Goal: Task Accomplishment & Management: Manage account settings

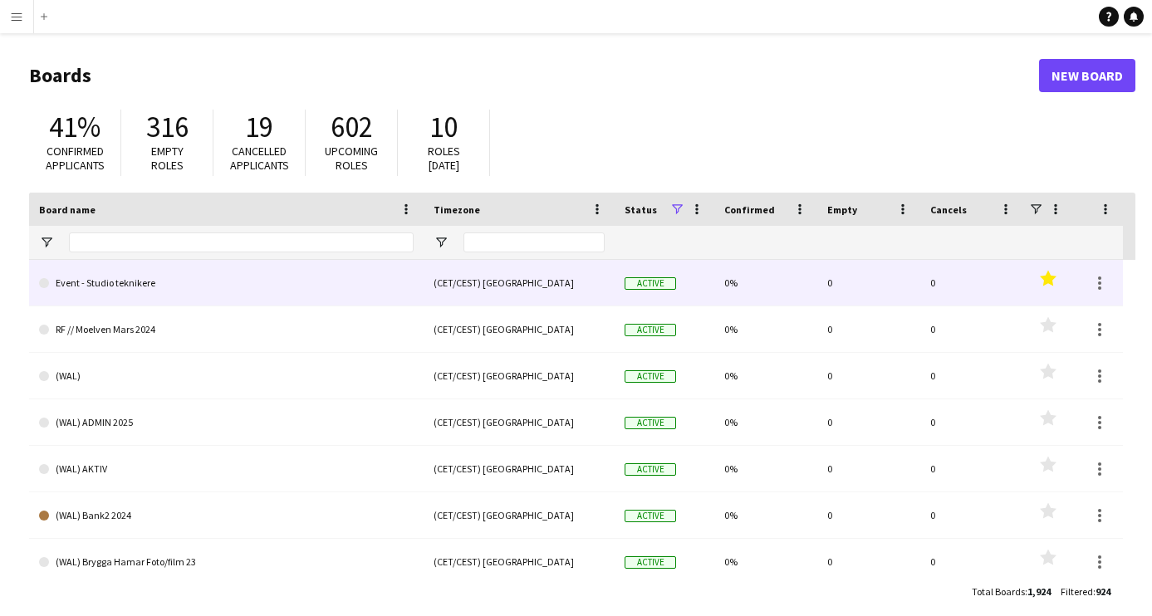
click at [189, 287] on link "Event - Studio teknikere" at bounding box center [226, 283] width 375 height 47
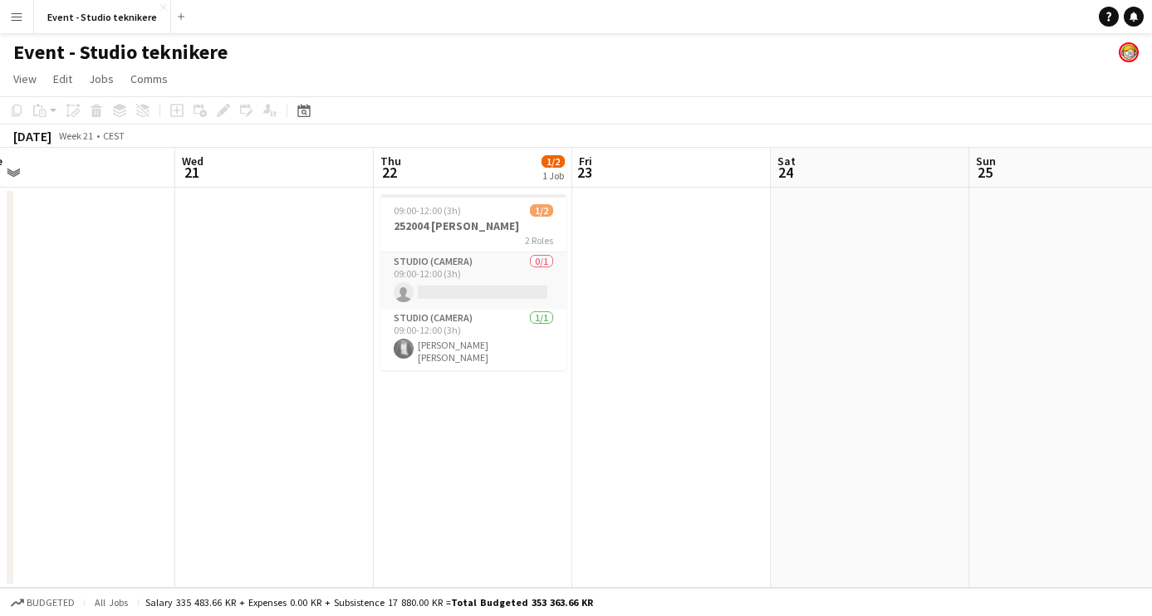
scroll to position [0, 419]
click at [478, 224] on h3 "252004 [PERSON_NAME]" at bounding box center [475, 226] width 186 height 15
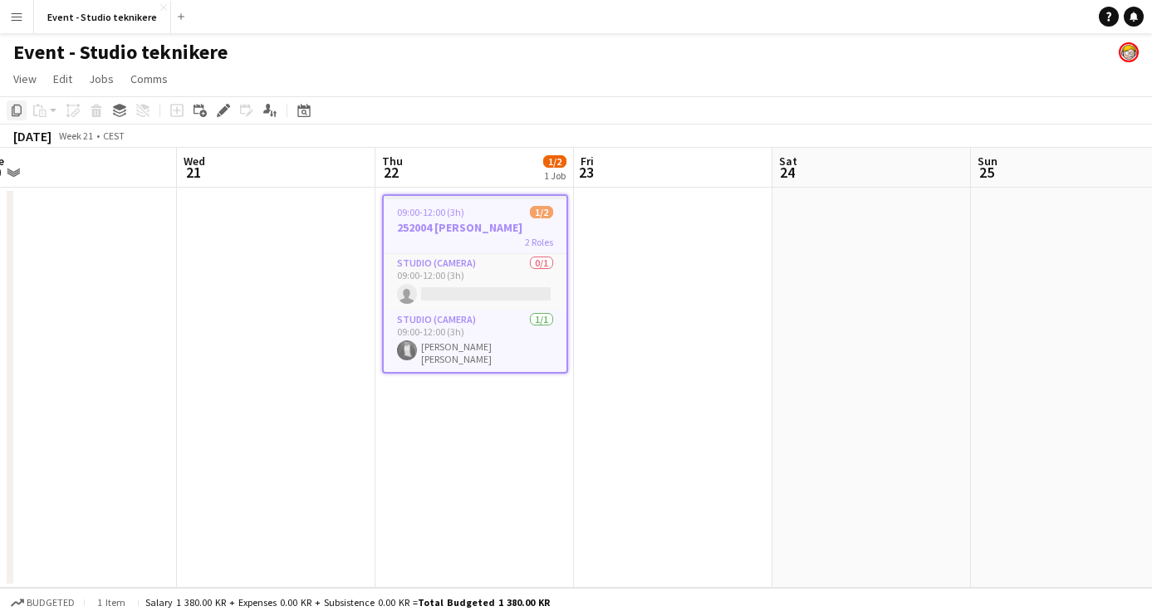
click at [19, 111] on icon "Copy" at bounding box center [16, 110] width 13 height 13
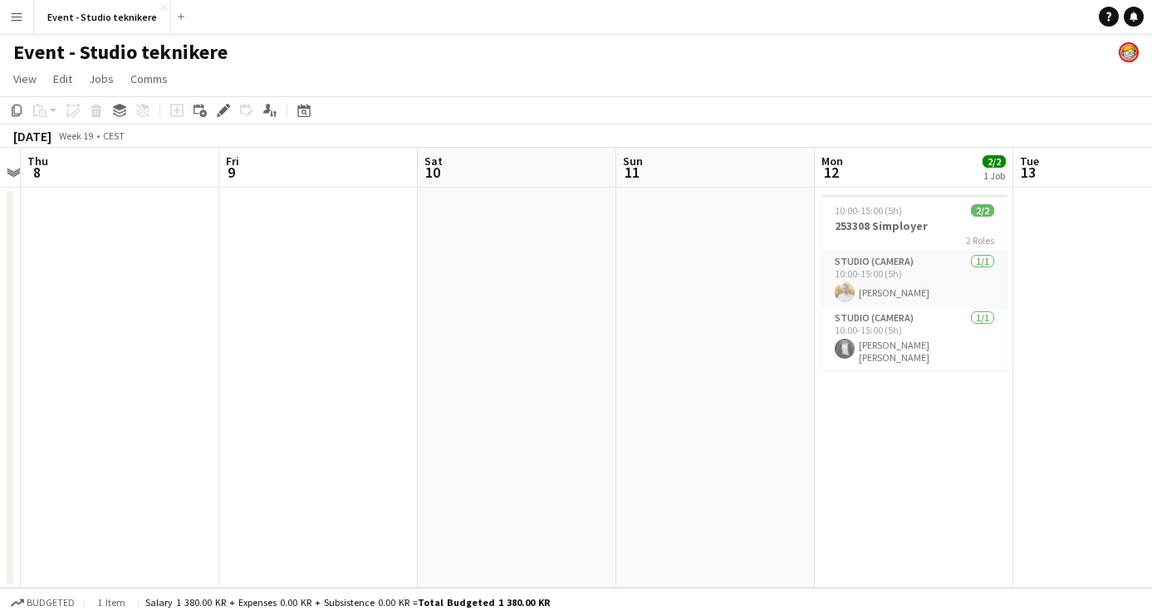
scroll to position [0, 386]
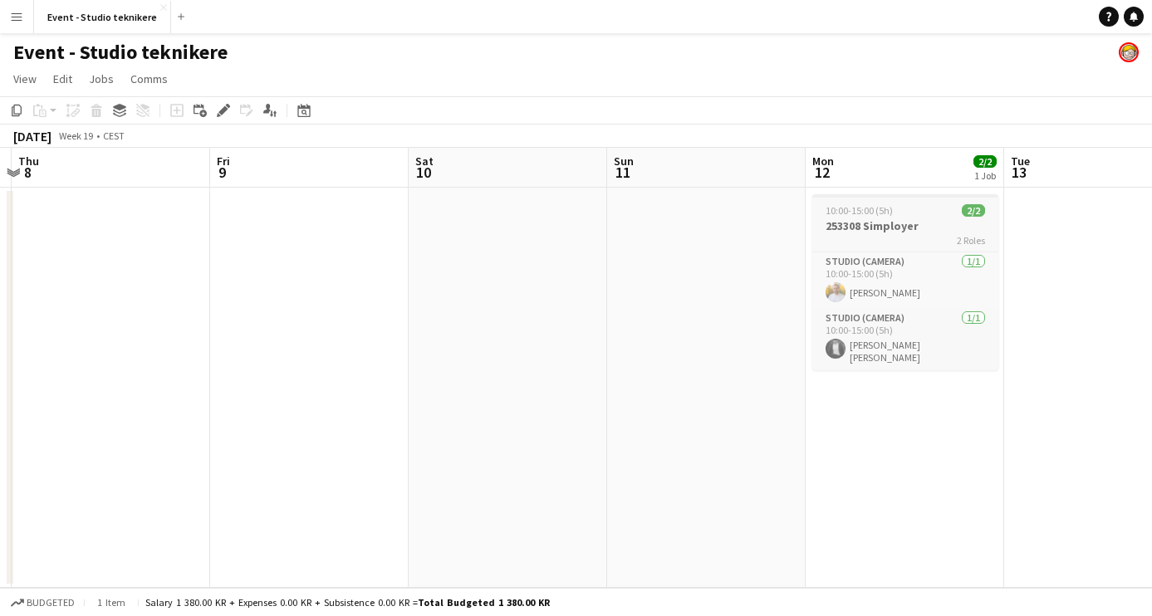
click at [856, 234] on div "2 Roles" at bounding box center [906, 239] width 186 height 13
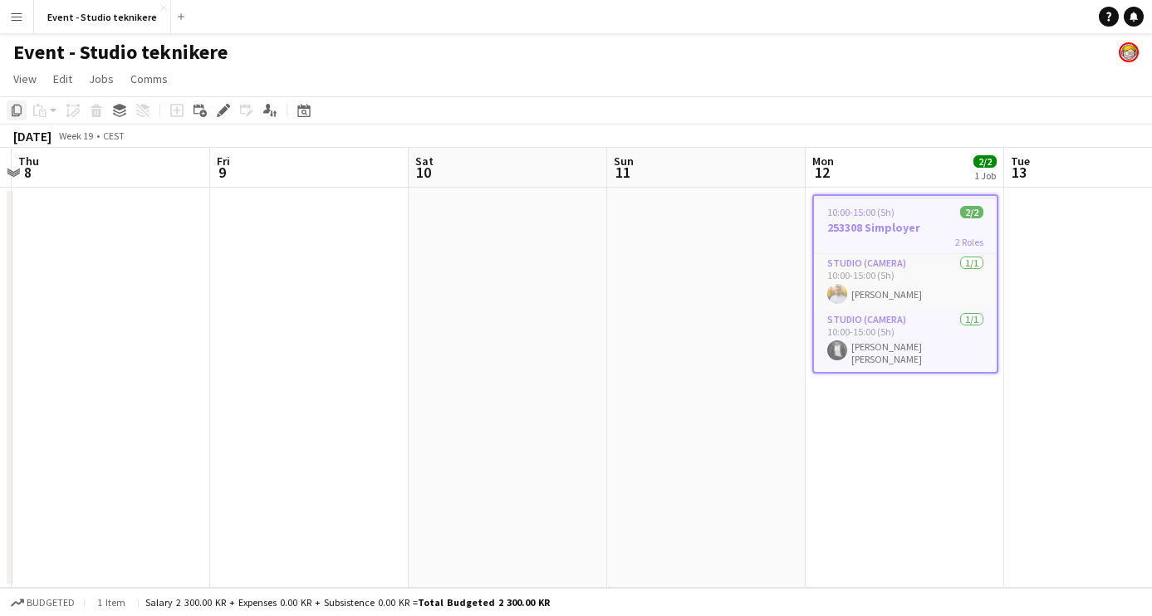
click at [18, 110] on icon "Copy" at bounding box center [16, 110] width 13 height 13
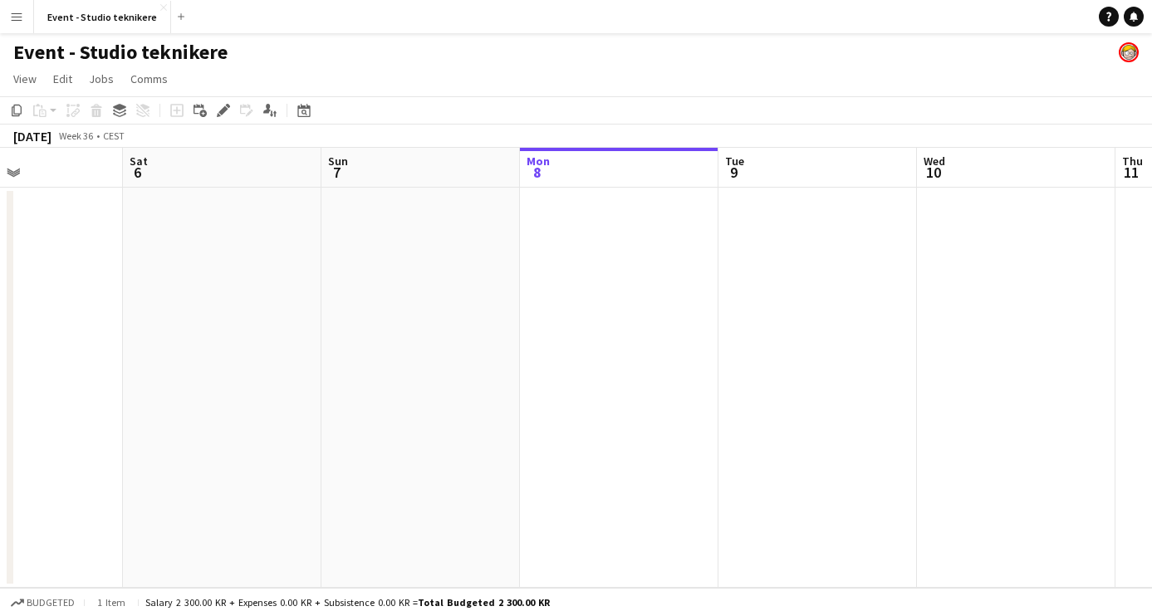
scroll to position [0, 523]
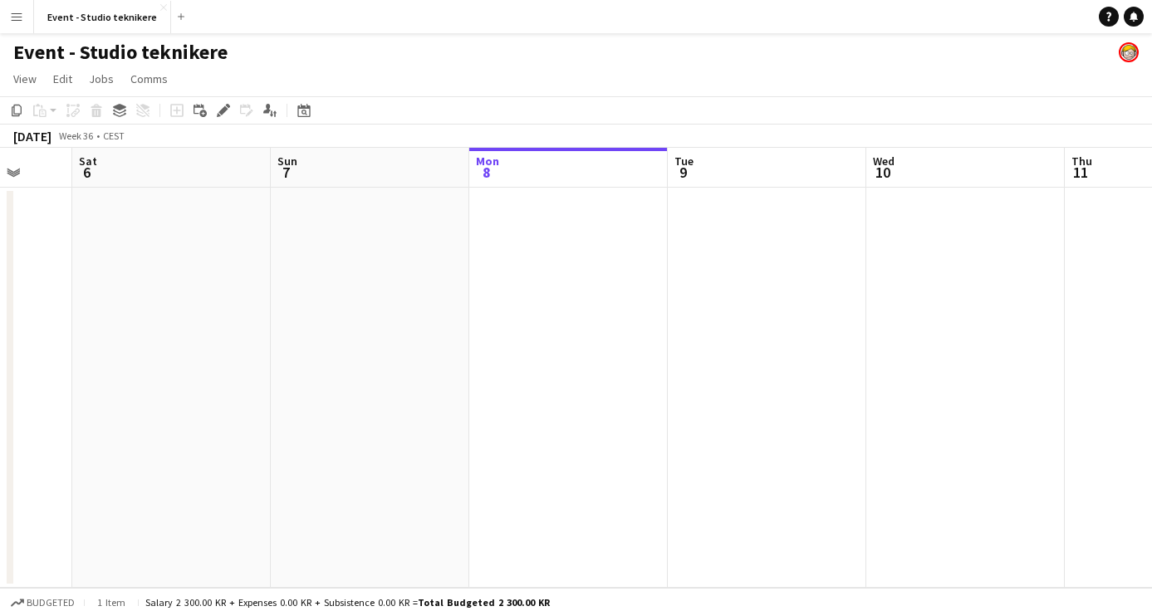
click at [788, 169] on app-board-header-date "Tue 9" at bounding box center [767, 168] width 199 height 40
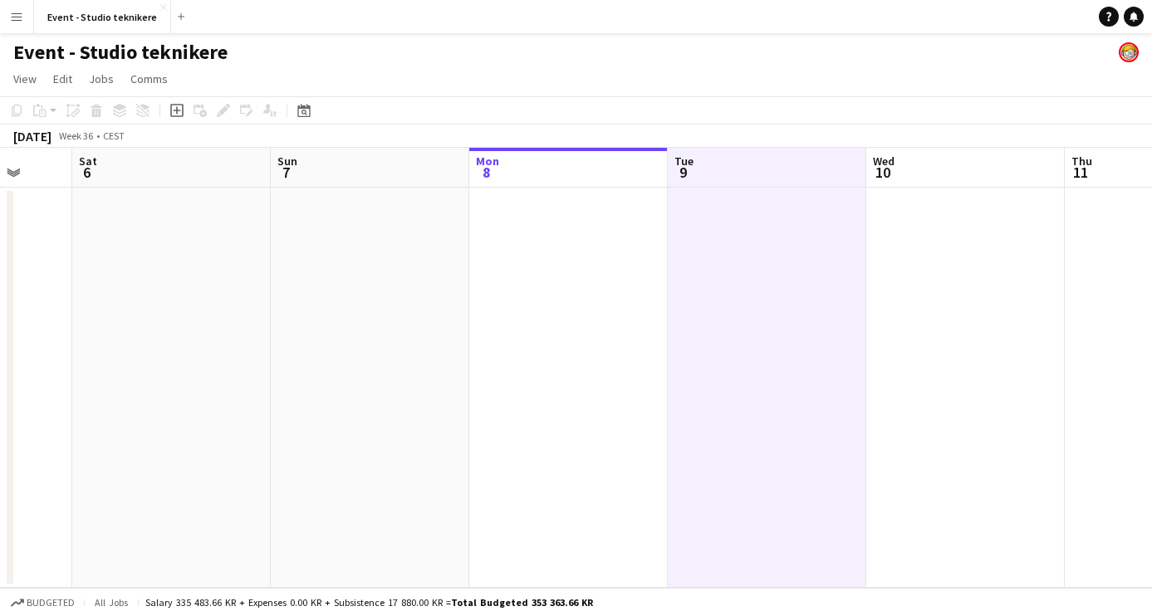
click at [721, 155] on app-board-header-date "Tue 9" at bounding box center [767, 168] width 199 height 40
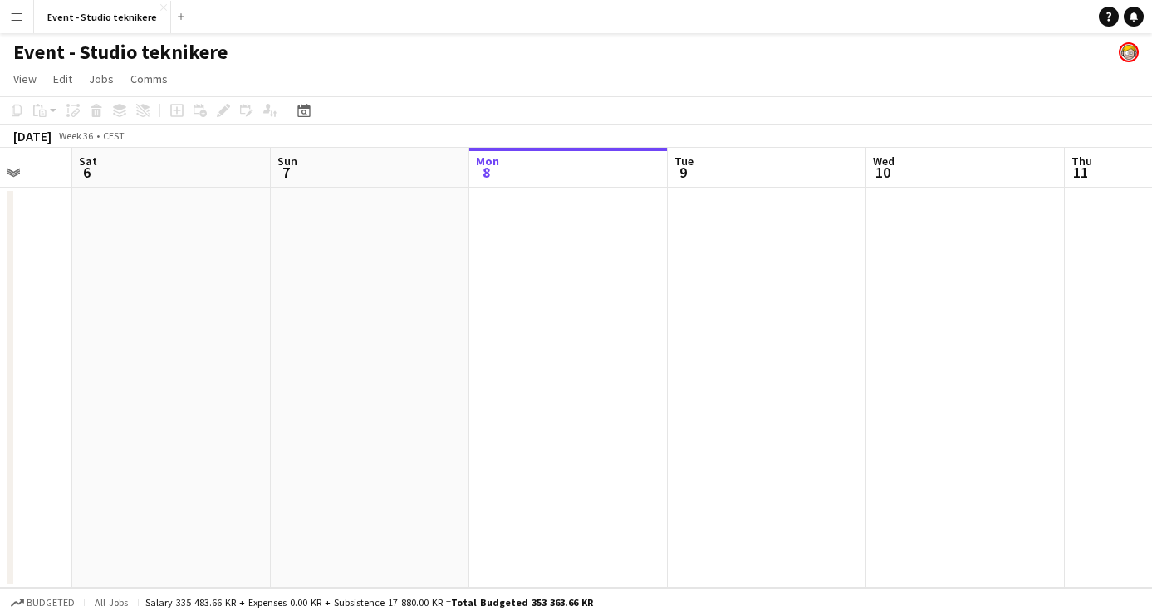
click at [721, 158] on app-board-header-date "Tue 9" at bounding box center [767, 168] width 199 height 40
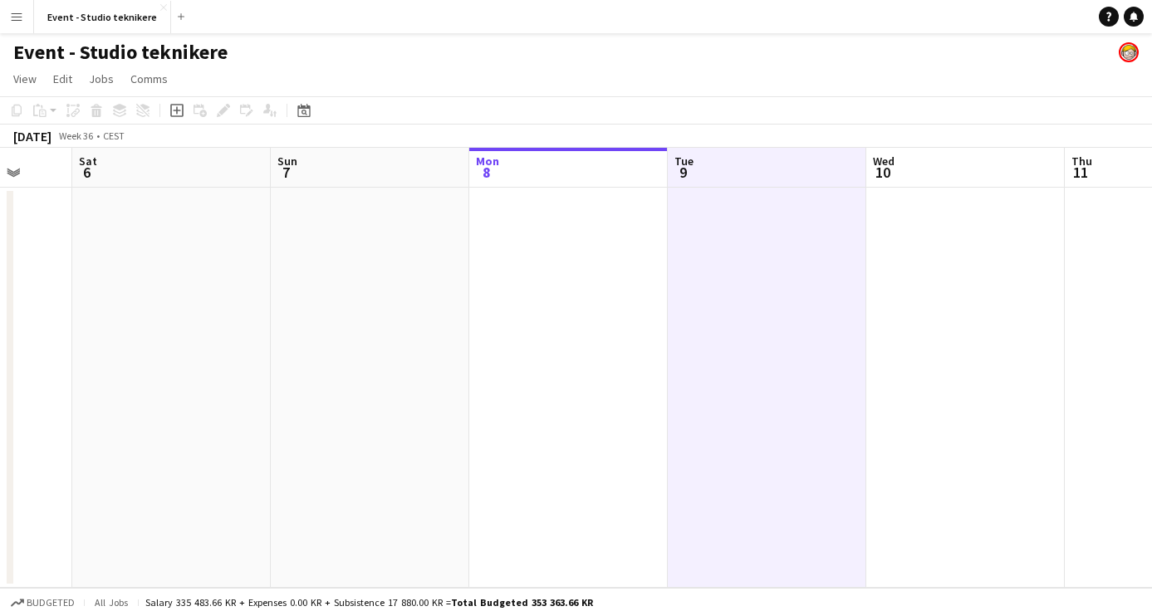
click at [691, 201] on app-date-cell at bounding box center [767, 388] width 199 height 400
click at [43, 113] on icon "Paste" at bounding box center [39, 110] width 13 height 13
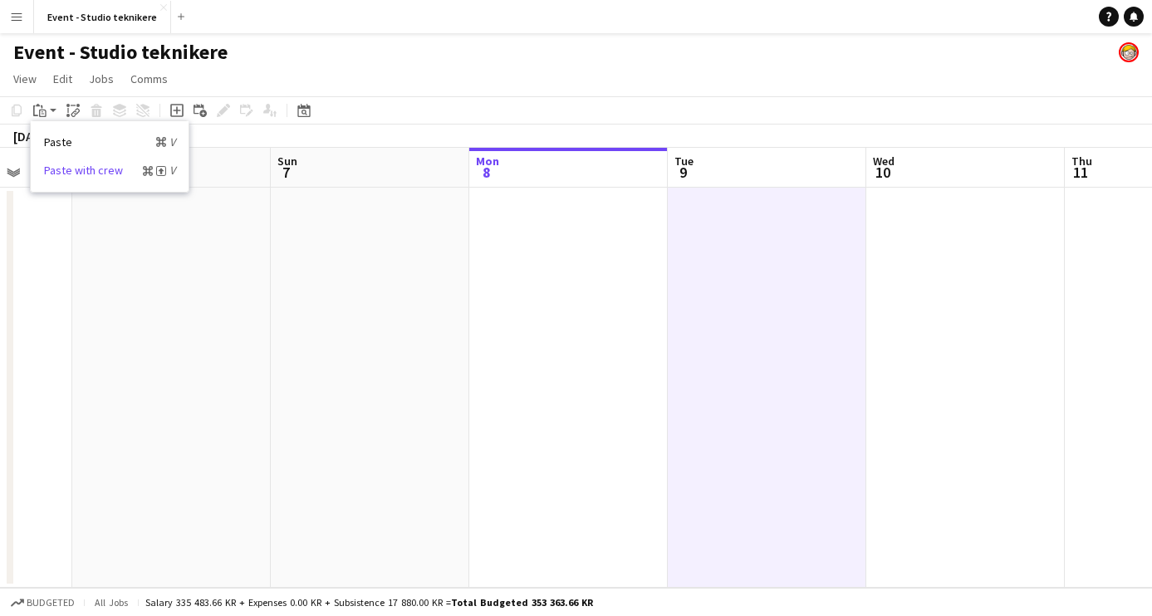
click at [70, 167] on link "Paste with crew Command Shift V" at bounding box center [109, 170] width 131 height 15
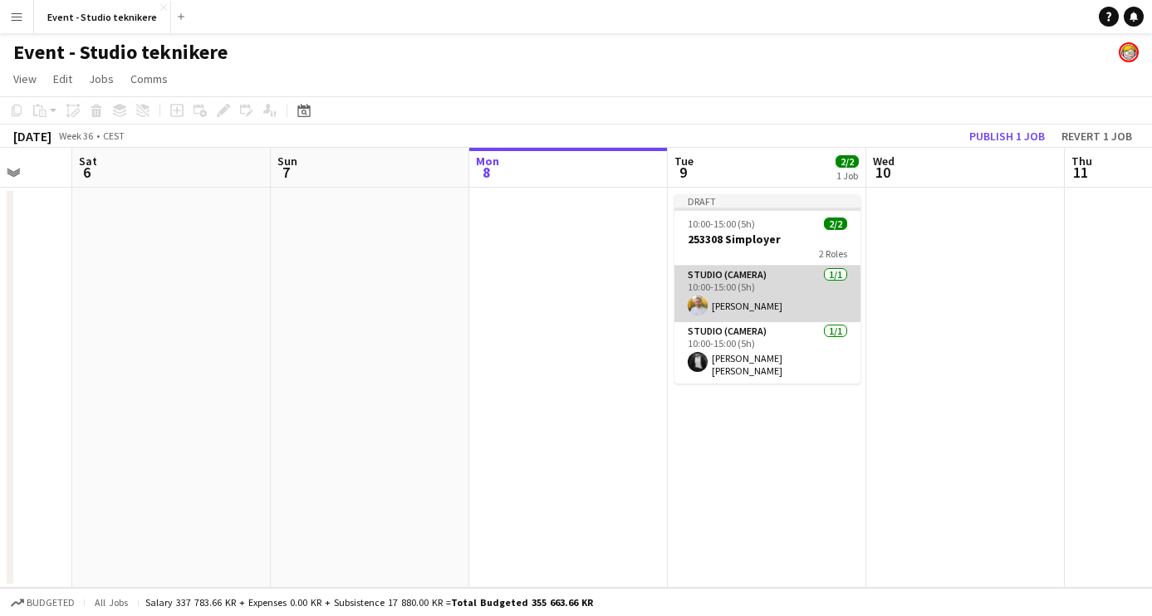
click at [809, 294] on app-card-role "Studio (Camera) [DATE] 10:00-15:00 (5h) [PERSON_NAME]" at bounding box center [768, 294] width 186 height 56
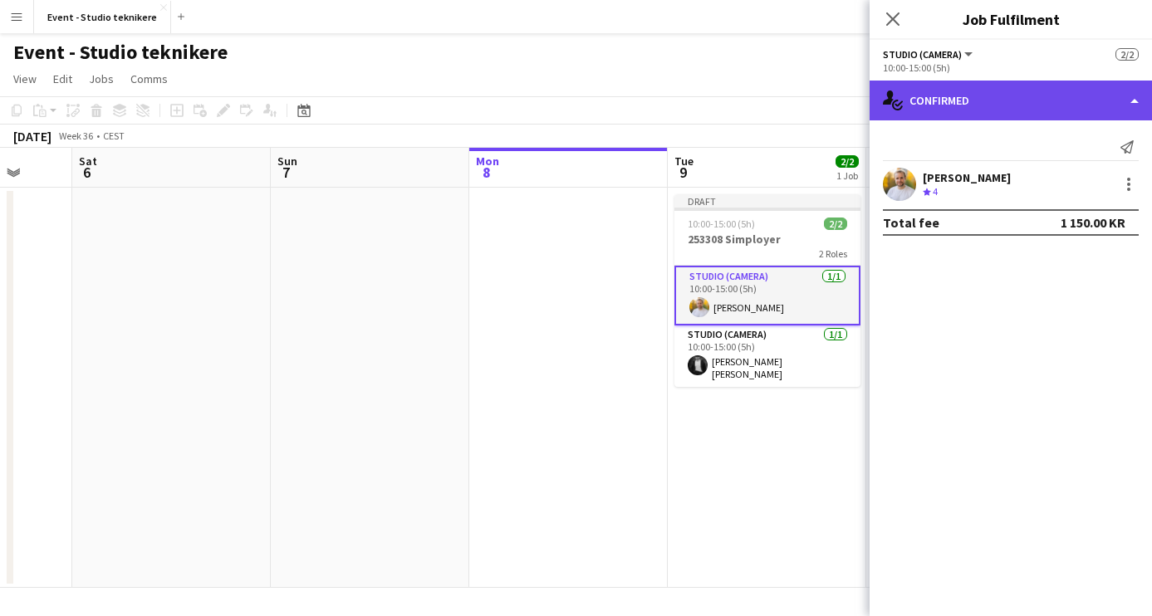
click at [1072, 90] on div "single-neutral-actions-check-2 Confirmed" at bounding box center [1011, 101] width 282 height 40
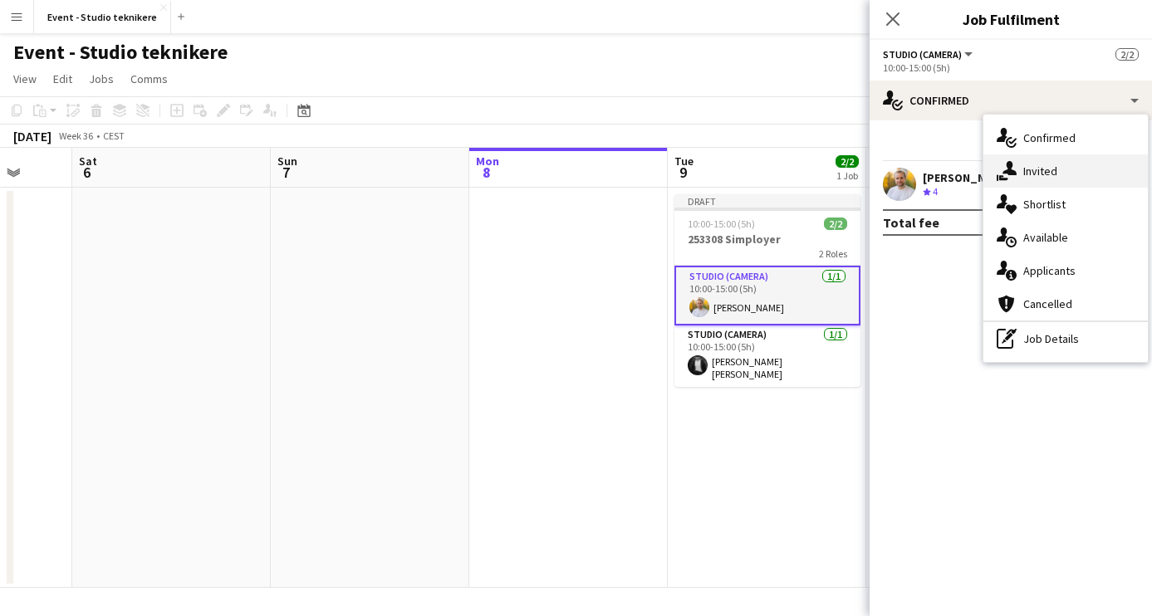
click at [1070, 167] on div "single-neutral-actions-share-1 Invited" at bounding box center [1066, 171] width 165 height 33
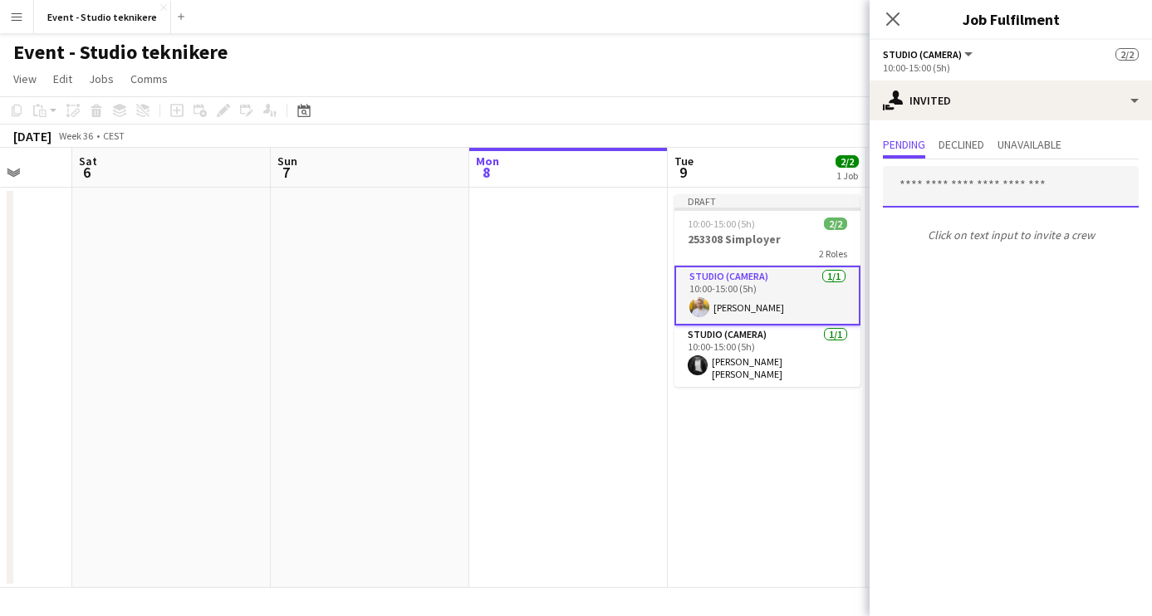
click at [1026, 183] on input "text" at bounding box center [1011, 187] width 256 height 42
type input "*"
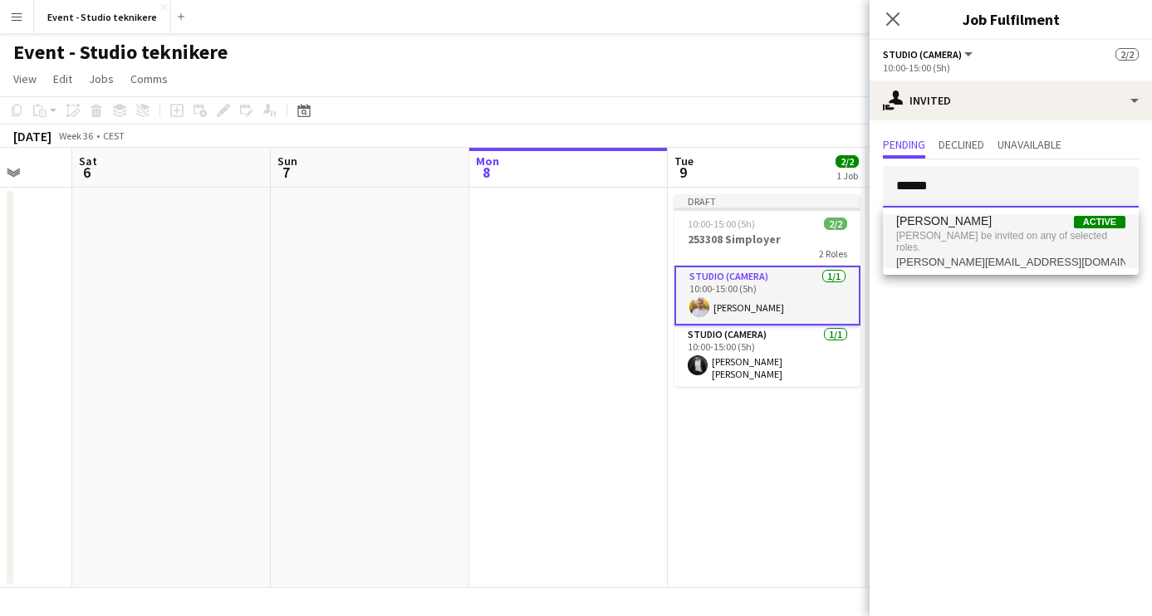
type input "******"
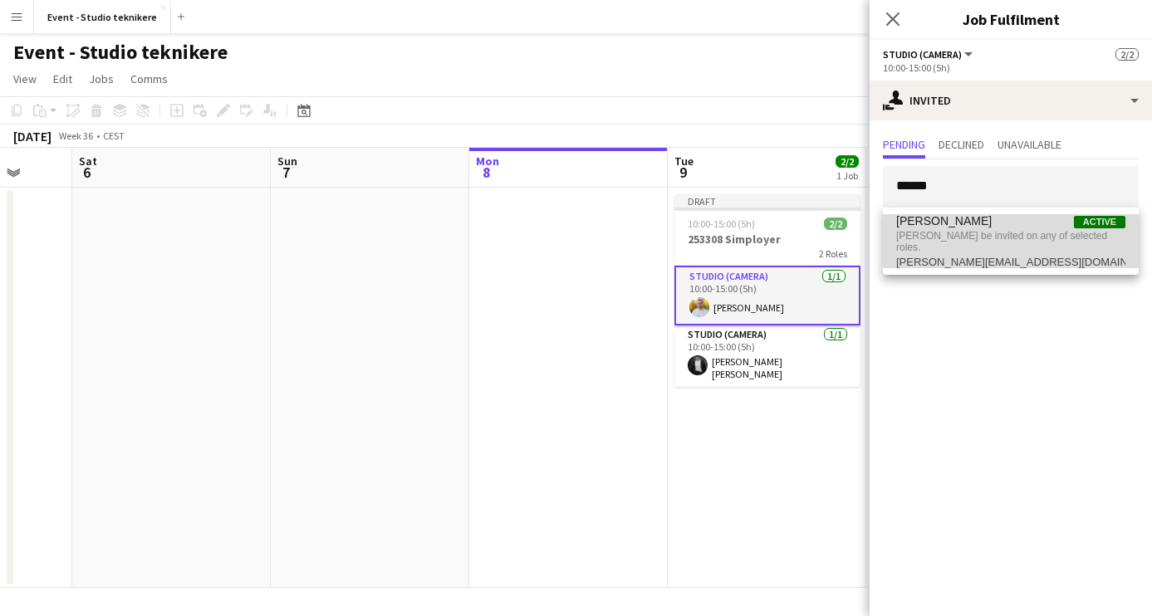
click at [1016, 239] on span "[PERSON_NAME] be invited on any of selected roles." at bounding box center [1010, 241] width 229 height 27
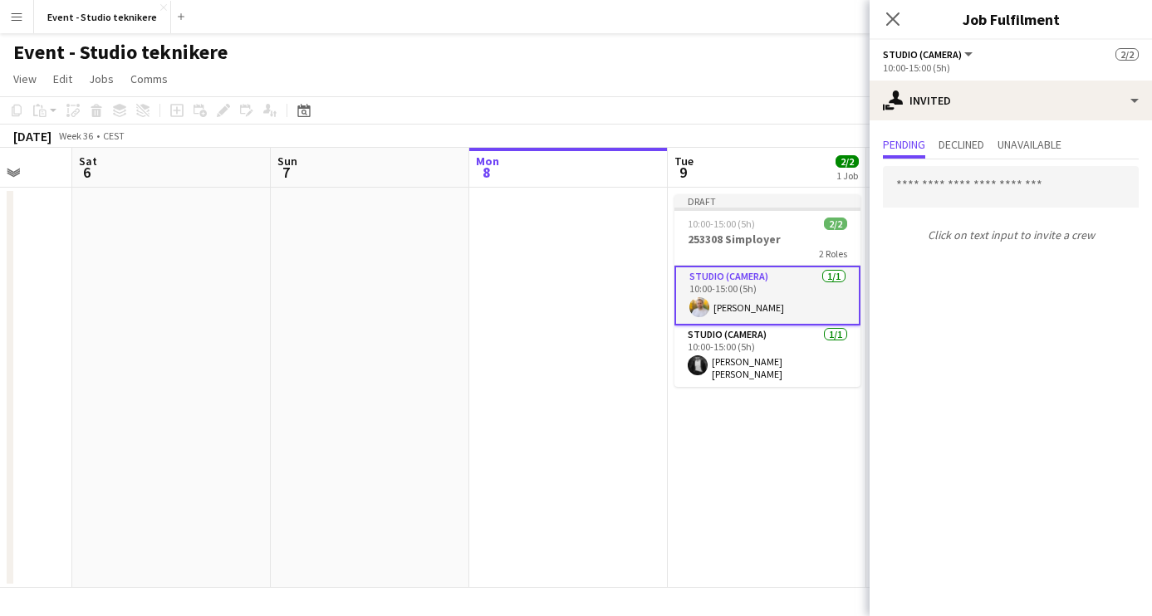
click at [786, 287] on app-card-role "Studio (Camera) [DATE] 10:00-15:00 (5h) [PERSON_NAME]" at bounding box center [768, 296] width 186 height 60
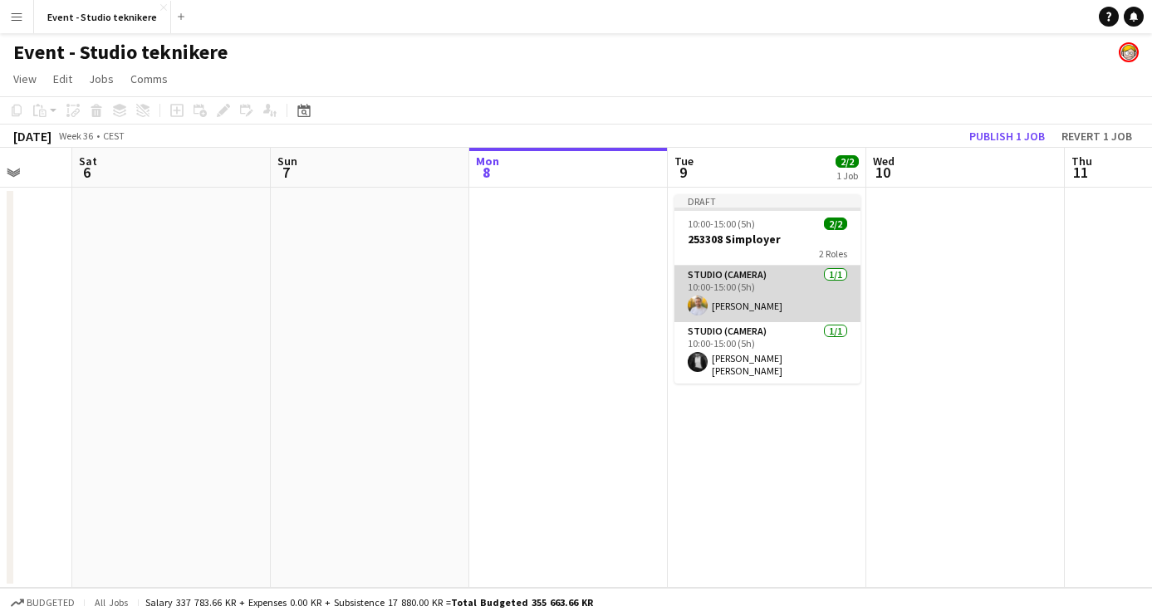
click at [792, 286] on app-card-role "Studio (Camera) [DATE] 10:00-15:00 (5h) [PERSON_NAME]" at bounding box center [768, 294] width 186 height 56
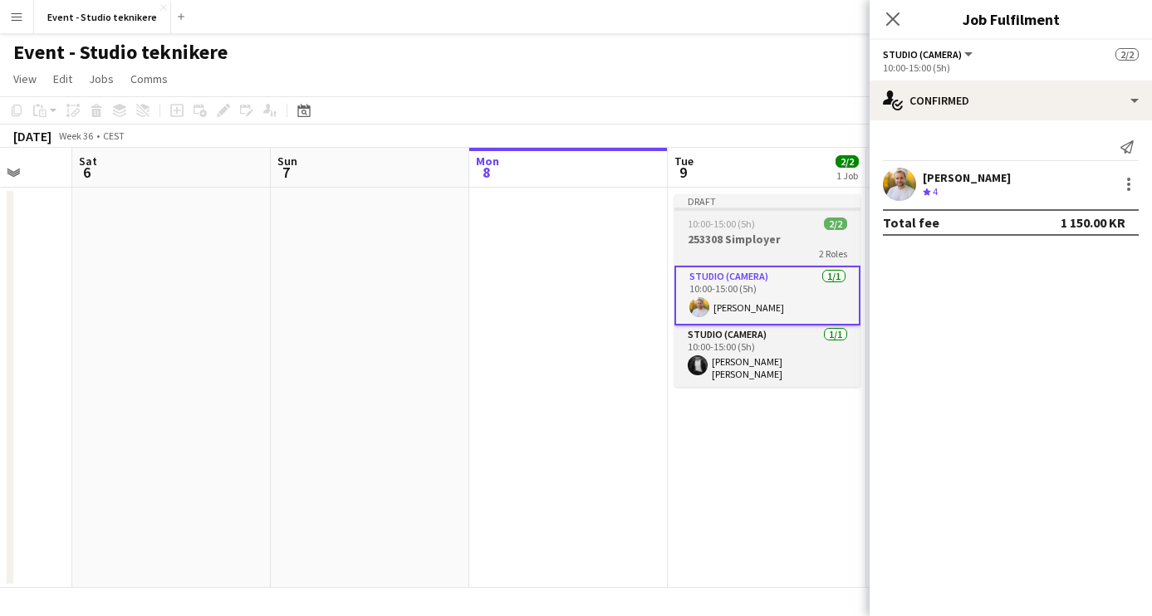
click at [788, 247] on div "2 Roles" at bounding box center [768, 253] width 186 height 13
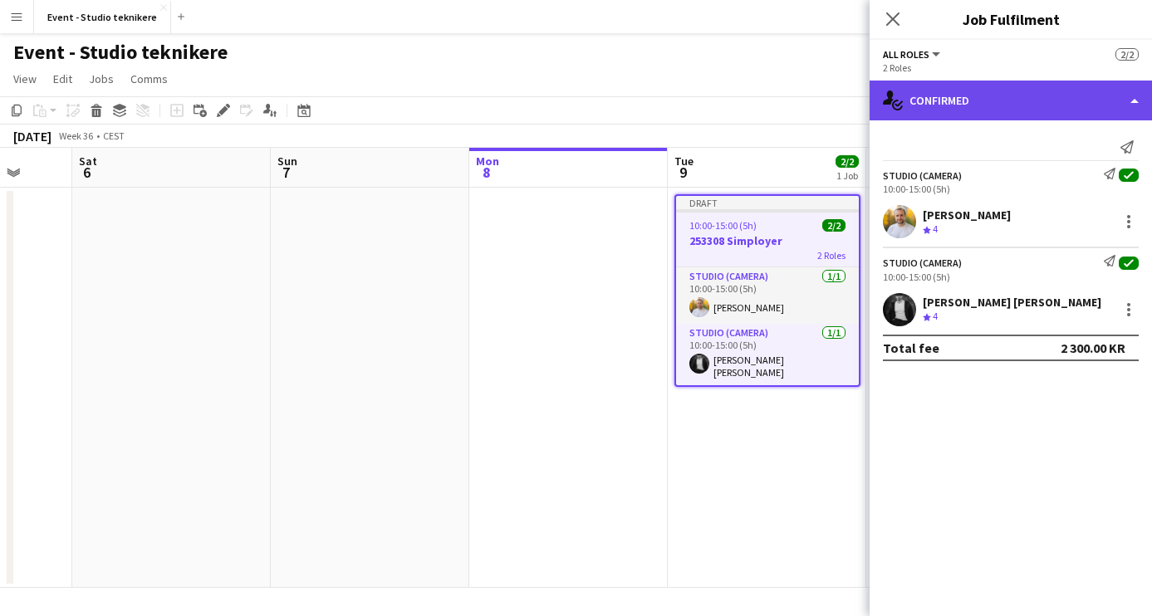
click at [1049, 106] on div "single-neutral-actions-check-2 Confirmed" at bounding box center [1011, 101] width 282 height 40
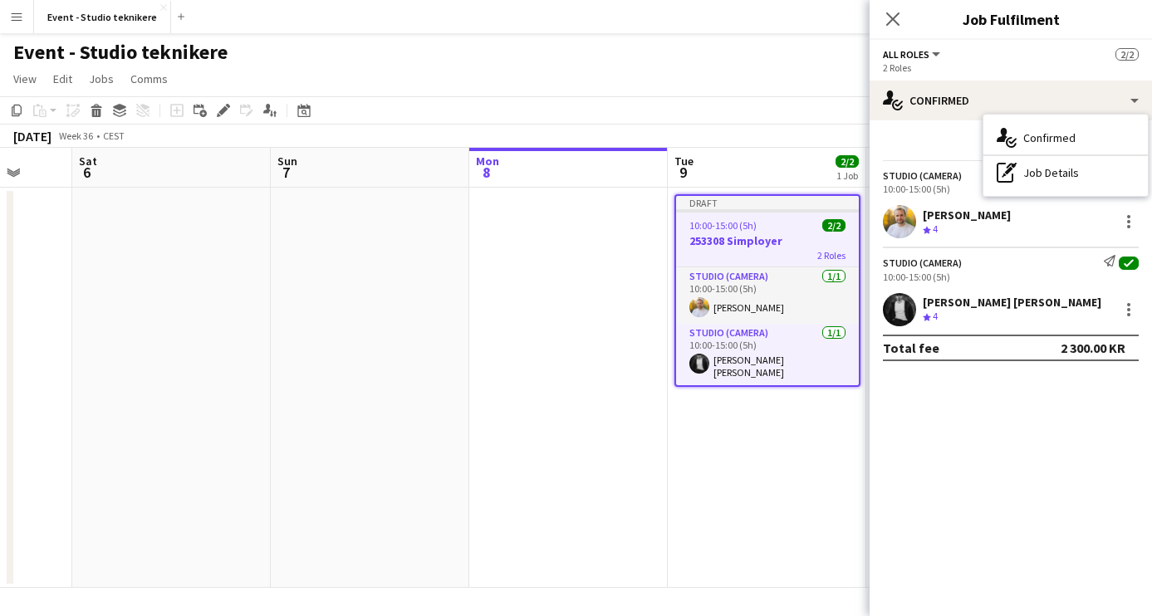
click at [1035, 228] on div "[PERSON_NAME] Crew rating 4" at bounding box center [1011, 221] width 282 height 33
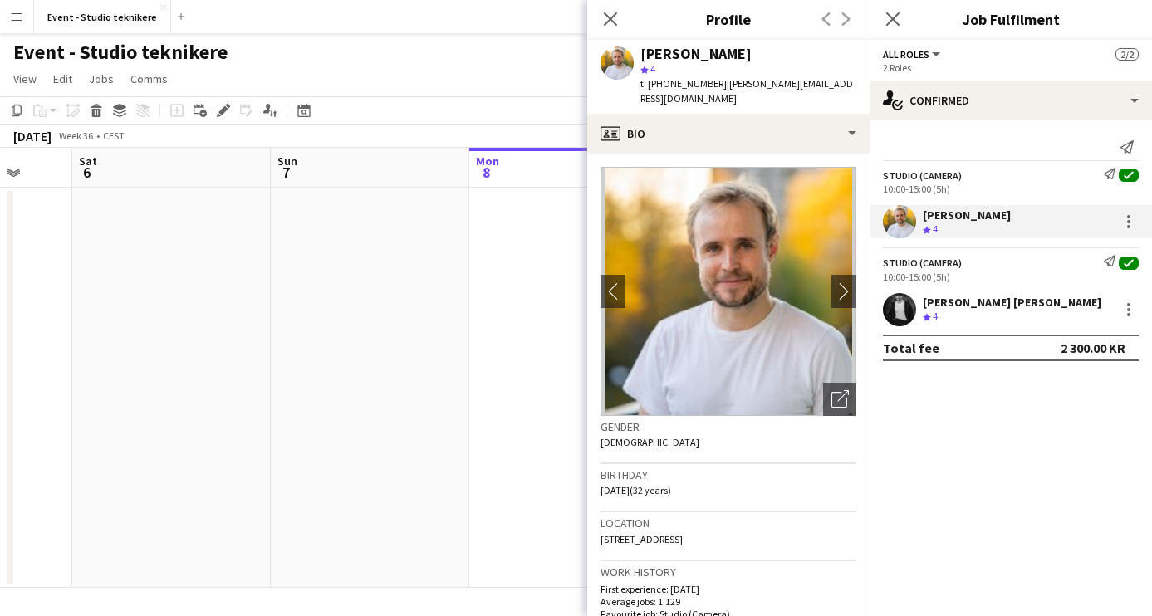
click at [1128, 177] on icon at bounding box center [1129, 176] width 8 height 6
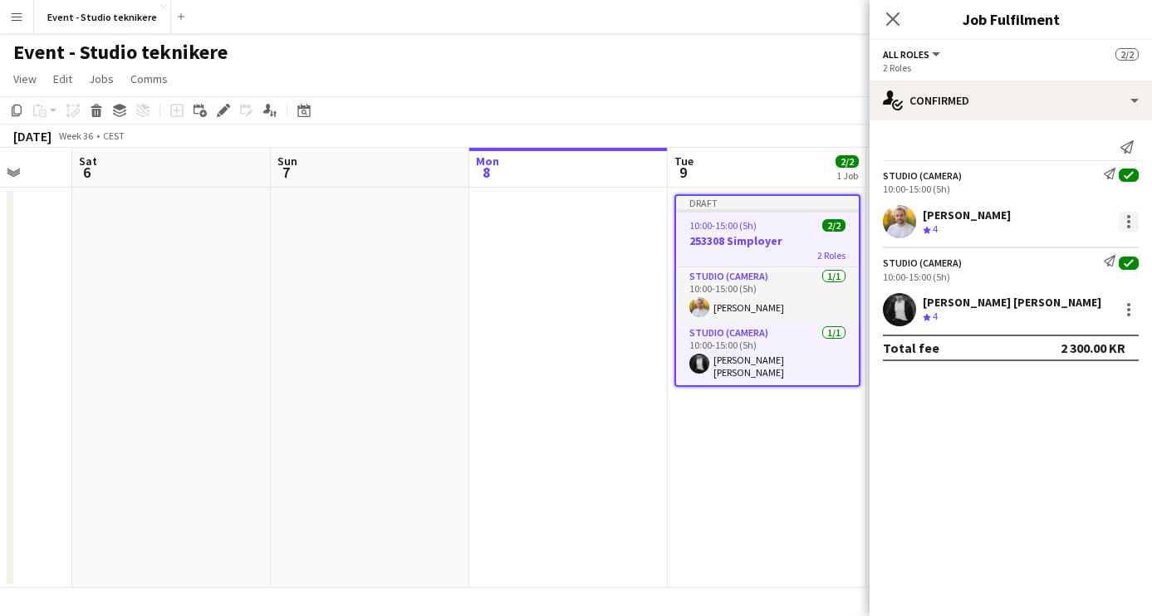
click at [1128, 215] on div at bounding box center [1128, 216] width 3 height 3
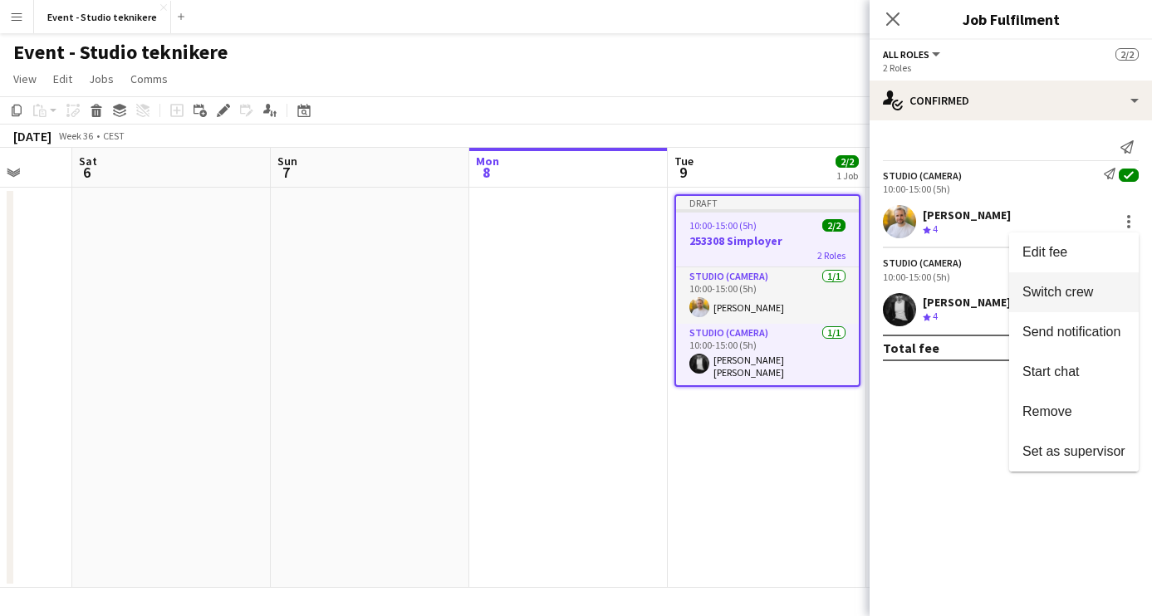
click at [1074, 290] on span "Switch crew" at bounding box center [1058, 292] width 71 height 14
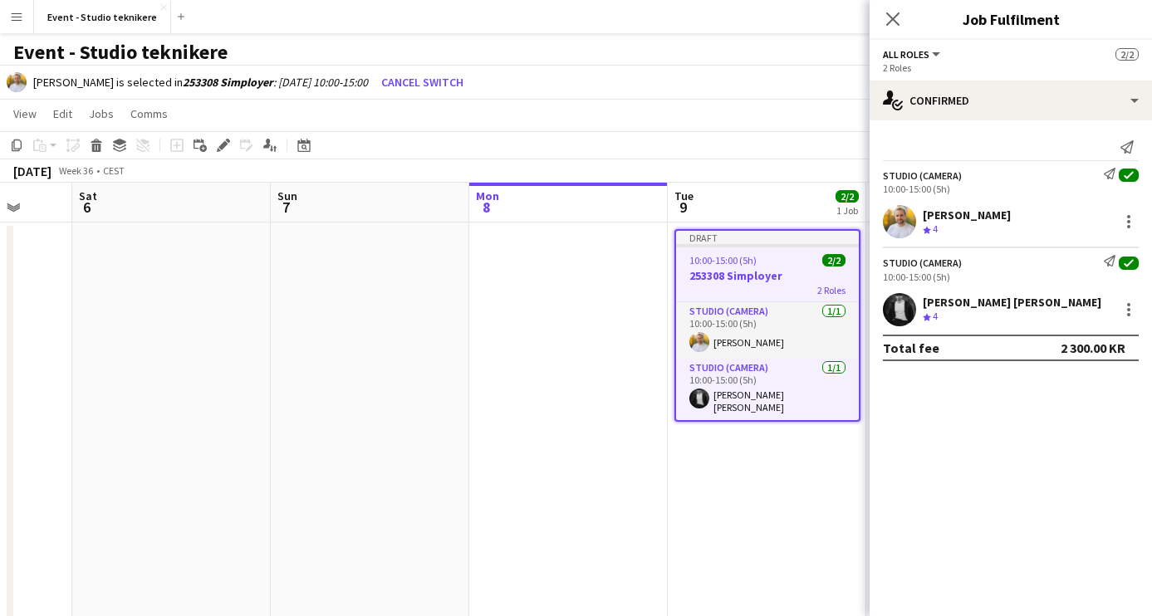
click at [778, 248] on app-job-card "Draft 10:00-15:00 (5h) 2/2 253308 Simployer 2 Roles Studio (Camera) [DATE] 10:0…" at bounding box center [768, 325] width 186 height 193
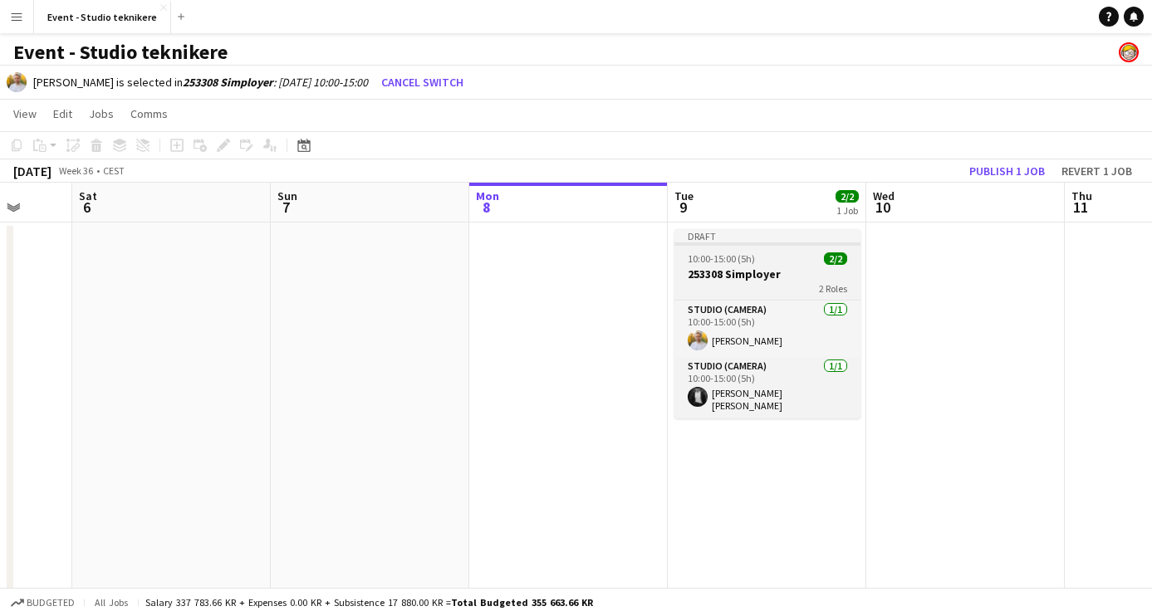
click at [775, 275] on h3 "253308 Simployer" at bounding box center [768, 274] width 186 height 15
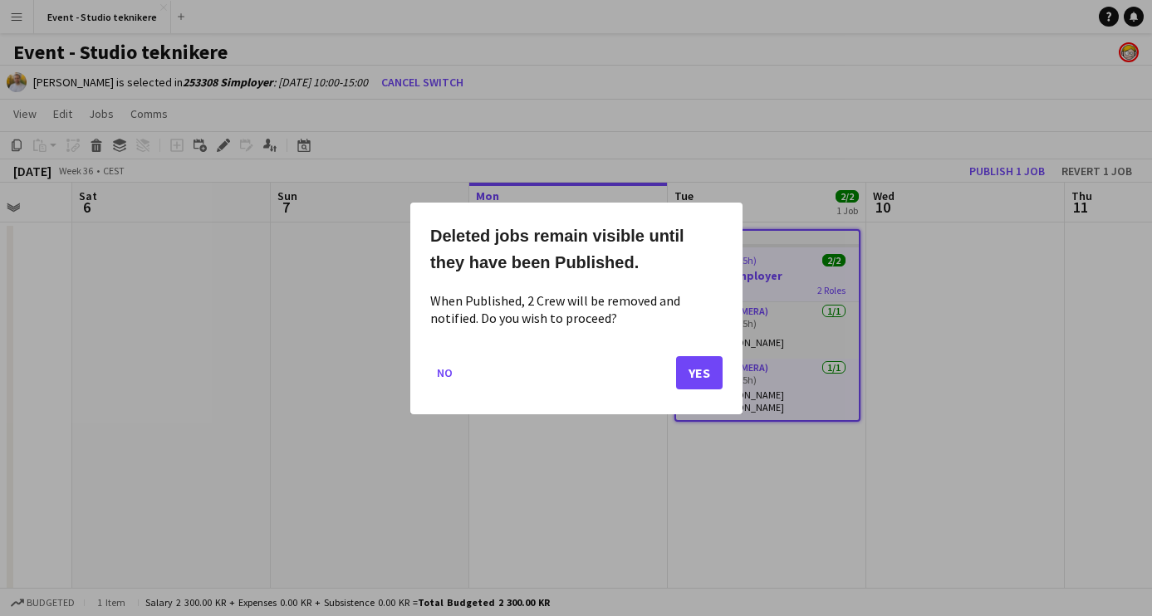
click at [710, 377] on button "Yes" at bounding box center [699, 372] width 47 height 33
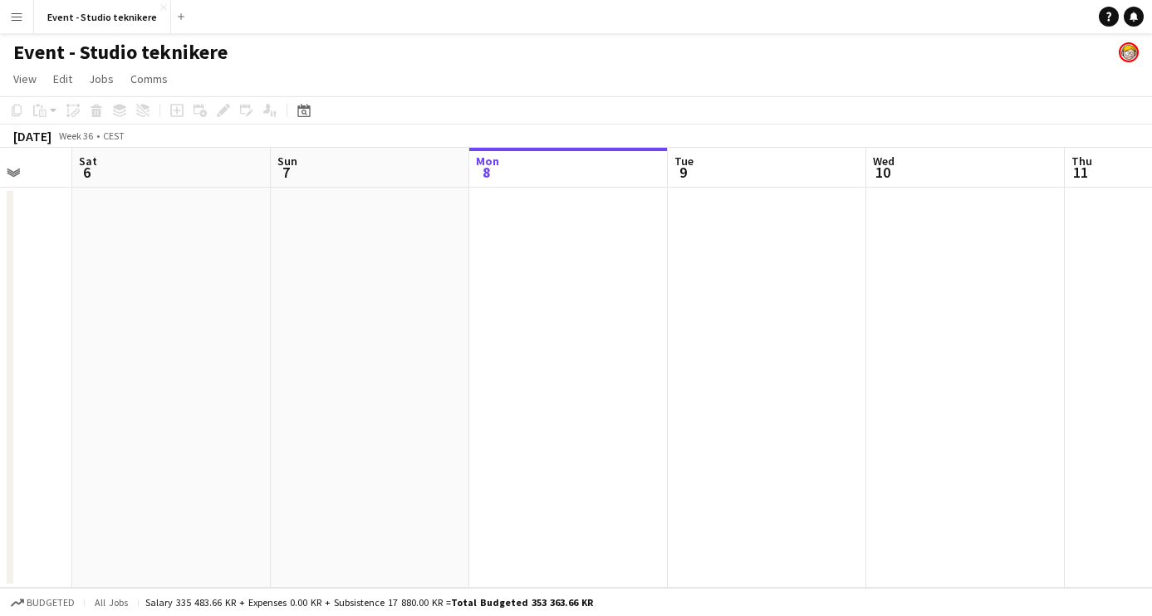
click at [768, 219] on app-date-cell at bounding box center [767, 388] width 199 height 400
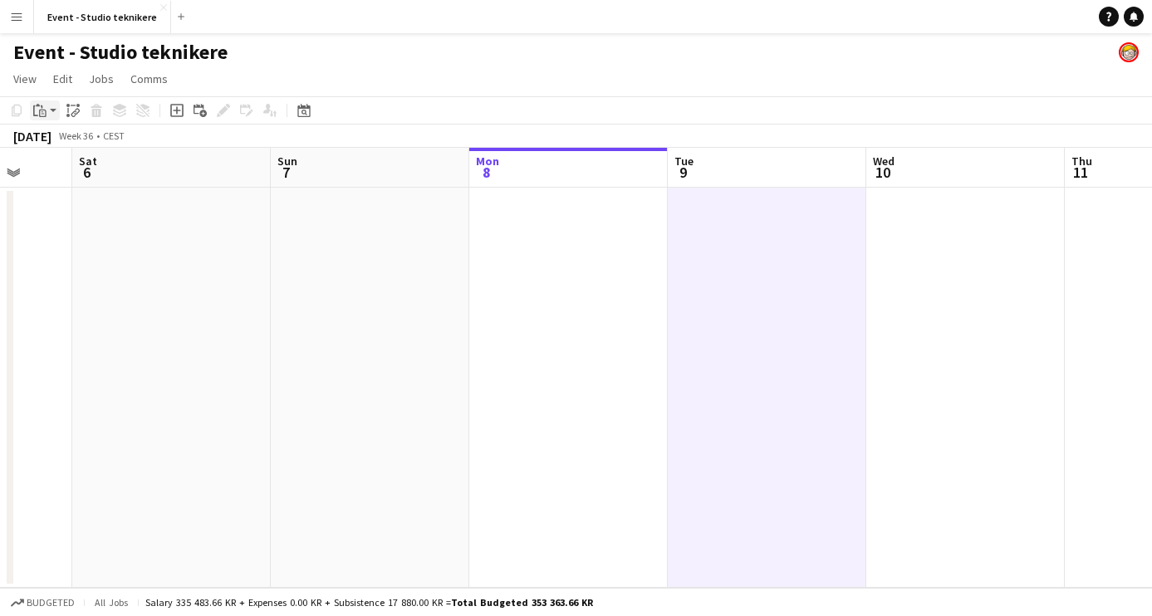
click at [55, 113] on app-action-btn "Paste" at bounding box center [45, 111] width 30 height 20
click at [69, 142] on link "Paste Command V" at bounding box center [109, 142] width 131 height 15
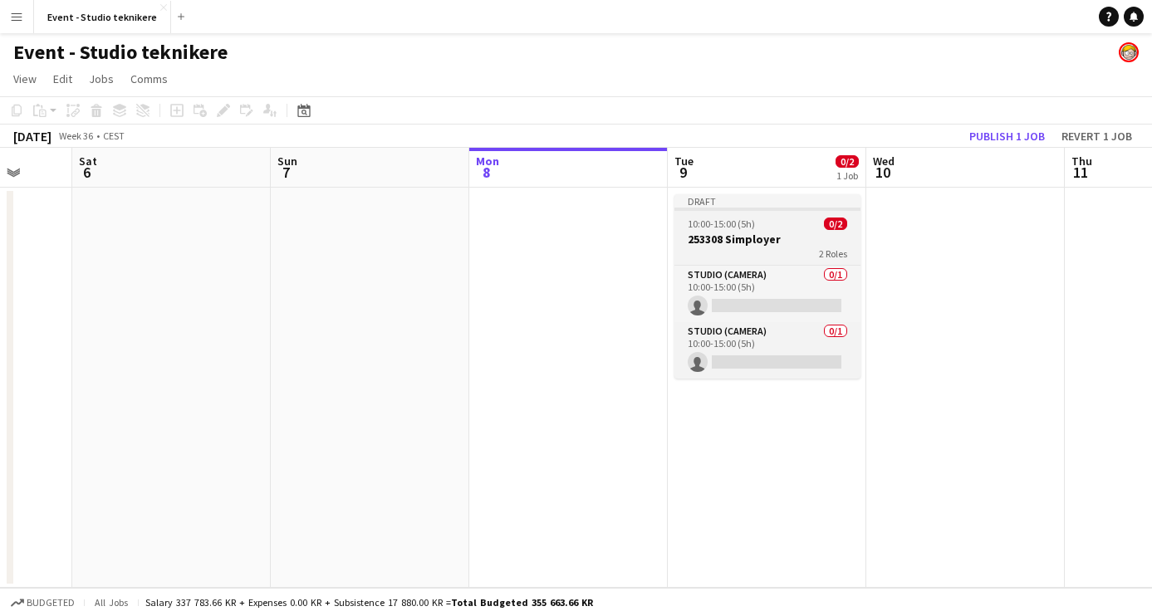
click at [792, 249] on div "2 Roles" at bounding box center [768, 253] width 186 height 13
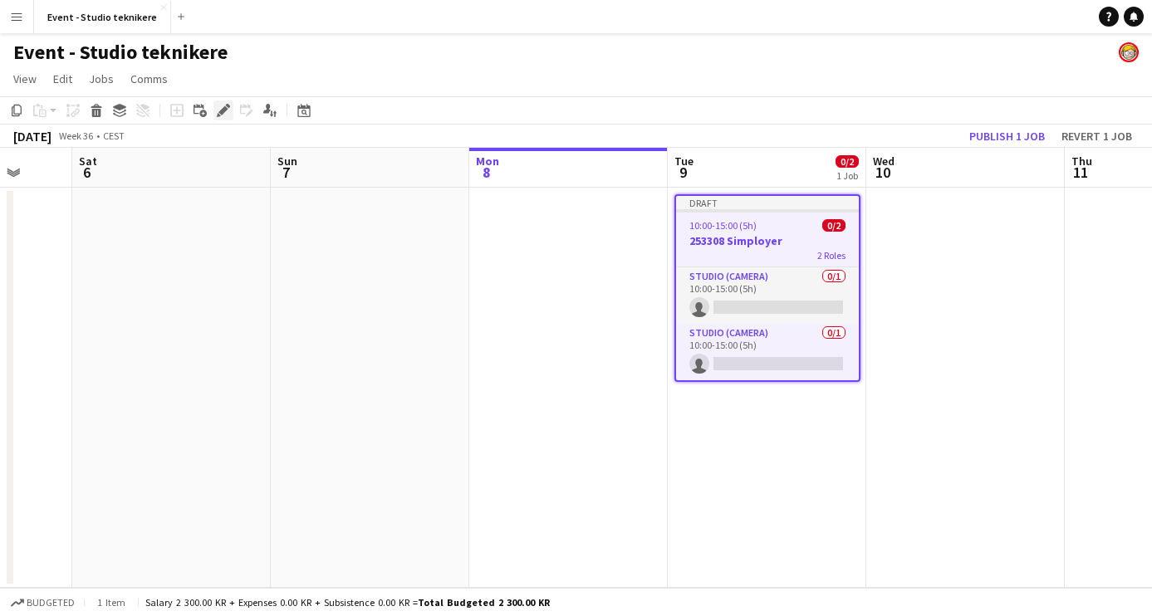
click at [219, 115] on icon at bounding box center [219, 115] width 4 height 4
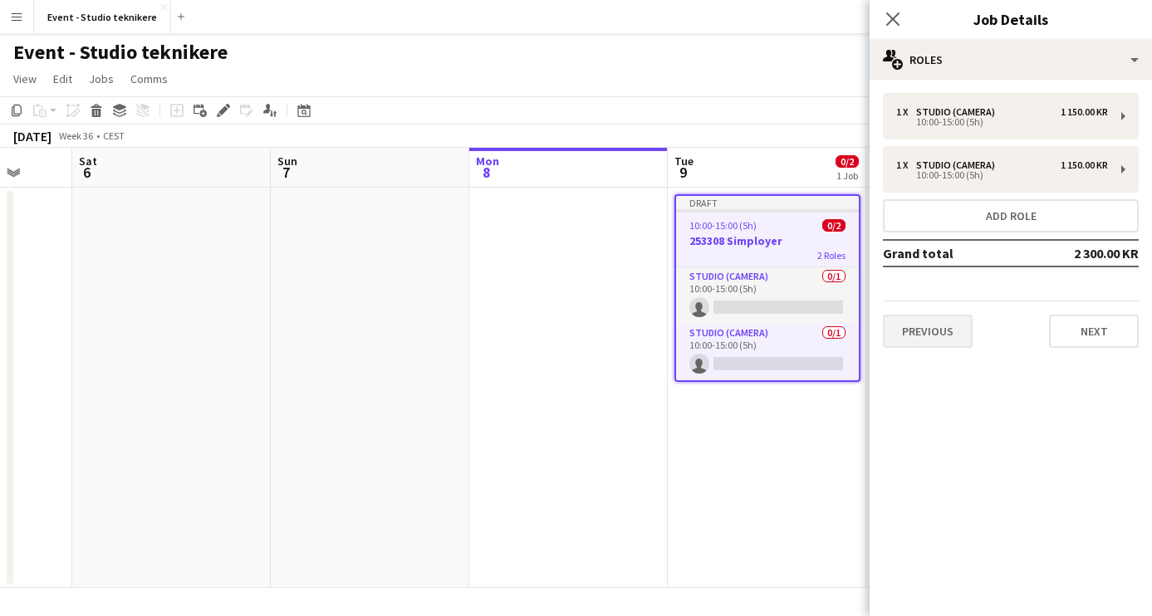
click at [927, 331] on button "Previous" at bounding box center [928, 331] width 90 height 33
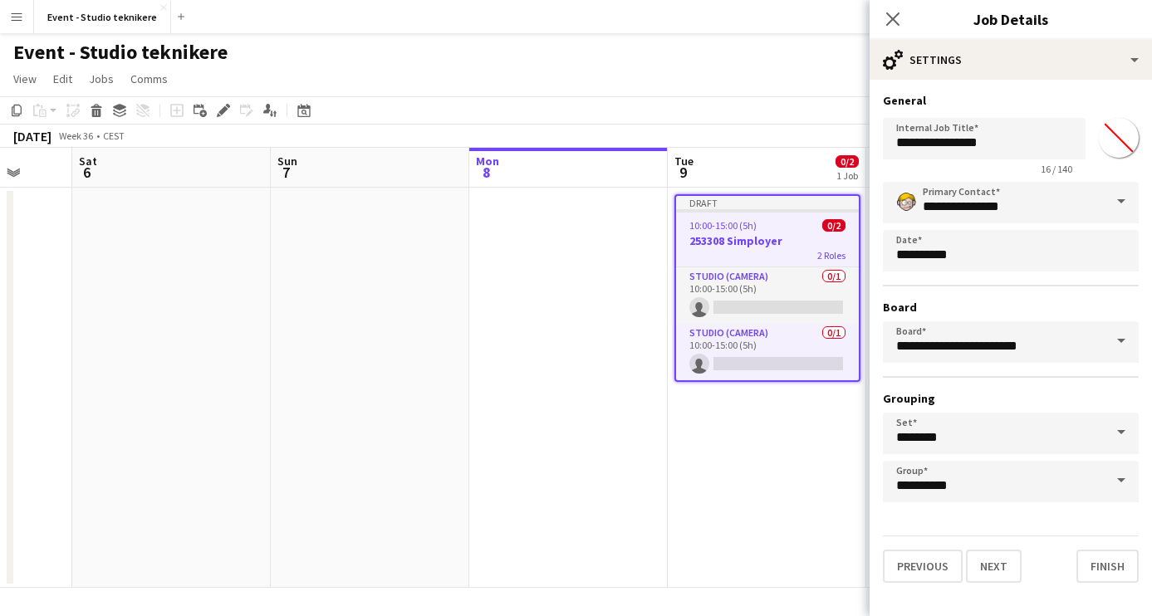
scroll to position [0, 0]
drag, startPoint x: 939, startPoint y: 147, endPoint x: 893, endPoint y: 149, distance: 45.7
click at [893, 149] on input "**********" at bounding box center [984, 139] width 203 height 42
paste input "text"
type input "**********"
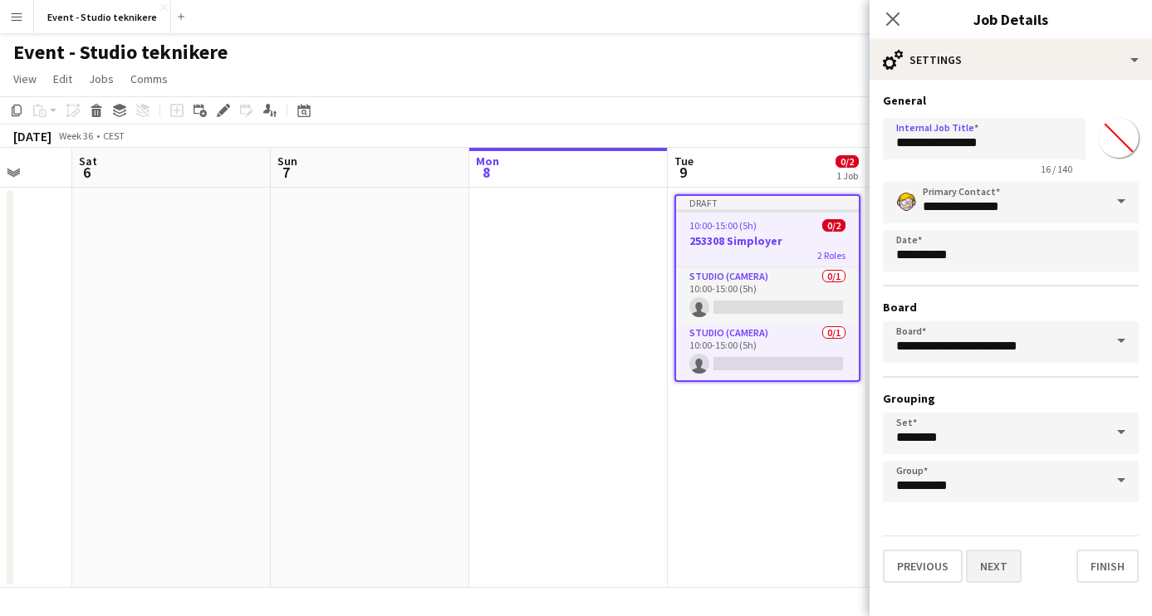
click at [993, 566] on button "Next" at bounding box center [994, 566] width 56 height 33
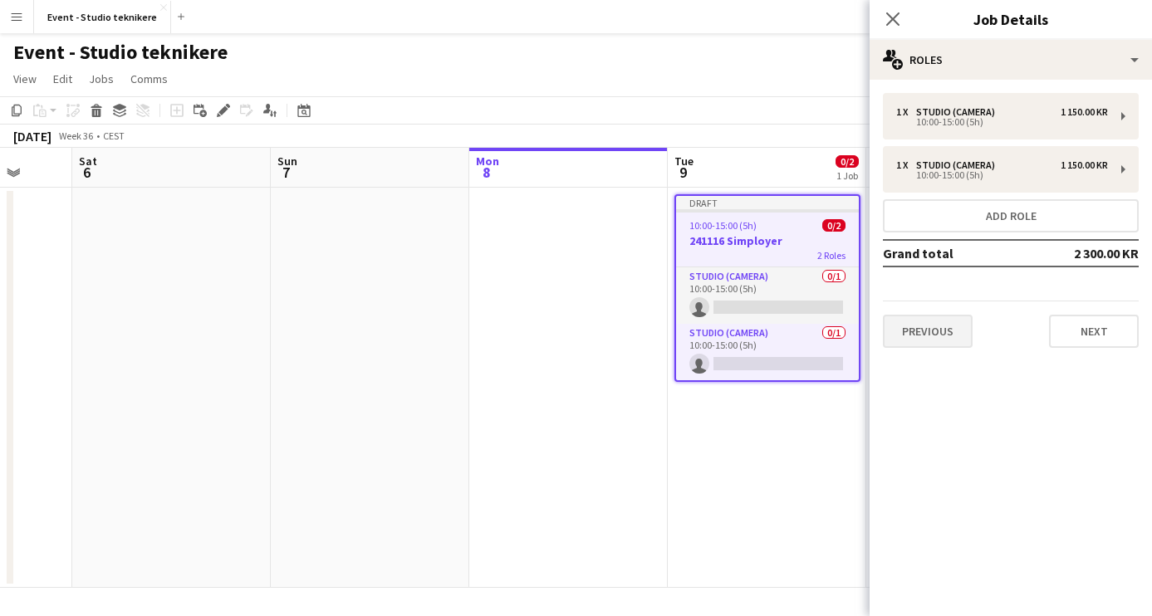
click at [945, 328] on button "Previous" at bounding box center [928, 331] width 90 height 33
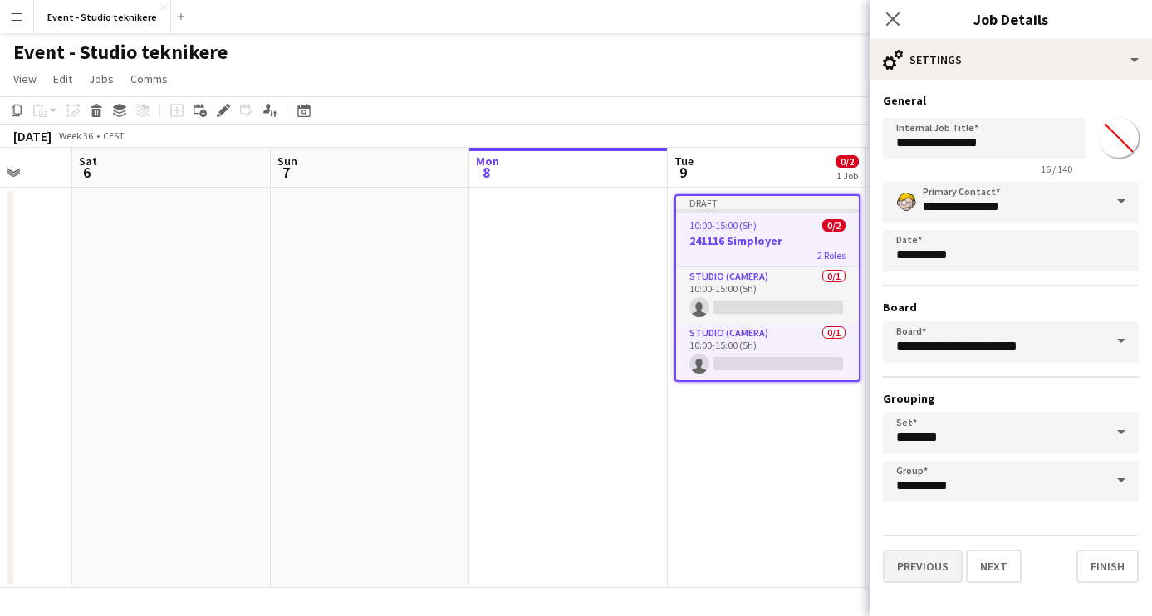
click at [940, 562] on button "Previous" at bounding box center [923, 566] width 80 height 33
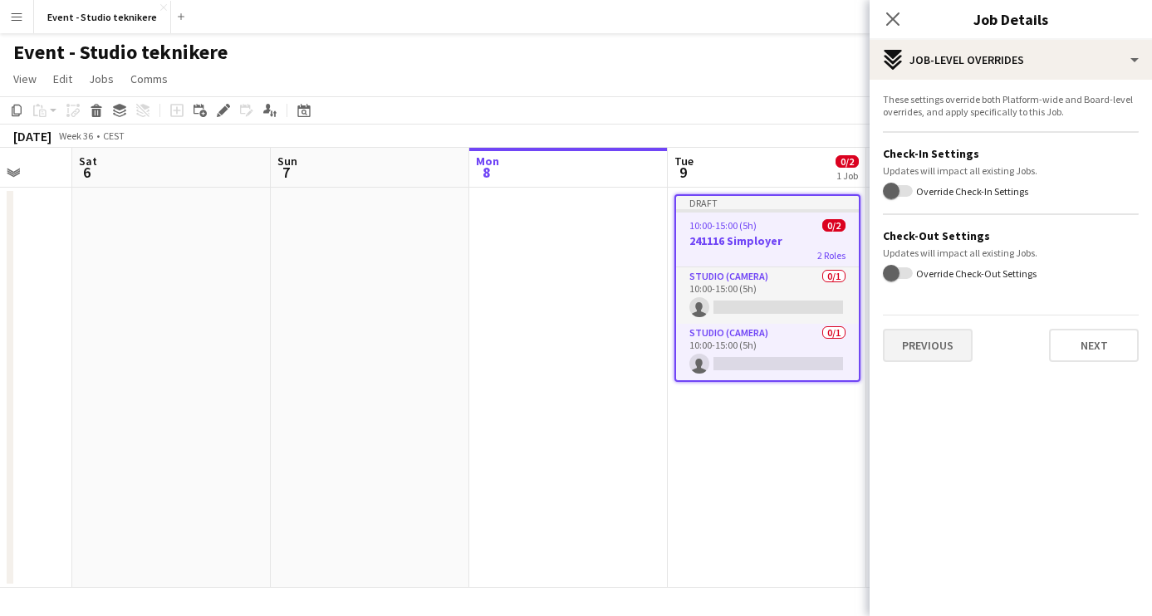
click at [937, 344] on button "Previous" at bounding box center [928, 345] width 90 height 33
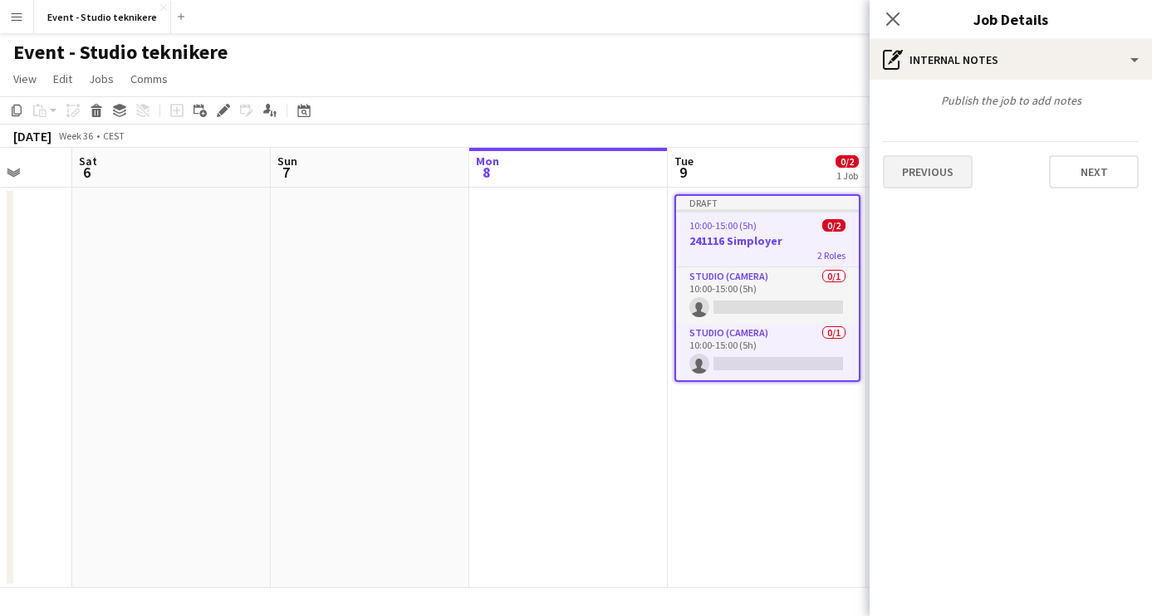
click at [935, 169] on button "Previous" at bounding box center [928, 171] width 90 height 33
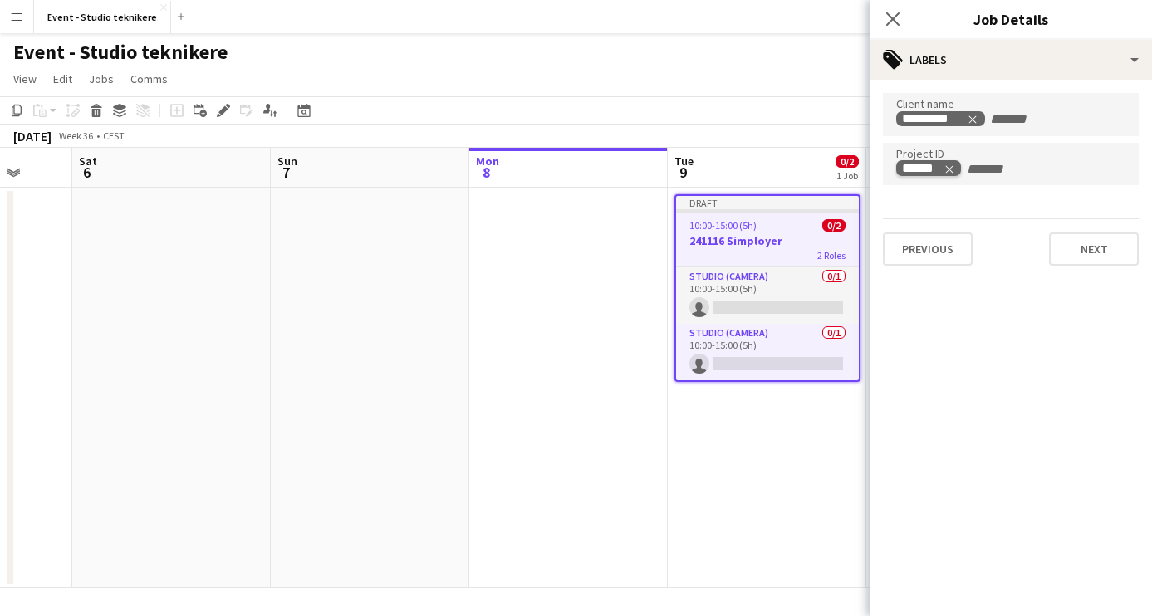
click at [952, 170] on icon "Remove tag" at bounding box center [950, 170] width 12 height 12
paste input "******"
type input "******"
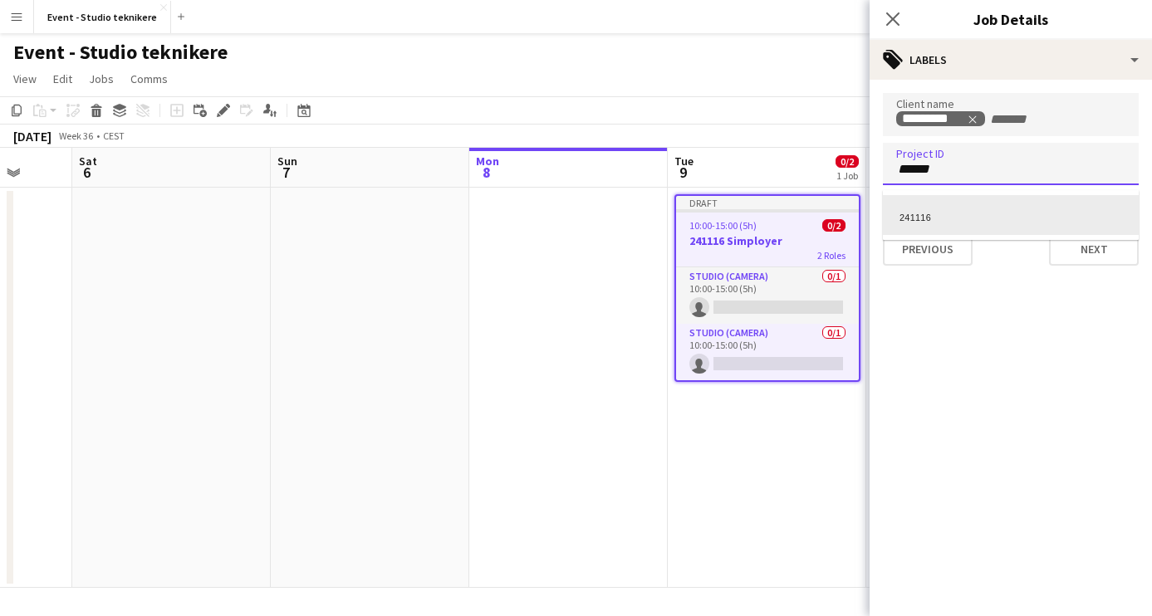
click at [936, 214] on div "241116" at bounding box center [1011, 215] width 256 height 40
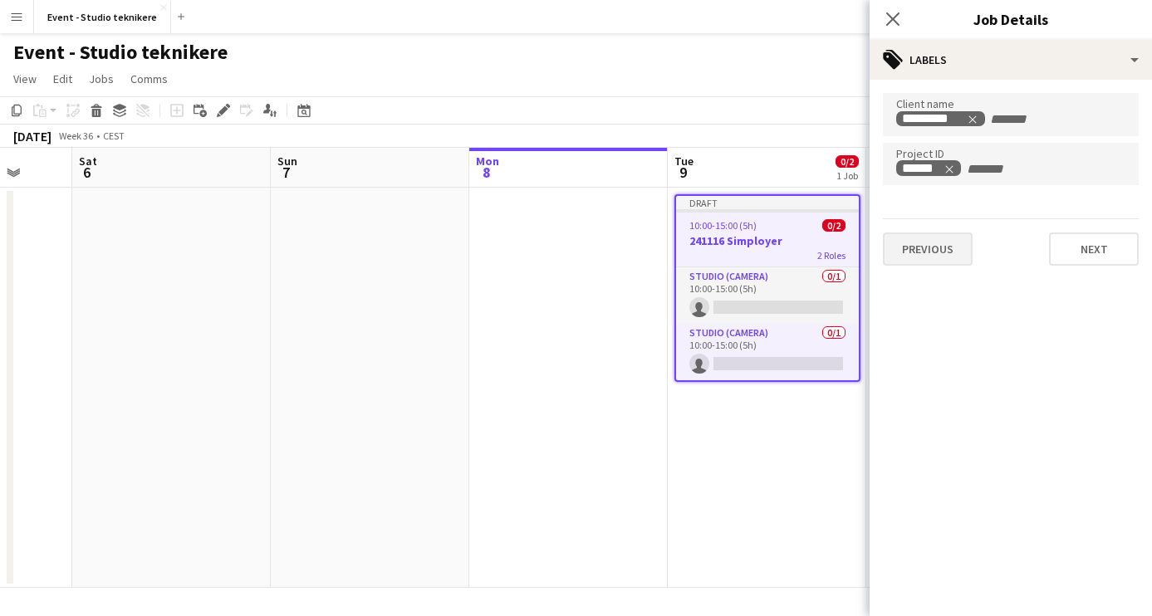
click at [938, 250] on button "Previous" at bounding box center [928, 249] width 90 height 33
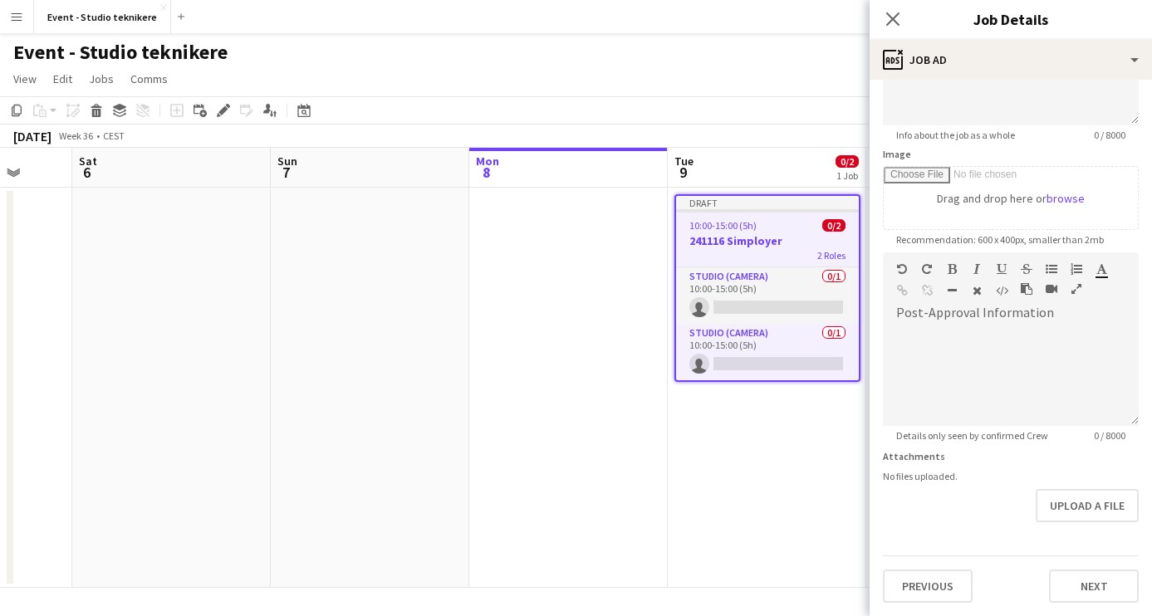
scroll to position [205, 0]
click at [945, 577] on button "Previous" at bounding box center [928, 586] width 90 height 33
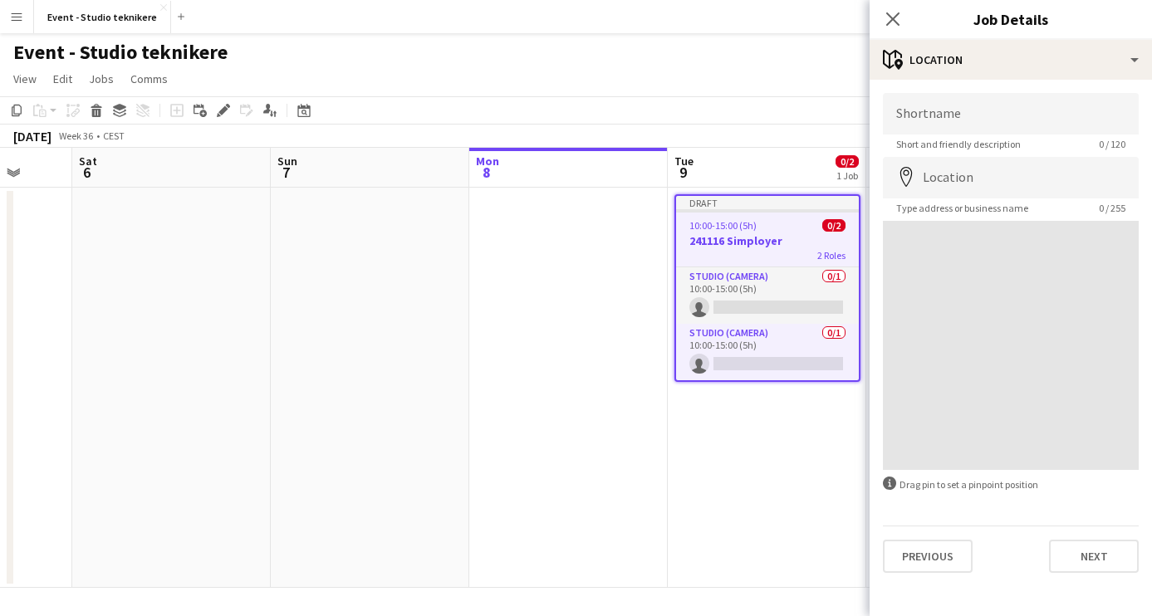
scroll to position [0, 0]
click at [940, 562] on button "Previous" at bounding box center [928, 556] width 90 height 33
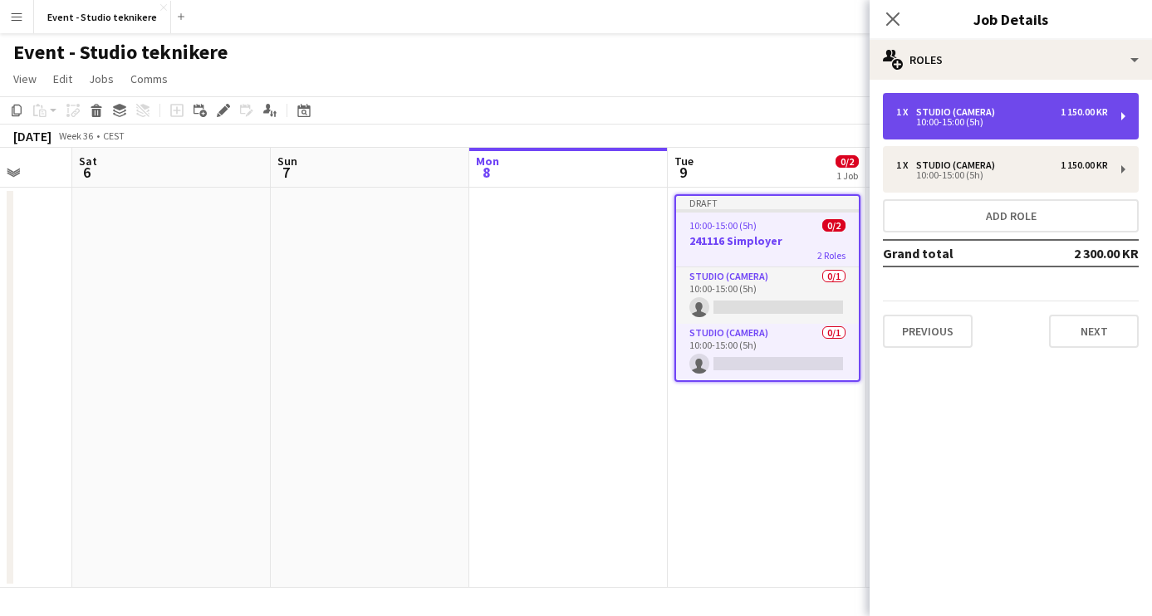
click at [980, 125] on div "10:00-15:00 (5h)" at bounding box center [1002, 122] width 212 height 8
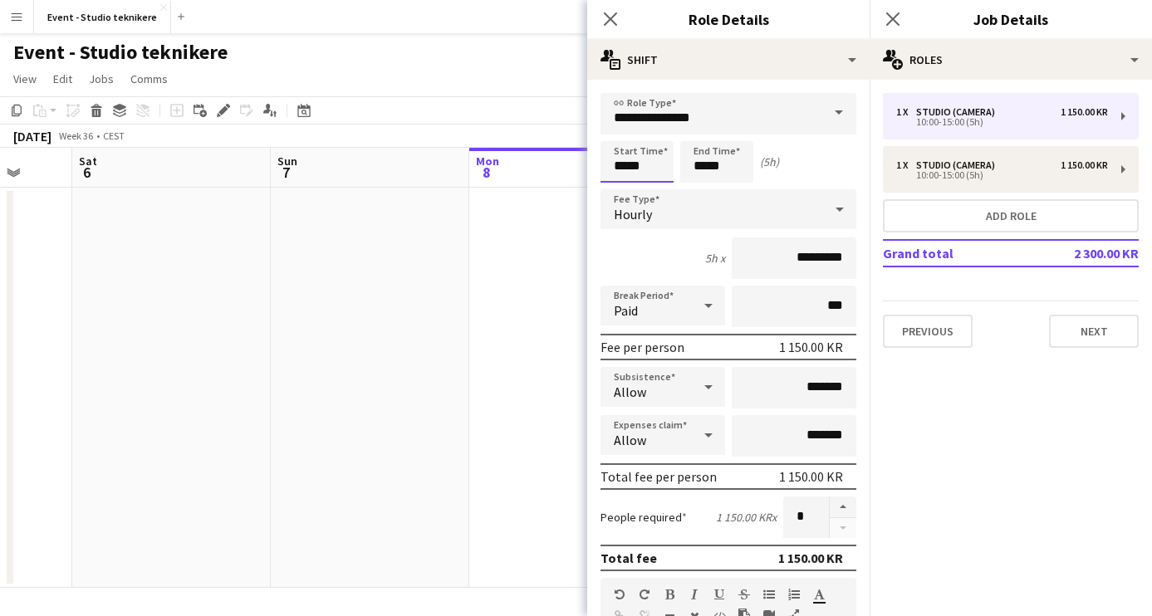
click at [621, 172] on input "*****" at bounding box center [637, 162] width 73 height 42
click at [623, 135] on div at bounding box center [620, 133] width 33 height 17
type input "*****"
click at [623, 135] on div at bounding box center [620, 133] width 33 height 17
click at [716, 151] on input "*****" at bounding box center [716, 162] width 73 height 42
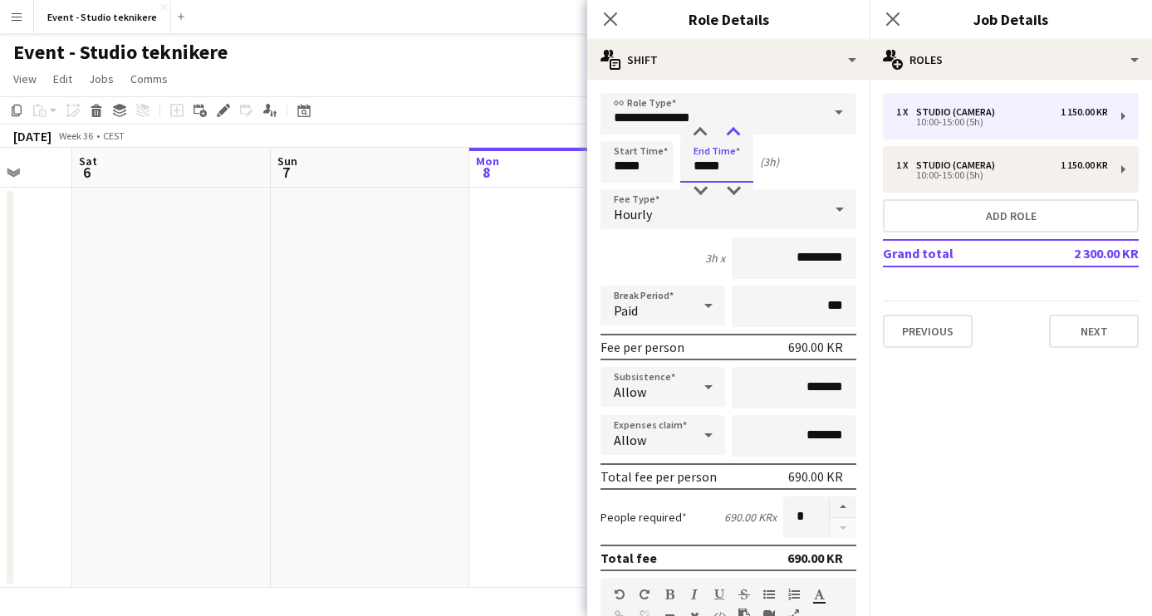
click at [734, 136] on div at bounding box center [733, 133] width 33 height 17
type input "*****"
click at [734, 134] on div at bounding box center [733, 133] width 33 height 17
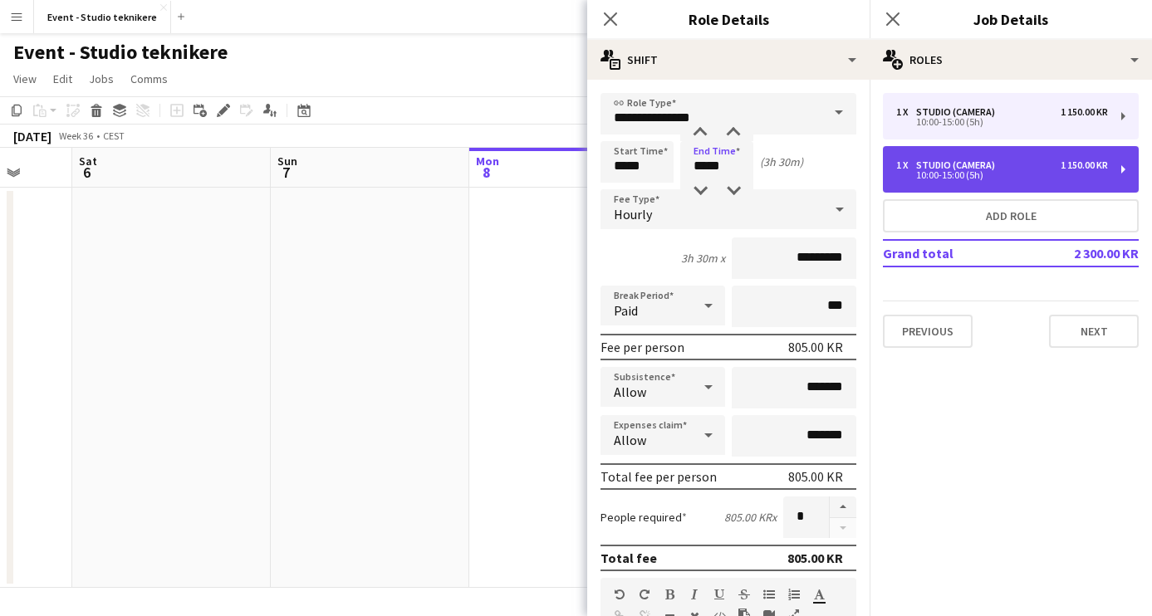
click at [1061, 169] on div "1 150.00 KR" at bounding box center [1084, 166] width 47 height 12
type input "*****"
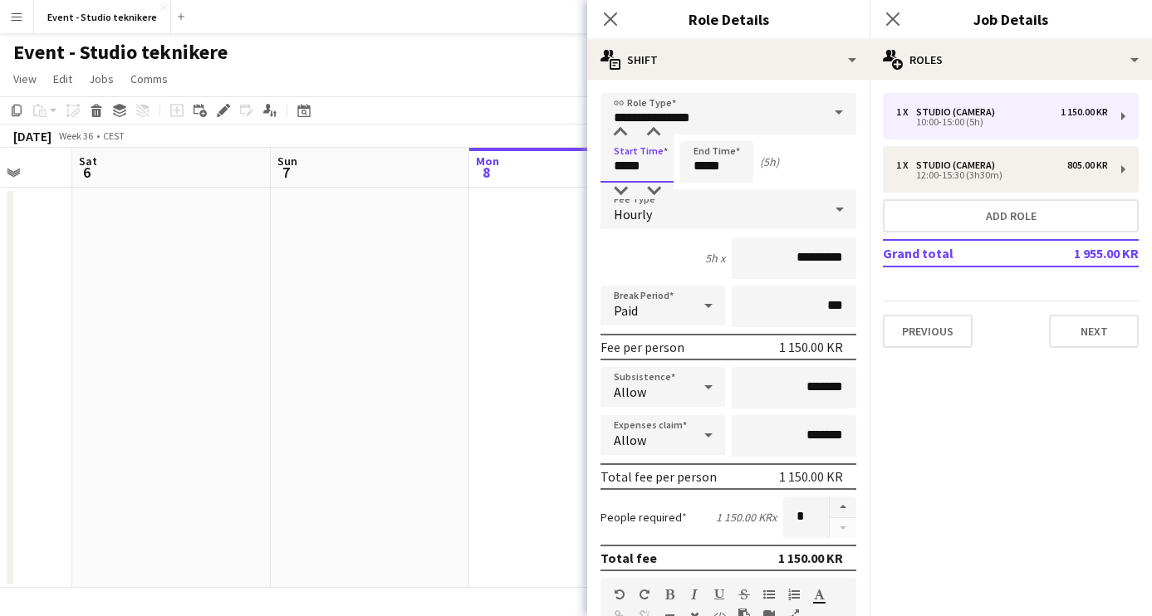
click at [642, 158] on input "*****" at bounding box center [637, 162] width 73 height 42
click at [626, 130] on div at bounding box center [620, 133] width 33 height 17
type input "*****"
click at [626, 130] on div at bounding box center [620, 133] width 33 height 17
click at [705, 152] on input "*****" at bounding box center [716, 162] width 73 height 42
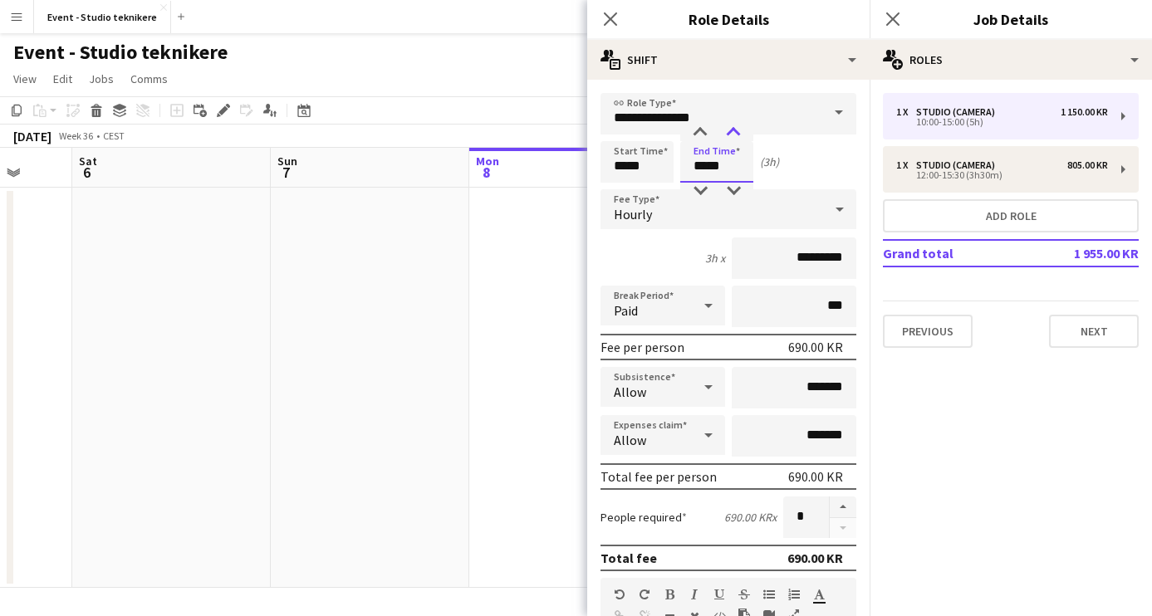
type input "*****"
click at [734, 130] on div at bounding box center [733, 133] width 33 height 17
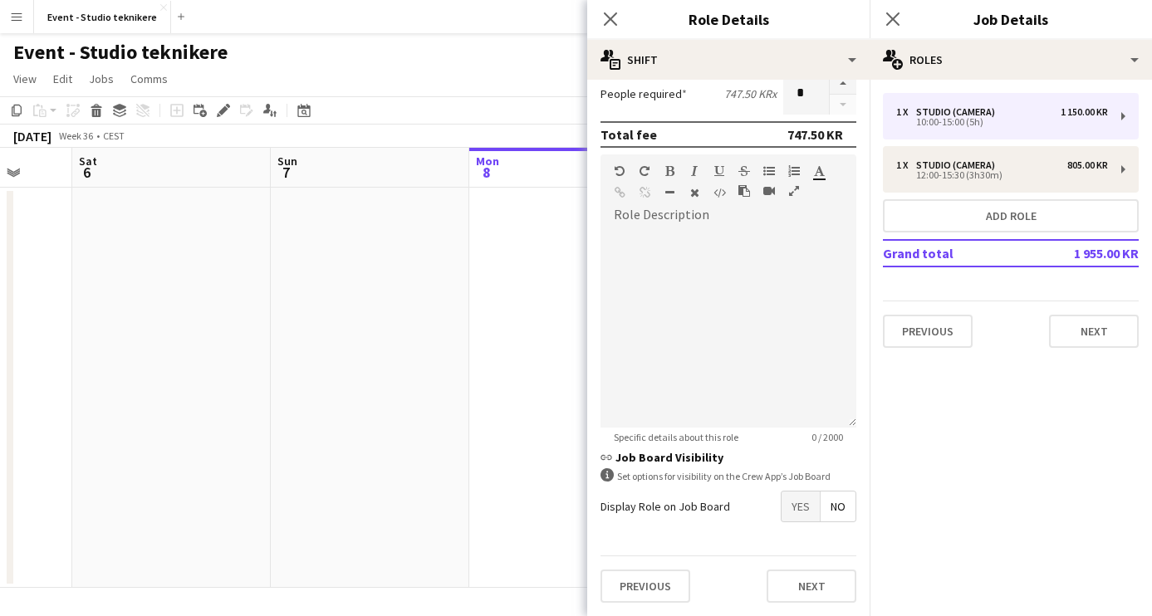
scroll to position [424, 0]
click at [804, 583] on button "Next" at bounding box center [812, 586] width 90 height 33
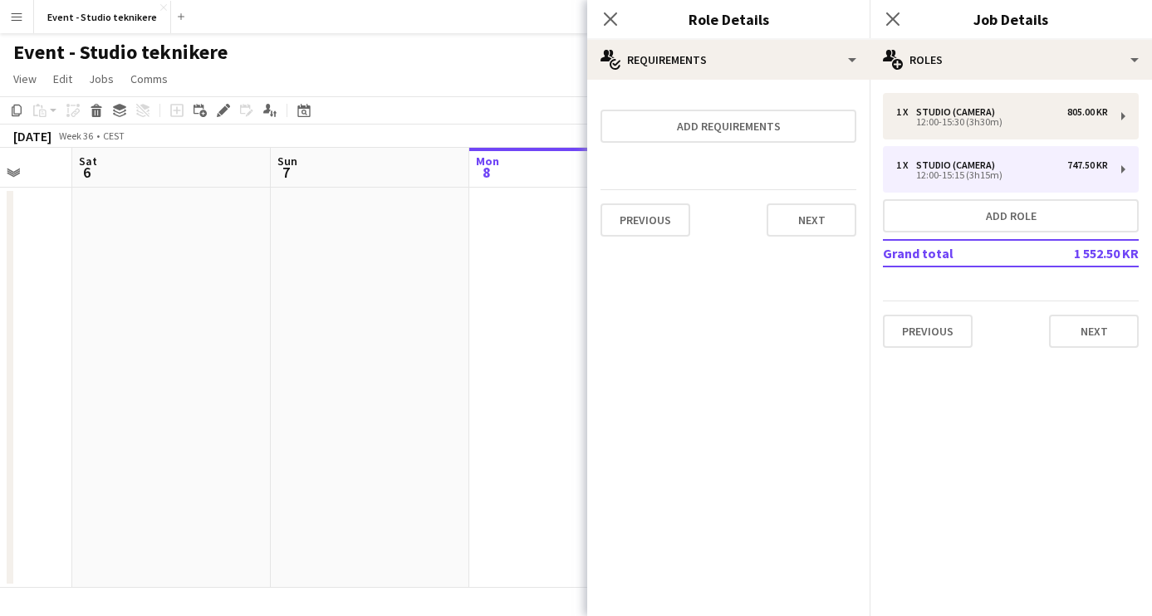
scroll to position [0, 0]
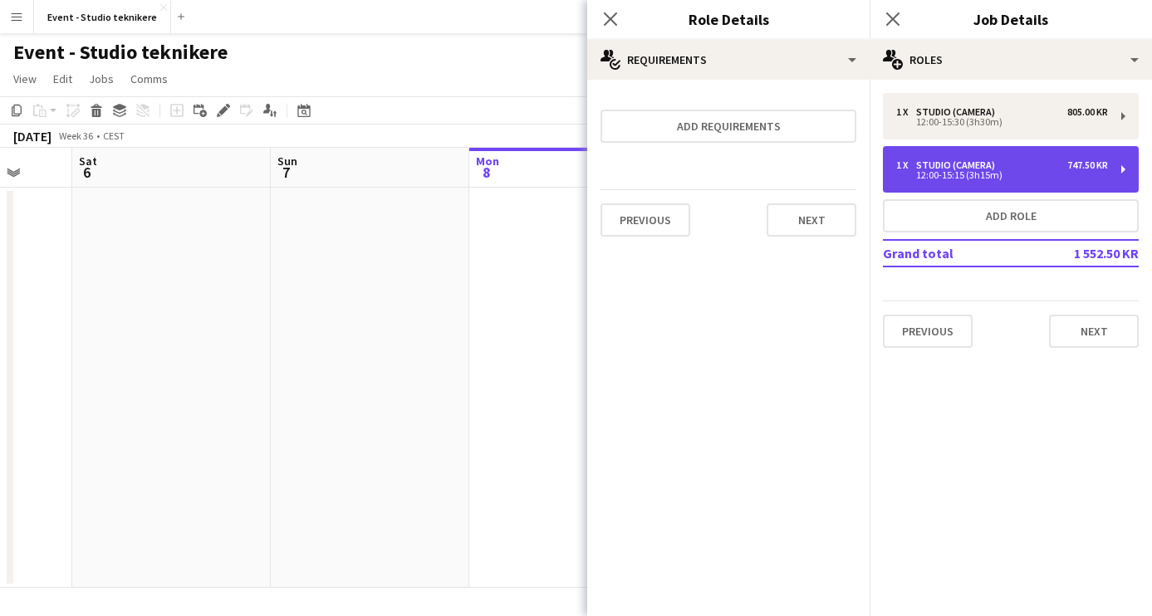
click at [1021, 179] on div "12:00-15:15 (3h15m)" at bounding box center [1002, 175] width 212 height 8
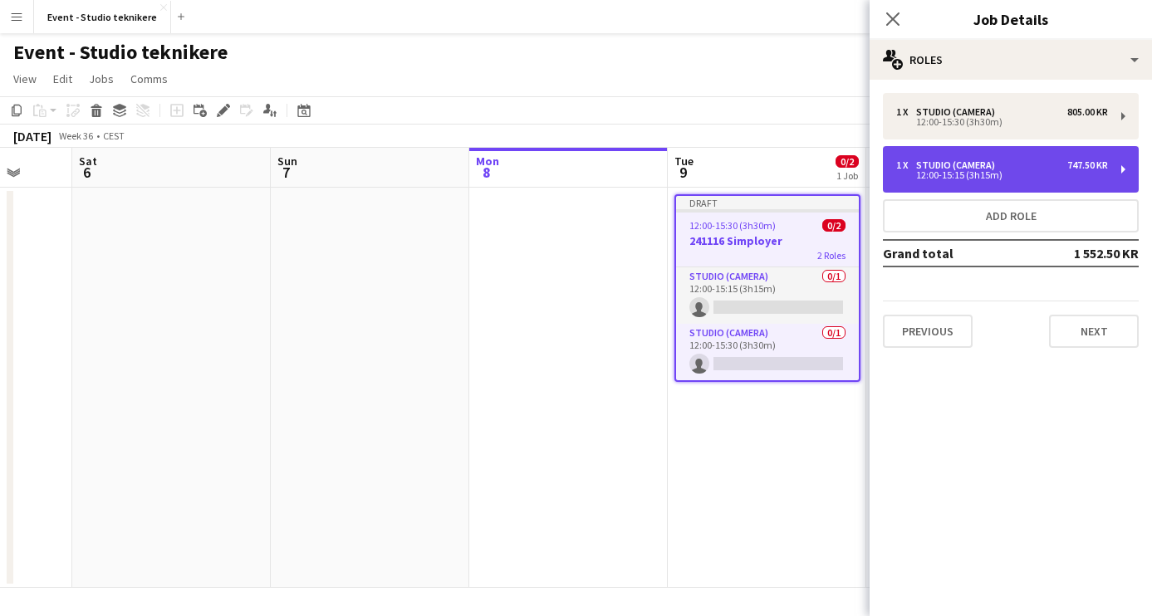
click at [993, 173] on div "12:00-15:15 (3h15m)" at bounding box center [1002, 175] width 212 height 8
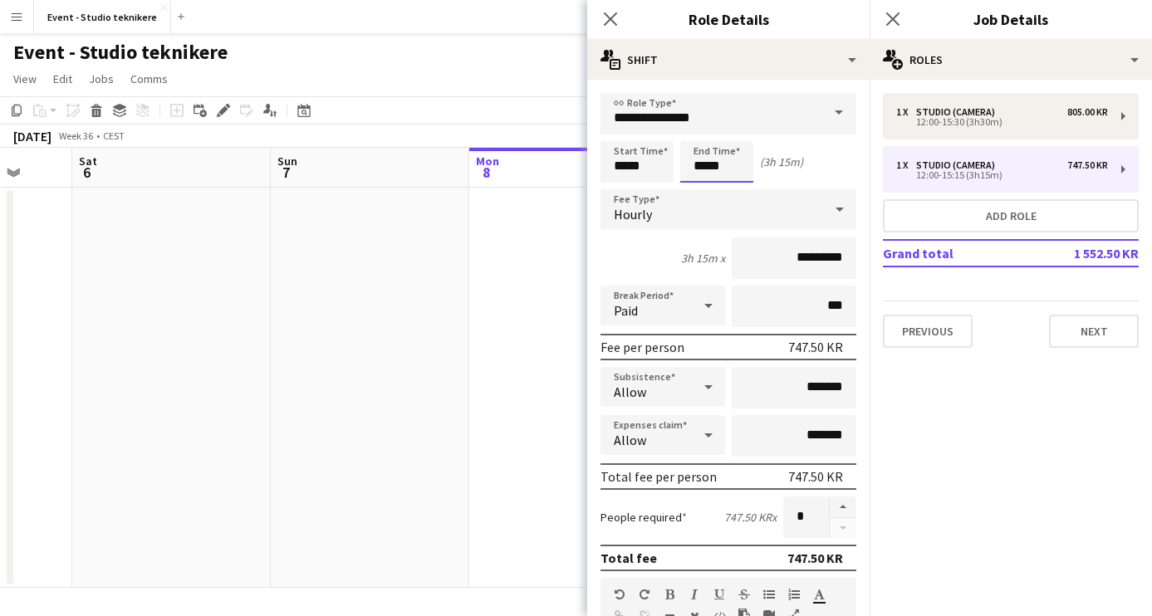
click at [712, 167] on input "*****" at bounding box center [716, 162] width 73 height 42
type input "*****"
click at [736, 130] on div at bounding box center [733, 133] width 33 height 17
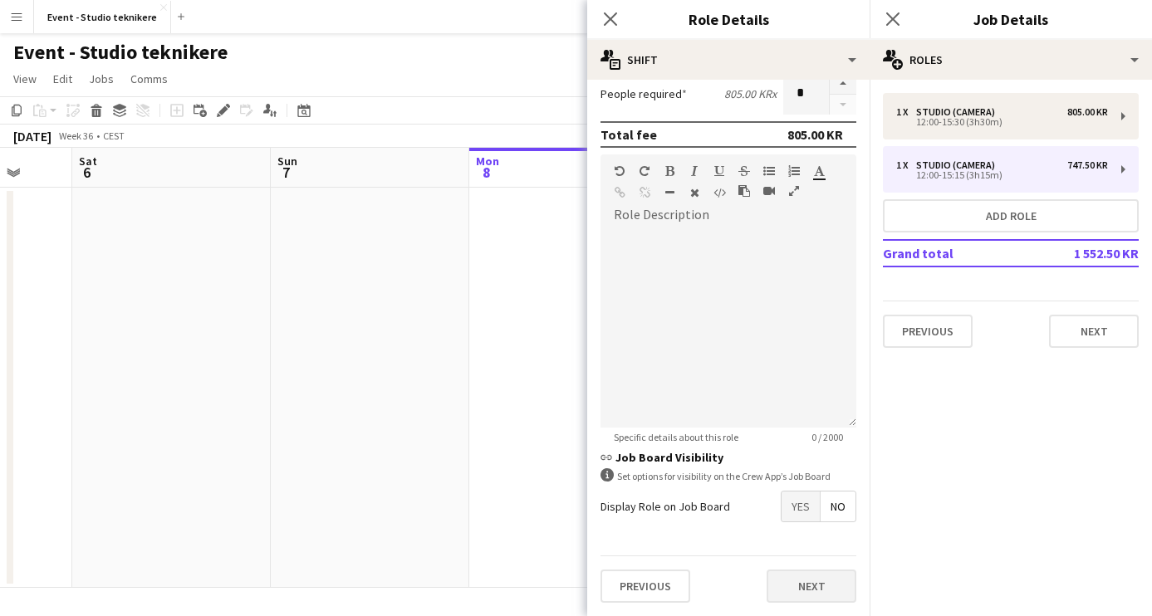
click at [799, 584] on button "Next" at bounding box center [812, 586] width 90 height 33
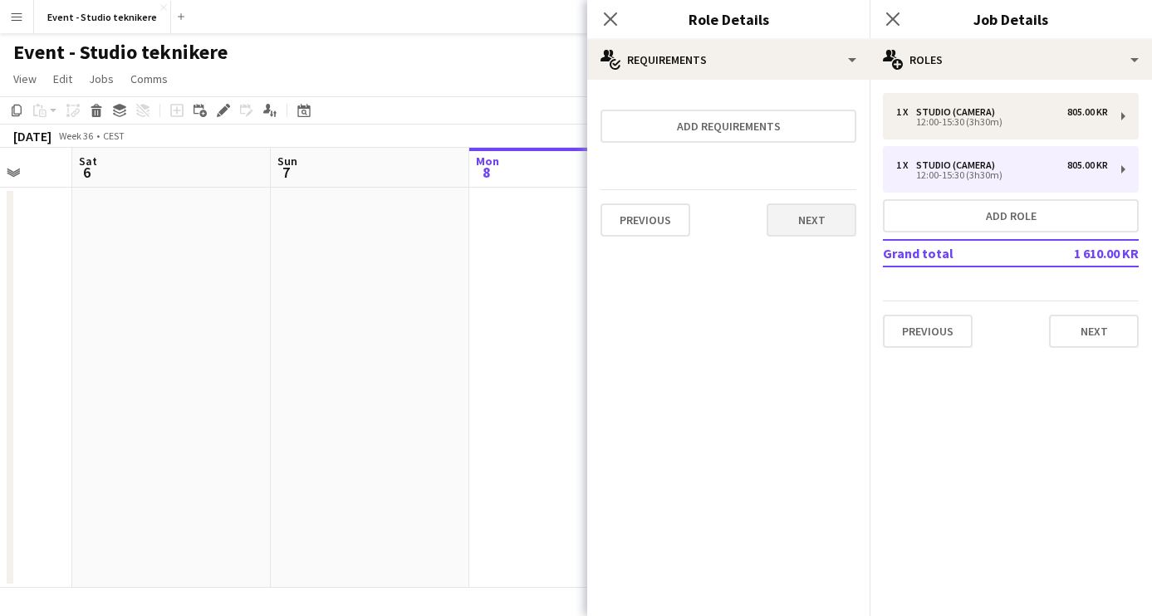
click at [806, 212] on button "Next" at bounding box center [812, 220] width 90 height 33
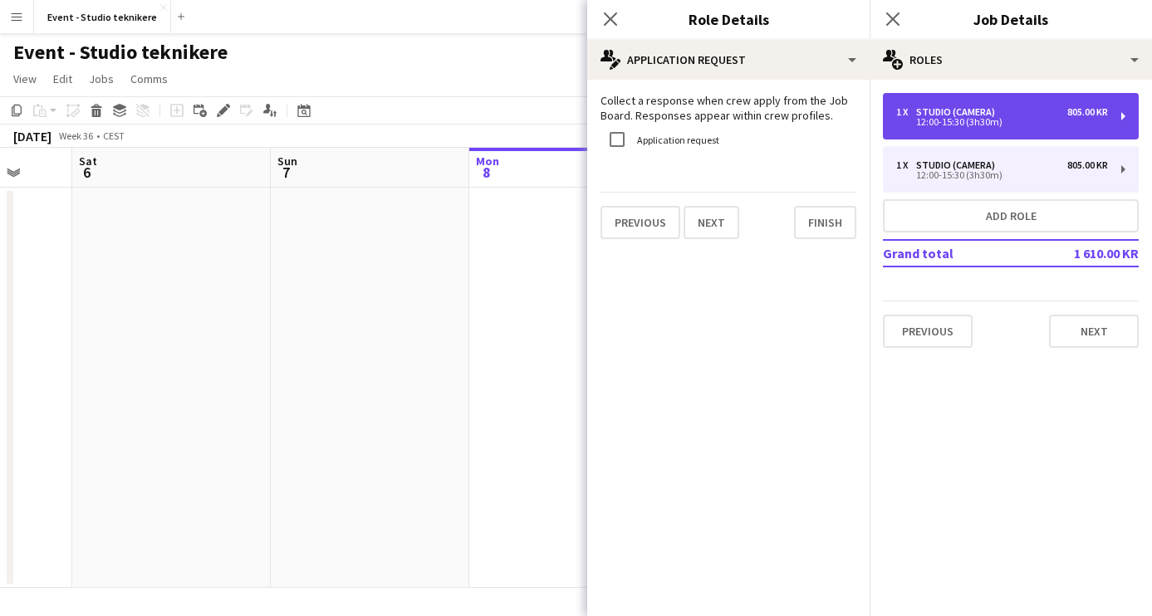
click at [1122, 120] on div "1 x Studio (Camera) 805.00 KR 12:00-15:30 (3h30m)" at bounding box center [1011, 116] width 256 height 47
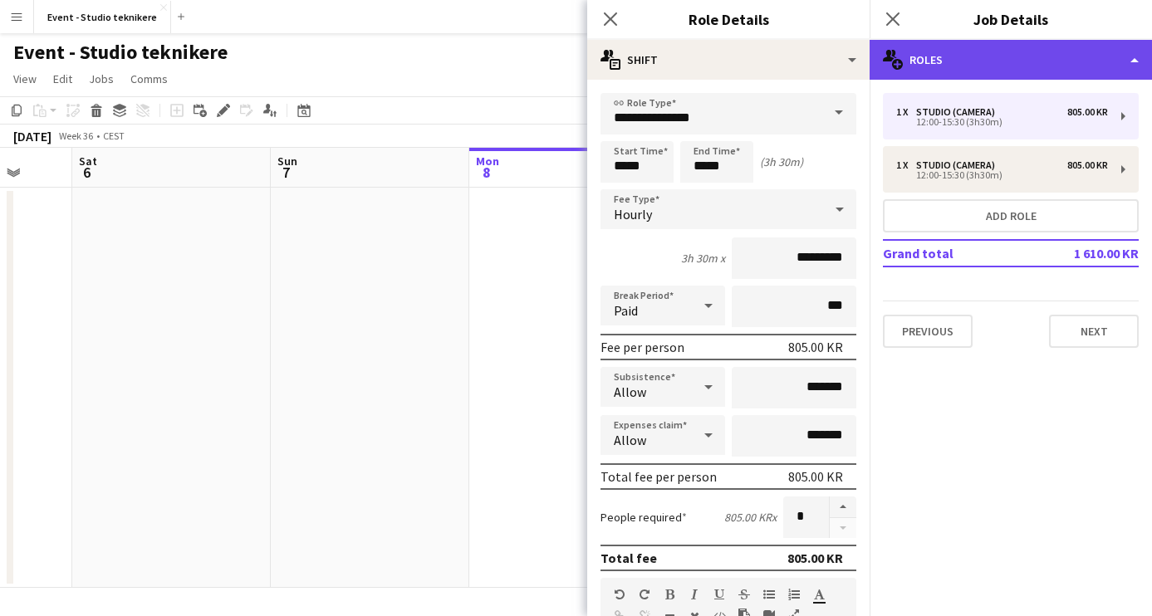
click at [1133, 56] on div "multiple-users-add Roles" at bounding box center [1011, 60] width 282 height 40
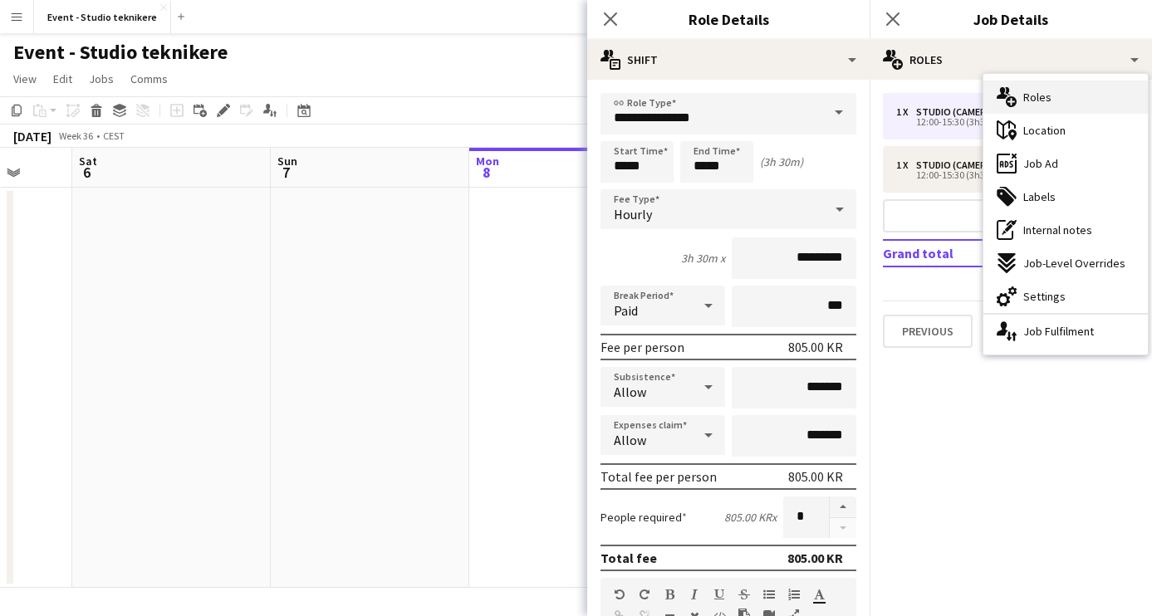
click at [1077, 103] on div "multiple-users-add Roles" at bounding box center [1066, 97] width 165 height 33
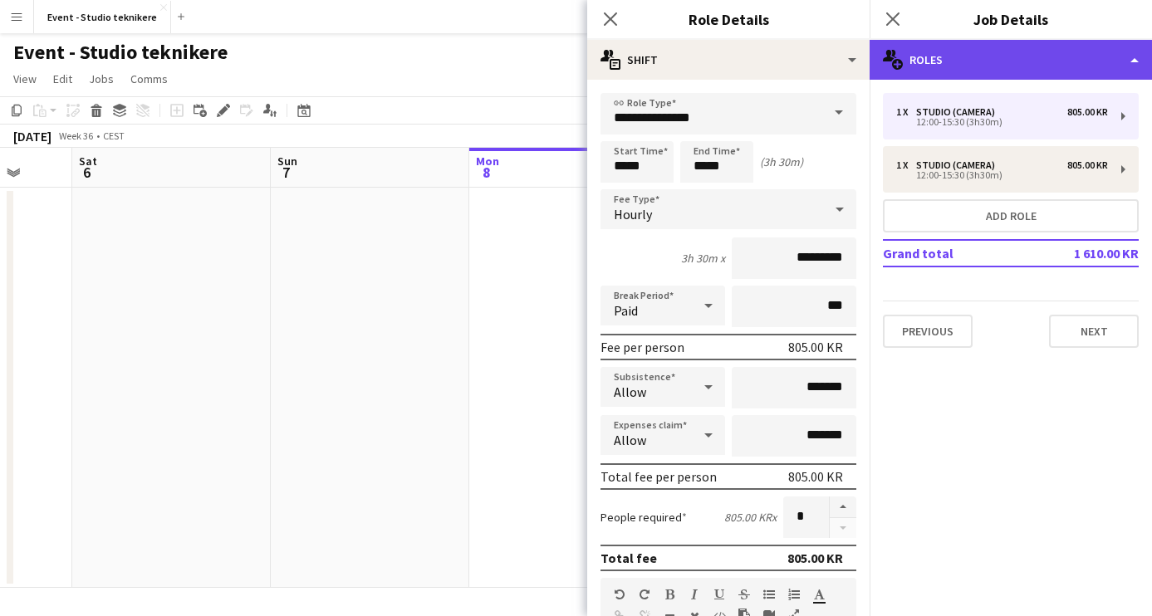
click at [1128, 70] on div "multiple-users-add Roles" at bounding box center [1011, 60] width 282 height 40
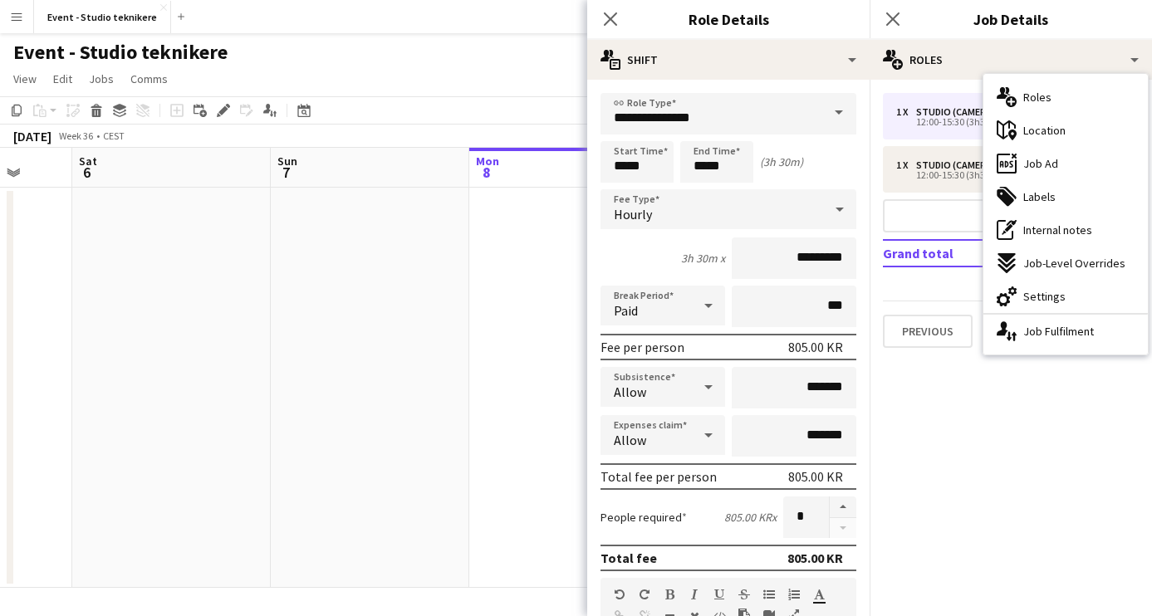
click at [1044, 413] on mat-expansion-panel "pencil3 General details 1 x Studio (Camera) 805.00 KR 12:00-15:30 (3h30m) 1 x S…" at bounding box center [1011, 348] width 282 height 537
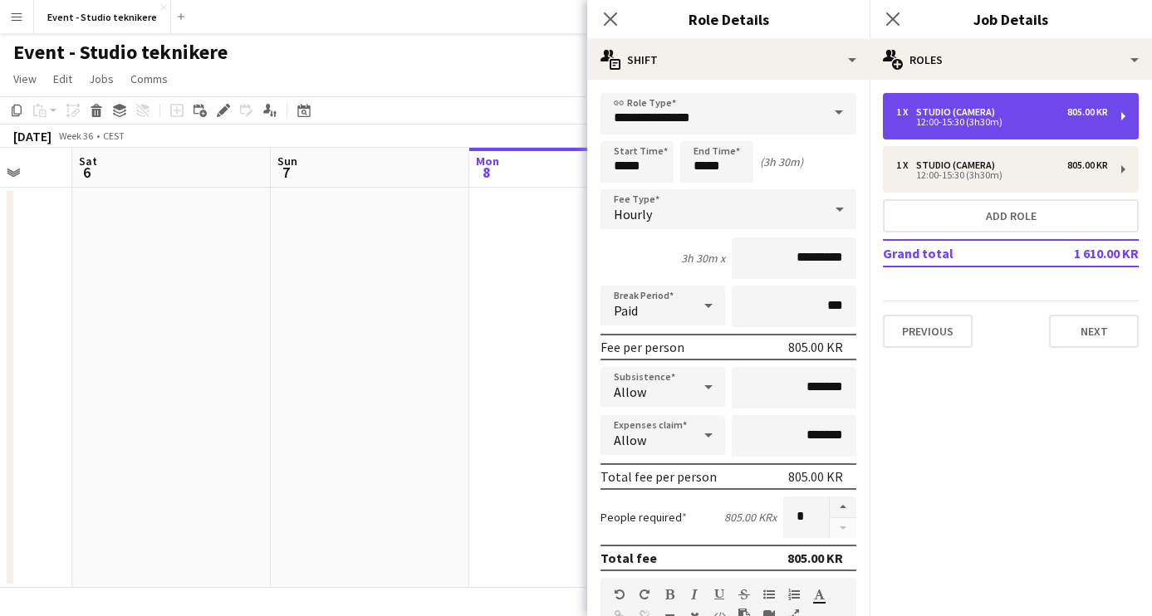
click at [1025, 115] on div "1 x Studio (Camera) 805.00 KR" at bounding box center [1002, 112] width 212 height 12
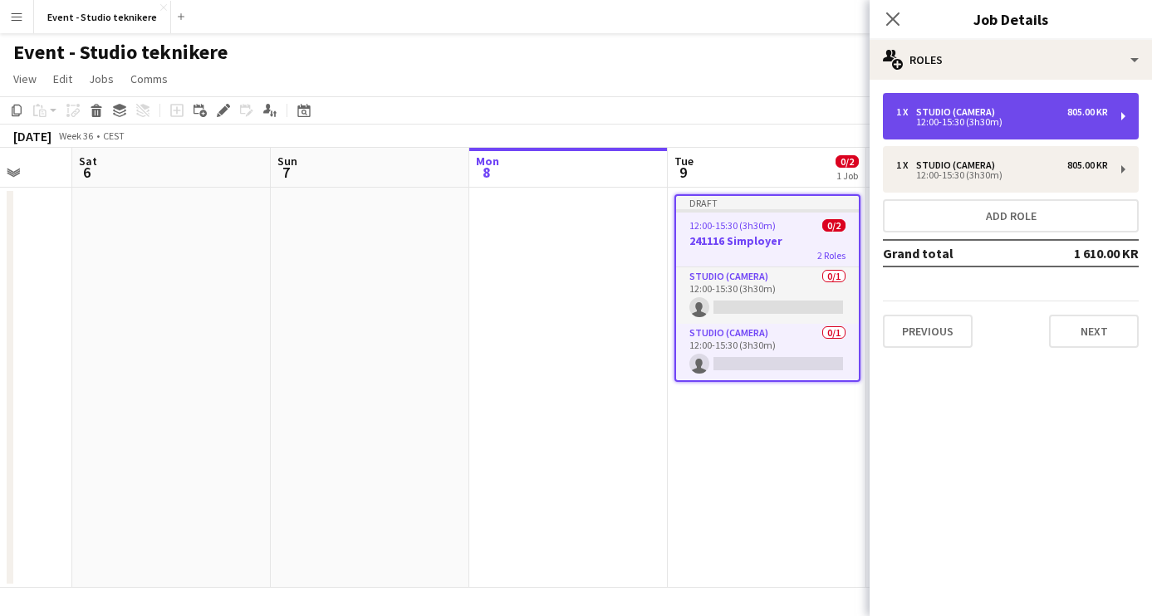
click at [1025, 115] on div "1 x Studio (Camera) 805.00 KR" at bounding box center [1002, 112] width 212 height 12
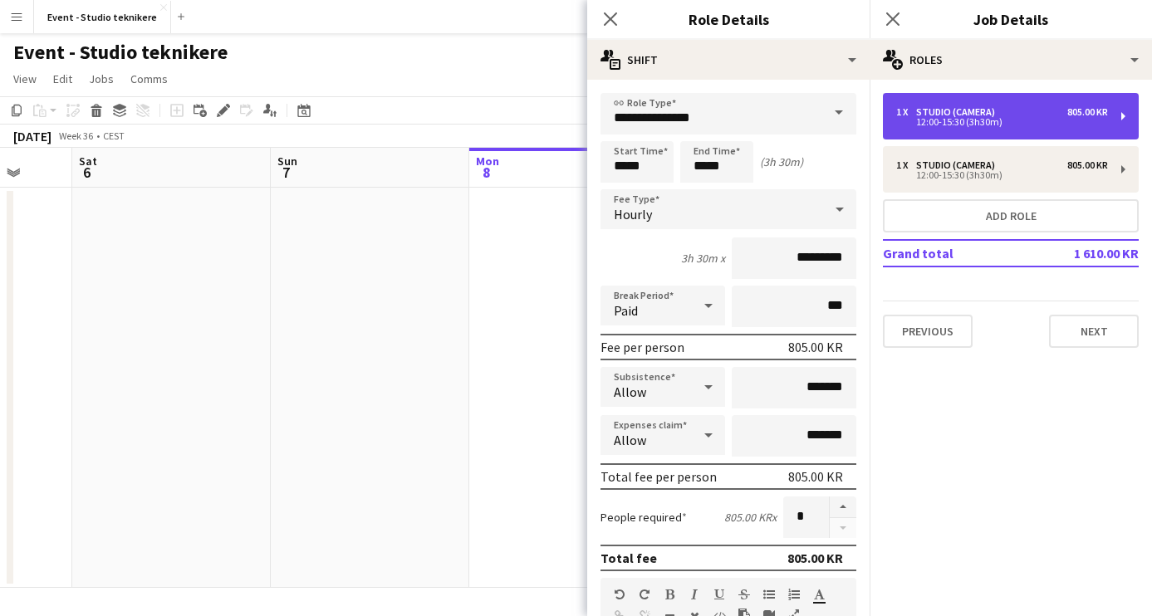
click at [1019, 117] on div "1 x Studio (Camera) 805.00 KR" at bounding box center [1002, 112] width 212 height 12
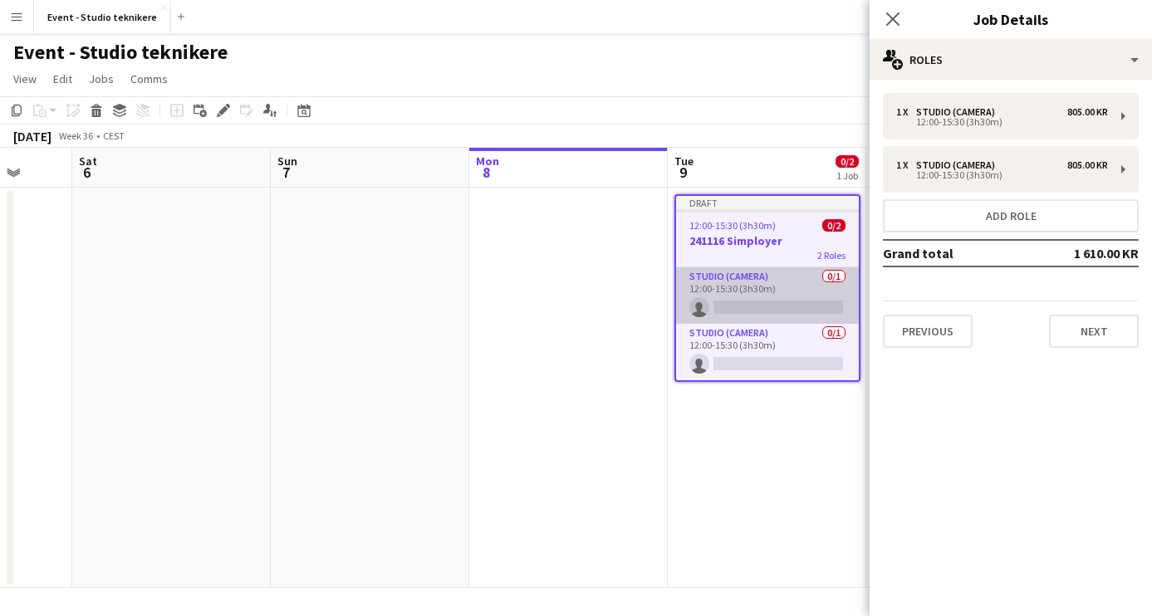
click at [784, 287] on app-card-role "Studio (Camera) 0/1 12:00-15:30 (3h30m) single-neutral-actions" at bounding box center [767, 296] width 183 height 56
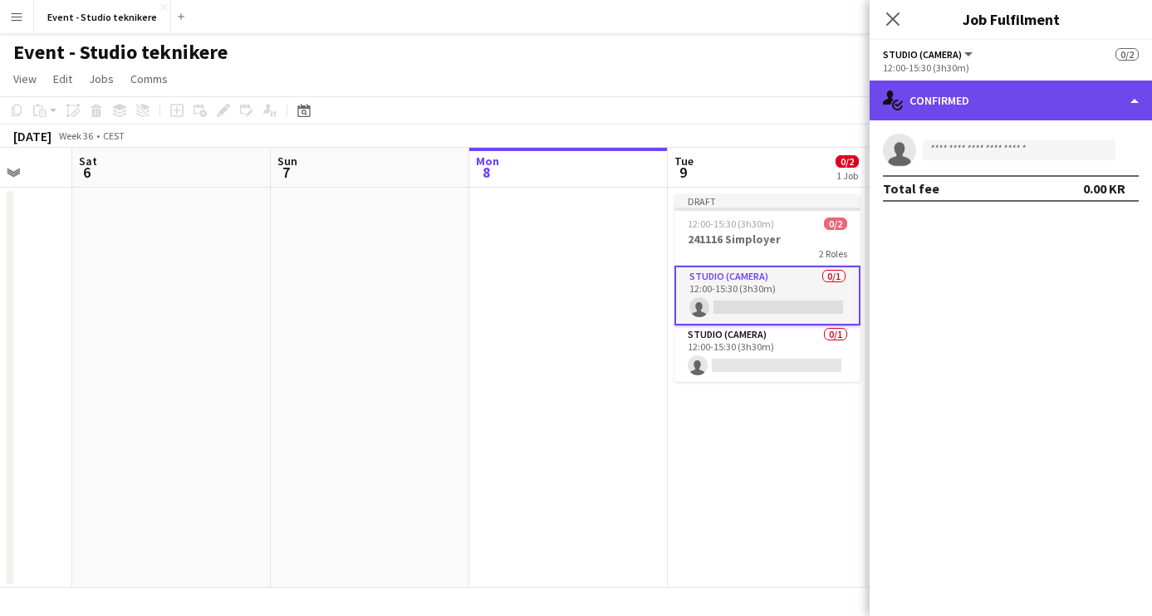
click at [992, 107] on div "single-neutral-actions-check-2 Confirmed" at bounding box center [1011, 101] width 282 height 40
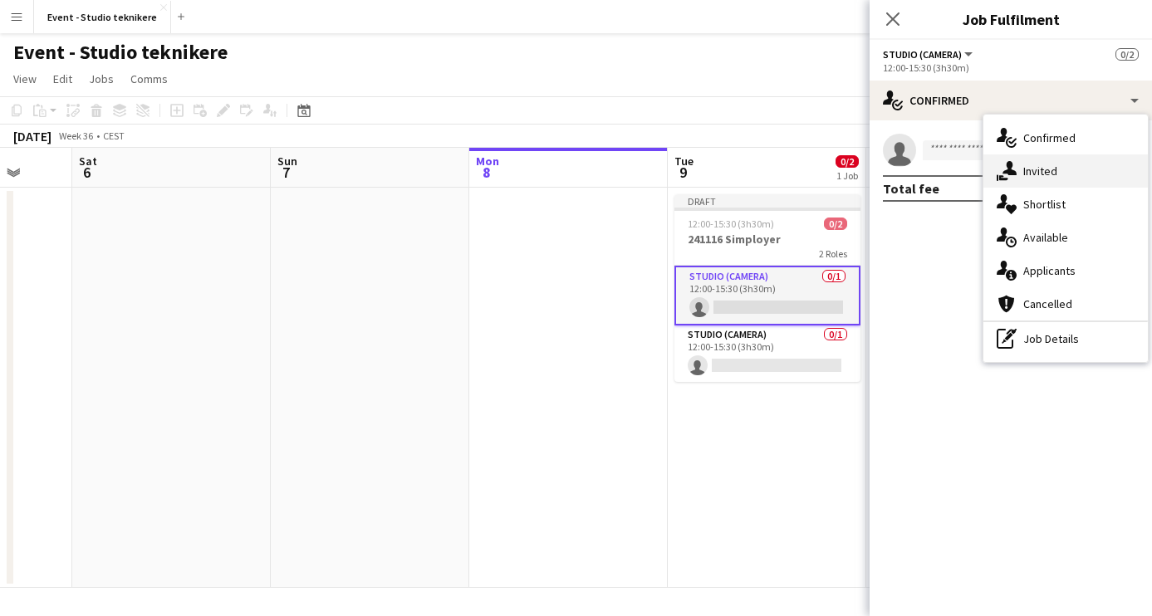
click at [1014, 161] on icon "single-neutral-actions-share-1" at bounding box center [1007, 171] width 20 height 20
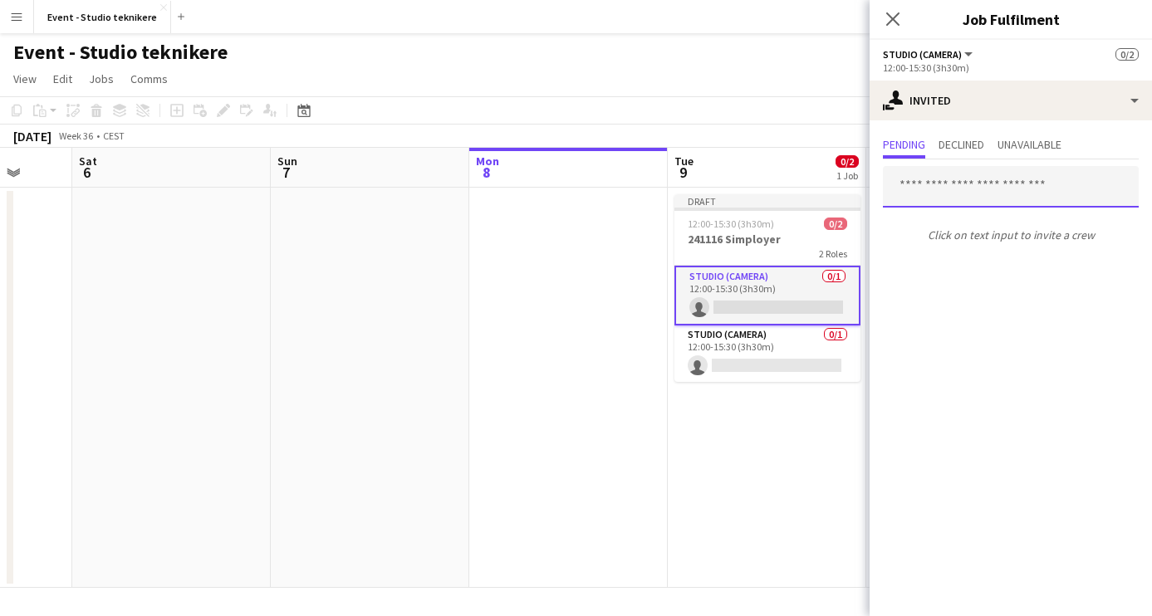
click at [957, 188] on input "text" at bounding box center [1011, 187] width 256 height 42
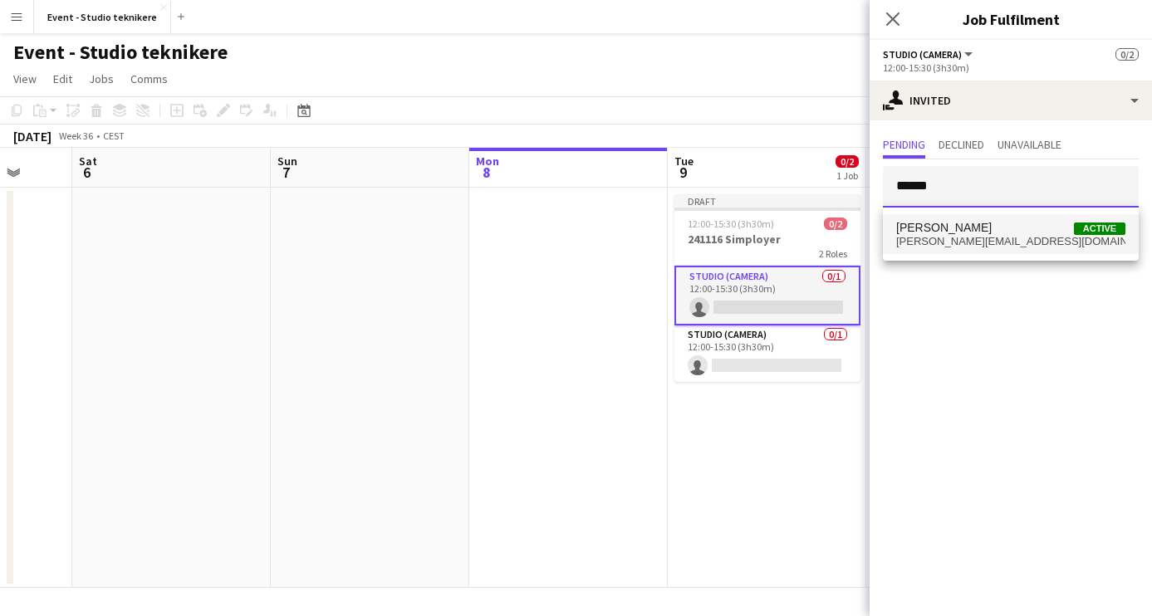
type input "******"
click at [980, 237] on span "[PERSON_NAME][EMAIL_ADDRESS][DOMAIN_NAME]" at bounding box center [1010, 241] width 229 height 13
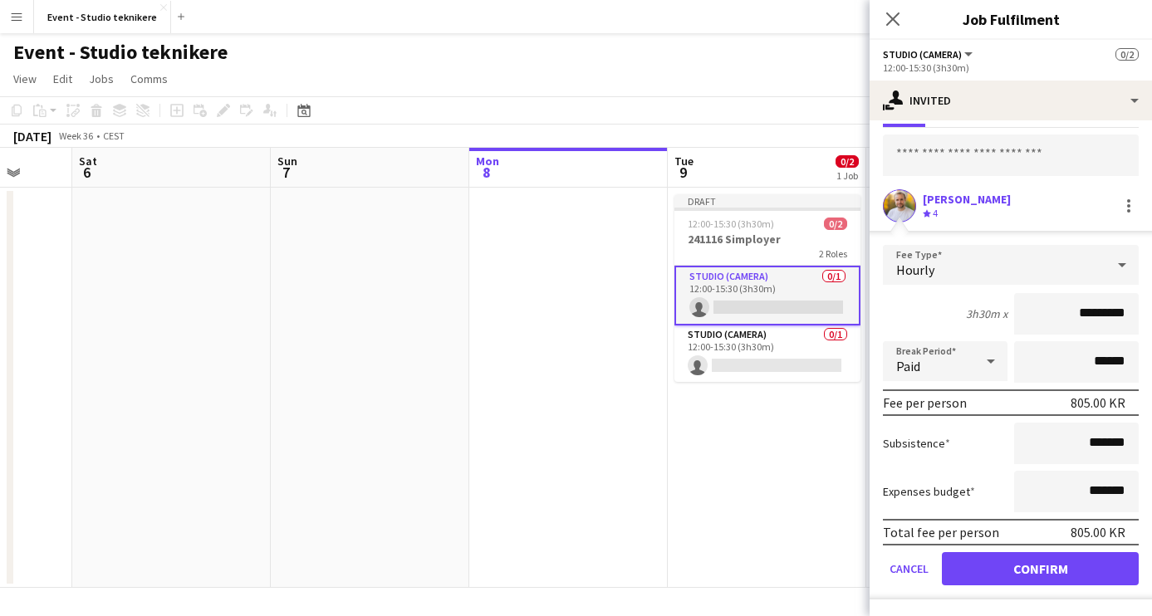
click at [1091, 316] on input "*********" at bounding box center [1076, 314] width 125 height 42
type input "****"
type input "******"
click at [1067, 572] on button "Confirm" at bounding box center [1040, 569] width 197 height 33
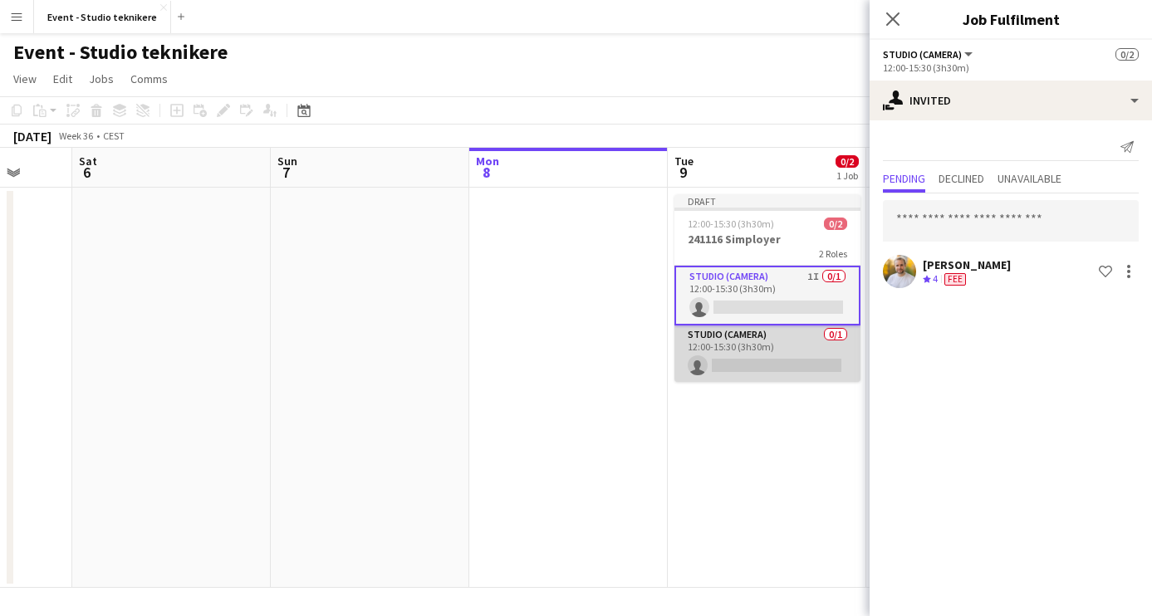
click at [835, 345] on app-card-role "Studio (Camera) 0/1 12:00-15:30 (3h30m) single-neutral-actions" at bounding box center [768, 354] width 186 height 56
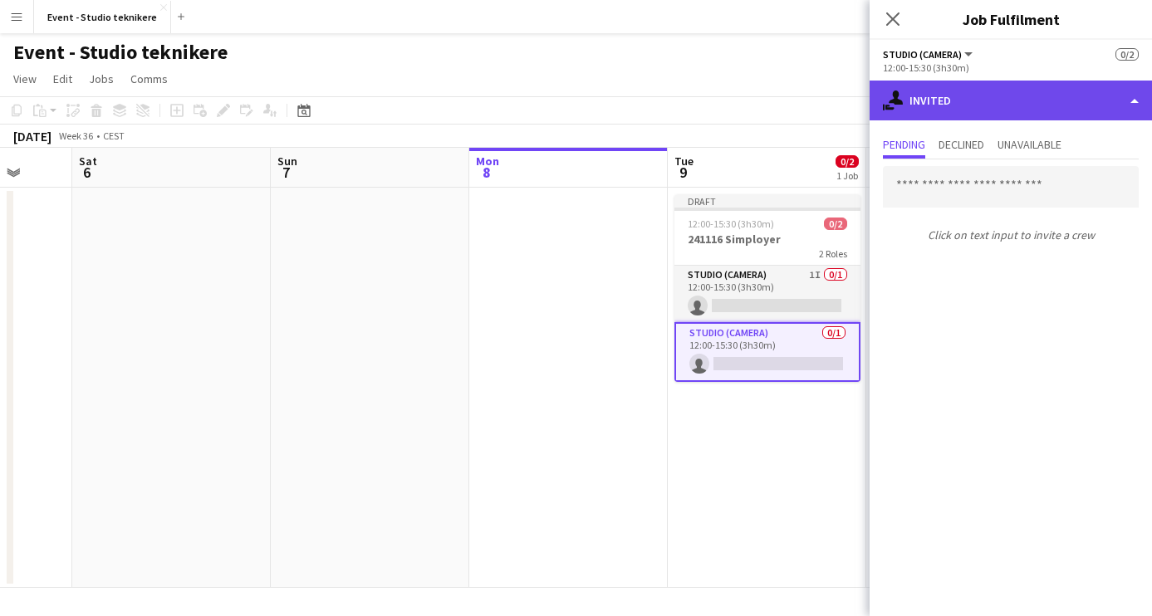
click at [1074, 92] on div "single-neutral-actions-share-1 Invited" at bounding box center [1011, 101] width 282 height 40
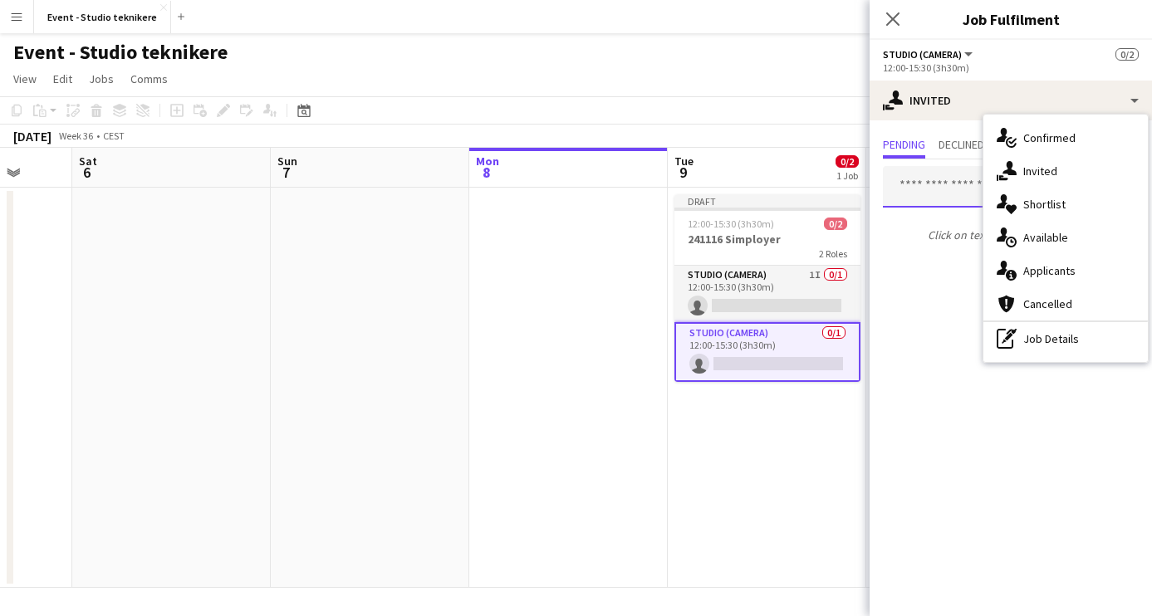
click at [957, 186] on input "text" at bounding box center [1011, 187] width 256 height 42
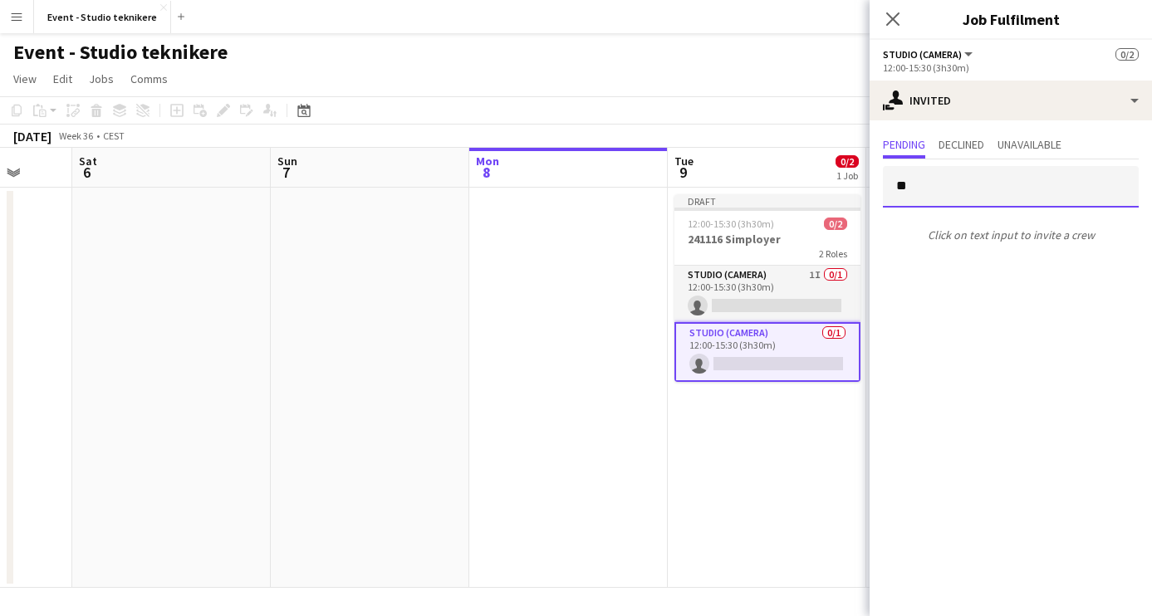
type input "*"
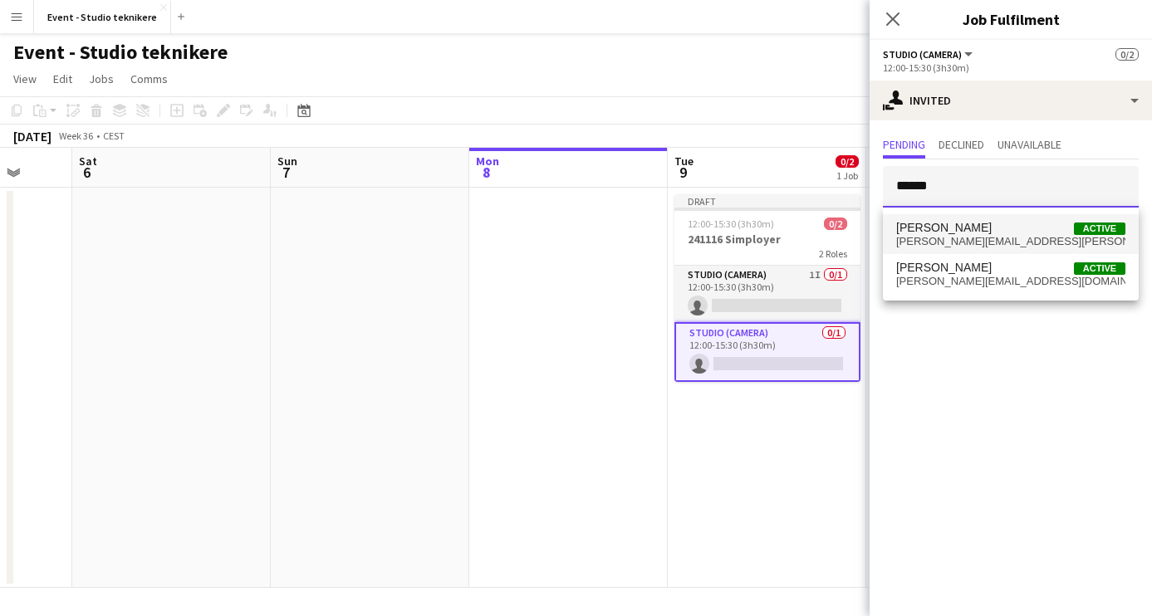
type input "******"
click at [995, 239] on span "[PERSON_NAME][EMAIL_ADDRESS][PERSON_NAME][DOMAIN_NAME]" at bounding box center [1010, 241] width 229 height 13
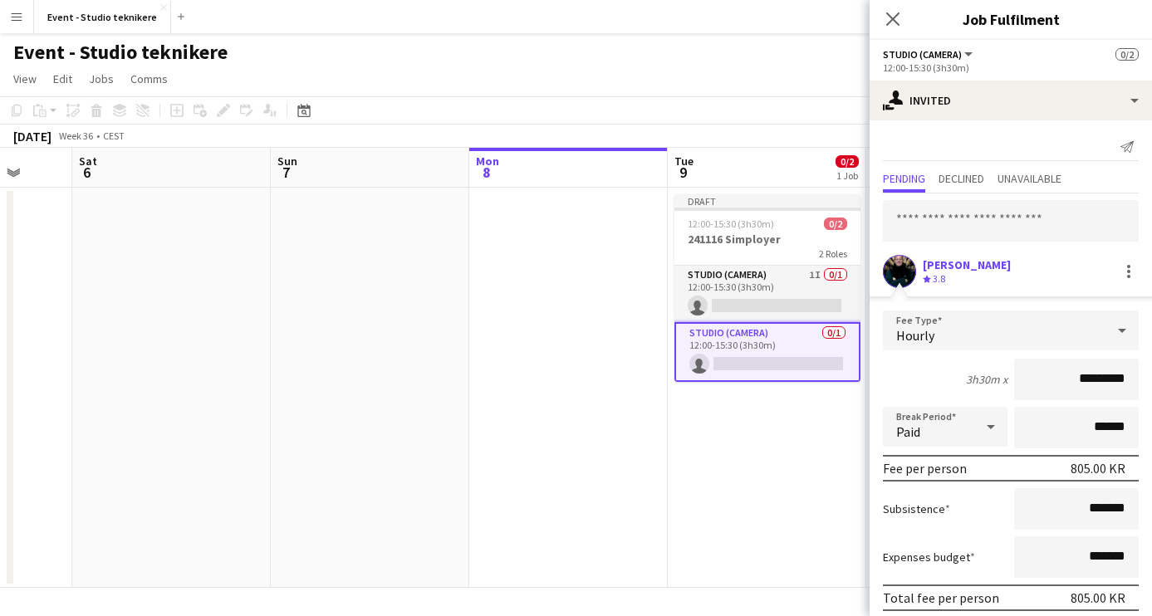
click at [1093, 384] on input "*********" at bounding box center [1076, 380] width 125 height 42
type input "****"
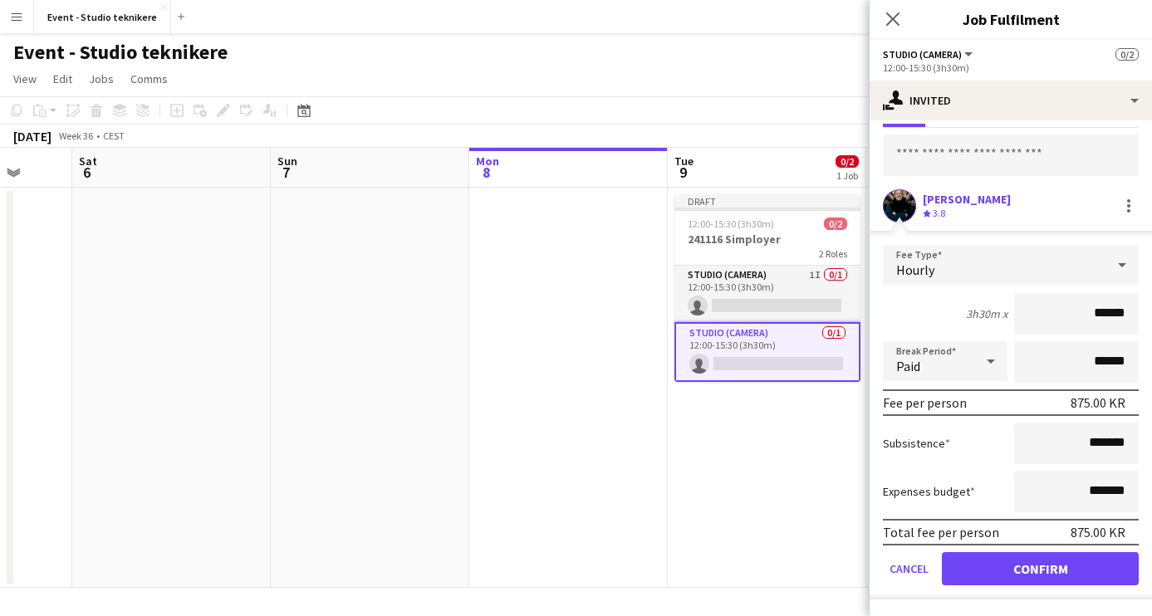
type input "******"
click at [1061, 565] on button "Confirm" at bounding box center [1040, 569] width 197 height 33
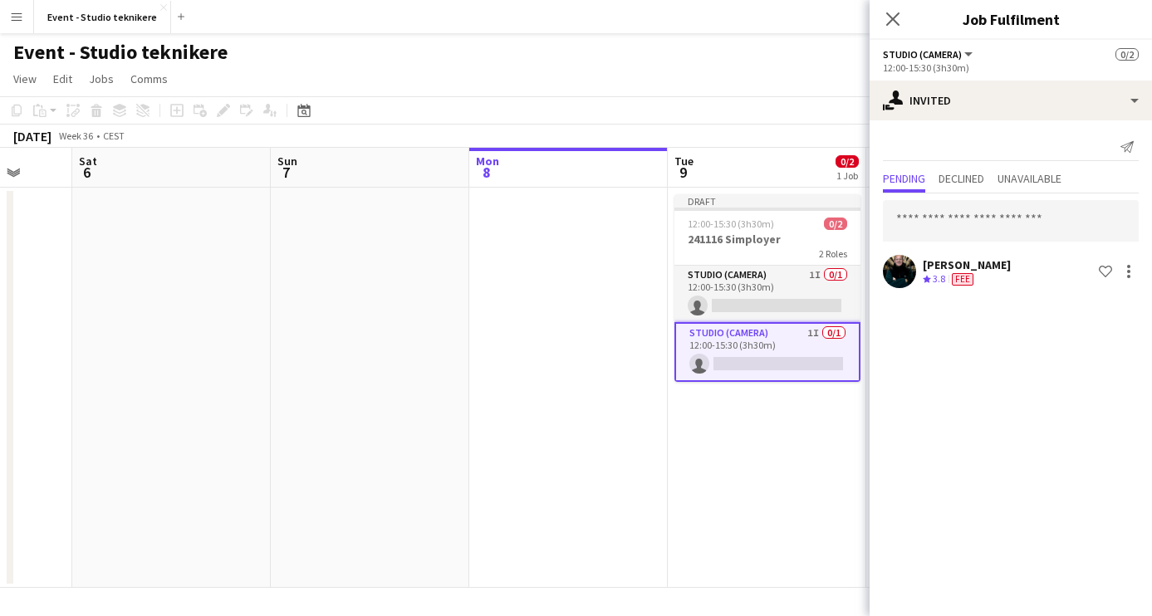
click at [967, 50] on button "Studio (Camera)" at bounding box center [929, 54] width 92 height 12
click at [1018, 61] on div "Studio (Camera) All roles Studio (Camera) 0/2" at bounding box center [1011, 54] width 256 height 15
click at [965, 52] on button "Studio (Camera)" at bounding box center [929, 54] width 92 height 12
click at [946, 79] on li "All roles" at bounding box center [938, 82] width 83 height 15
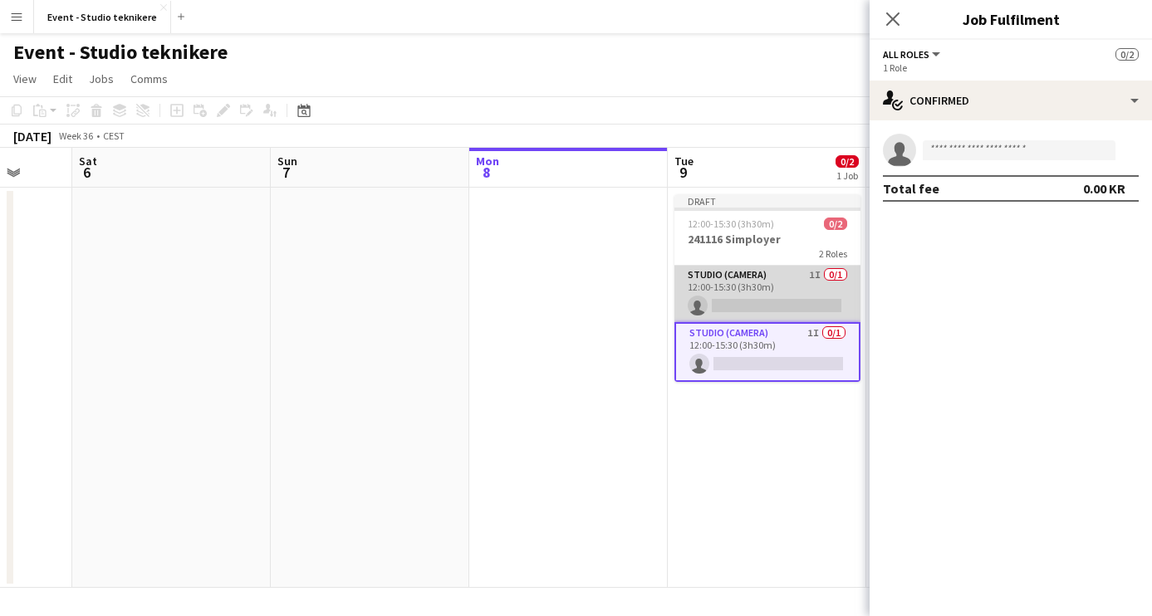
click at [755, 298] on app-card-role "Studio (Camera) 1I 0/1 12:00-15:30 (3h30m) single-neutral-actions" at bounding box center [768, 294] width 186 height 56
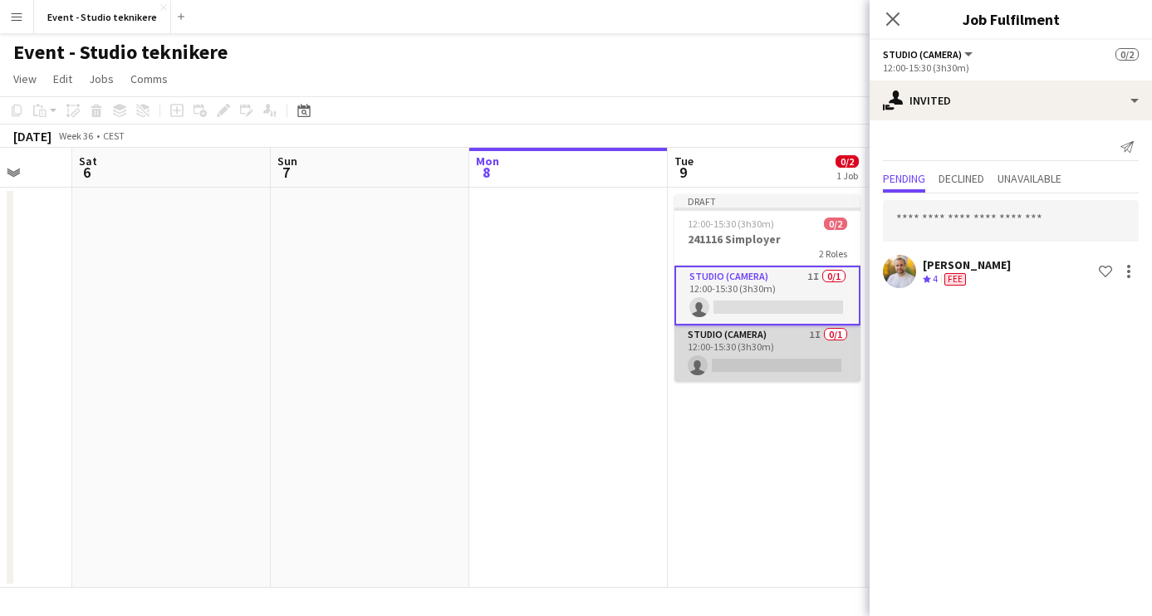
click at [756, 330] on app-card-role "Studio (Camera) 1I 0/1 12:00-15:30 (3h30m) single-neutral-actions" at bounding box center [768, 354] width 186 height 56
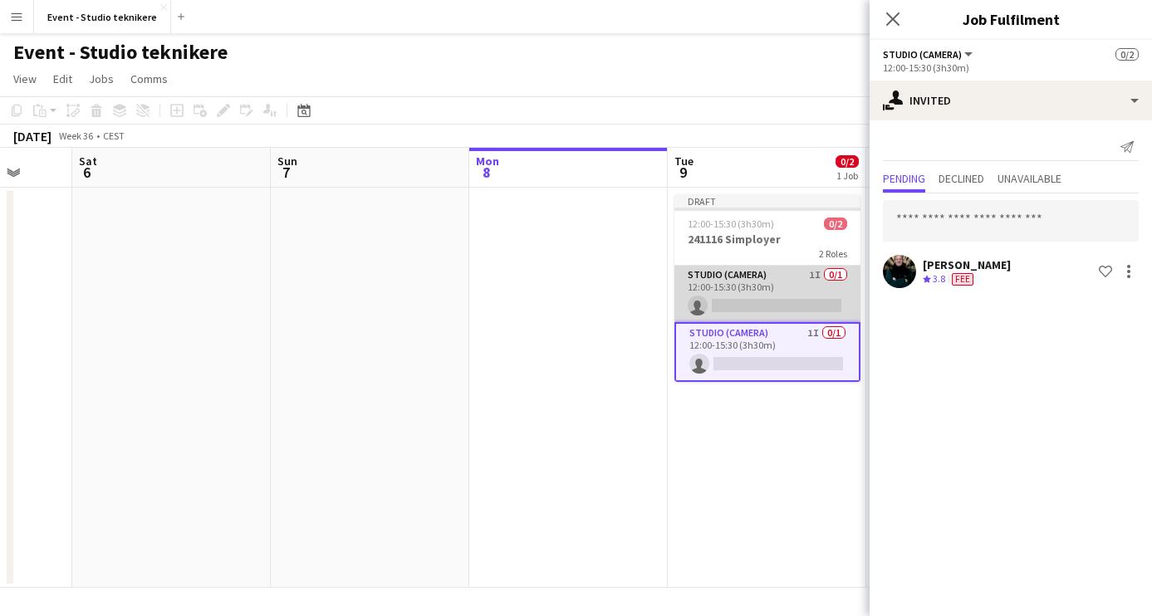
click at [776, 279] on app-card-role "Studio (Camera) 1I 0/1 12:00-15:30 (3h30m) single-neutral-actions" at bounding box center [768, 294] width 186 height 56
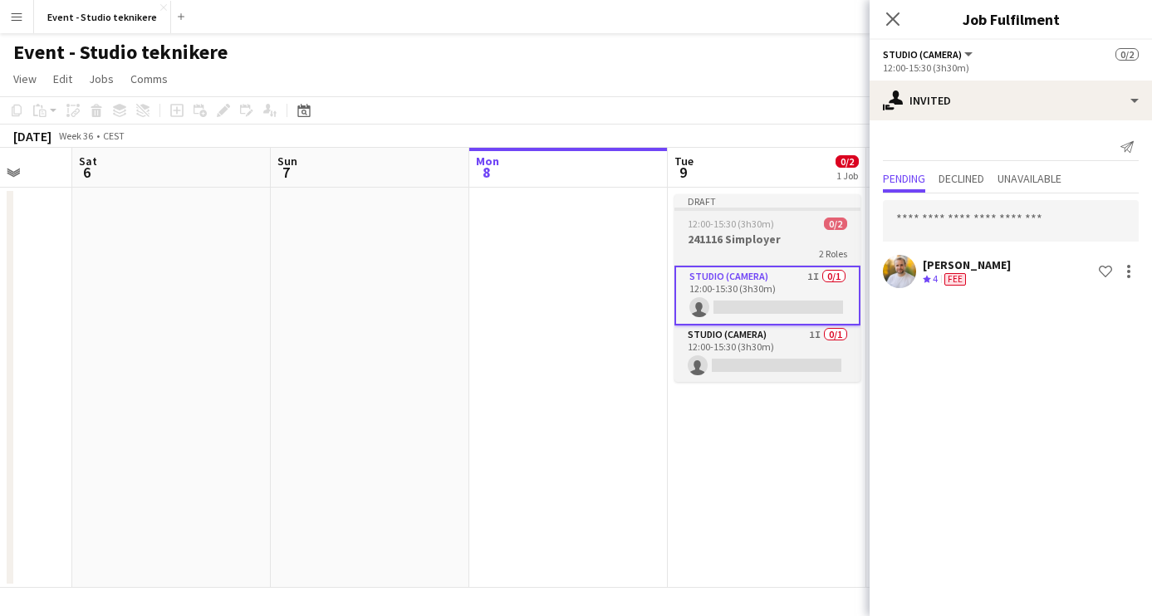
click at [777, 240] on h3 "241116 Simployer" at bounding box center [768, 239] width 186 height 15
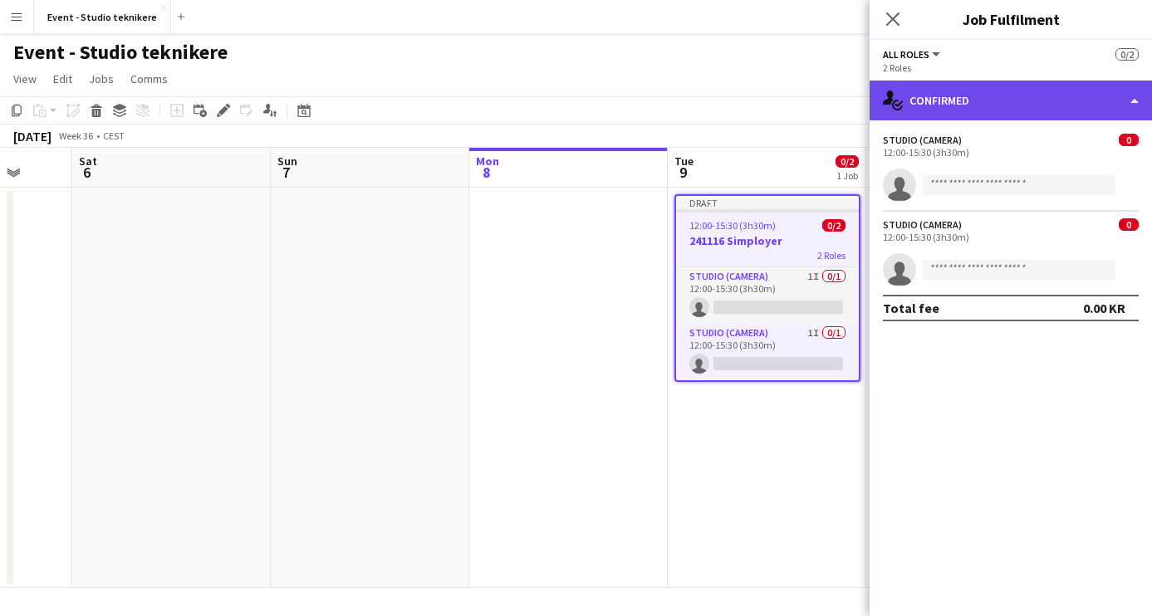
click at [1006, 106] on div "single-neutral-actions-check-2 Confirmed" at bounding box center [1011, 101] width 282 height 40
click at [975, 97] on div "single-neutral-actions-check-2 Confirmed" at bounding box center [1011, 101] width 282 height 40
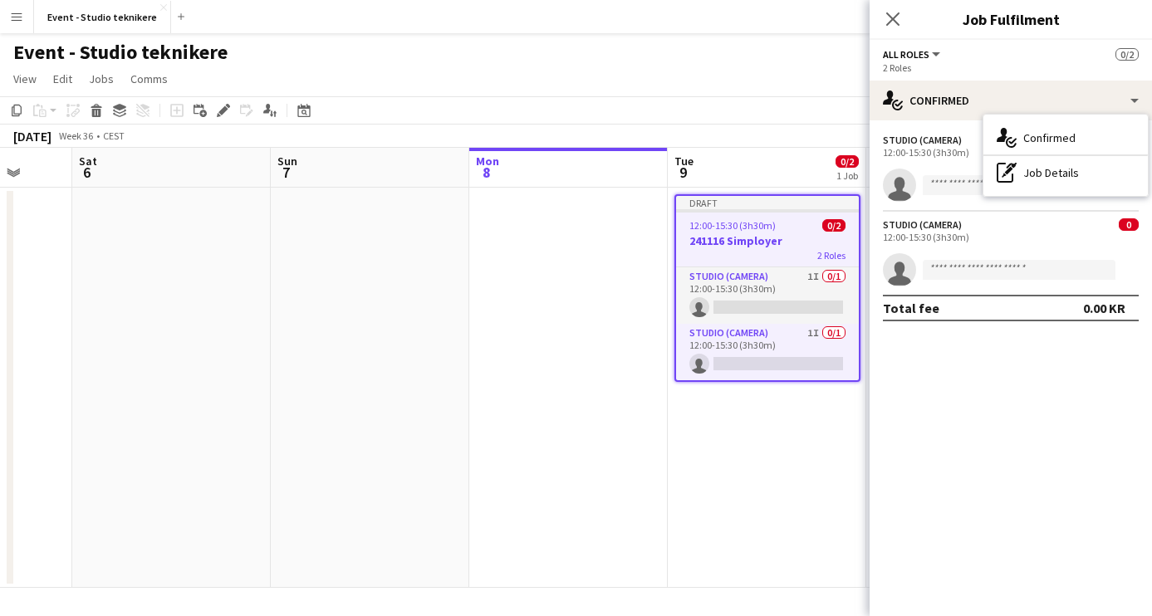
click at [932, 30] on div "Close pop-in Job Fulfilment" at bounding box center [1011, 20] width 282 height 40
click at [892, 18] on icon at bounding box center [893, 19] width 16 height 16
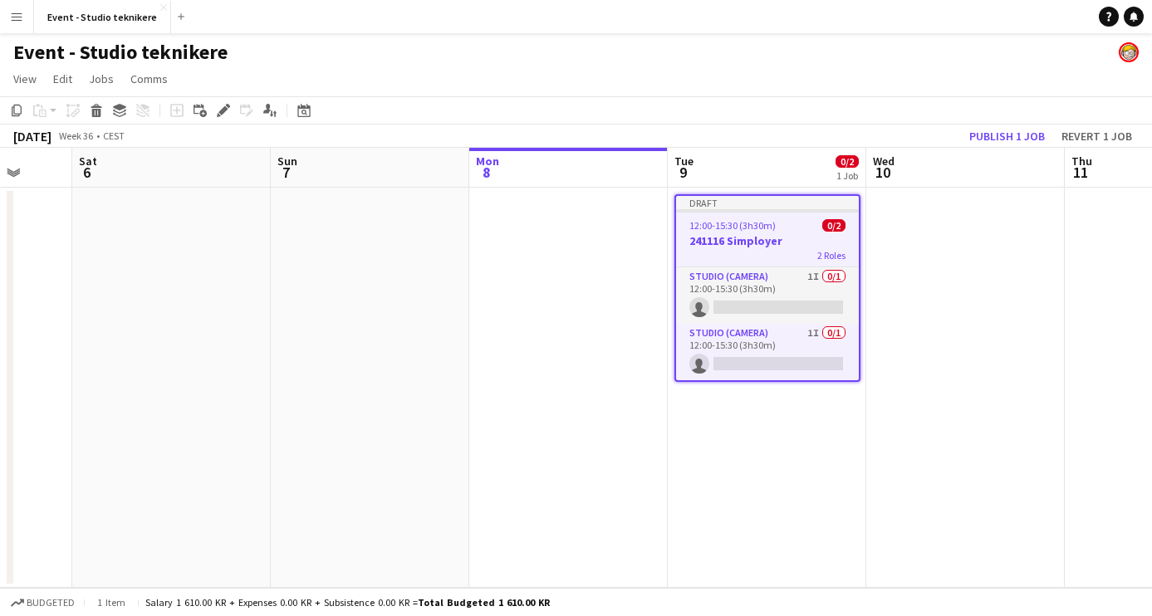
click at [777, 204] on div "Draft" at bounding box center [767, 202] width 183 height 13
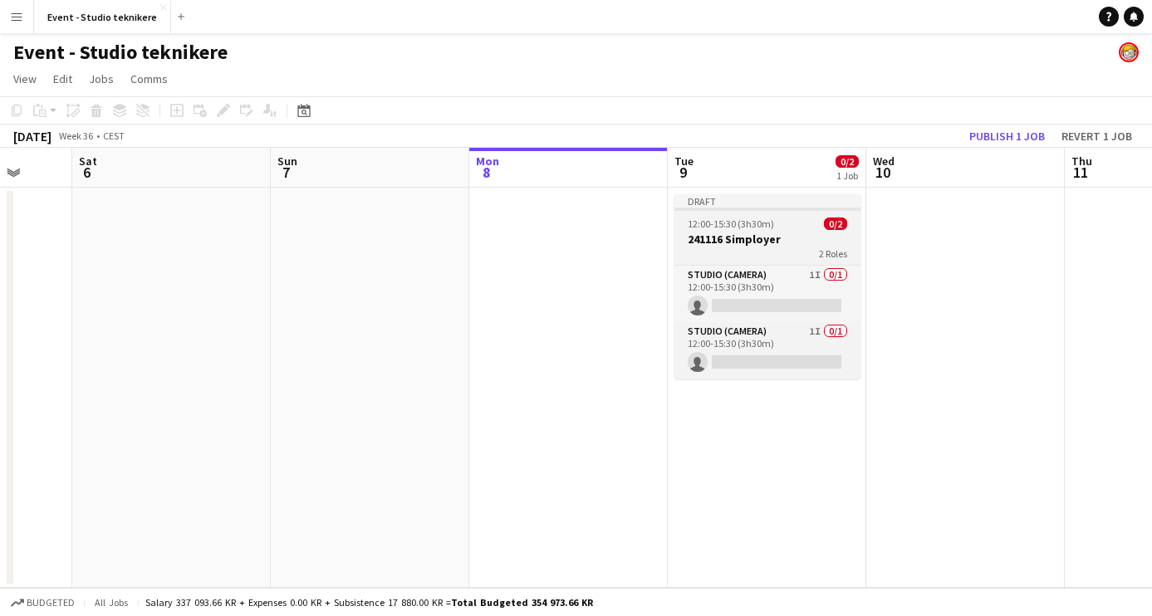
click at [764, 230] on app-job-card "Draft 12:00-15:30 (3h30m) 0/2 241116 Simployer 2 Roles Studio (Camera) 1I 0/1 1…" at bounding box center [768, 286] width 186 height 184
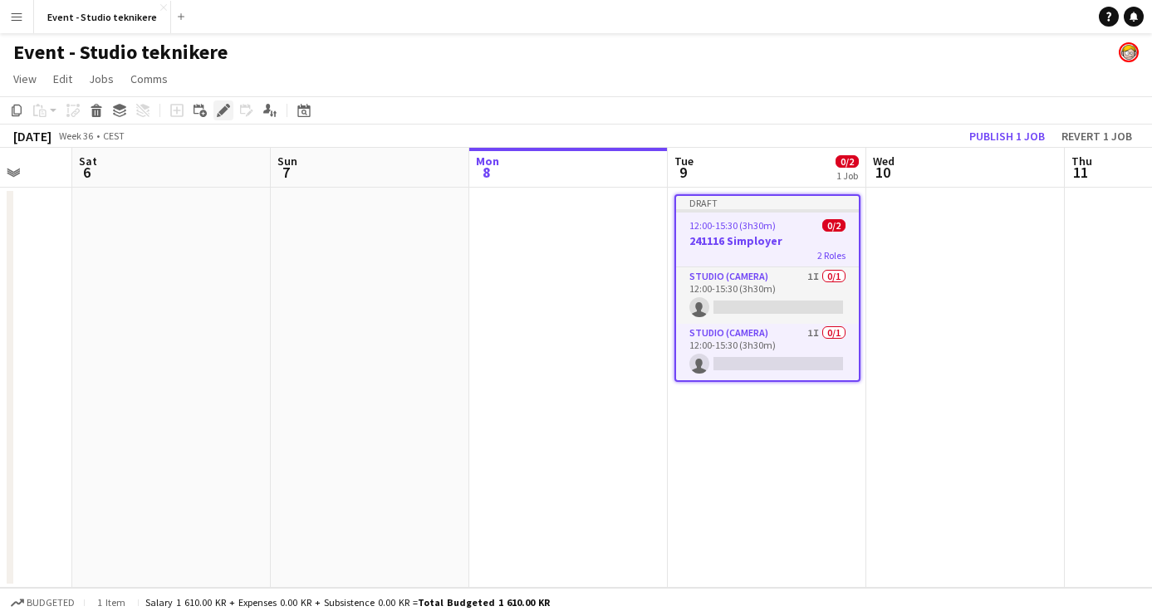
click at [223, 107] on icon "Edit" at bounding box center [223, 110] width 13 height 13
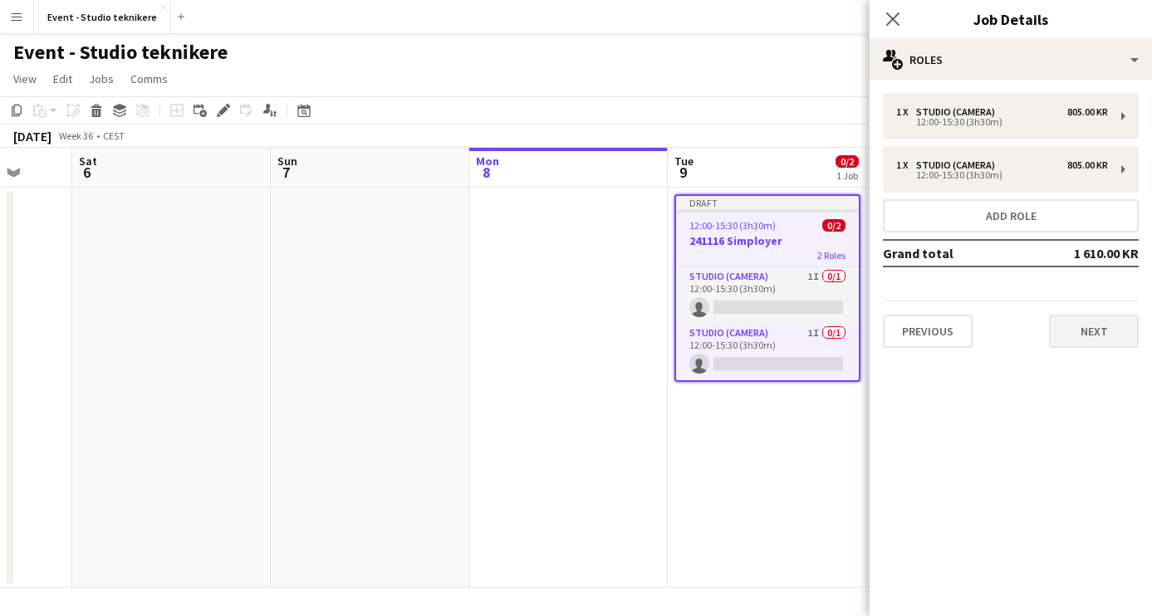
click at [1090, 330] on button "Next" at bounding box center [1094, 331] width 90 height 33
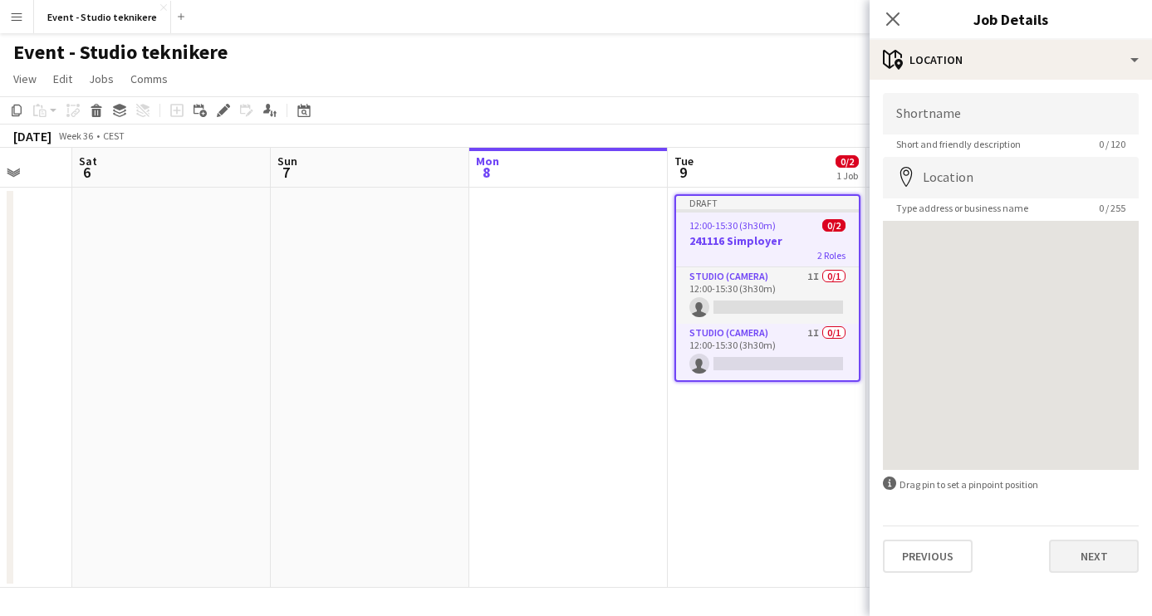
click at [1103, 562] on button "Next" at bounding box center [1094, 556] width 90 height 33
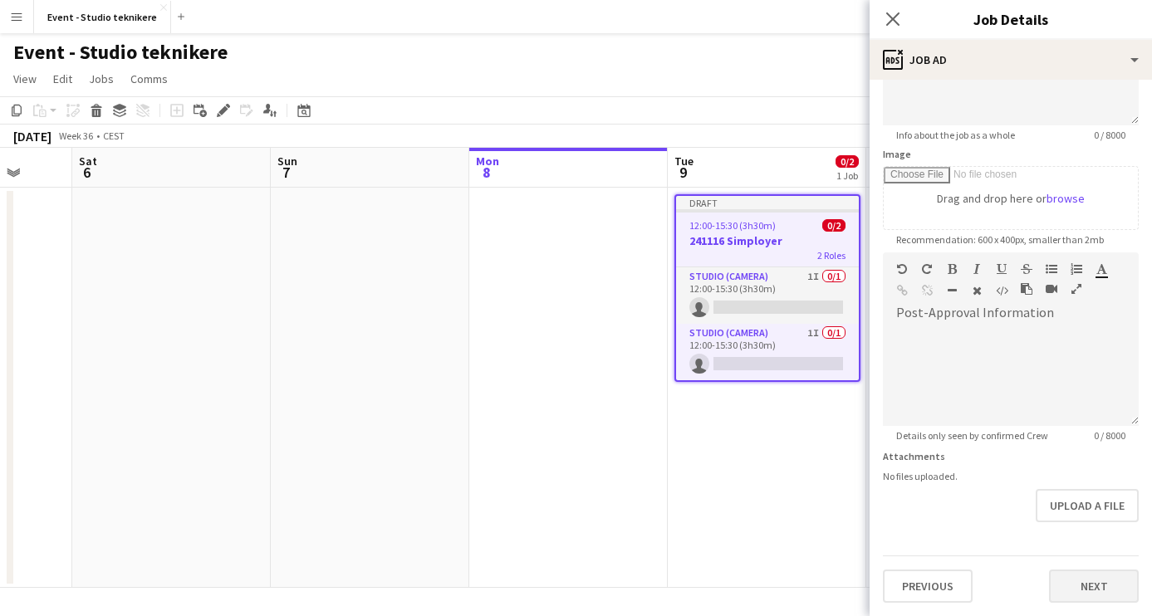
scroll to position [205, 0]
click at [1105, 588] on button "Next" at bounding box center [1094, 586] width 90 height 33
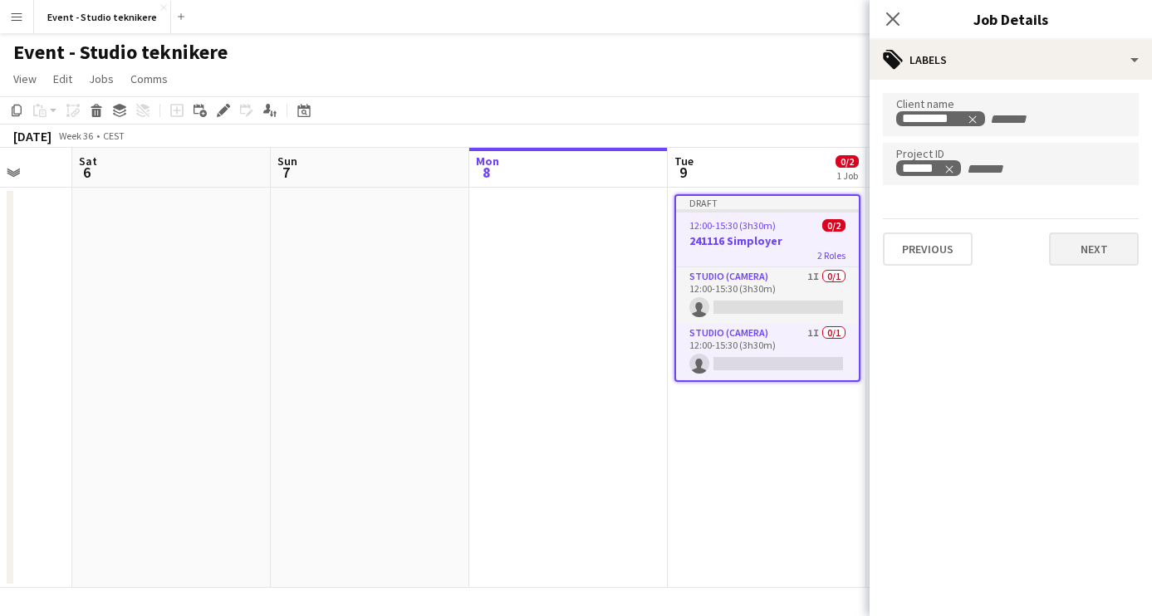
click at [1087, 248] on button "Next" at bounding box center [1094, 249] width 90 height 33
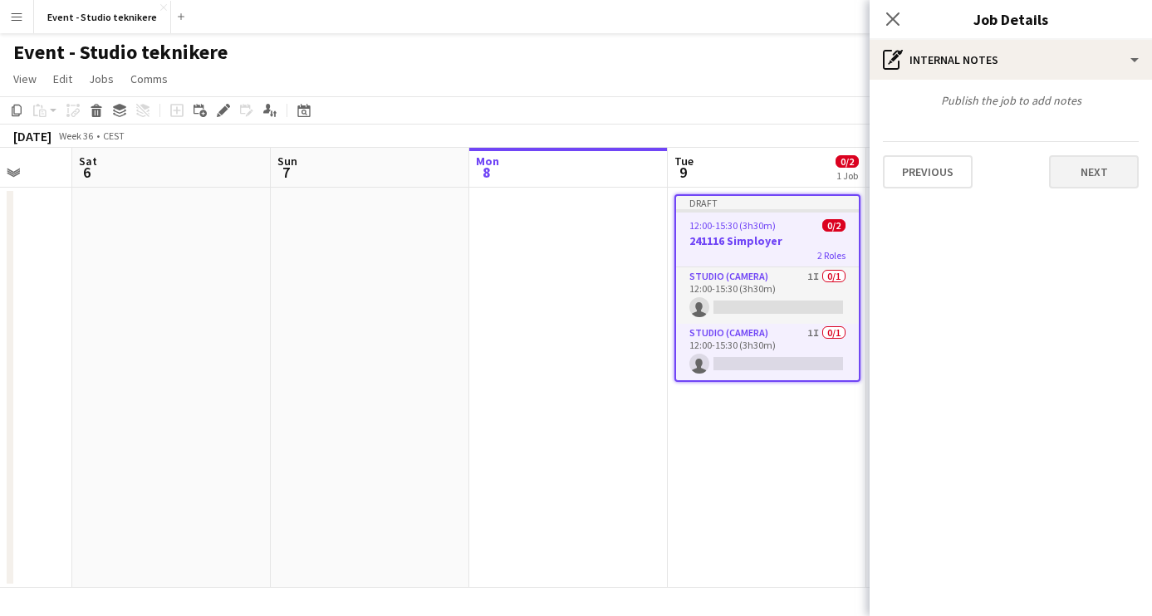
click at [1101, 183] on button "Next" at bounding box center [1094, 171] width 90 height 33
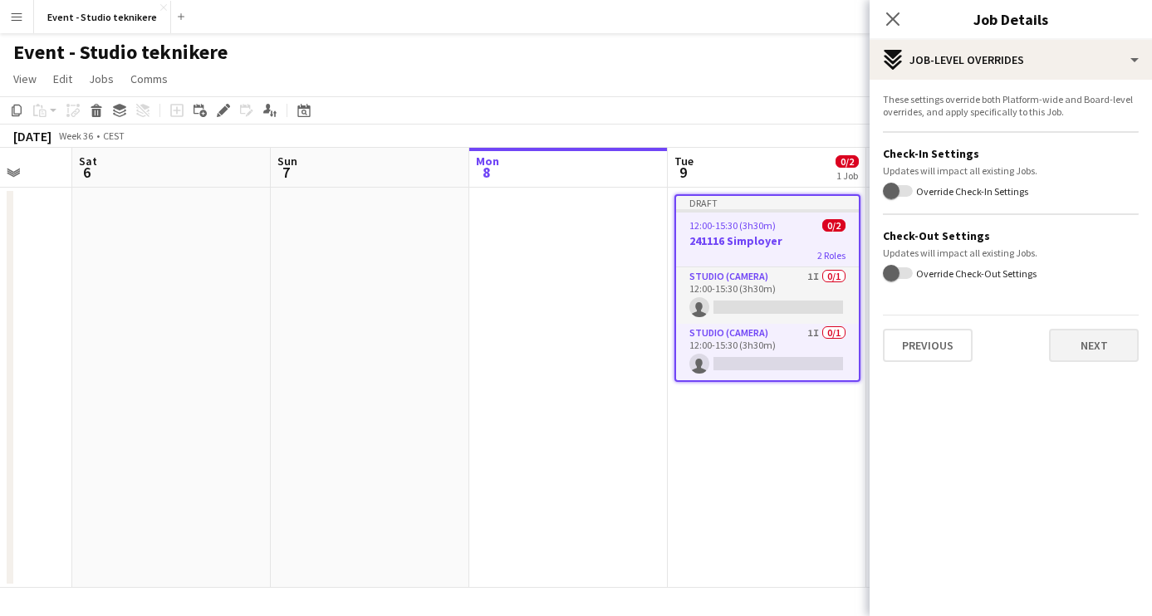
click at [1103, 351] on button "Next" at bounding box center [1094, 345] width 90 height 33
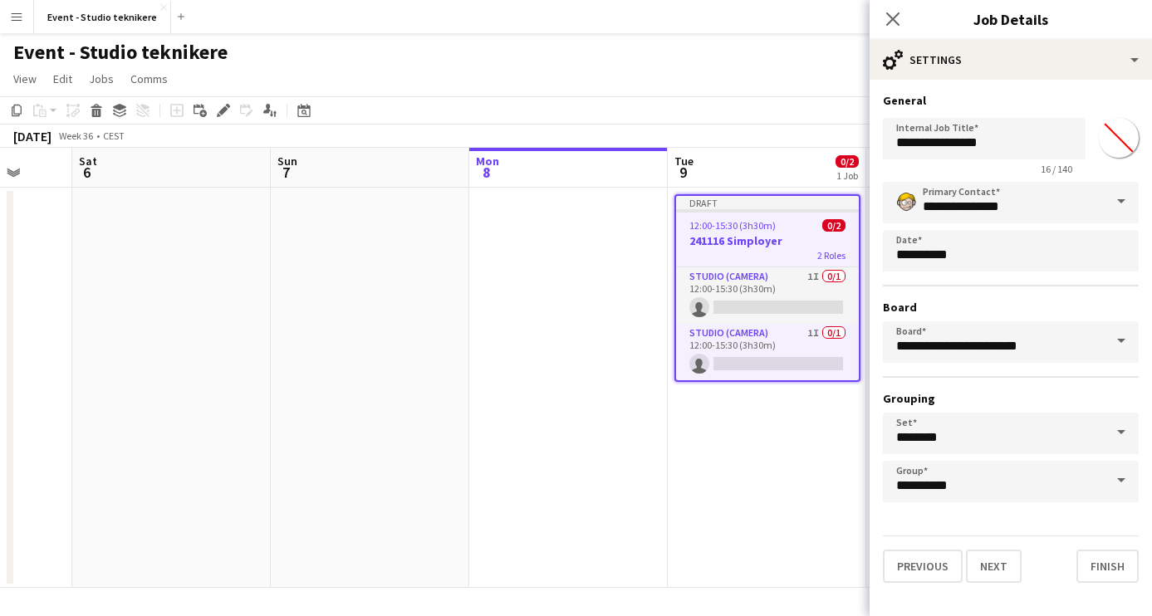
click at [1117, 325] on span at bounding box center [1121, 342] width 35 height 40
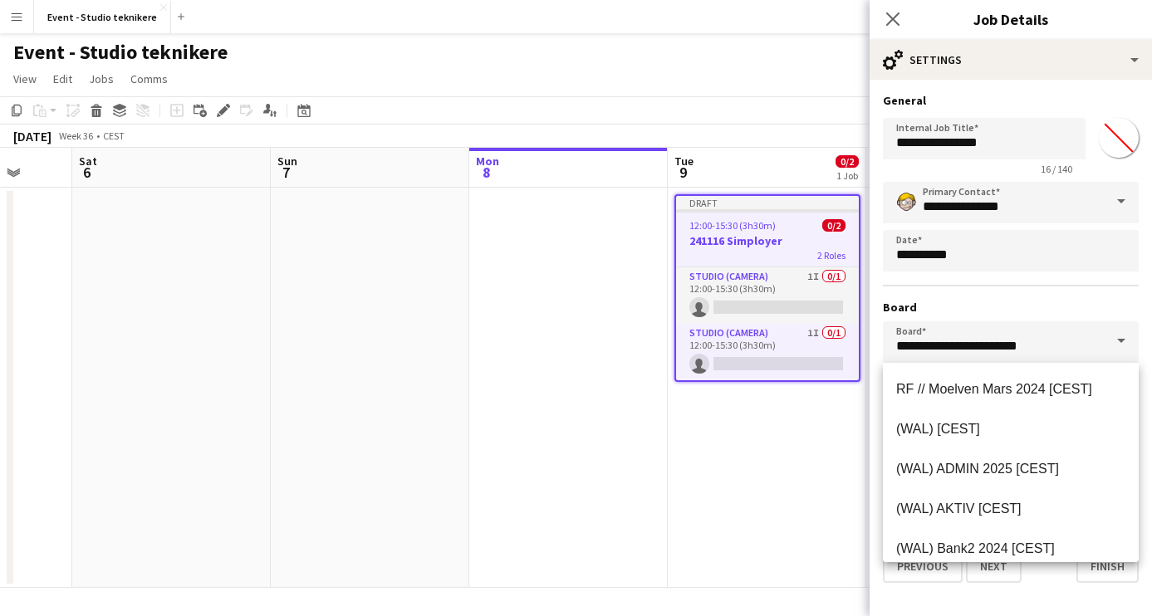
click at [1108, 292] on div "**********" at bounding box center [1011, 342] width 256 height 321
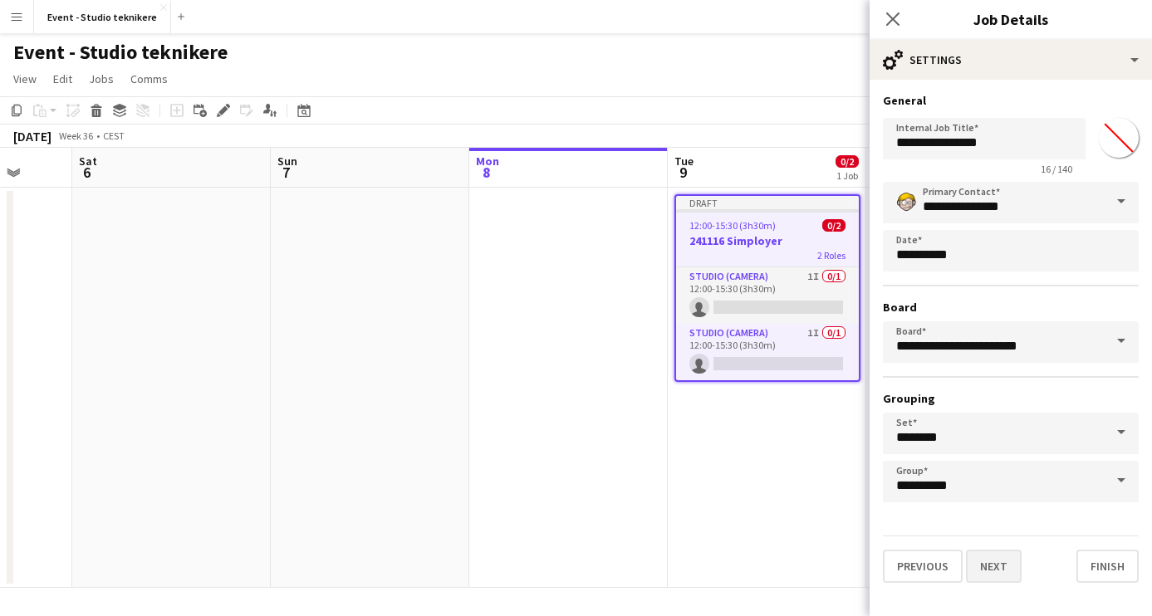
click at [997, 568] on button "Next" at bounding box center [994, 566] width 56 height 33
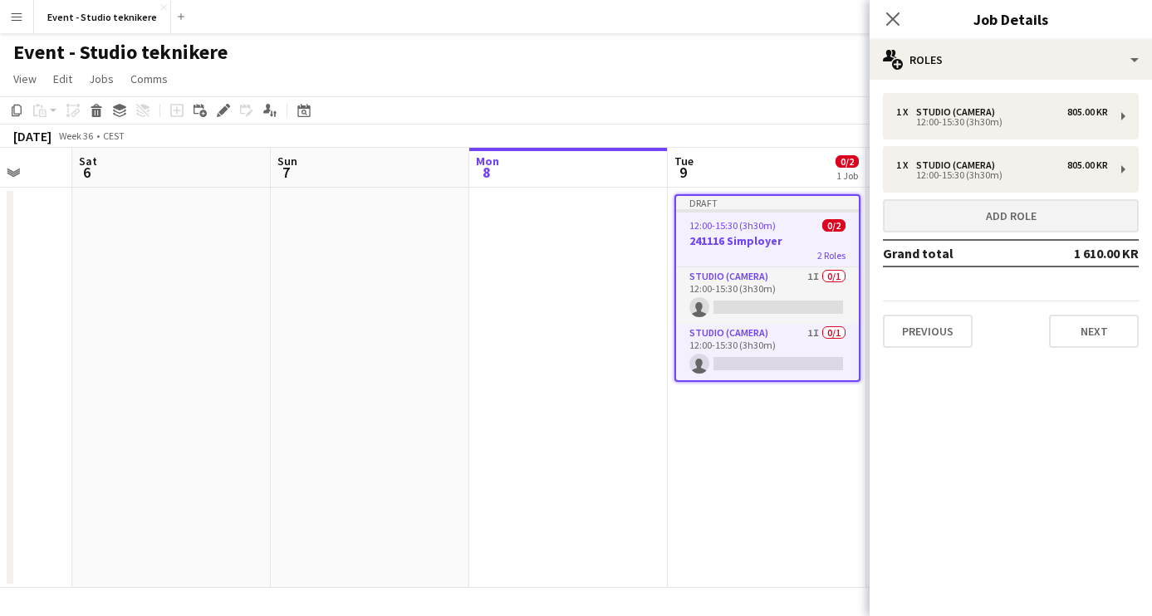
click at [1074, 214] on button "Add role" at bounding box center [1011, 215] width 256 height 33
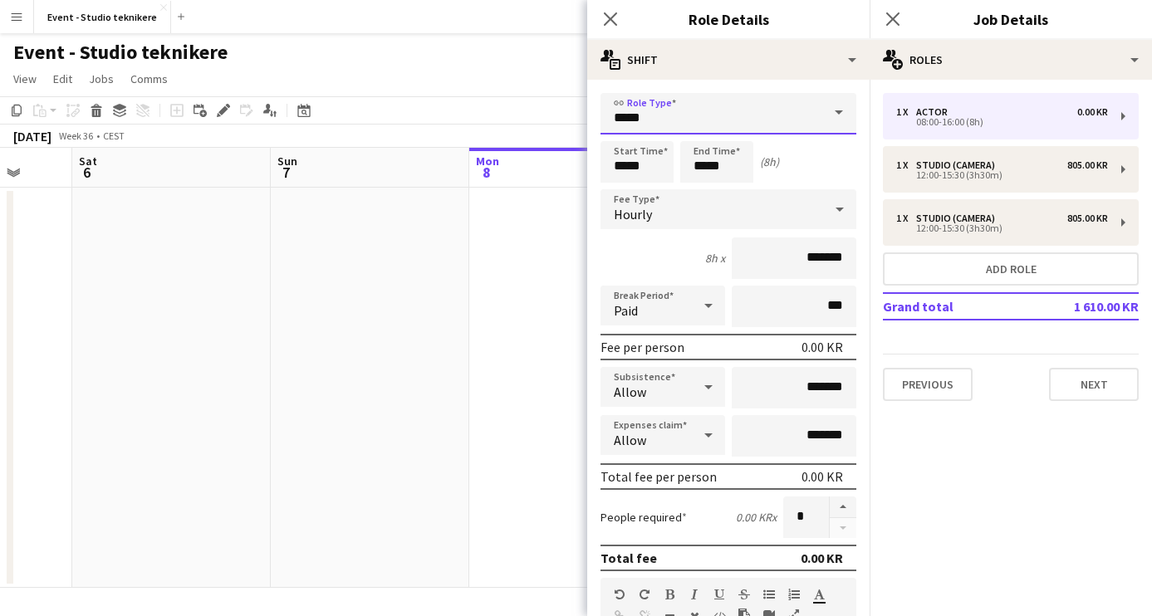
click at [720, 116] on input "*****" at bounding box center [729, 114] width 256 height 42
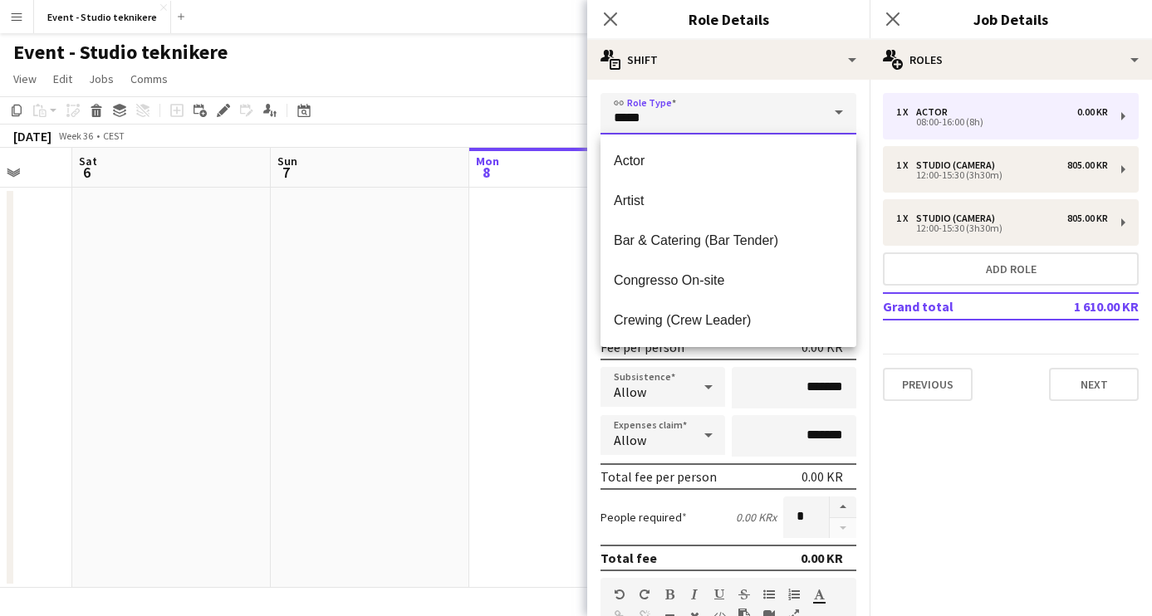
click at [720, 116] on input "*****" at bounding box center [729, 114] width 256 height 42
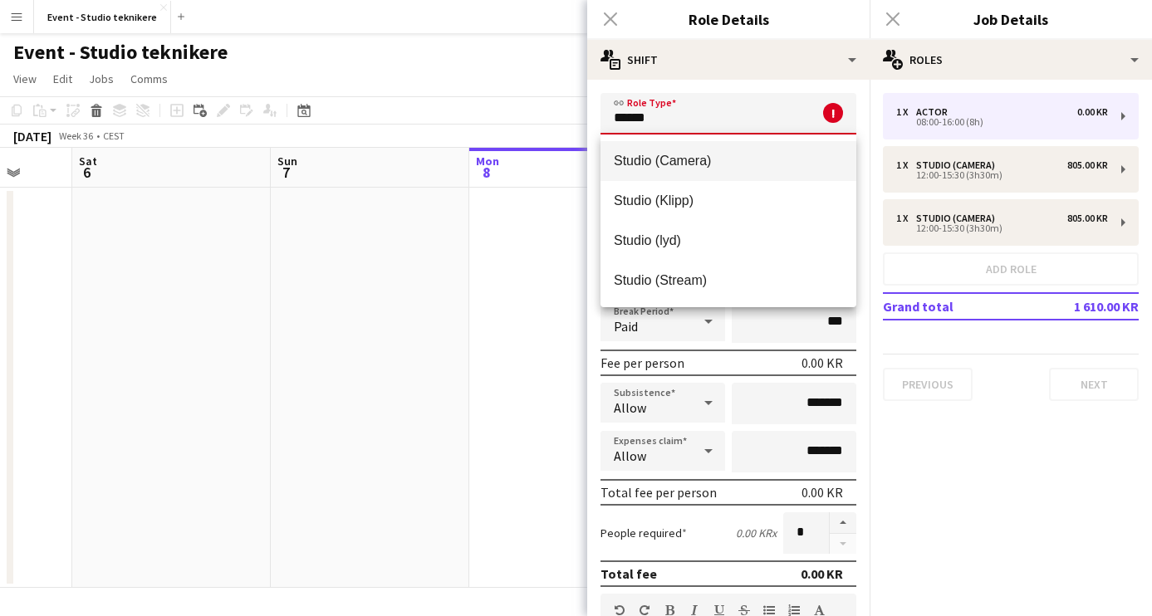
click at [700, 171] on mat-option "Studio (Camera)" at bounding box center [729, 161] width 256 height 40
type input "**********"
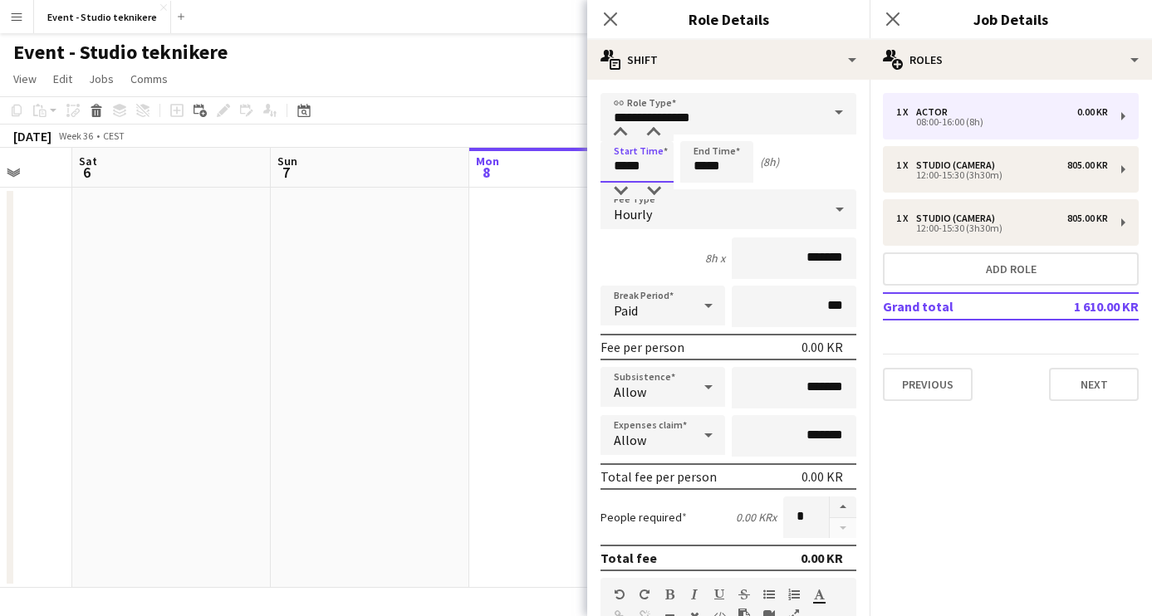
click at [617, 169] on input "*****" at bounding box center [637, 162] width 73 height 42
click at [619, 134] on div at bounding box center [620, 133] width 33 height 17
type input "*****"
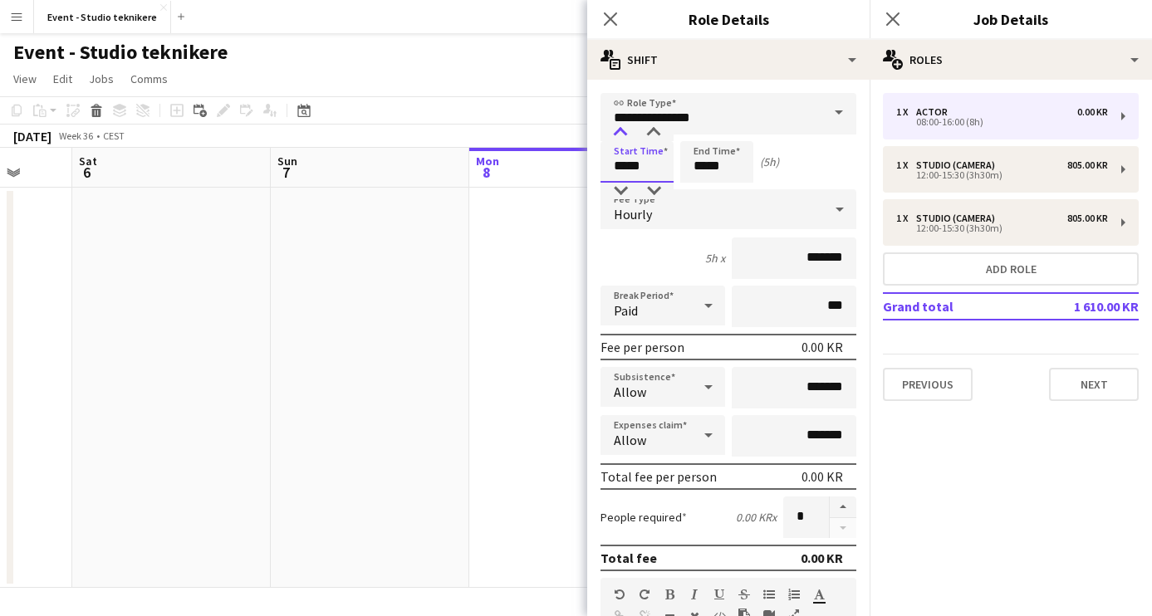
click at [619, 134] on div at bounding box center [620, 133] width 33 height 17
click at [706, 135] on form "**********" at bounding box center [728, 566] width 282 height 947
click at [703, 166] on input "*****" at bounding box center [716, 162] width 73 height 42
click at [705, 197] on div at bounding box center [700, 191] width 33 height 17
click at [736, 135] on div at bounding box center [733, 133] width 33 height 17
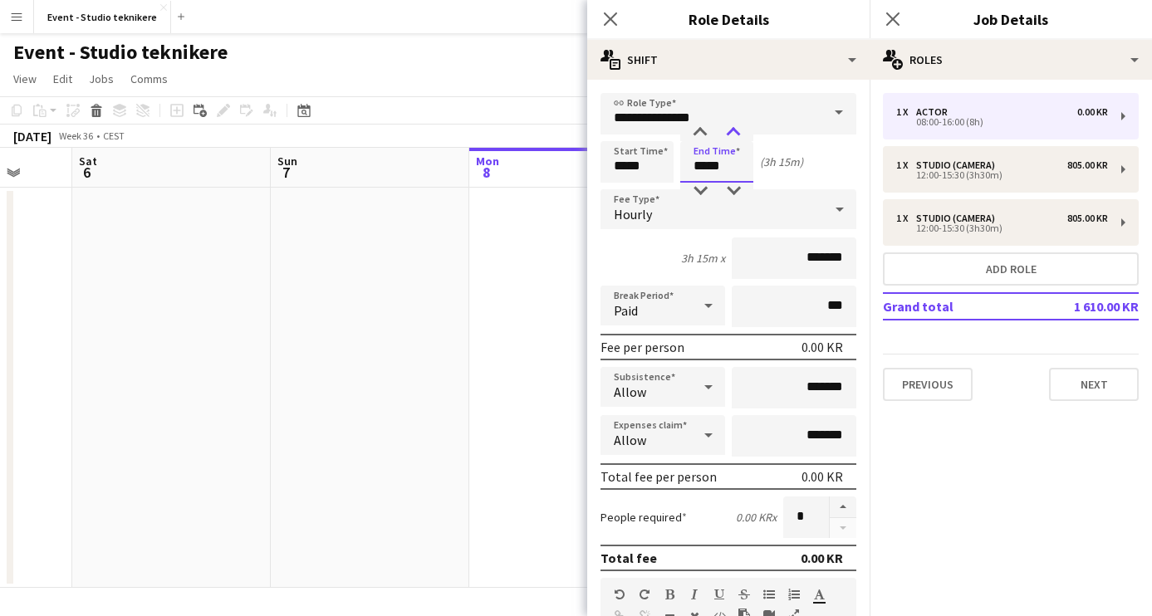
type input "*****"
click at [736, 135] on div at bounding box center [733, 133] width 33 height 17
click at [791, 262] on input "*******" at bounding box center [794, 259] width 125 height 42
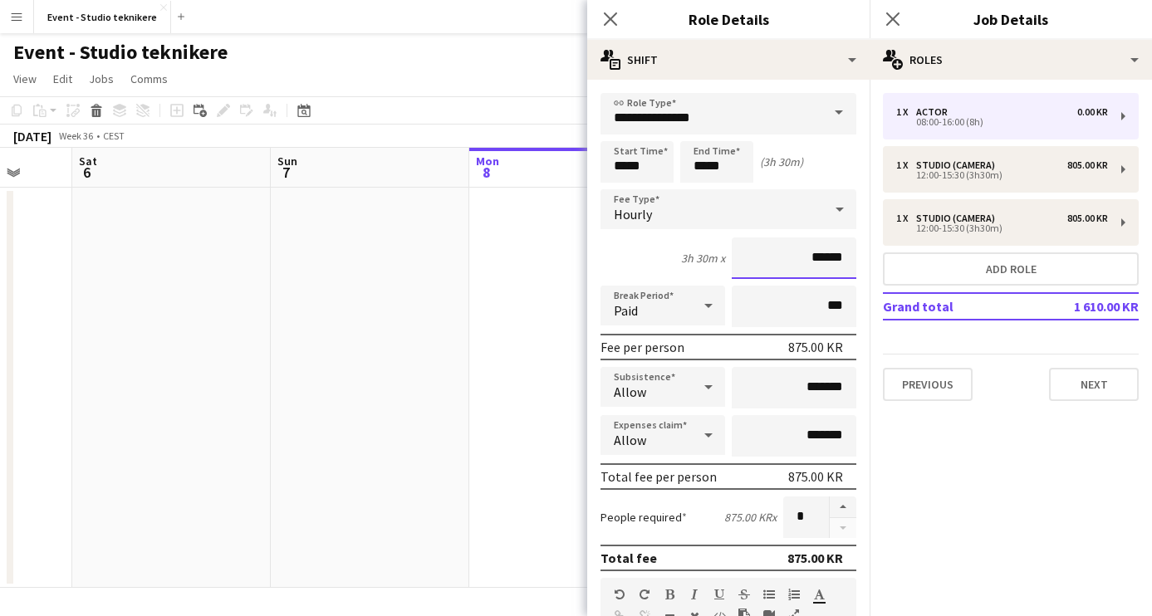
type input "******"
click at [663, 267] on div "3h 30m x ******" at bounding box center [729, 259] width 256 height 42
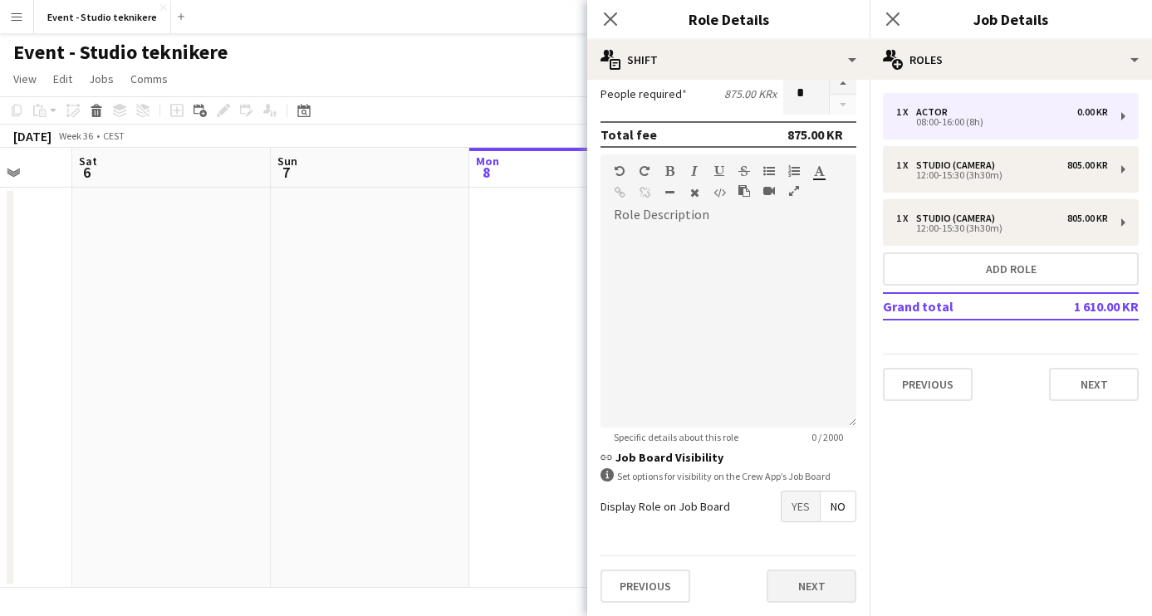
click at [818, 592] on button "Next" at bounding box center [812, 586] width 90 height 33
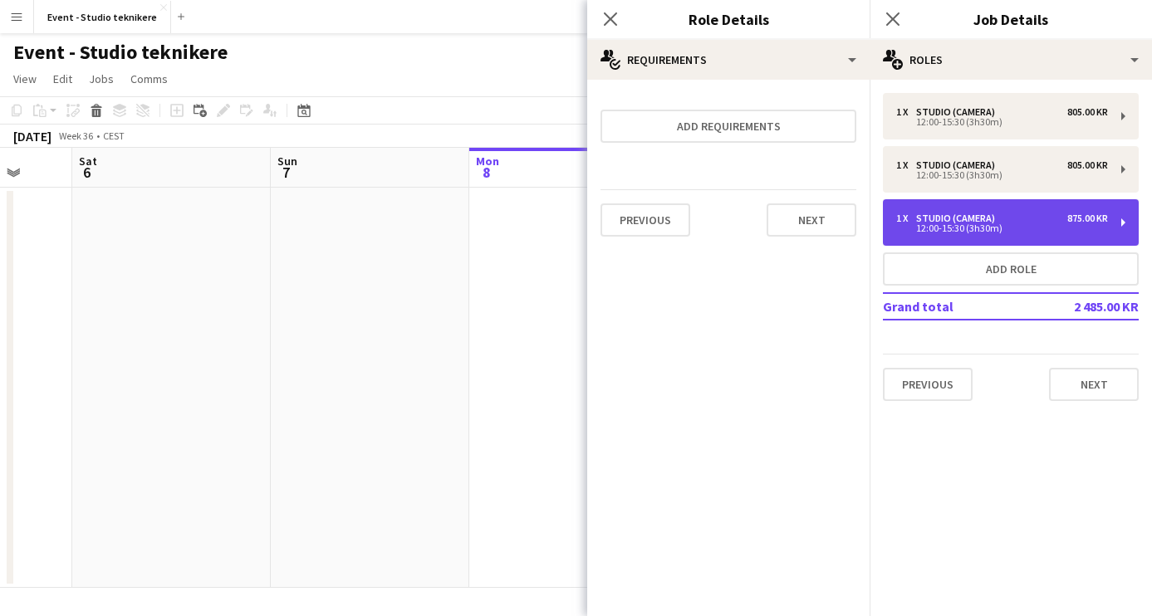
click at [1090, 214] on div "875.00 KR" at bounding box center [1088, 219] width 41 height 12
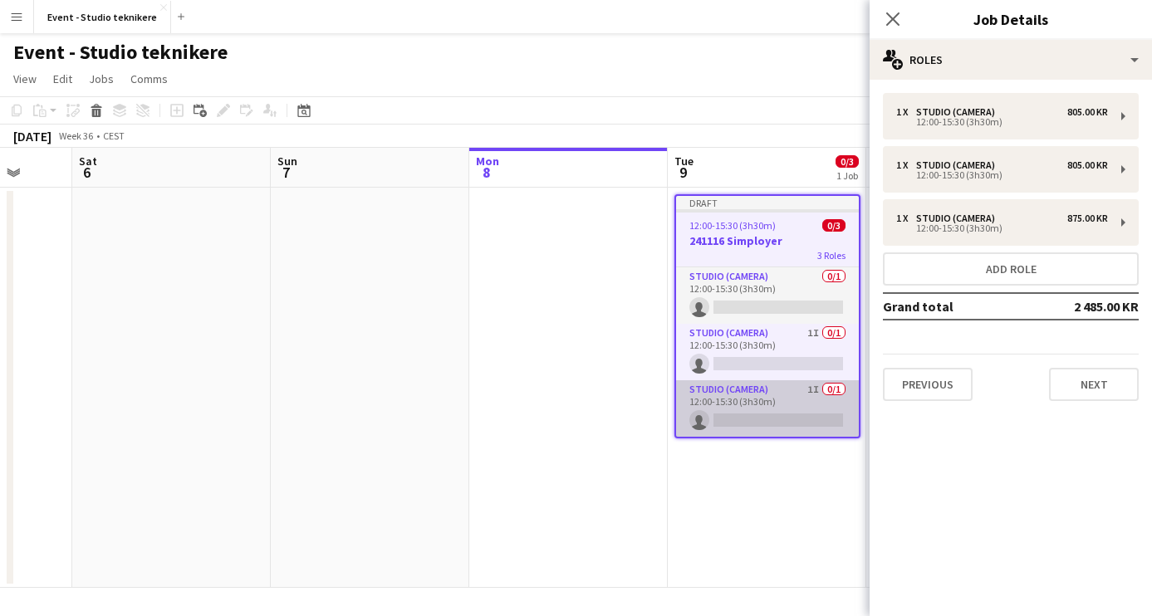
click at [804, 404] on app-card-role "Studio (Camera) 1I 0/1 12:00-15:30 (3h30m) single-neutral-actions" at bounding box center [767, 409] width 183 height 56
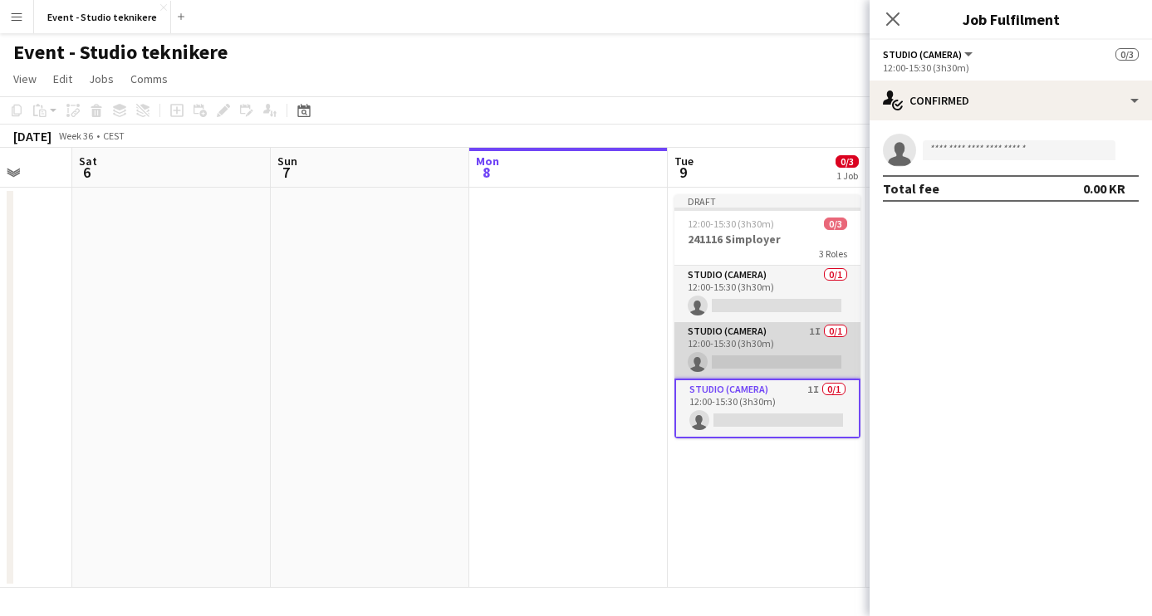
click at [802, 350] on app-card-role "Studio (Camera) 1I 0/1 12:00-15:30 (3h30m) single-neutral-actions" at bounding box center [768, 350] width 186 height 56
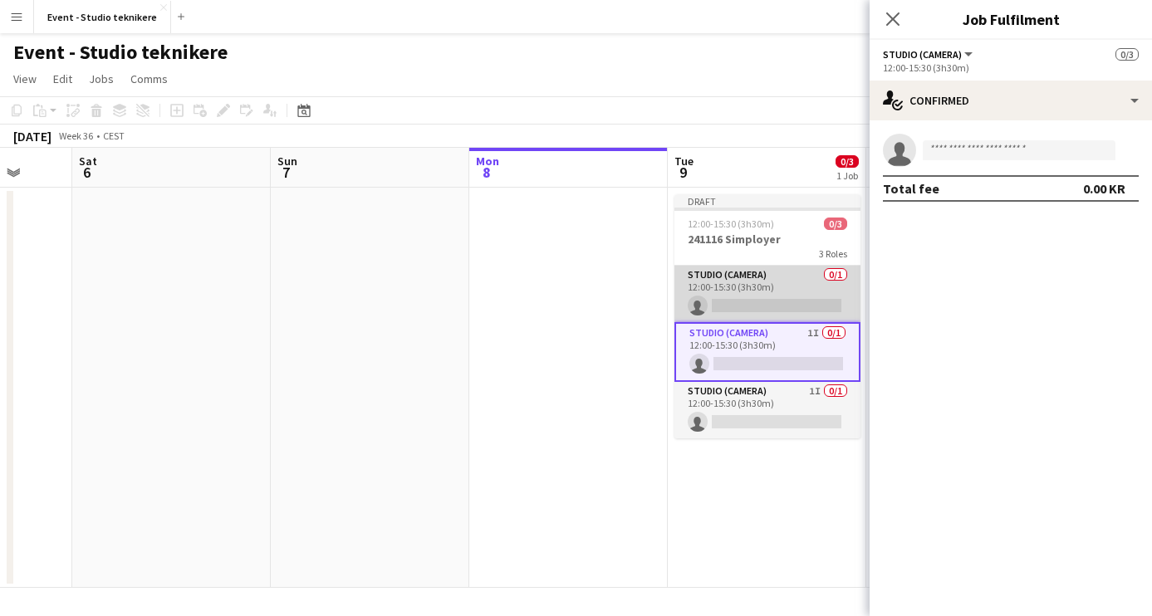
click at [798, 295] on app-card-role "Studio (Camera) 0/1 12:00-15:30 (3h30m) single-neutral-actions" at bounding box center [768, 294] width 186 height 56
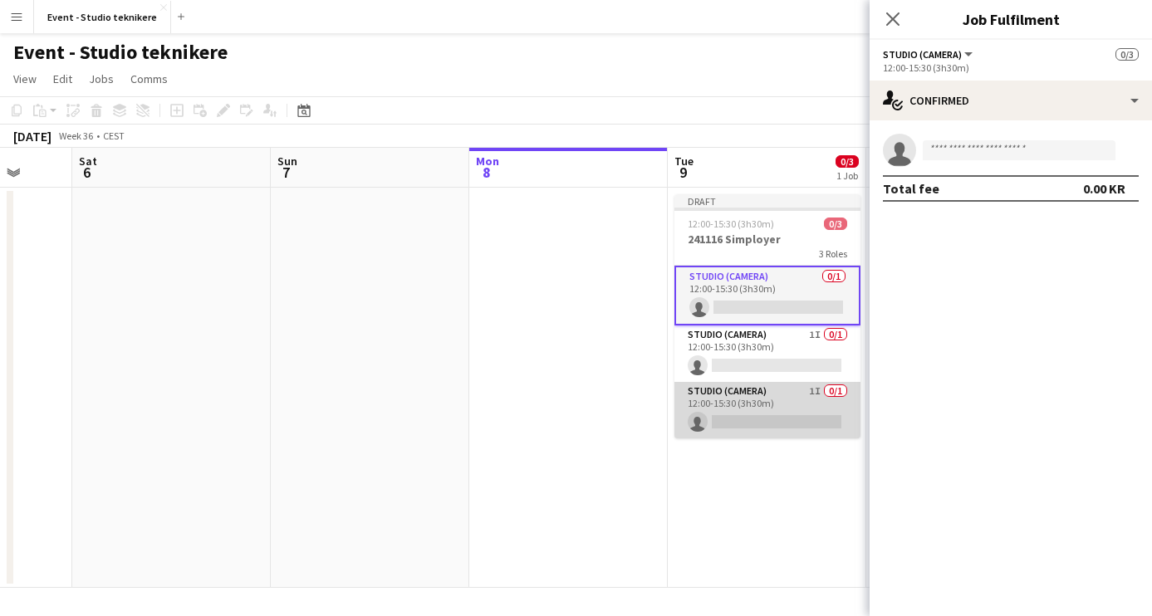
click at [792, 403] on app-card-role "Studio (Camera) 1I 0/1 12:00-15:30 (3h30m) single-neutral-actions" at bounding box center [768, 410] width 186 height 56
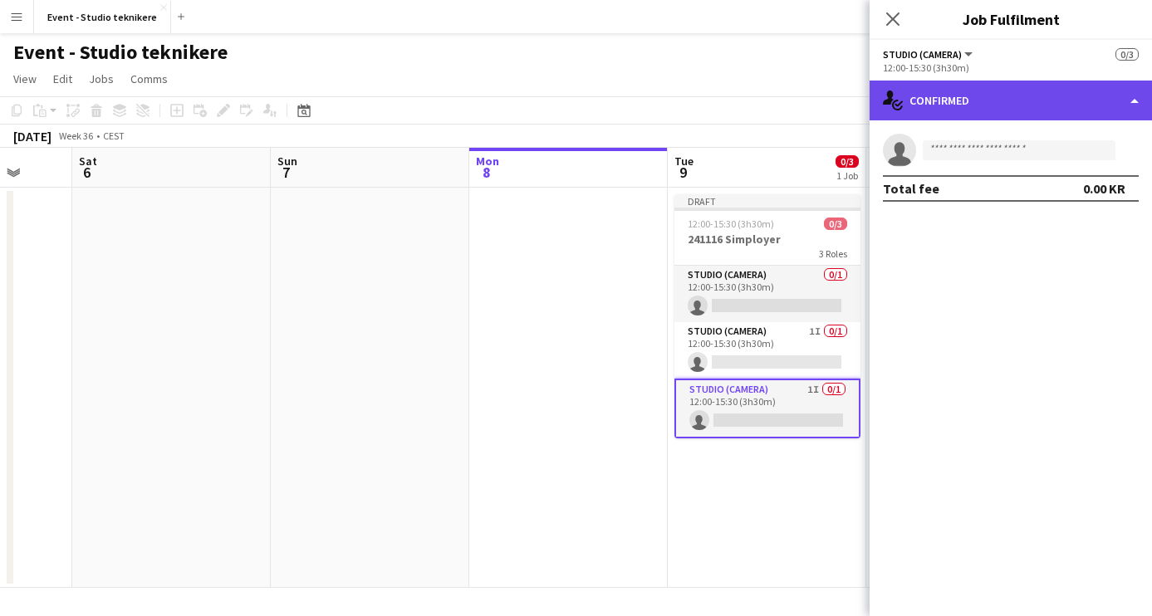
click at [1110, 100] on div "single-neutral-actions-check-2 Confirmed" at bounding box center [1011, 101] width 282 height 40
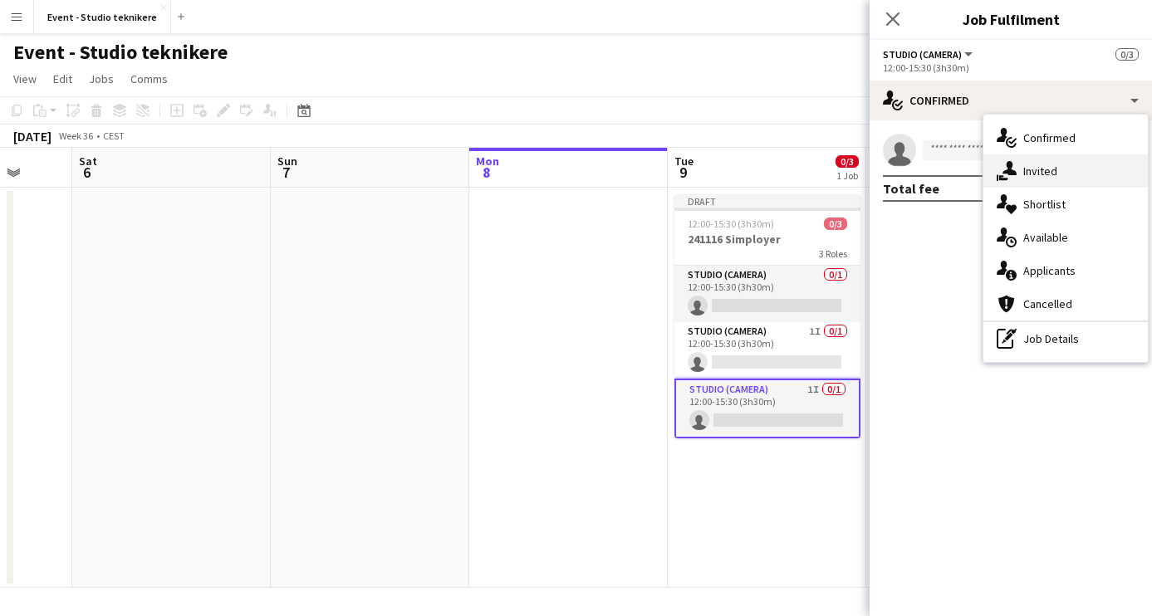
click at [1085, 166] on div "single-neutral-actions-share-1 Invited" at bounding box center [1066, 171] width 165 height 33
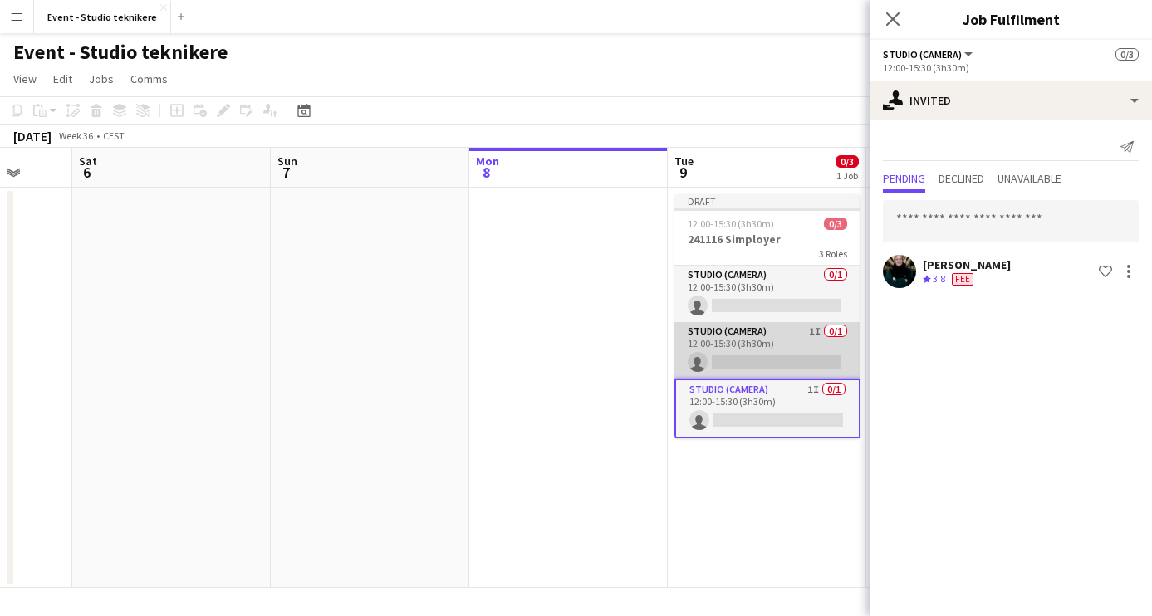
click at [818, 351] on app-card-role "Studio (Camera) 1I 0/1 12:00-15:30 (3h30m) single-neutral-actions" at bounding box center [768, 350] width 186 height 56
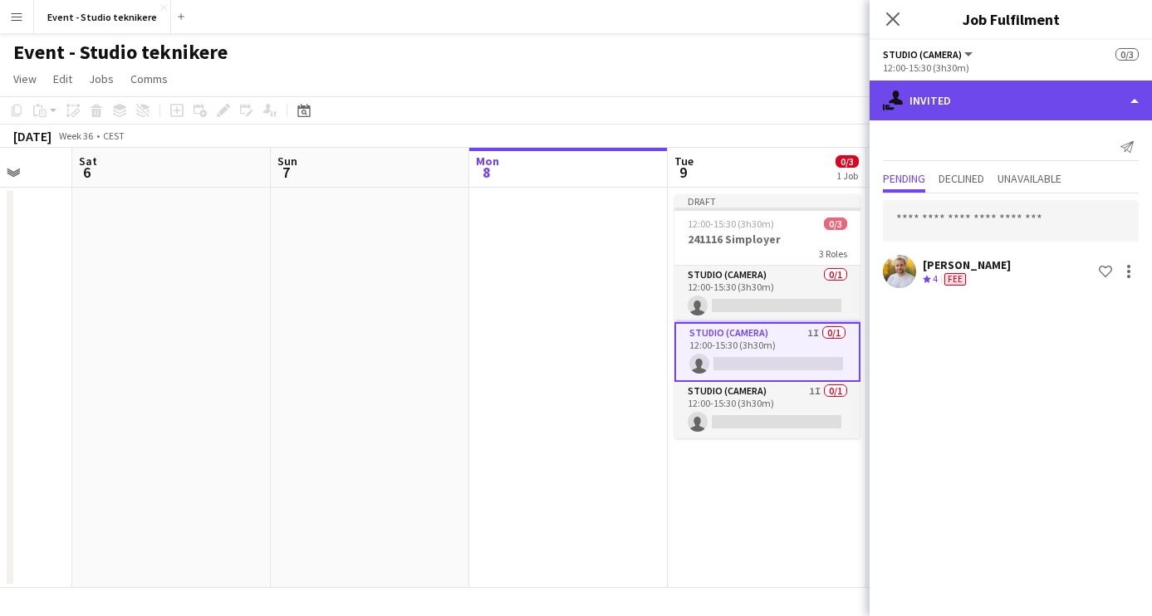
click at [1102, 102] on div "single-neutral-actions-share-1 Invited" at bounding box center [1011, 101] width 282 height 40
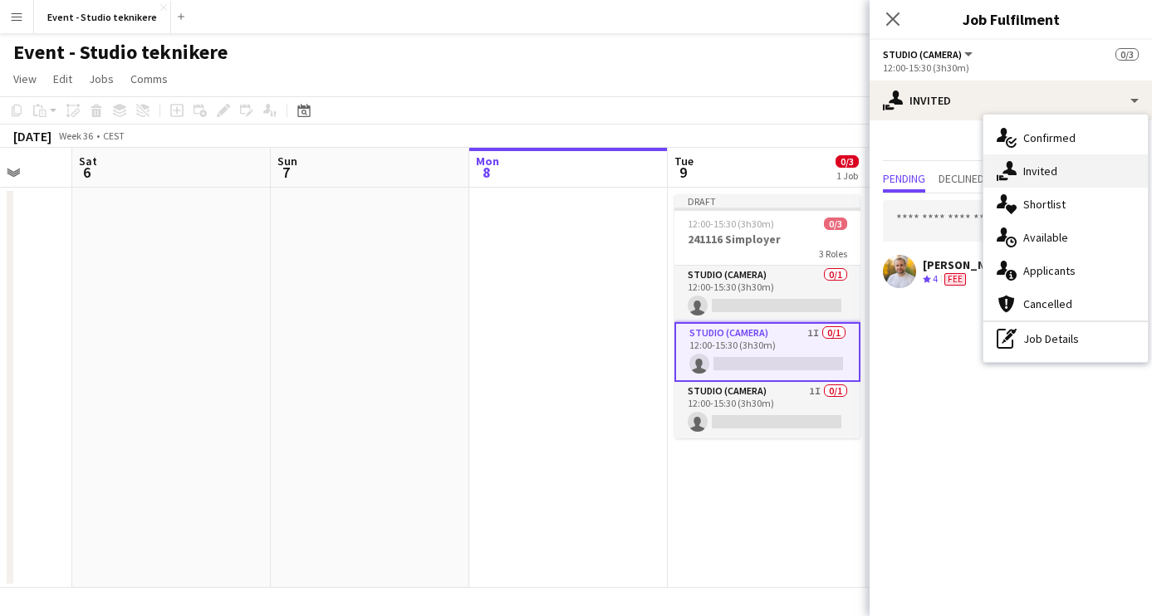
click at [1073, 169] on div "single-neutral-actions-share-1 Invited" at bounding box center [1066, 171] width 165 height 33
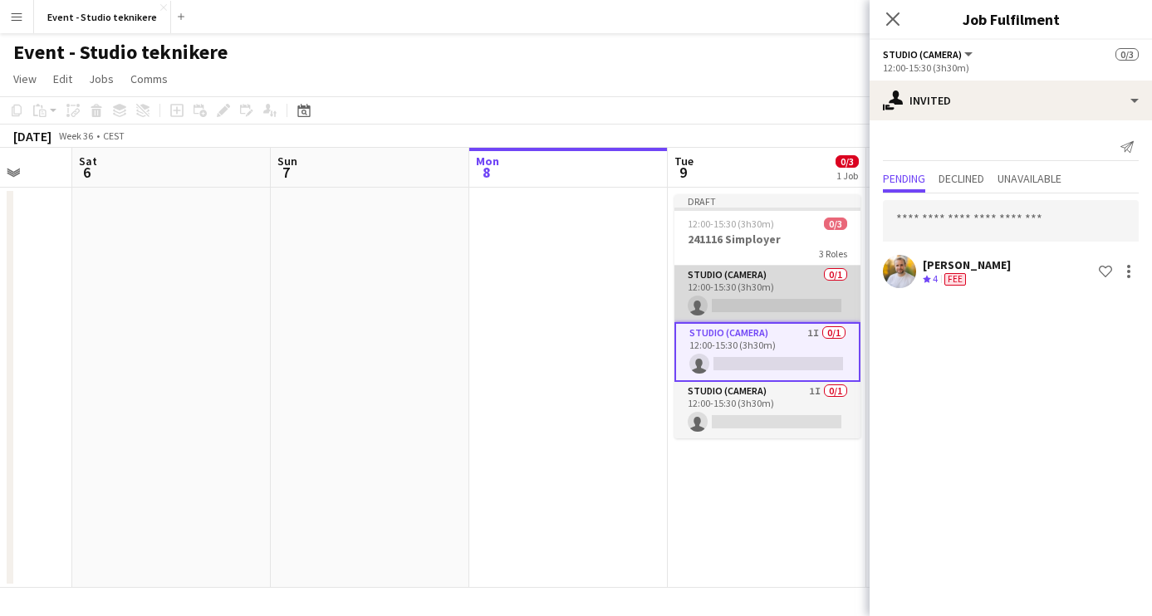
click at [787, 297] on app-card-role "Studio (Camera) 0/1 12:00-15:30 (3h30m) single-neutral-actions" at bounding box center [768, 294] width 186 height 56
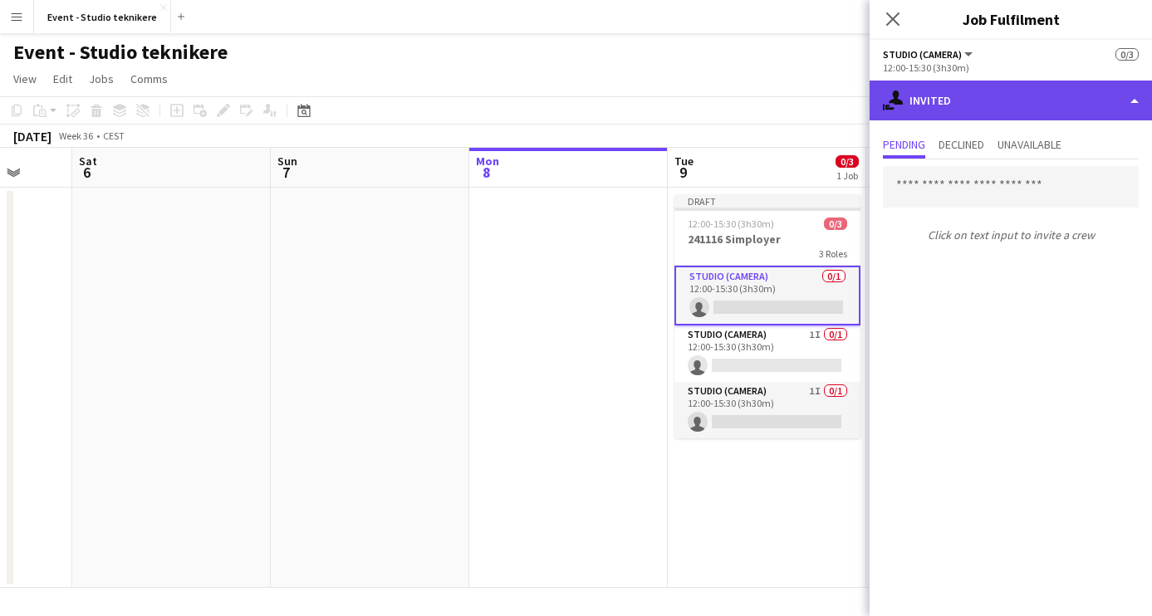
click at [1053, 100] on div "single-neutral-actions-share-1 Invited" at bounding box center [1011, 101] width 282 height 40
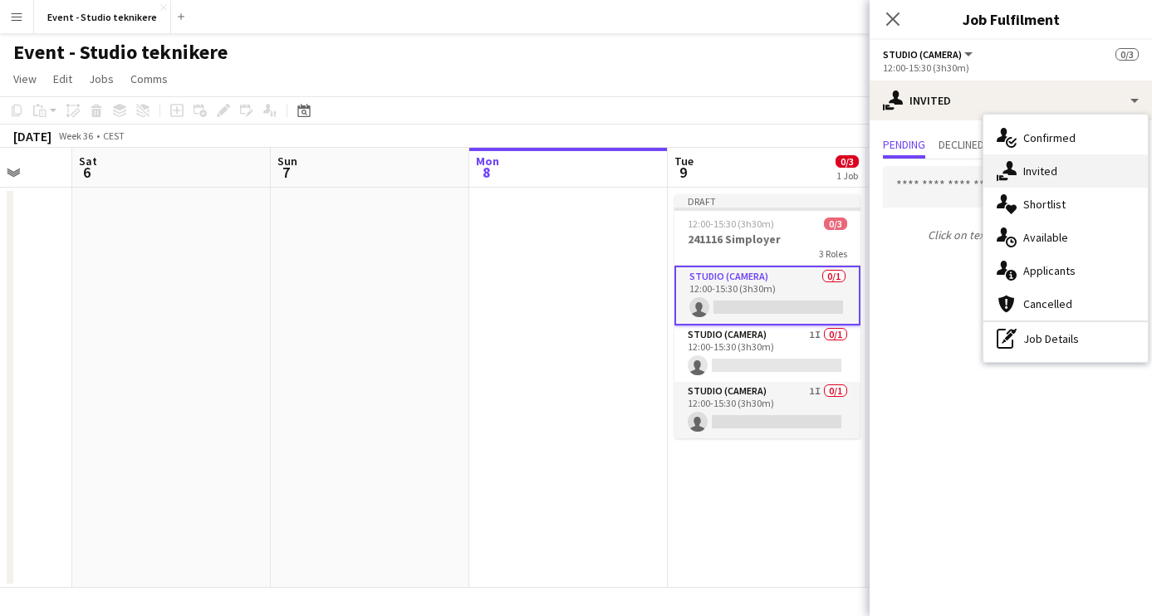
click at [1043, 162] on div "single-neutral-actions-share-1 Invited" at bounding box center [1066, 171] width 165 height 33
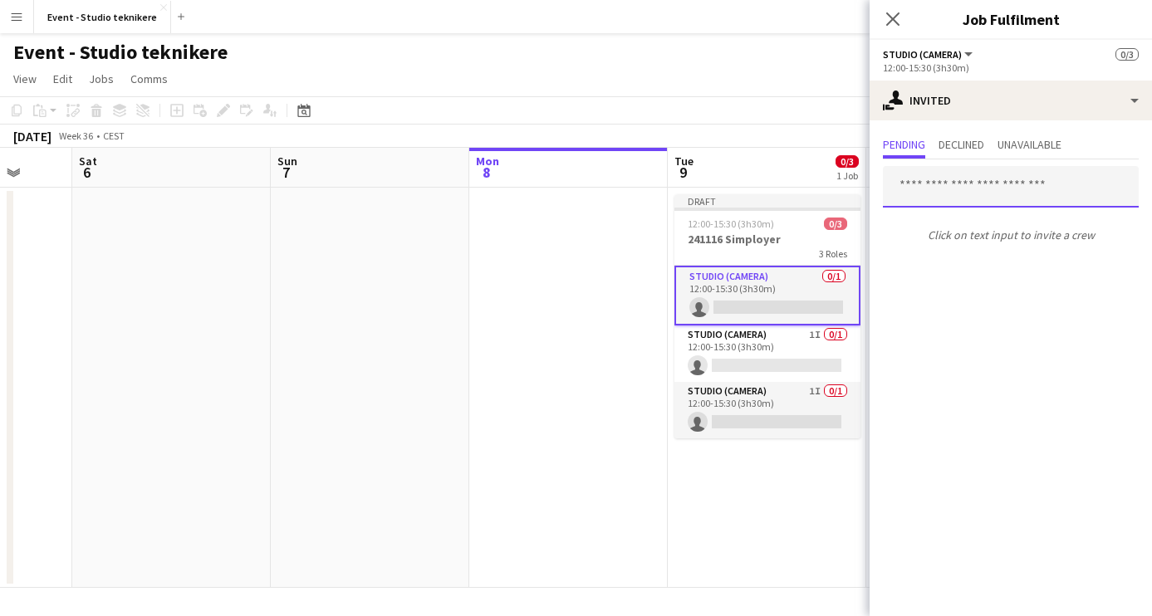
click at [975, 185] on input "text" at bounding box center [1011, 187] width 256 height 42
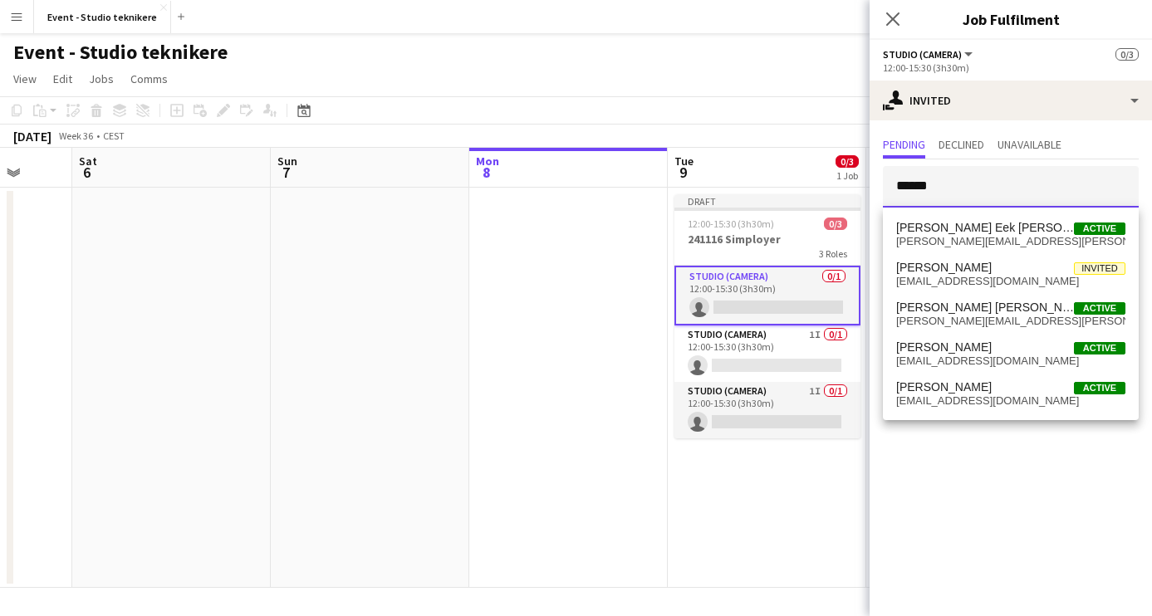
type input "******"
drag, startPoint x: 975, startPoint y: 185, endPoint x: 1011, endPoint y: 321, distance: 140.1
click at [1011, 321] on span "[PERSON_NAME][EMAIL_ADDRESS][PERSON_NAME][DOMAIN_NAME]" at bounding box center [1010, 321] width 229 height 13
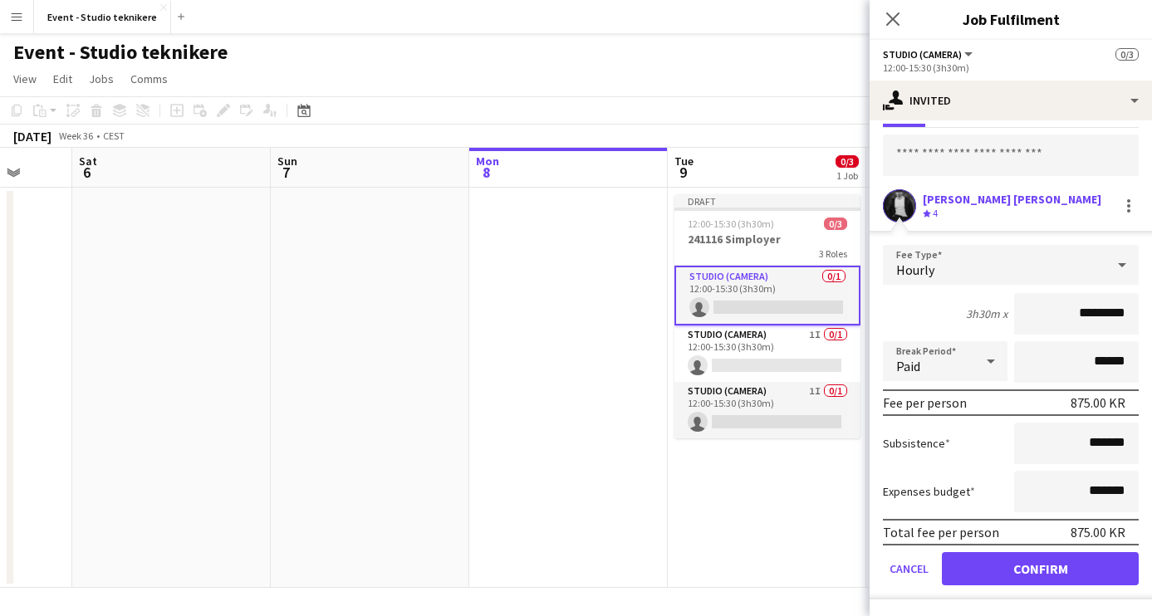
scroll to position [66, 0]
click at [1023, 572] on button "Confirm" at bounding box center [1040, 569] width 197 height 33
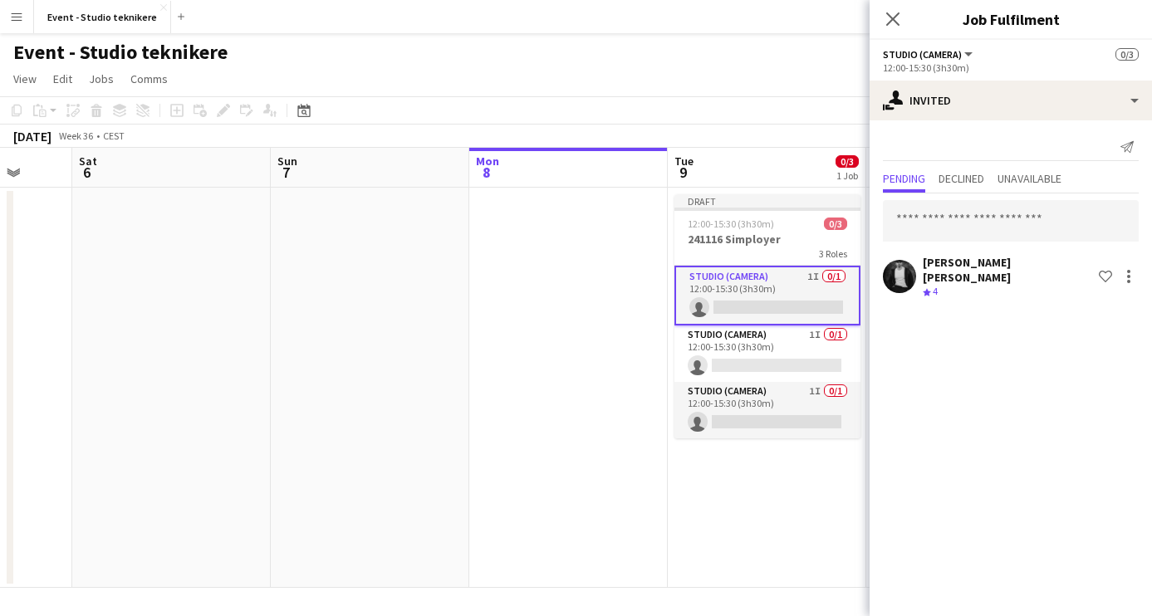
scroll to position [0, 0]
click at [891, 16] on icon "Close pop-in" at bounding box center [893, 19] width 16 height 16
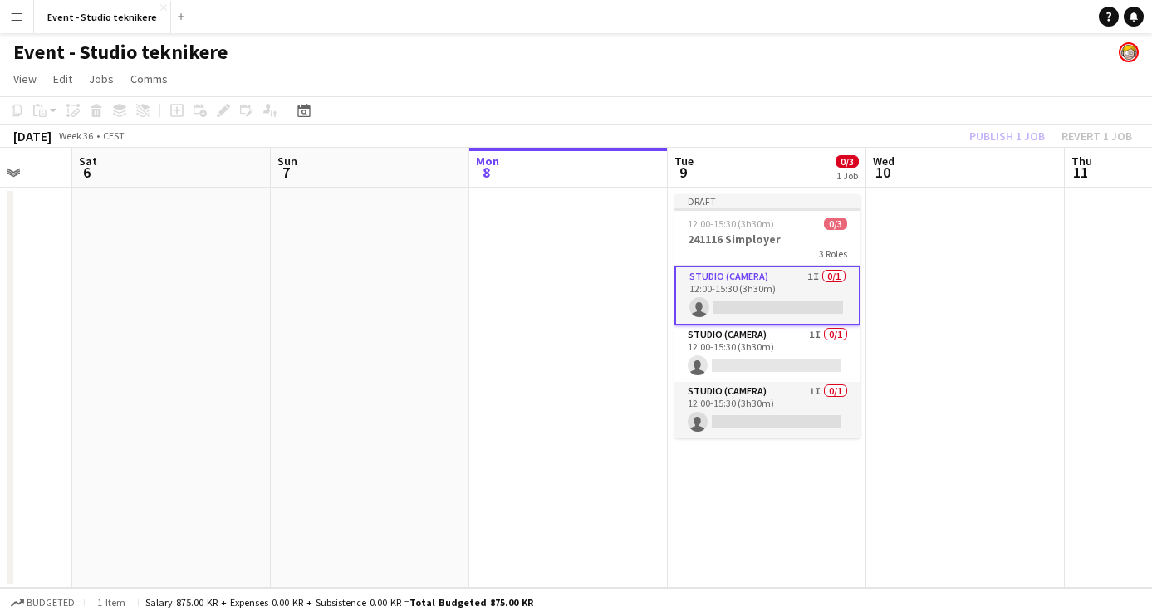
click at [1008, 137] on div "Publish 1 job Revert 1 job" at bounding box center [1051, 136] width 203 height 22
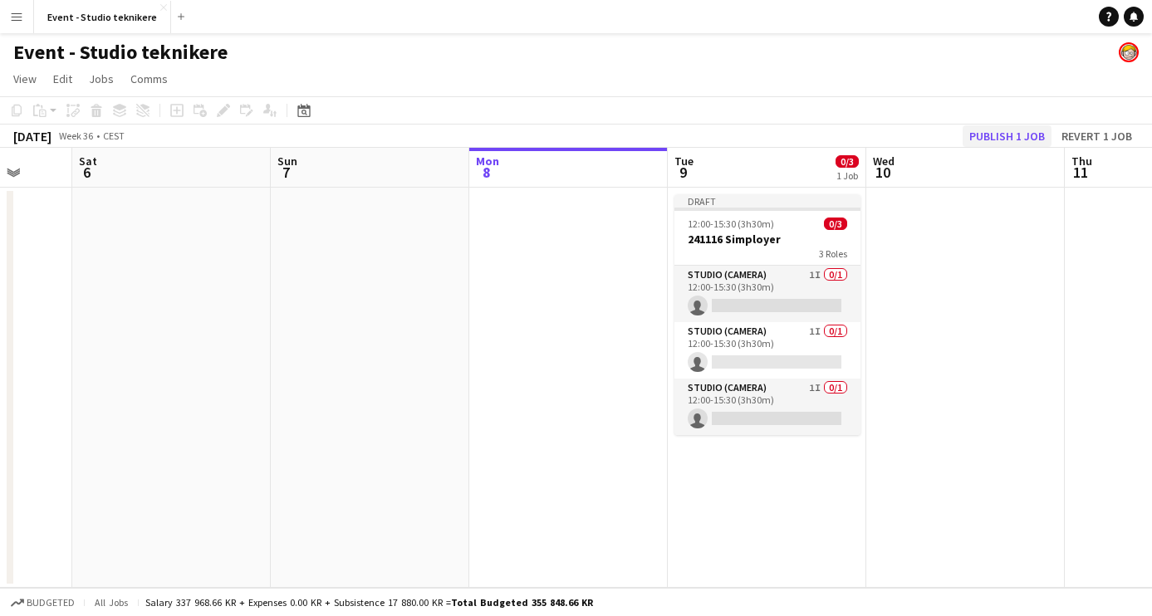
click at [1004, 135] on button "Publish 1 job" at bounding box center [1007, 136] width 89 height 22
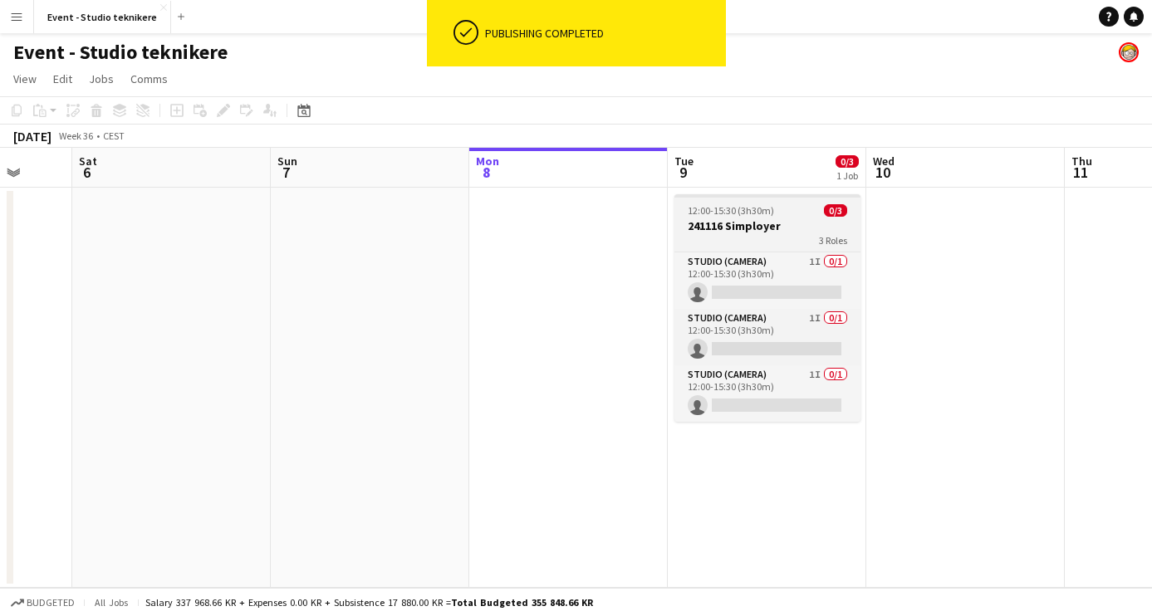
click at [793, 237] on div "3 Roles" at bounding box center [768, 239] width 186 height 13
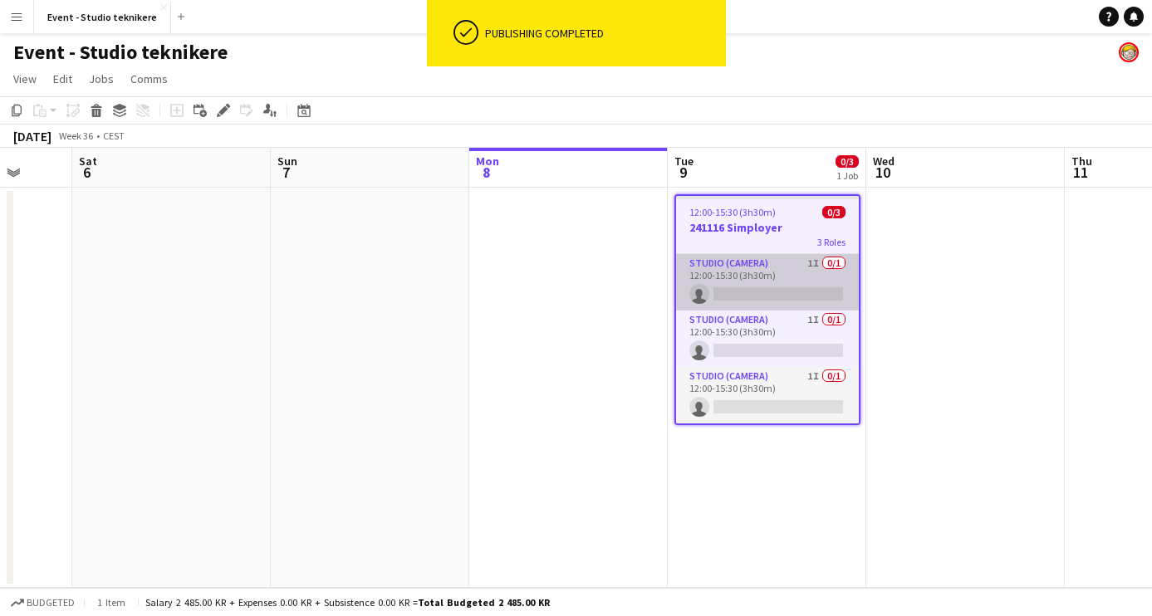
click at [787, 272] on app-card-role "Studio (Camera) 1I 0/1 12:00-15:30 (3h30m) single-neutral-actions" at bounding box center [767, 282] width 183 height 56
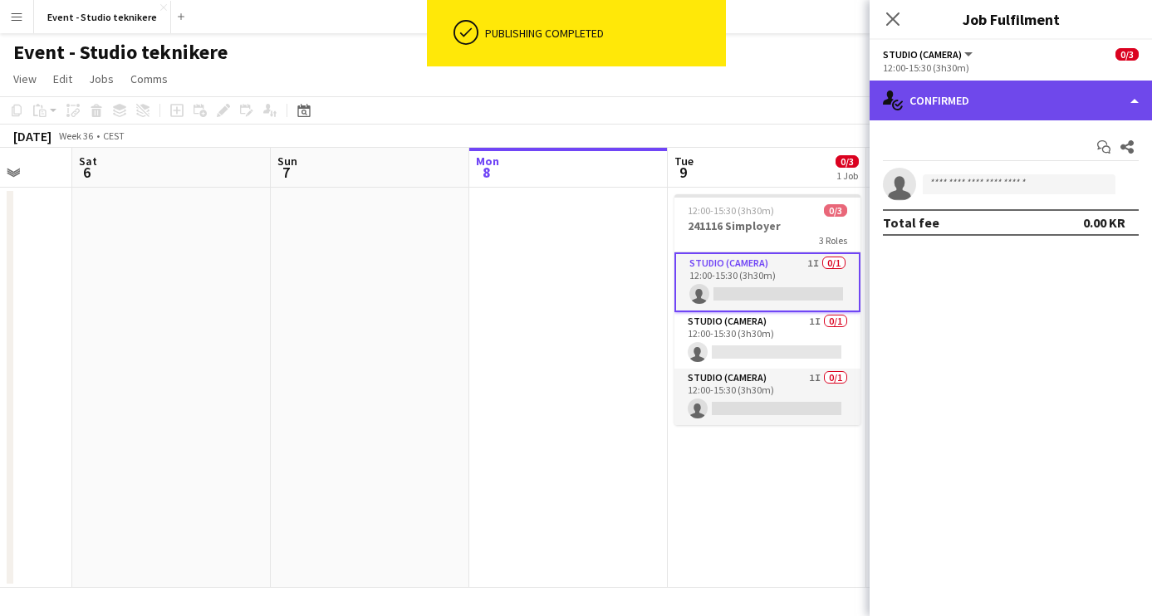
click at [1026, 102] on div "single-neutral-actions-check-2 Confirmed" at bounding box center [1011, 101] width 282 height 40
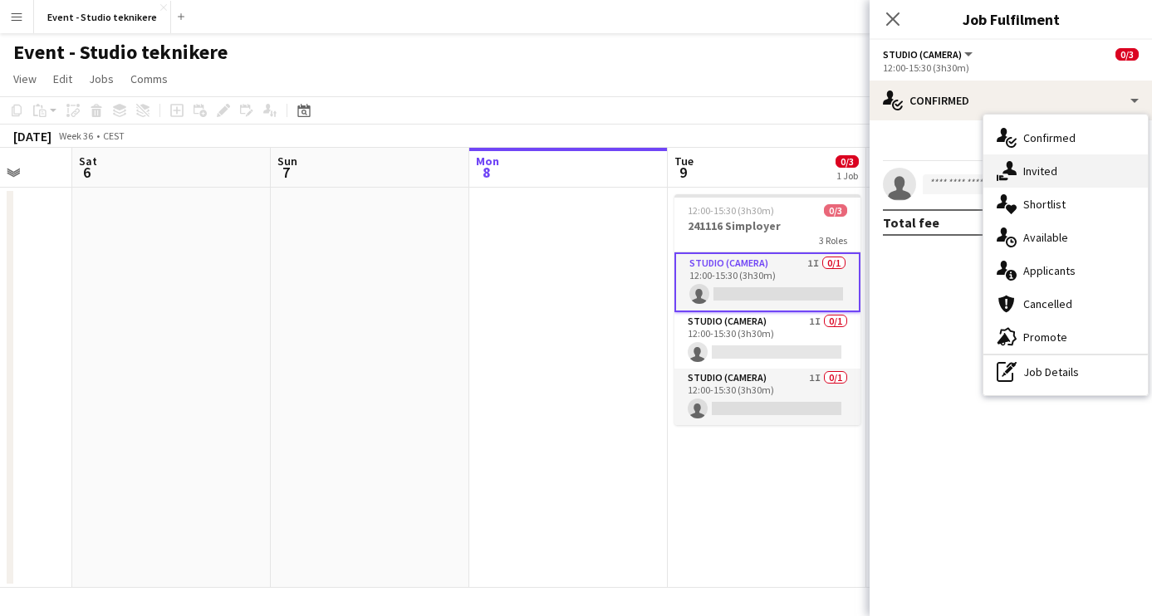
click at [1039, 171] on span "Invited" at bounding box center [1041, 171] width 34 height 15
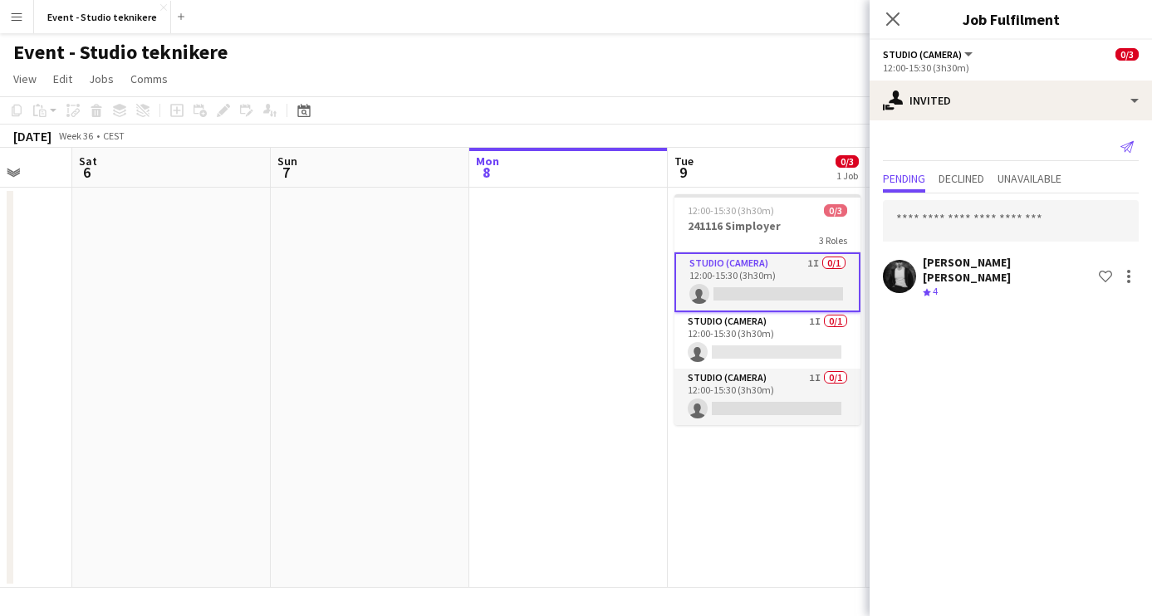
click at [1133, 137] on app-icon "Send notification" at bounding box center [1127, 146] width 23 height 23
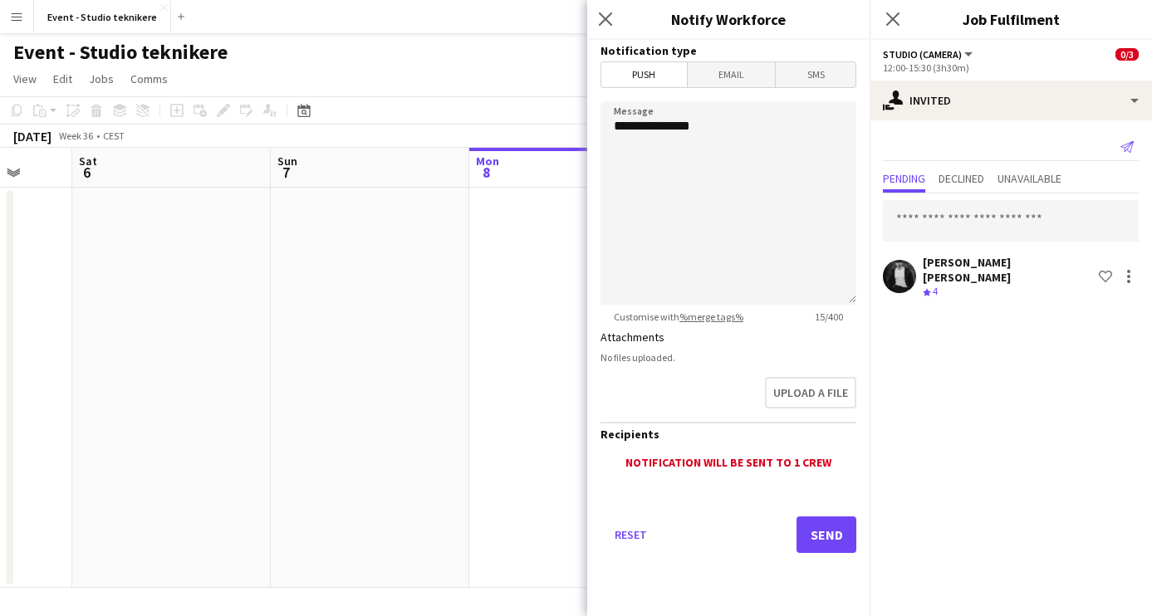
click at [1132, 142] on icon at bounding box center [1127, 147] width 13 height 12
click at [816, 529] on button "Send" at bounding box center [827, 535] width 60 height 37
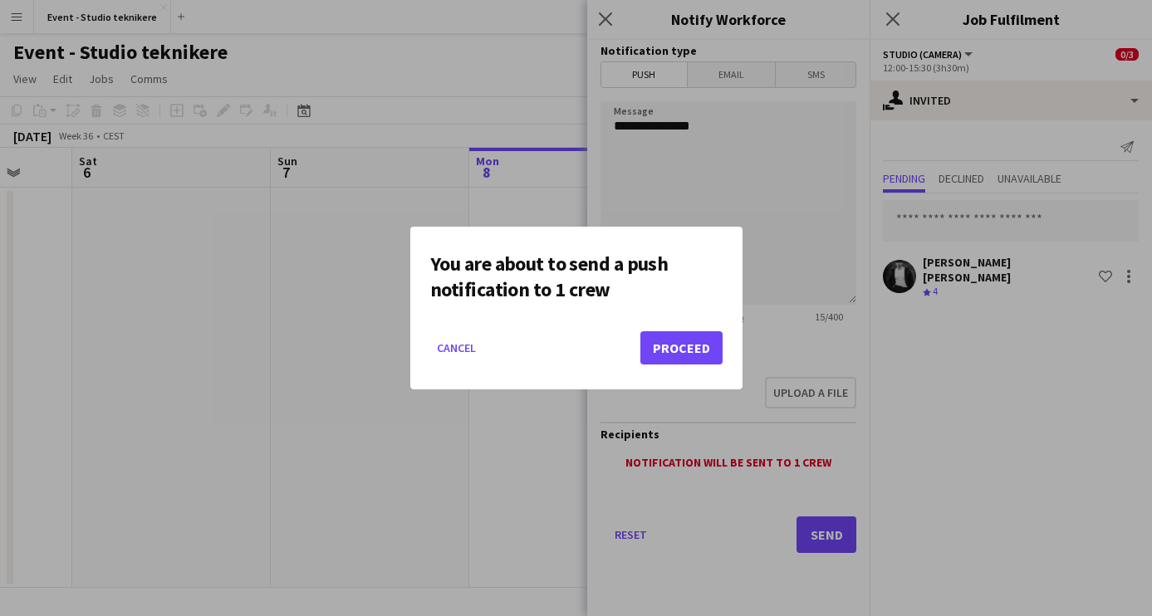
click at [694, 350] on button "Proceed" at bounding box center [682, 348] width 82 height 33
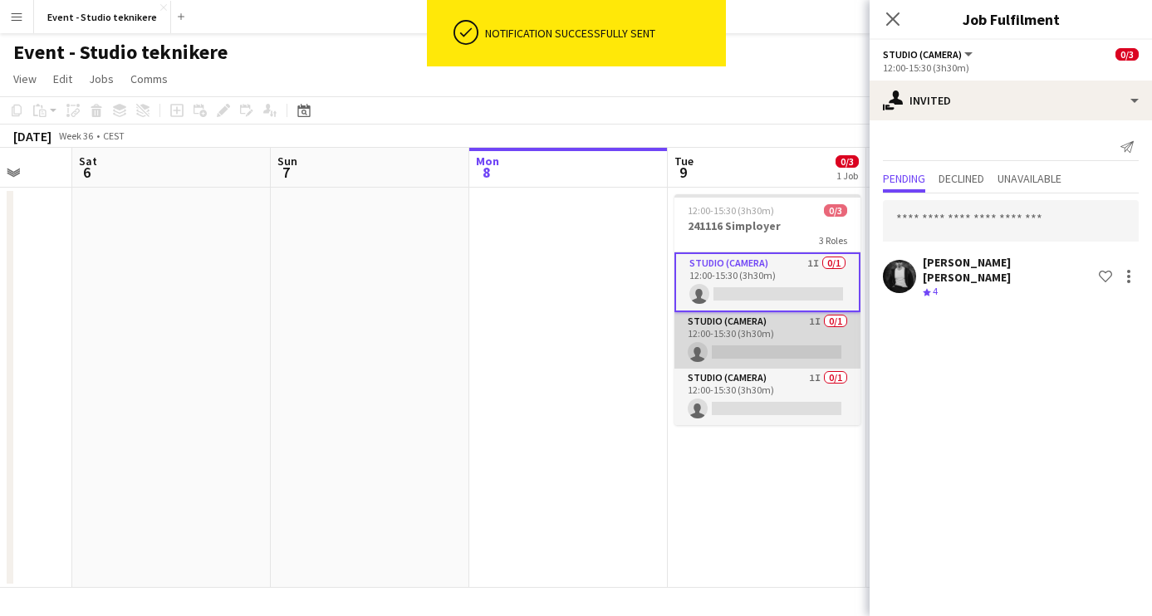
click at [750, 334] on app-card-role "Studio (Camera) 1I 0/1 12:00-15:30 (3h30m) single-neutral-actions" at bounding box center [768, 340] width 186 height 56
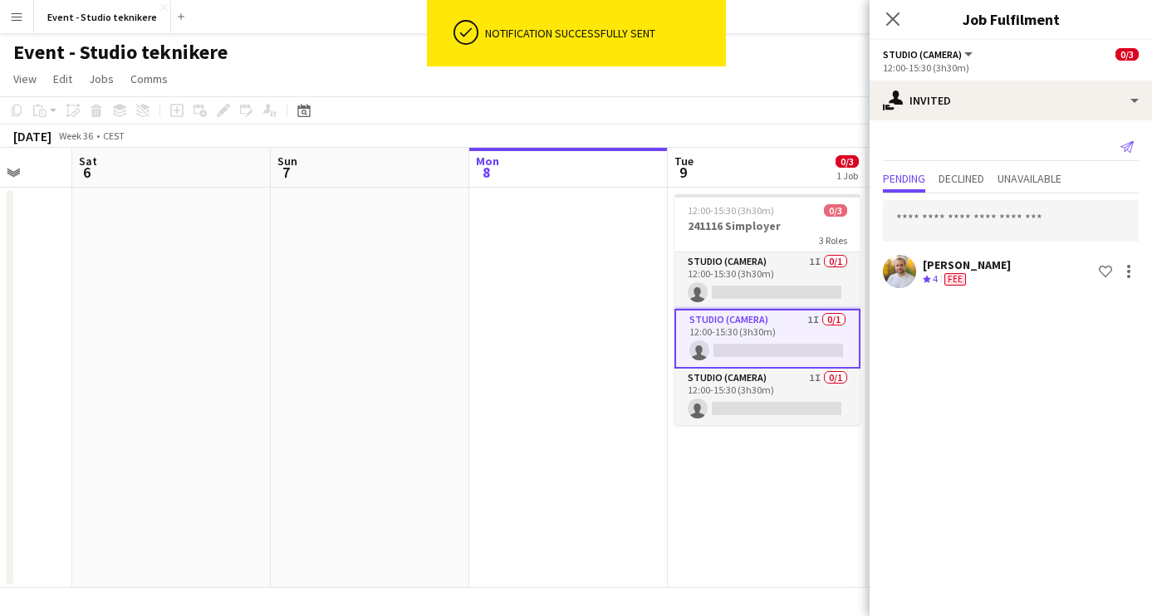
click at [1130, 142] on icon "Send notification" at bounding box center [1127, 146] width 13 height 13
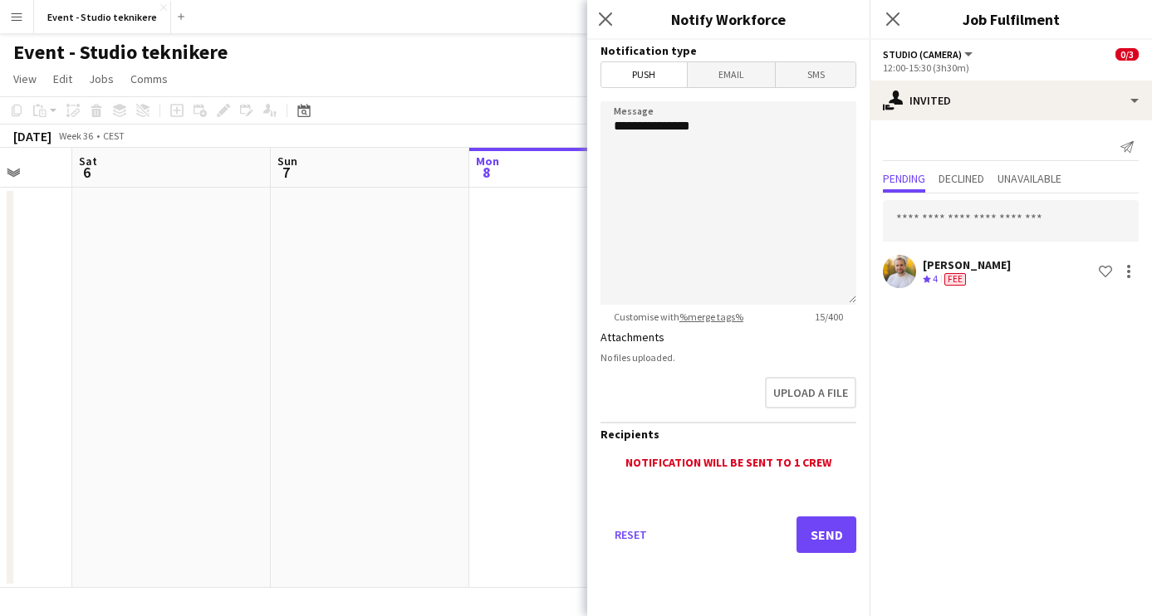
click at [821, 521] on button "Send" at bounding box center [827, 535] width 60 height 37
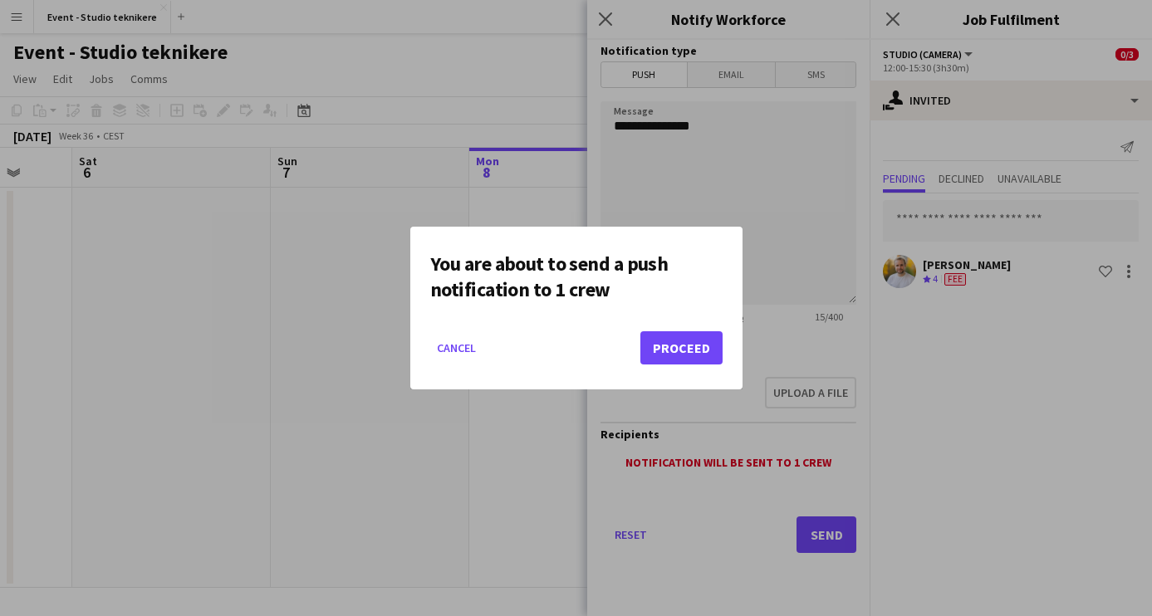
click at [699, 349] on button "Proceed" at bounding box center [682, 348] width 82 height 33
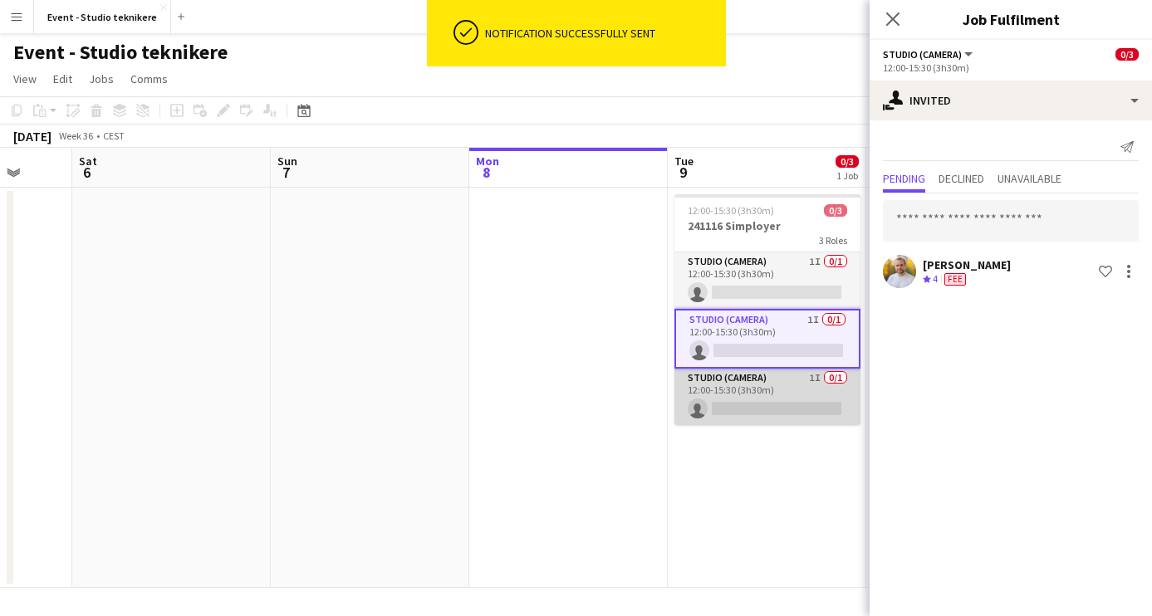
click at [792, 412] on app-card-role "Studio (Camera) 1I 0/1 12:00-15:30 (3h30m) single-neutral-actions" at bounding box center [768, 397] width 186 height 56
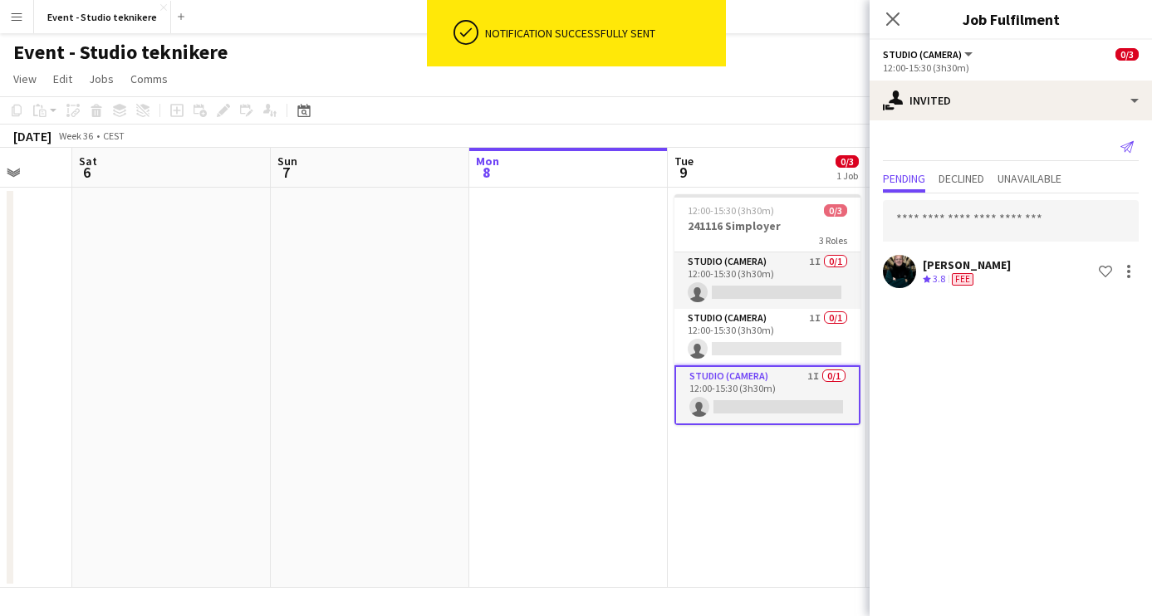
click at [1130, 145] on icon at bounding box center [1127, 147] width 13 height 12
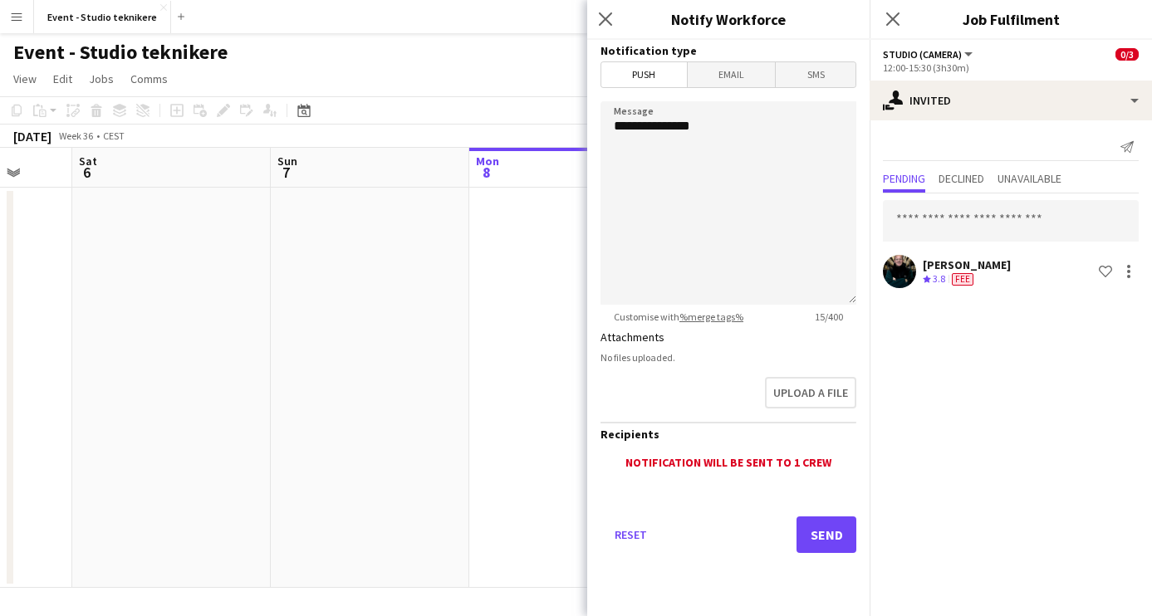
click at [823, 538] on button "Send" at bounding box center [827, 535] width 60 height 37
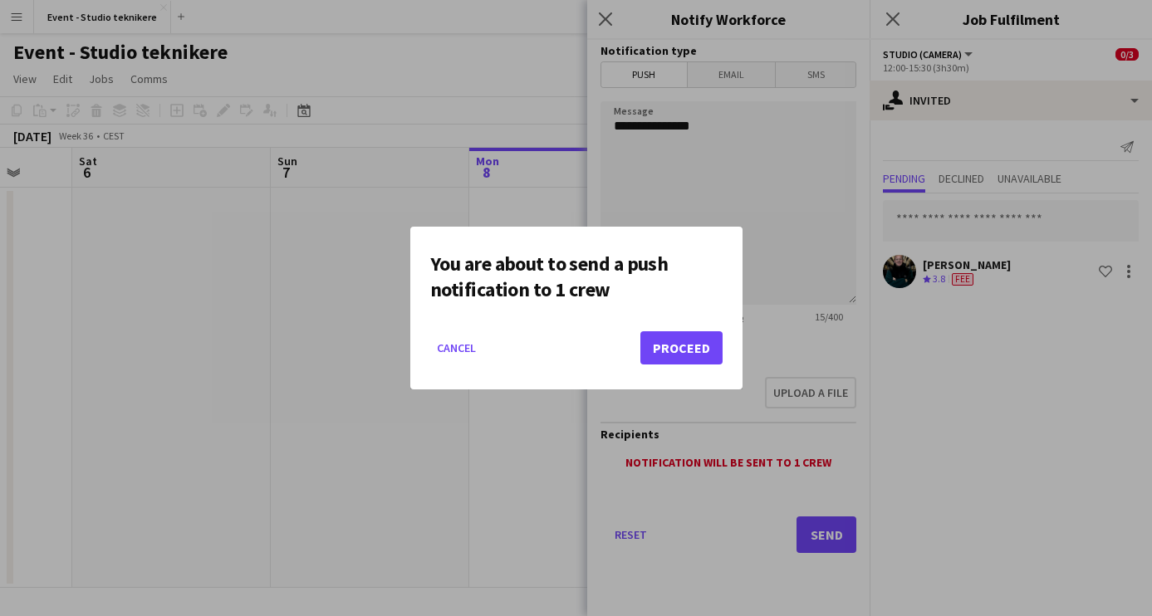
click at [703, 352] on button "Proceed" at bounding box center [682, 348] width 82 height 33
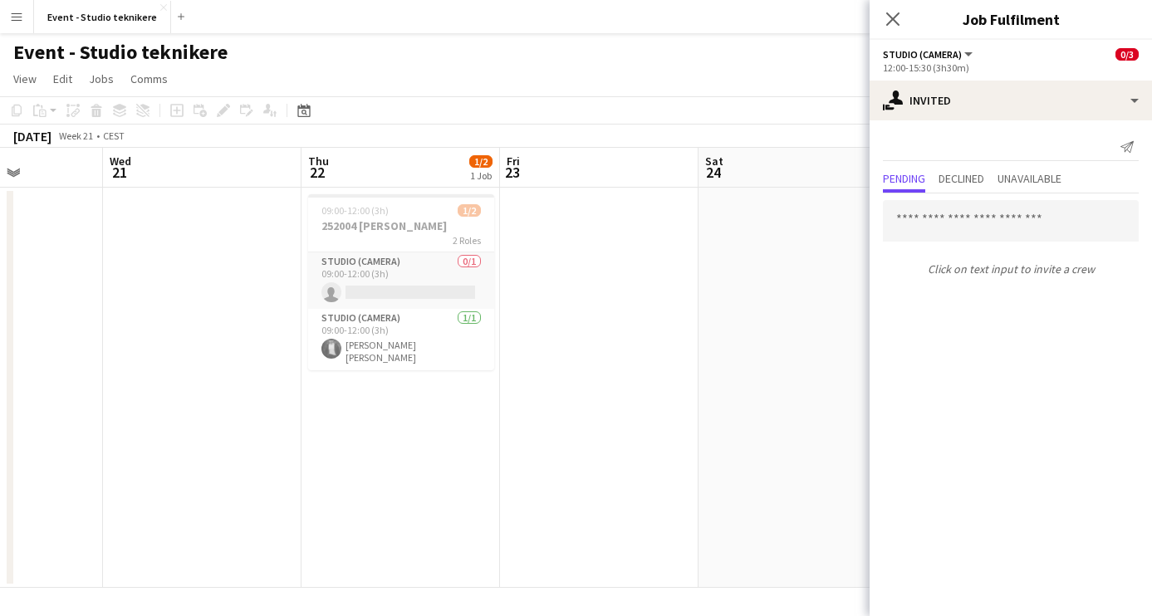
scroll to position [0, 459]
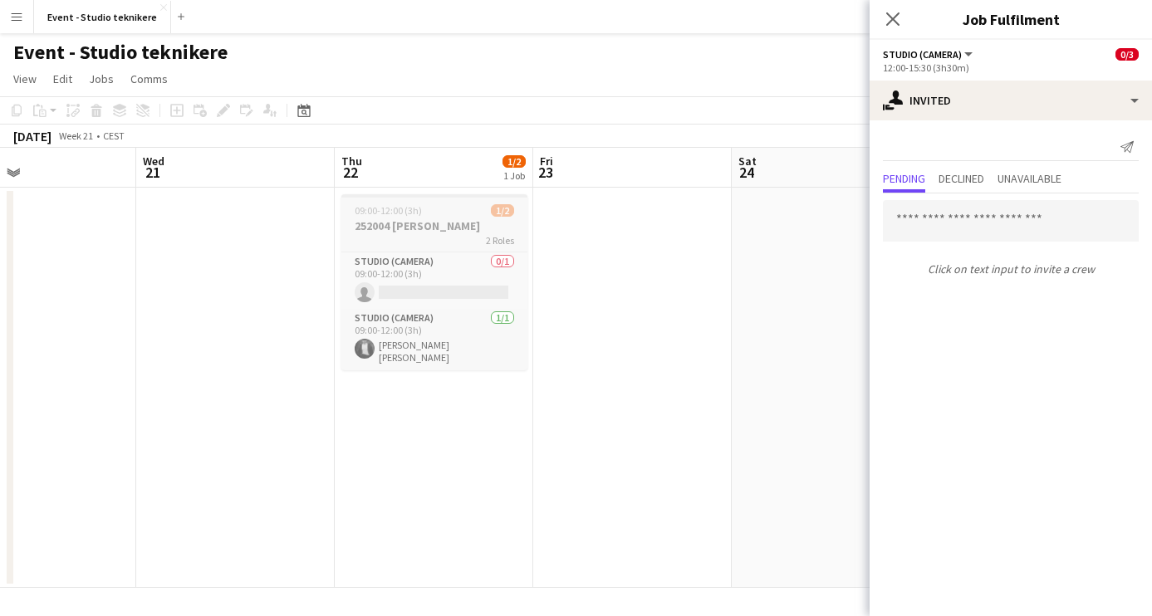
click at [405, 238] on div "2 Roles" at bounding box center [434, 239] width 186 height 13
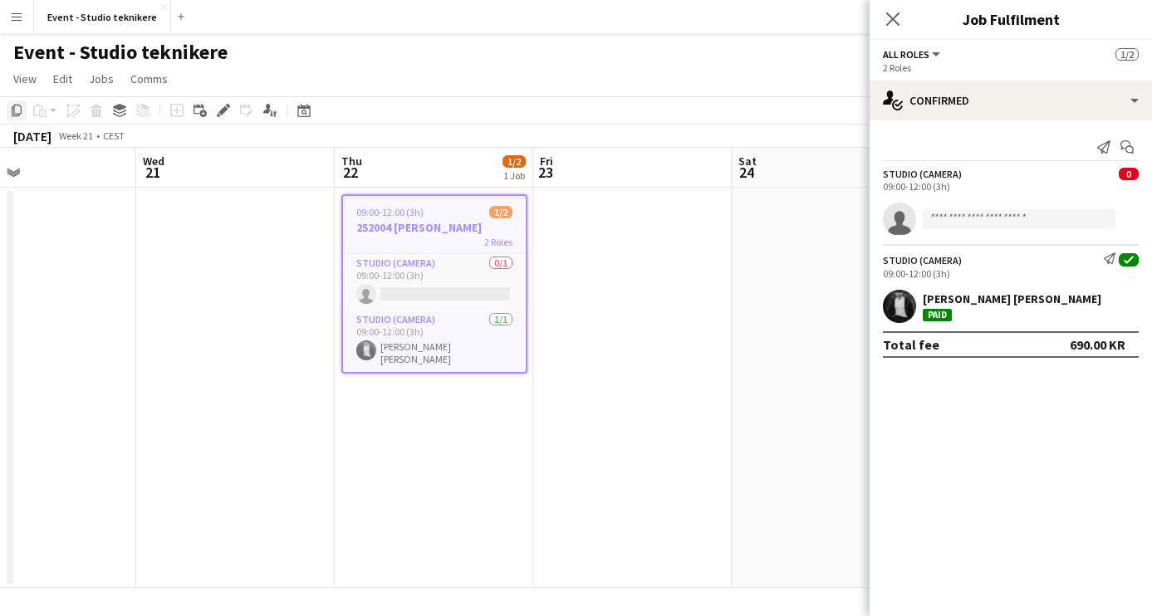
click at [16, 114] on icon at bounding box center [17, 111] width 10 height 12
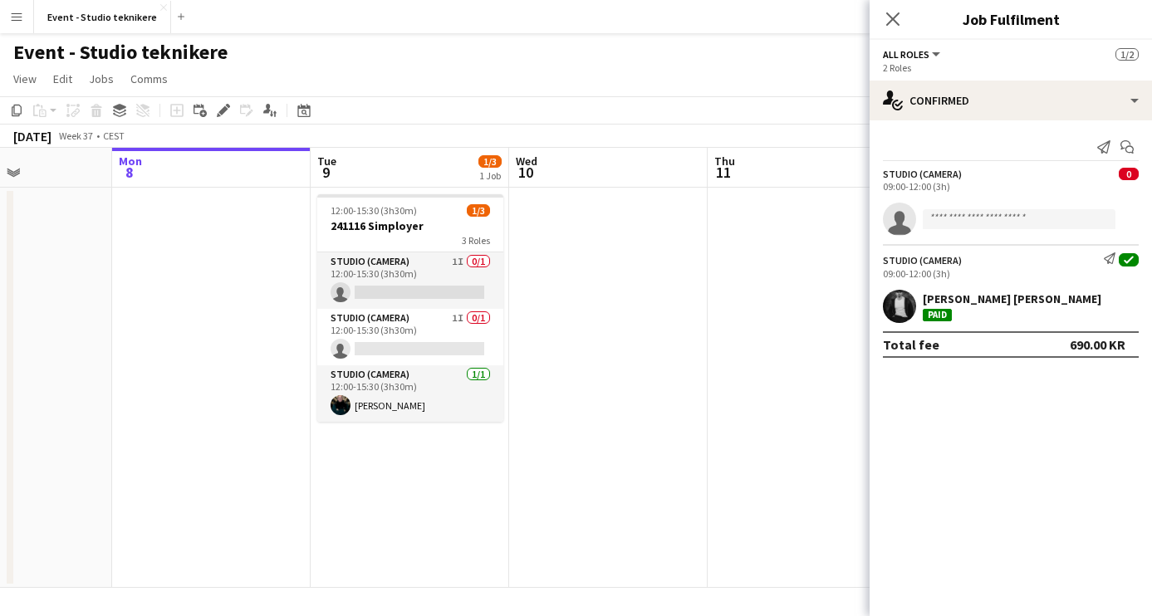
scroll to position [0, 389]
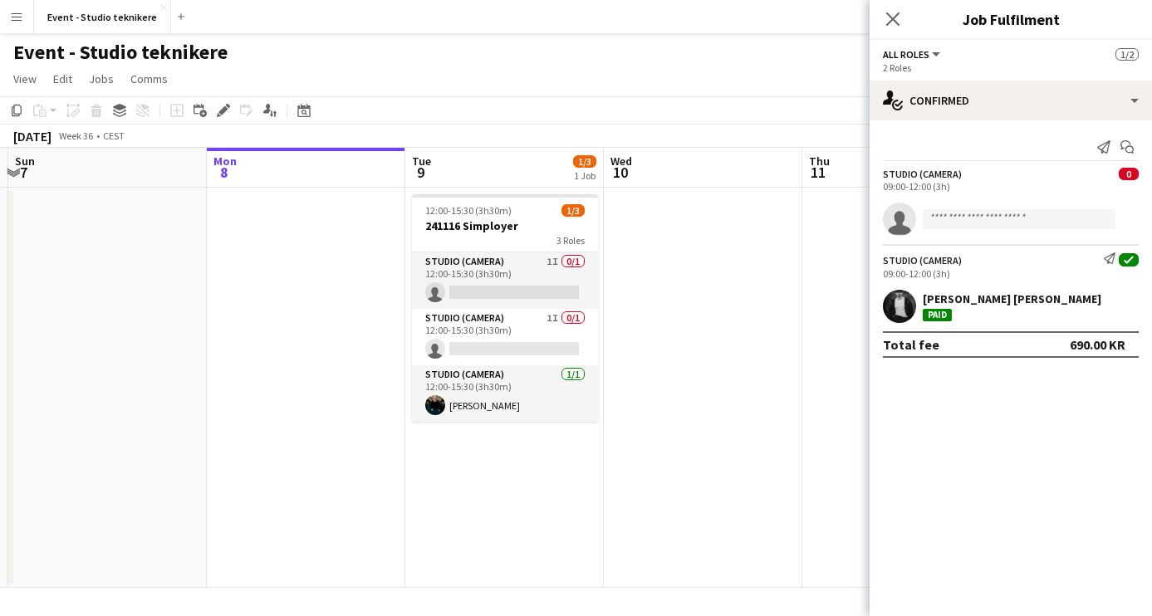
click at [696, 214] on app-date-cell at bounding box center [703, 388] width 199 height 400
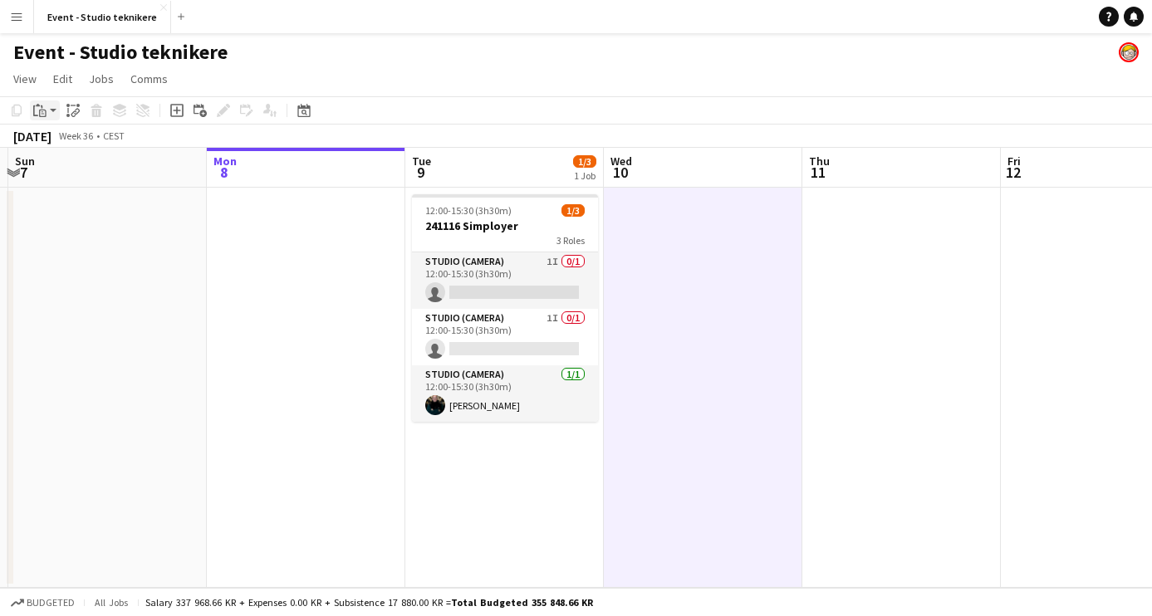
click at [52, 111] on app-action-btn "Paste" at bounding box center [45, 111] width 30 height 20
click at [55, 138] on link "Paste Command V" at bounding box center [109, 142] width 131 height 15
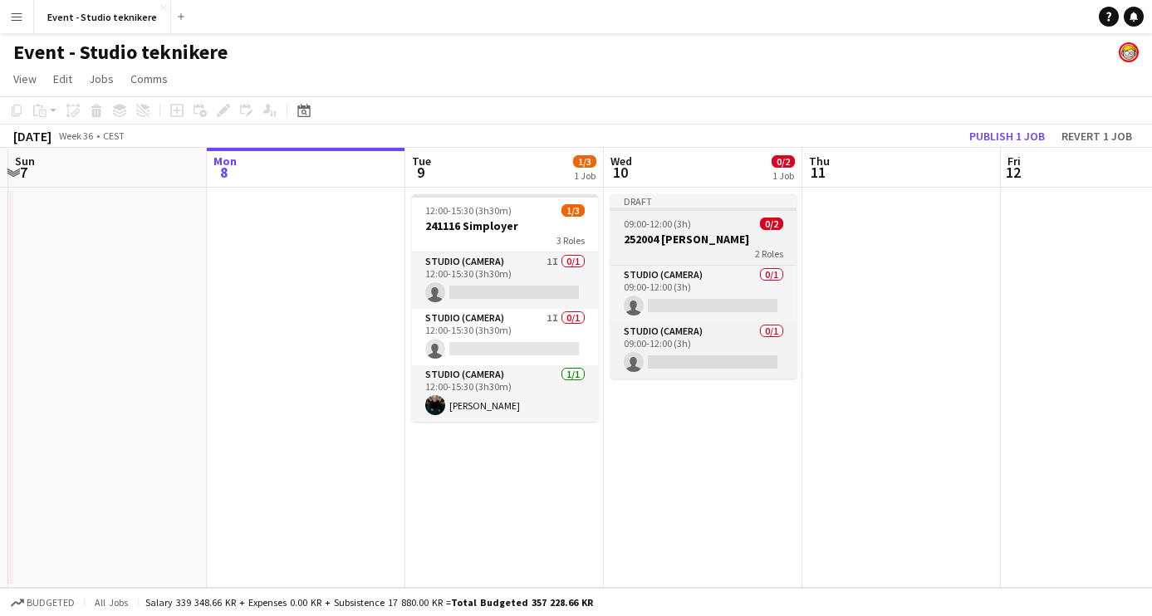
click at [713, 227] on div "09:00-12:00 (3h) 0/2" at bounding box center [704, 224] width 186 height 12
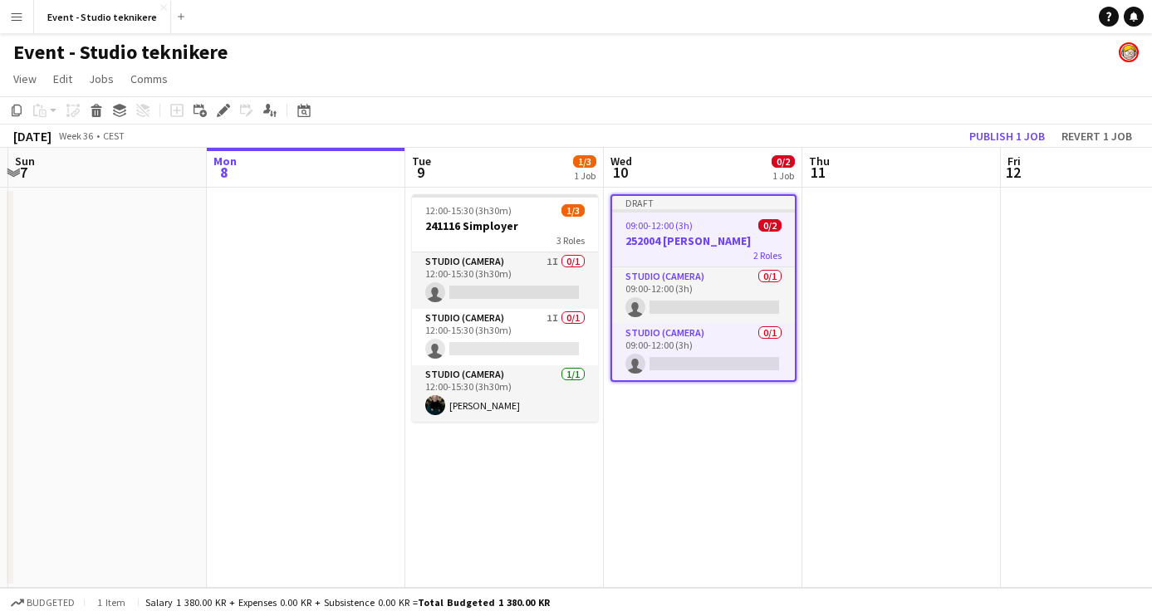
click at [740, 239] on h3 "252004 [PERSON_NAME]" at bounding box center [703, 240] width 183 height 15
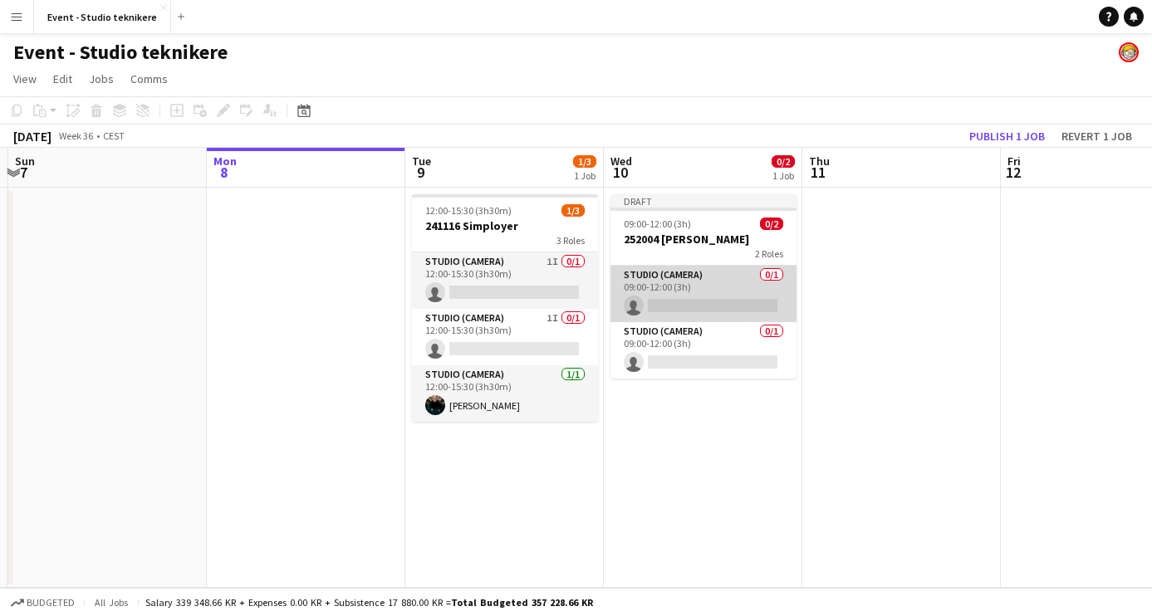
click at [724, 295] on app-card-role "Studio (Camera) 0/1 09:00-12:00 (3h) single-neutral-actions" at bounding box center [704, 294] width 186 height 56
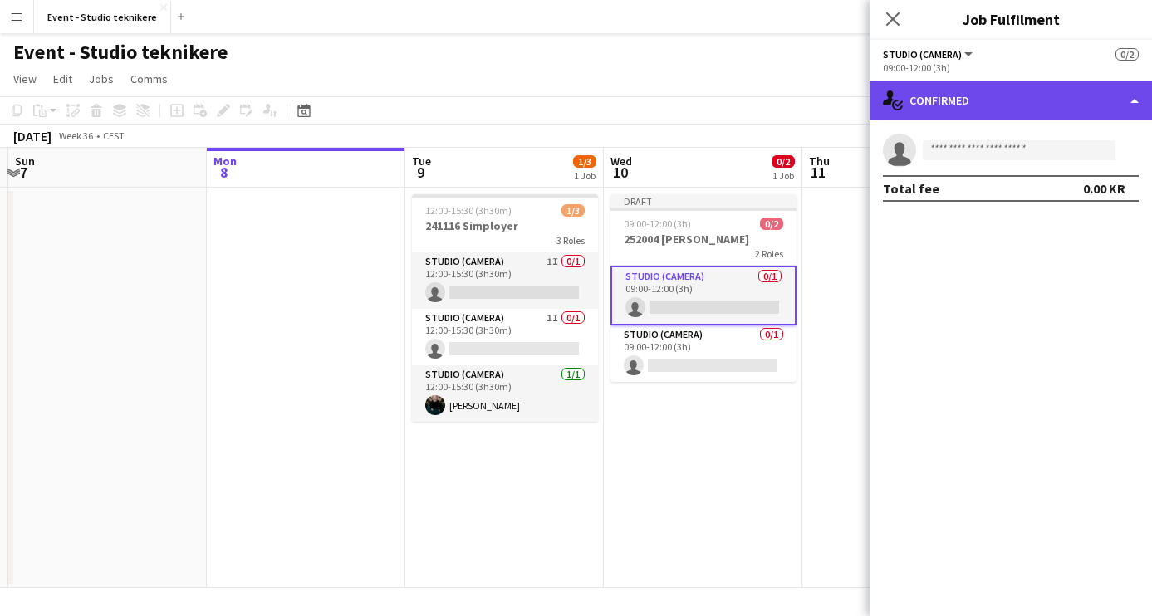
click at [1018, 98] on div "single-neutral-actions-check-2 Confirmed" at bounding box center [1011, 101] width 282 height 40
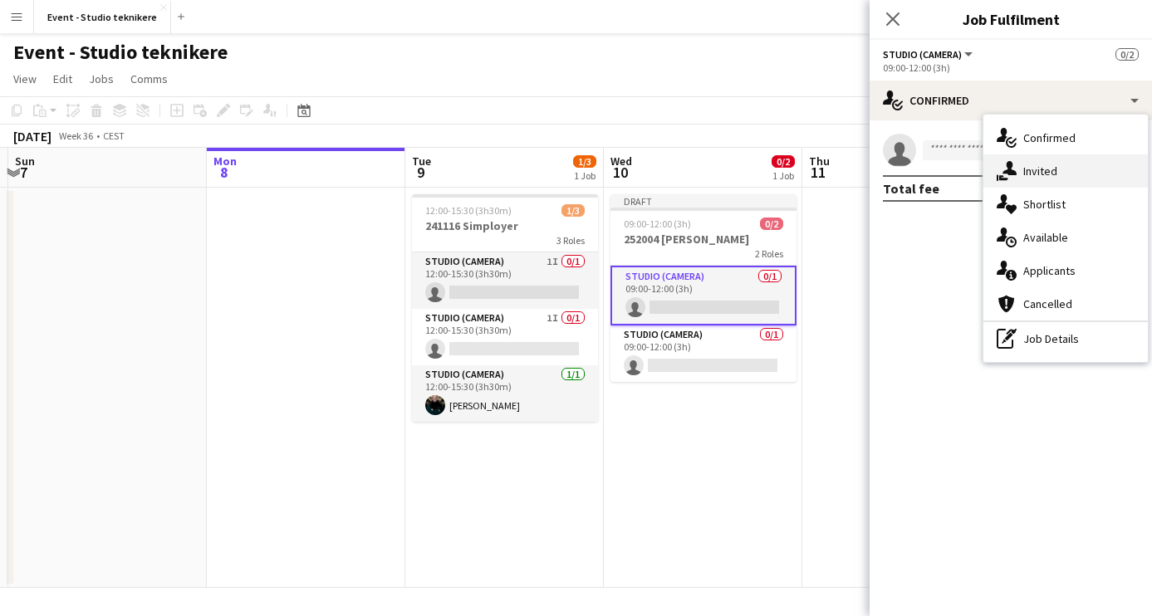
click at [1029, 165] on span "Invited" at bounding box center [1041, 171] width 34 height 15
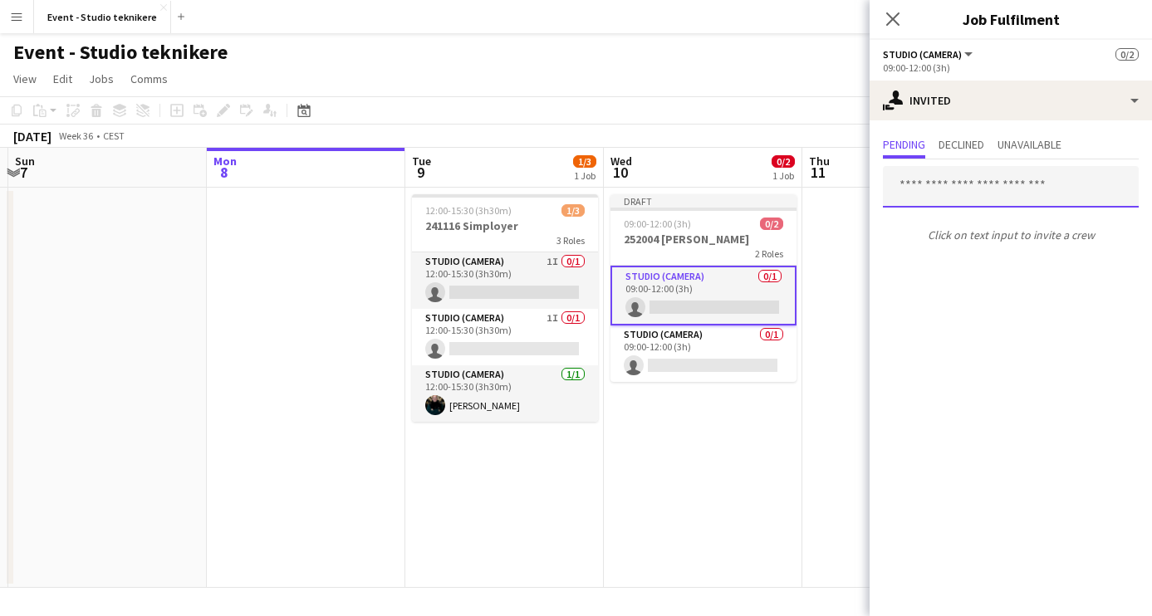
click at [978, 194] on input "text" at bounding box center [1011, 187] width 256 height 42
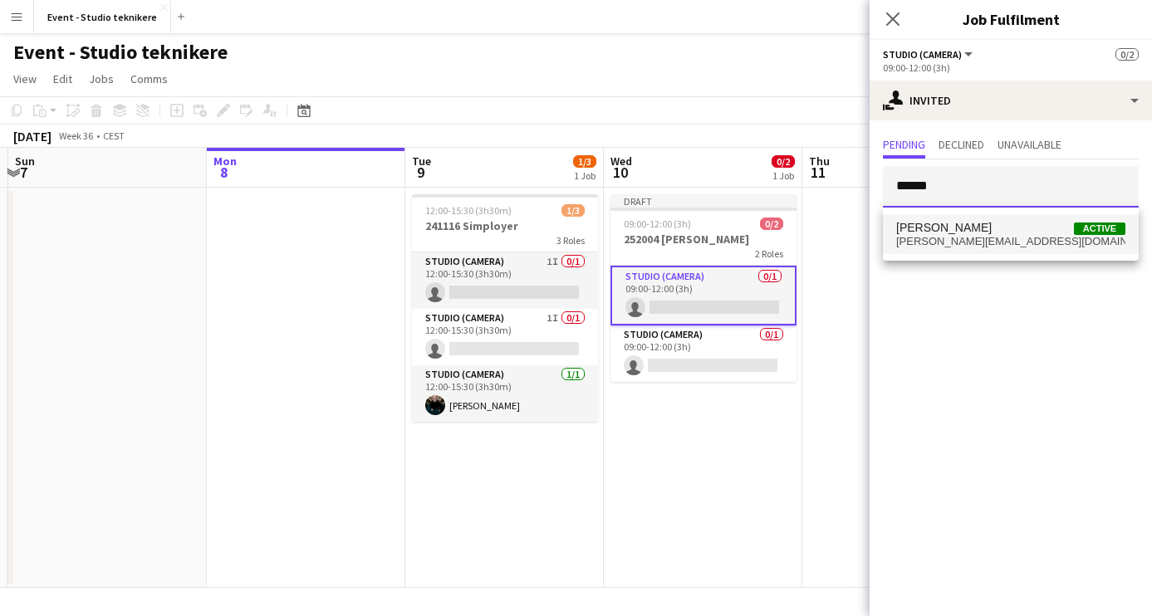
type input "******"
click at [982, 233] on span "[PERSON_NAME] Active" at bounding box center [1010, 228] width 229 height 14
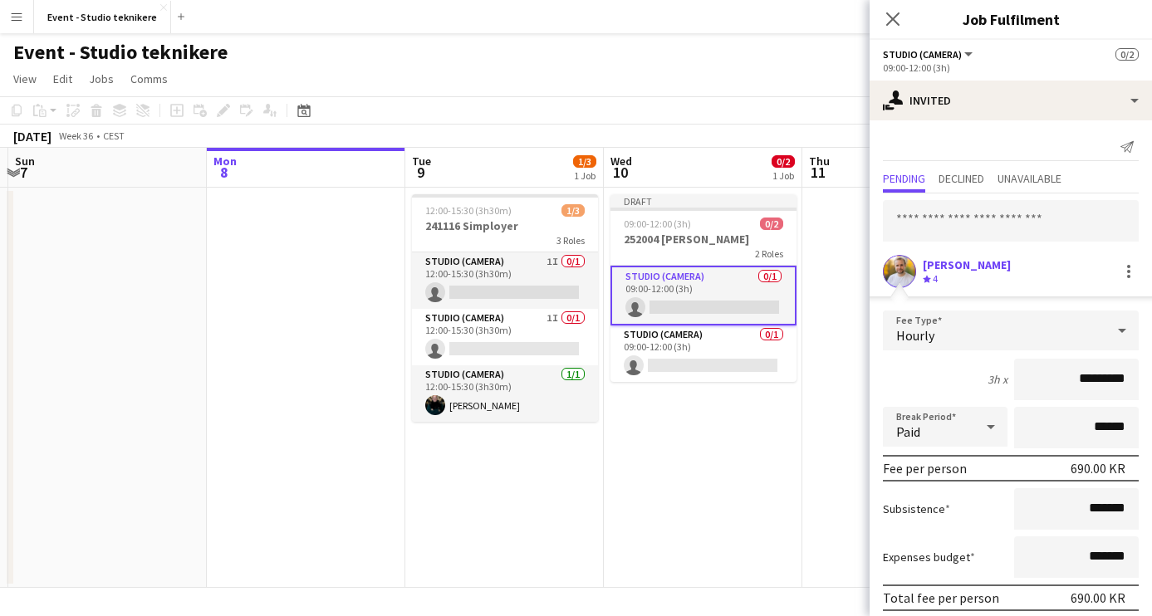
click at [1078, 379] on input "*********" at bounding box center [1076, 380] width 125 height 42
type input "******"
click at [700, 287] on app-card-role "Studio (Camera) 0/1 09:00-12:00 (3h) single-neutral-actions" at bounding box center [704, 296] width 186 height 60
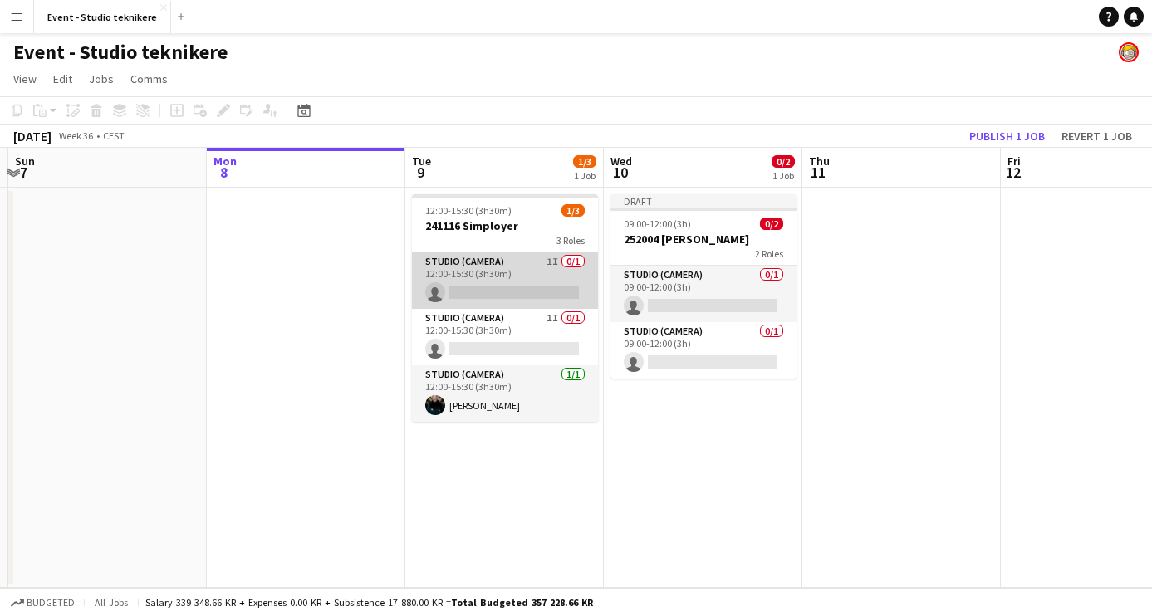
click at [544, 268] on app-card-role "Studio (Camera) 1I 0/1 12:00-15:30 (3h30m) single-neutral-actions" at bounding box center [505, 281] width 186 height 56
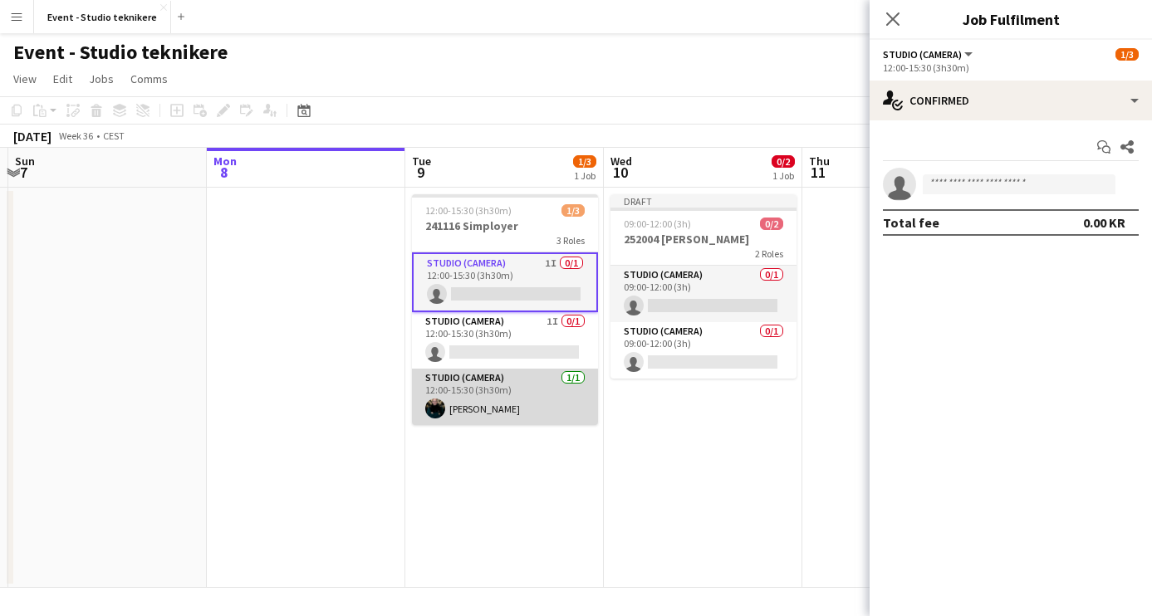
click at [523, 390] on app-card-role "Studio (Camera) [DATE] 12:00-15:30 (3h30m) [PERSON_NAME]" at bounding box center [505, 397] width 186 height 56
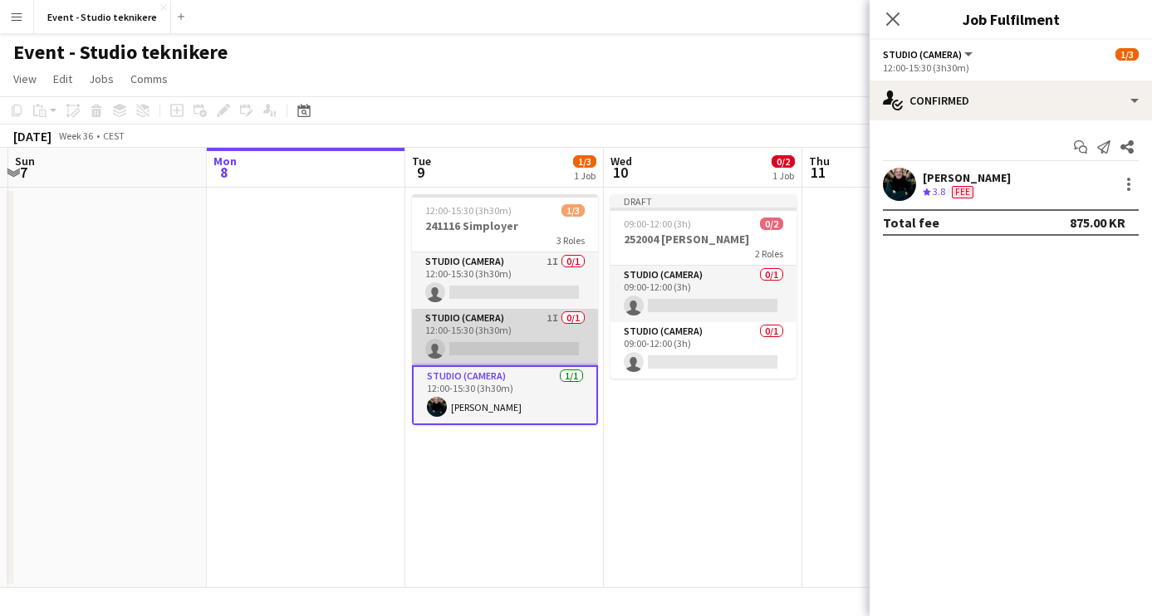
click at [523, 344] on app-card-role "Studio (Camera) 1I 0/1 12:00-15:30 (3h30m) single-neutral-actions" at bounding box center [505, 337] width 186 height 56
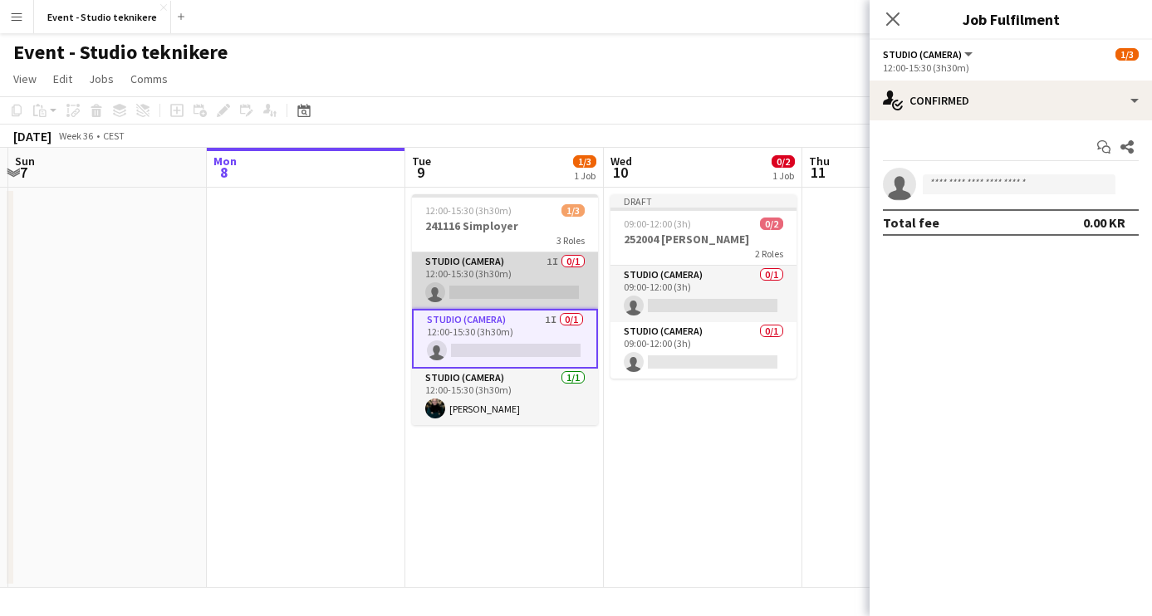
click at [525, 291] on app-card-role "Studio (Camera) 1I 0/1 12:00-15:30 (3h30m) single-neutral-actions" at bounding box center [505, 281] width 186 height 56
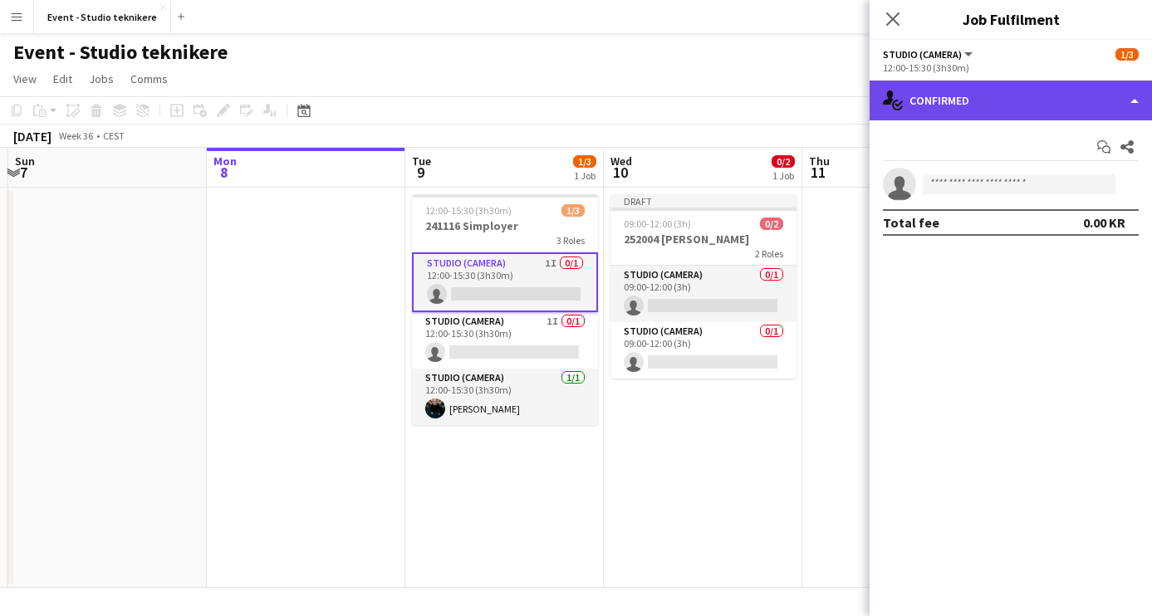
click at [973, 106] on div "single-neutral-actions-check-2 Confirmed" at bounding box center [1011, 101] width 282 height 40
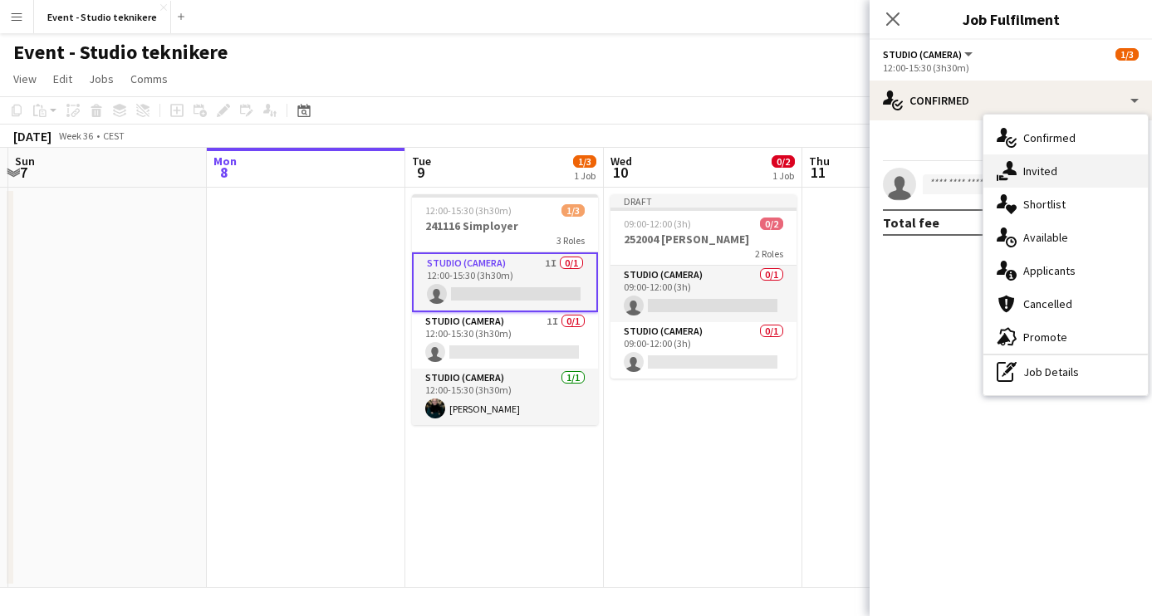
click at [1009, 169] on icon at bounding box center [1010, 168] width 14 height 14
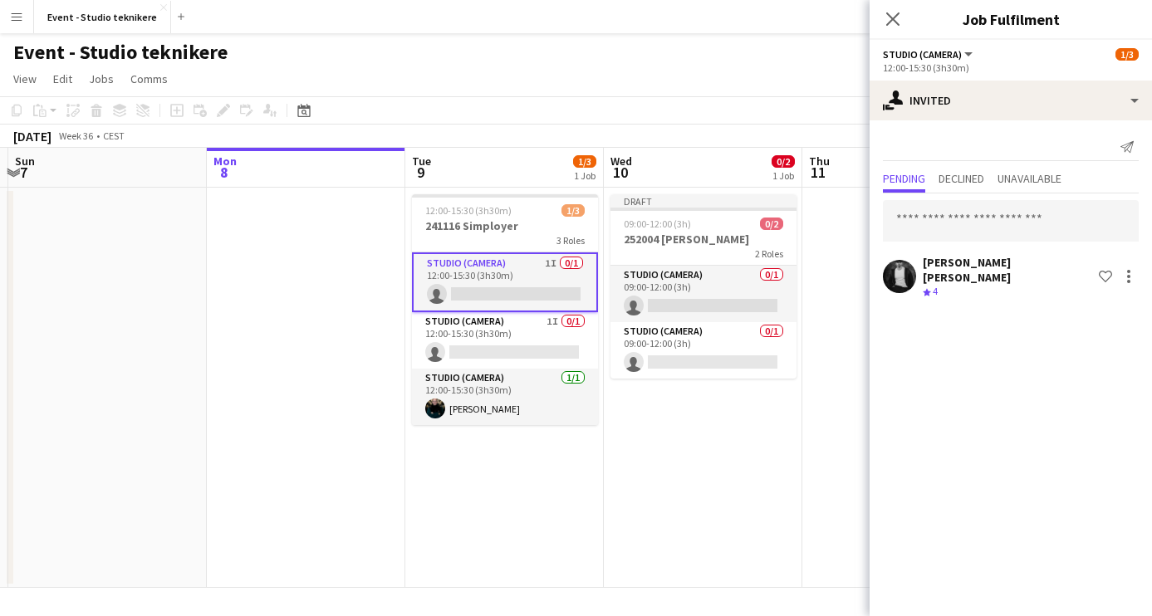
click at [965, 270] on div "[PERSON_NAME] [PERSON_NAME]" at bounding box center [1007, 270] width 169 height 30
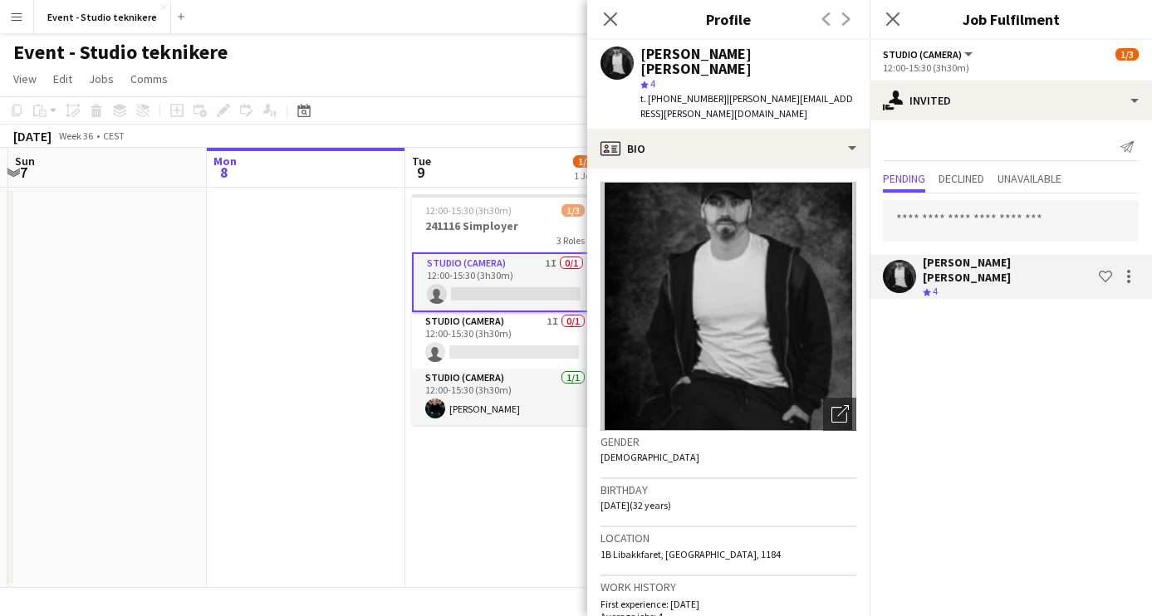
click at [965, 270] on div "[PERSON_NAME] [PERSON_NAME]" at bounding box center [1007, 270] width 169 height 30
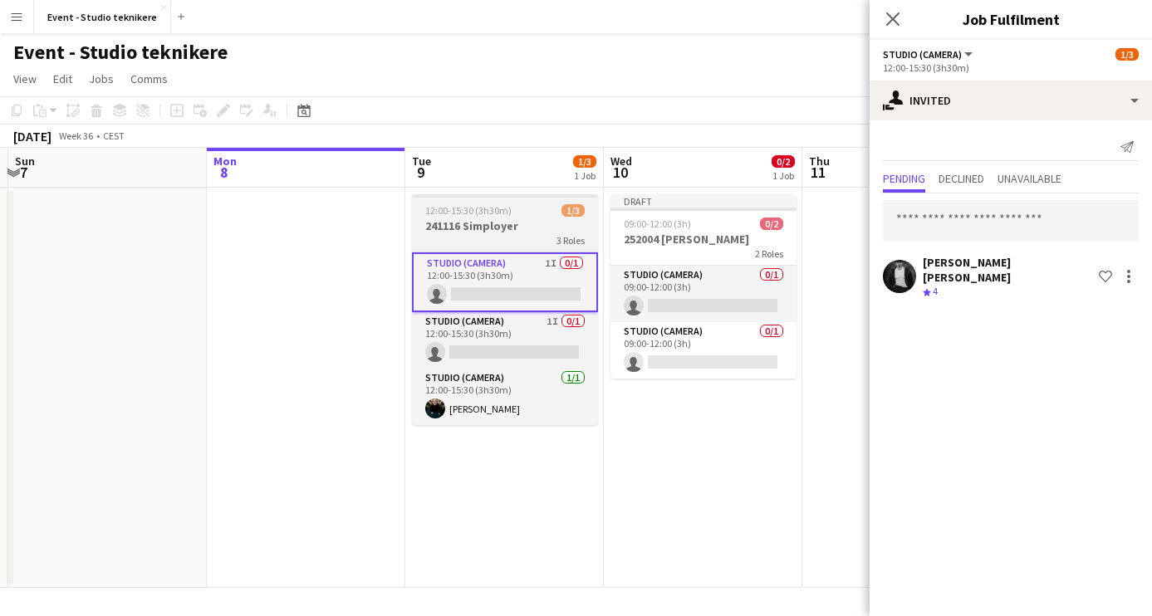
click at [548, 223] on h3 "241116 Simployer" at bounding box center [505, 226] width 186 height 15
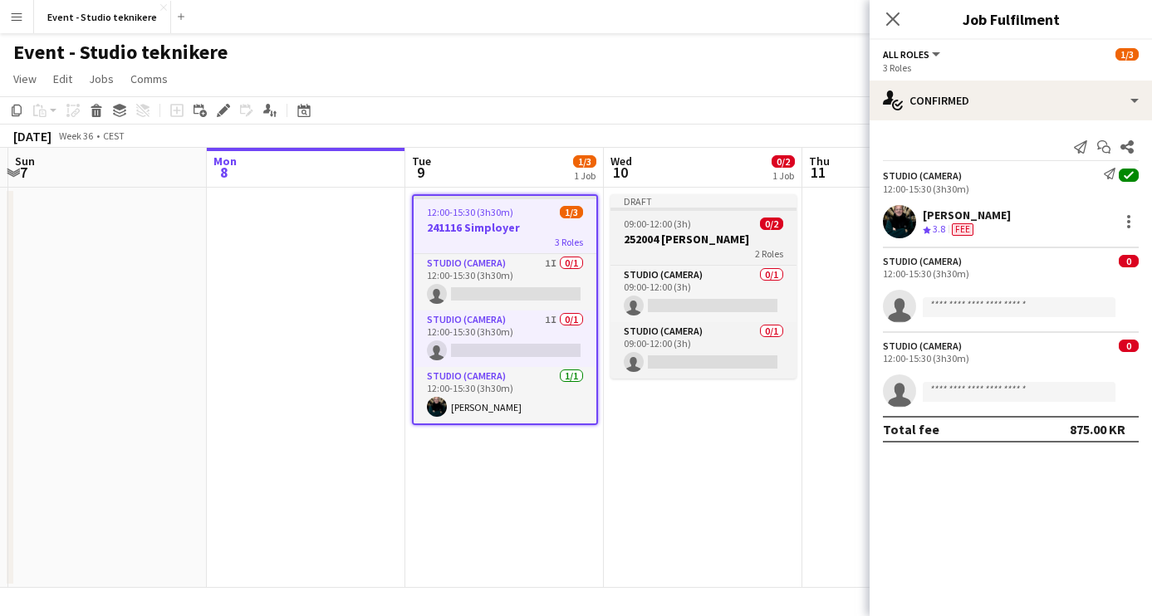
click at [679, 235] on h3 "252004 [PERSON_NAME]" at bounding box center [704, 239] width 186 height 15
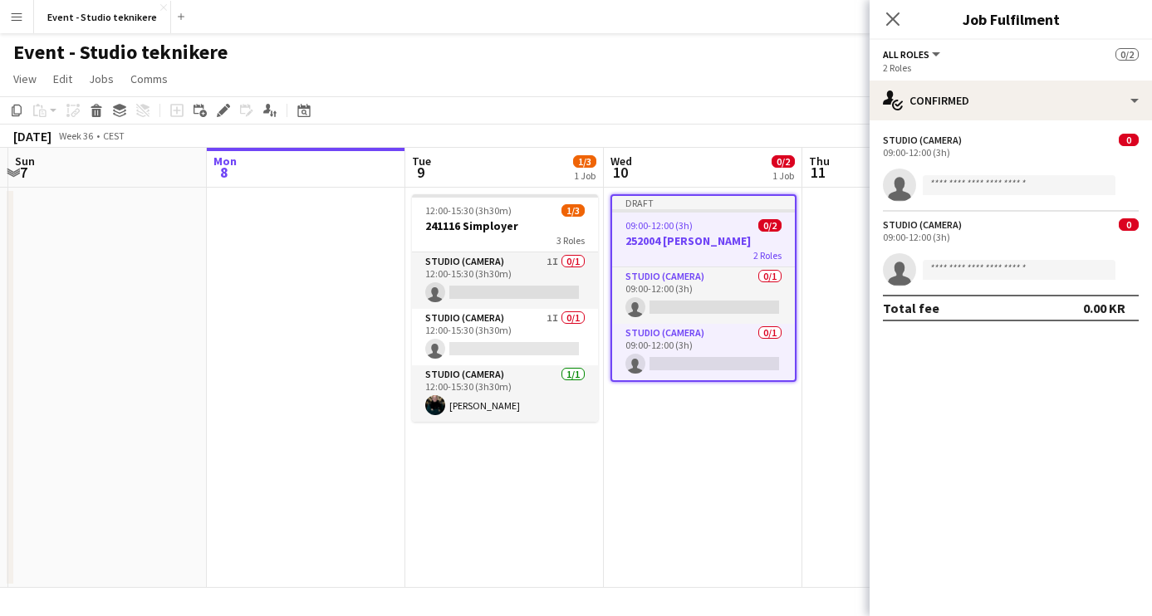
click at [720, 233] on h3 "252004 [PERSON_NAME]" at bounding box center [703, 240] width 183 height 15
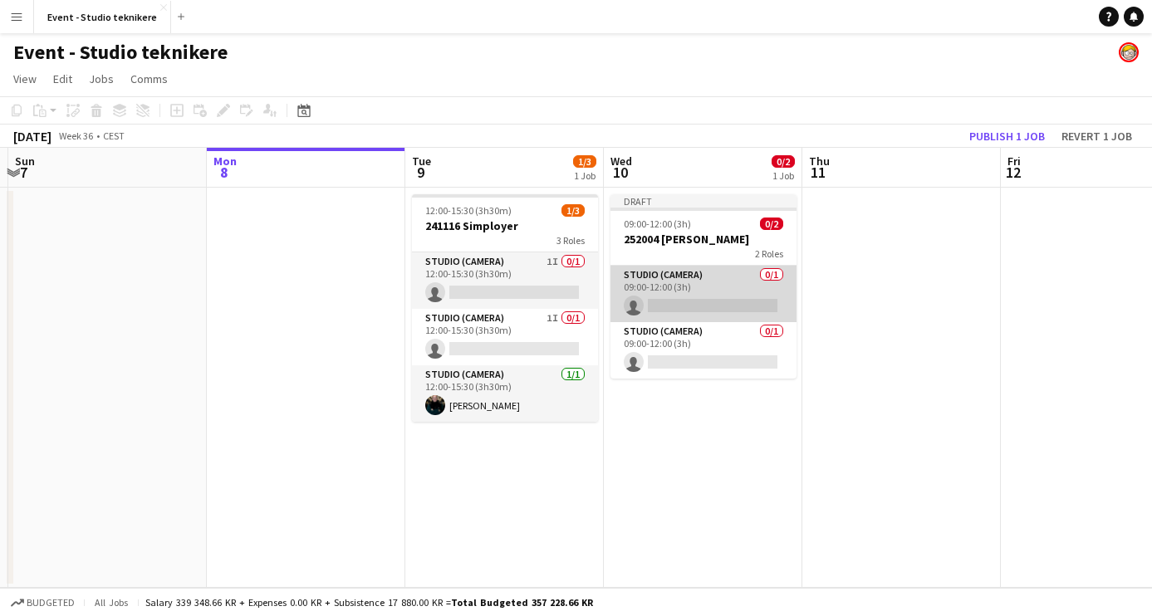
click at [704, 296] on app-card-role "Studio (Camera) 0/1 09:00-12:00 (3h) single-neutral-actions" at bounding box center [704, 294] width 186 height 56
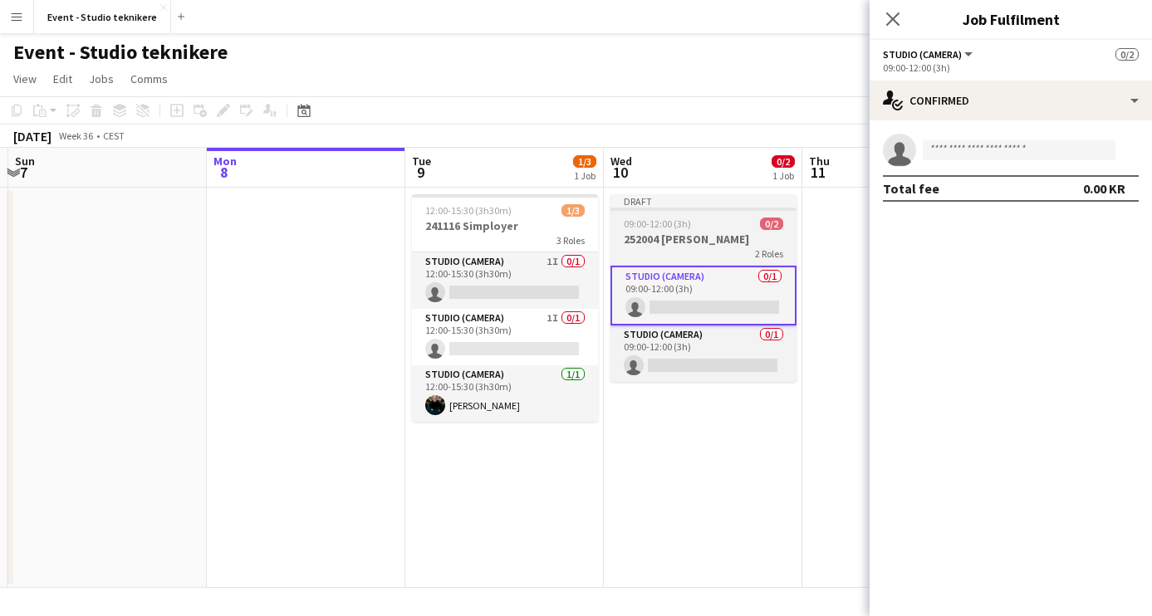
click at [711, 230] on app-job-card "Draft 09:00-12:00 (3h) 0/2 252004 [PERSON_NAME] 2 Roles Studio (Camera) 0/1 09:…" at bounding box center [704, 288] width 186 height 188
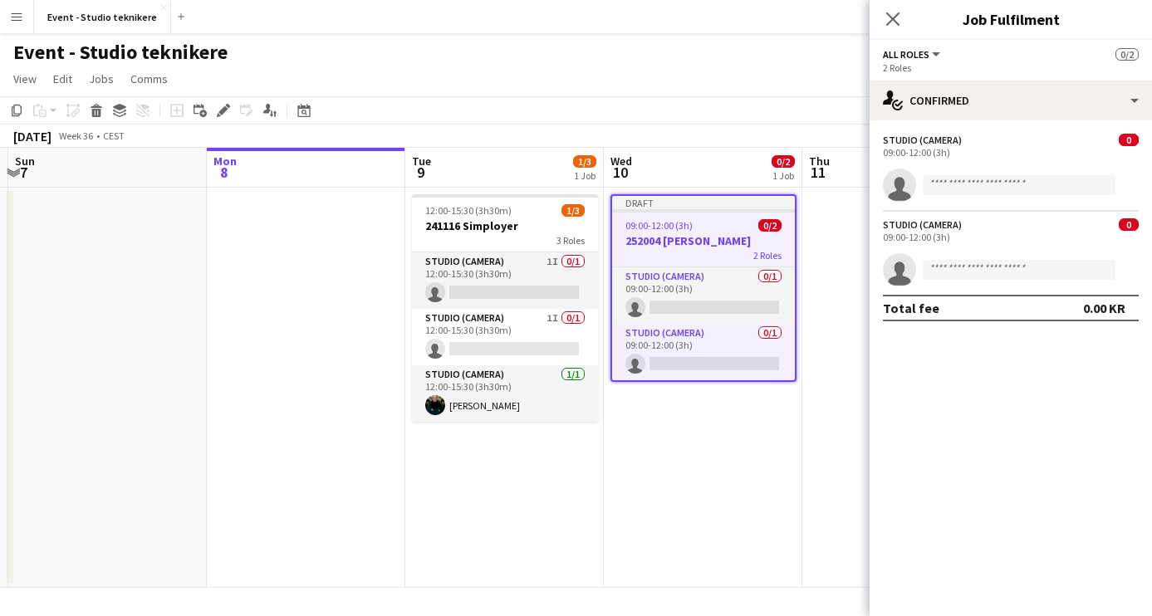
click at [675, 232] on app-job-card "Draft 09:00-12:00 (3h) 0/2 252004 [PERSON_NAME] 2 Roles Studio (Camera) 0/1 09:…" at bounding box center [704, 288] width 186 height 188
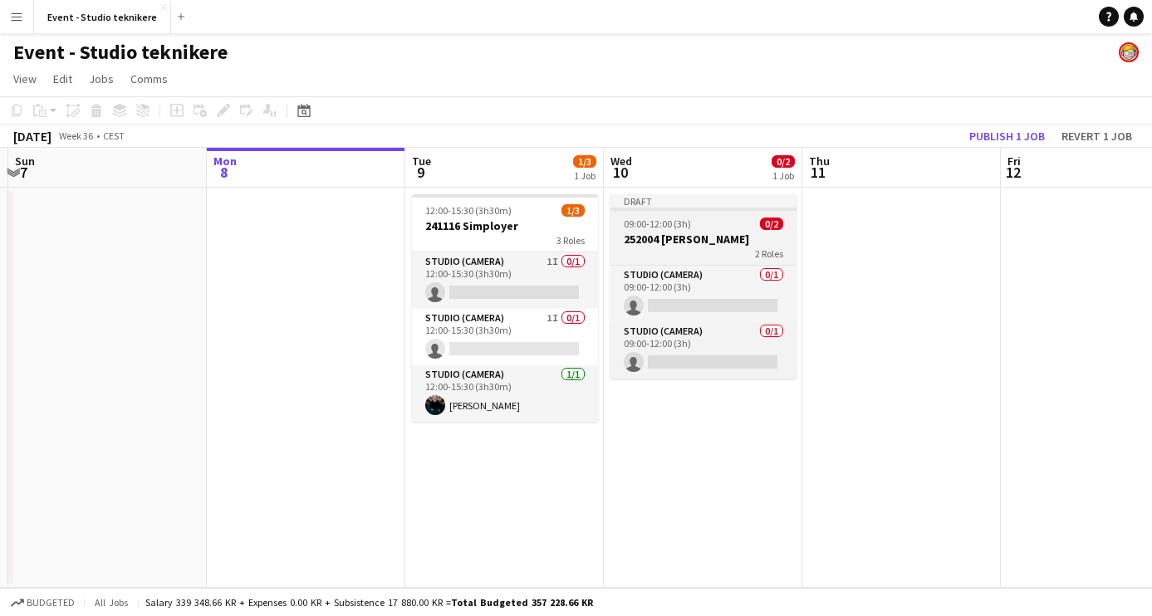
click at [675, 232] on h3 "252004 [PERSON_NAME]" at bounding box center [704, 239] width 186 height 15
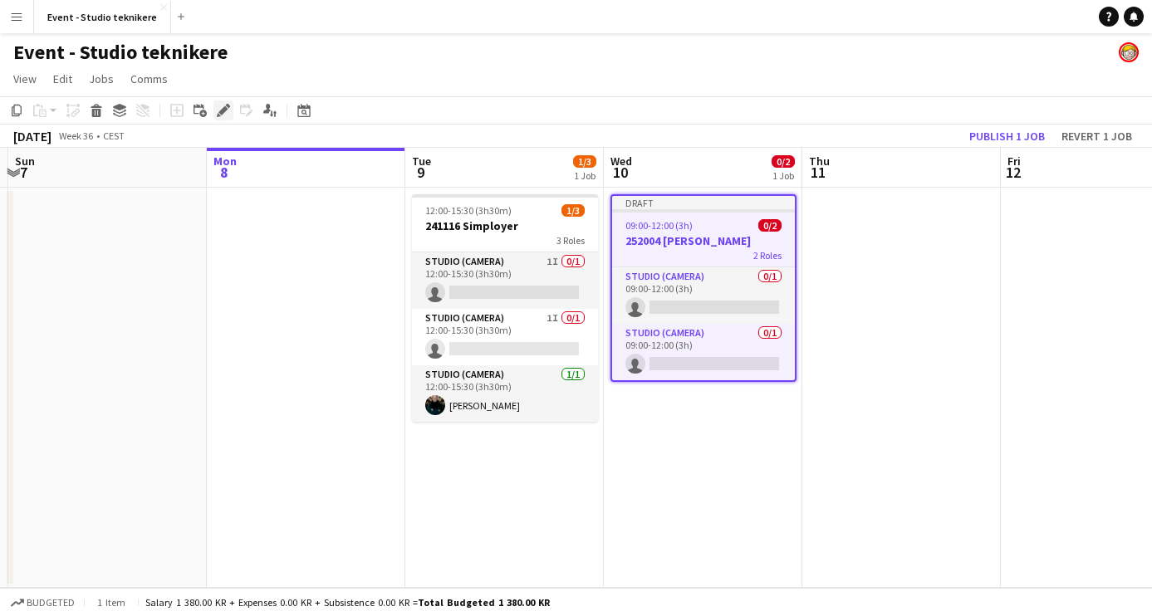
click at [223, 113] on icon at bounding box center [223, 110] width 9 height 9
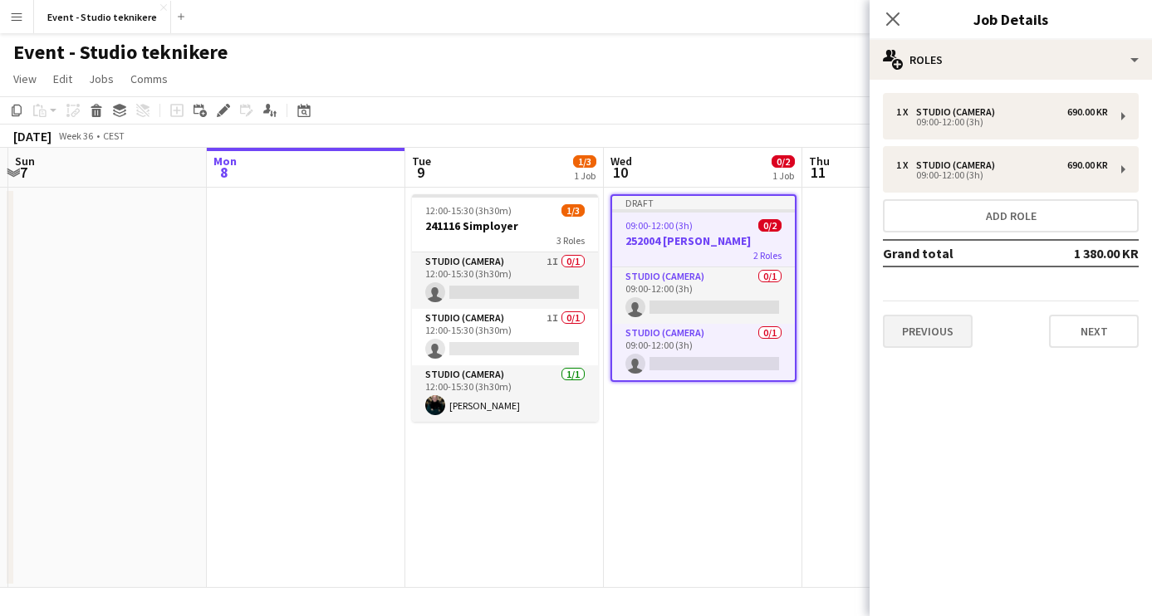
click at [927, 340] on button "Previous" at bounding box center [928, 331] width 90 height 33
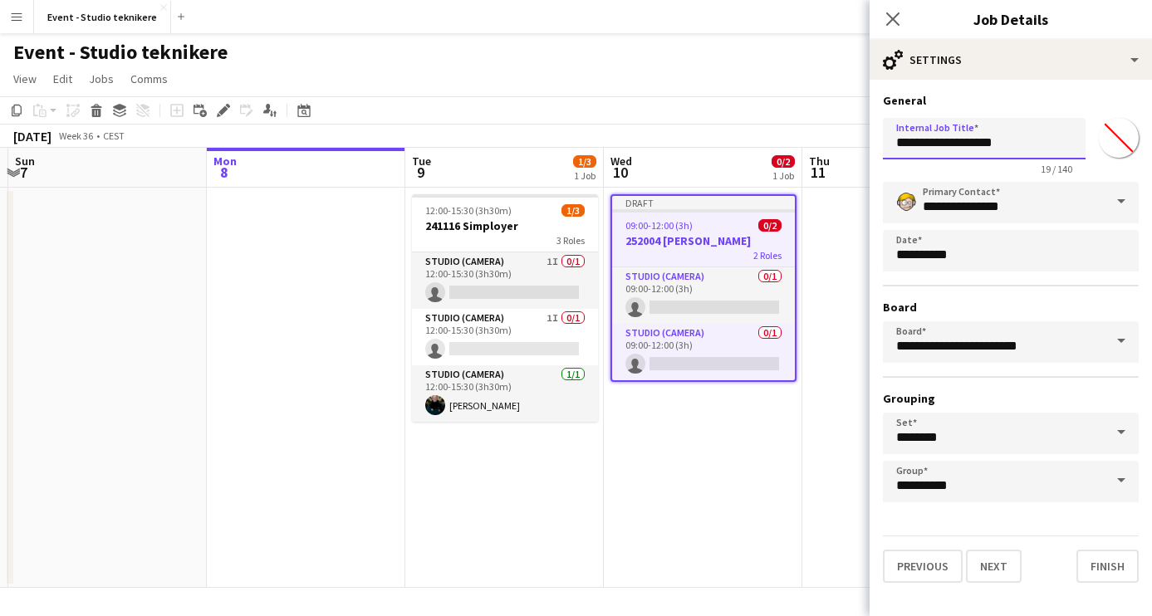
click at [936, 148] on input "**********" at bounding box center [984, 139] width 203 height 42
drag, startPoint x: 937, startPoint y: 147, endPoint x: 874, endPoint y: 147, distance: 63.1
click at [874, 147] on form "**********" at bounding box center [1011, 338] width 282 height 490
paste input "*"
type input "**********"
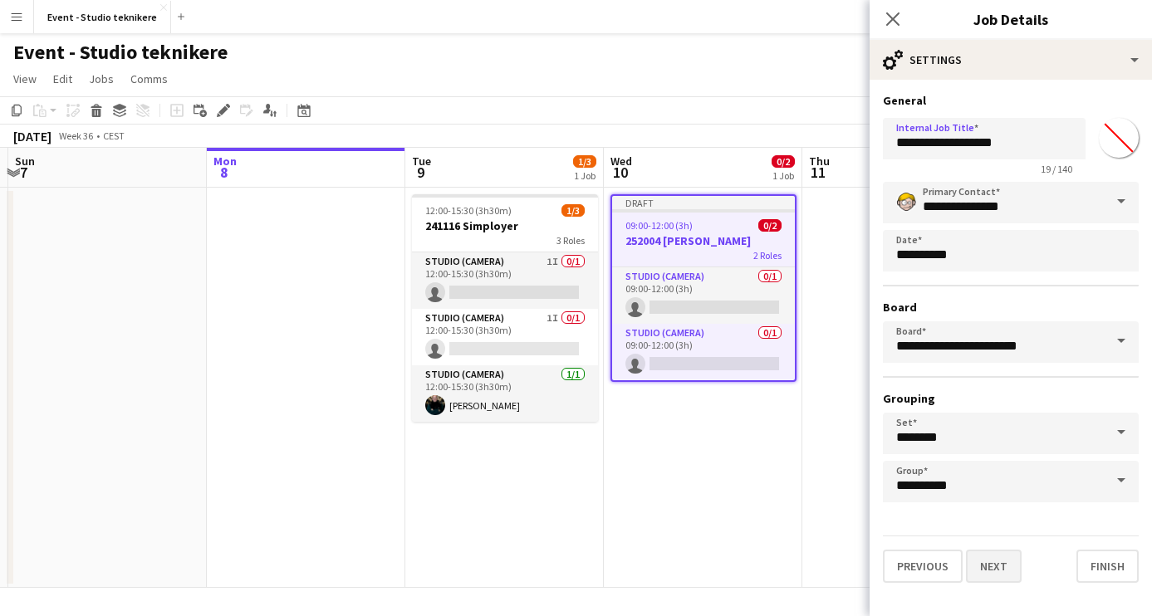
click at [995, 562] on button "Next" at bounding box center [994, 566] width 56 height 33
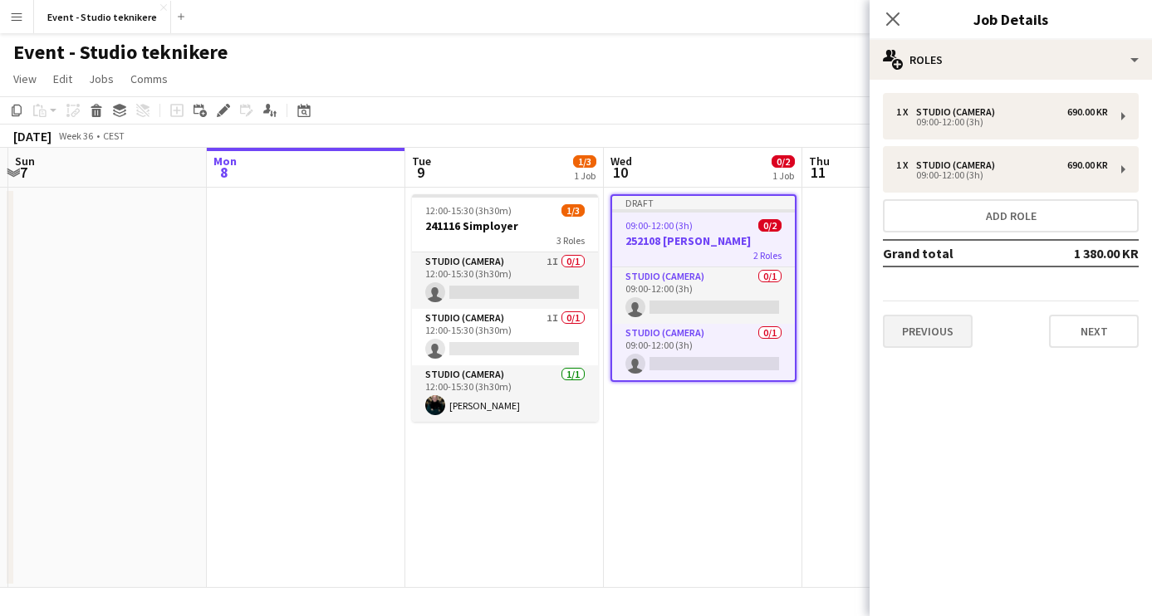
click at [940, 330] on button "Previous" at bounding box center [928, 331] width 90 height 33
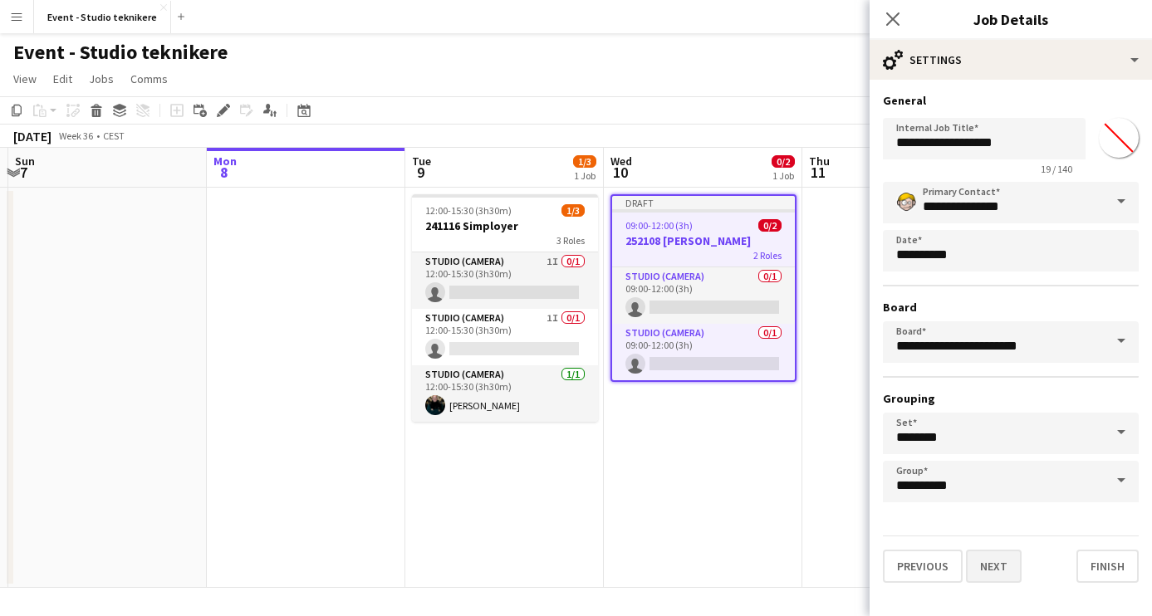
click at [1001, 573] on button "Next" at bounding box center [994, 566] width 56 height 33
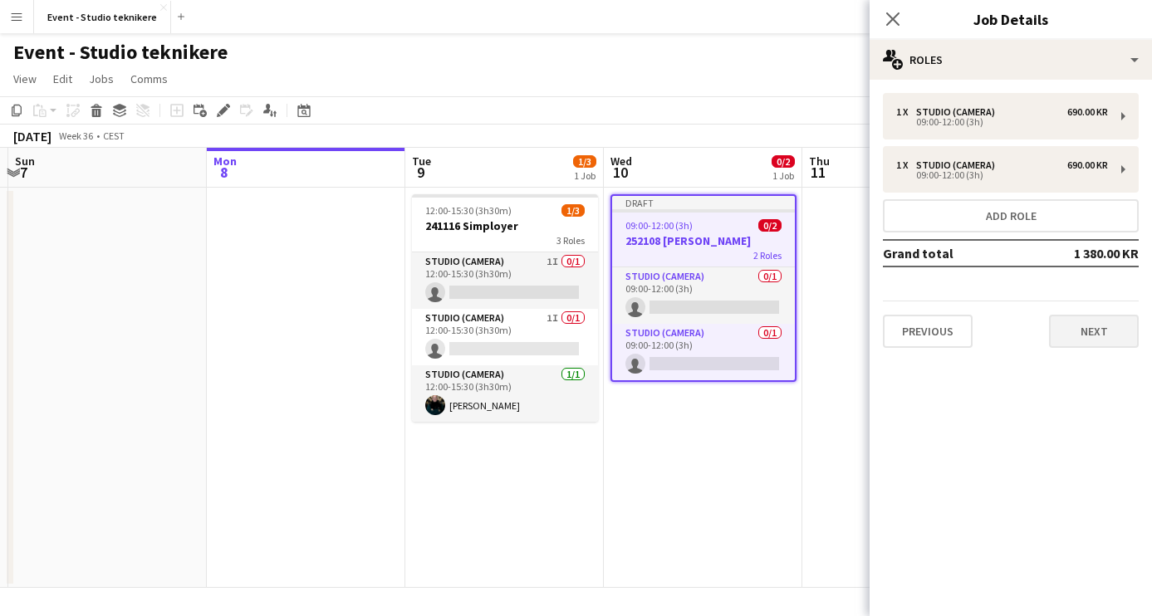
click at [1086, 331] on button "Next" at bounding box center [1094, 331] width 90 height 33
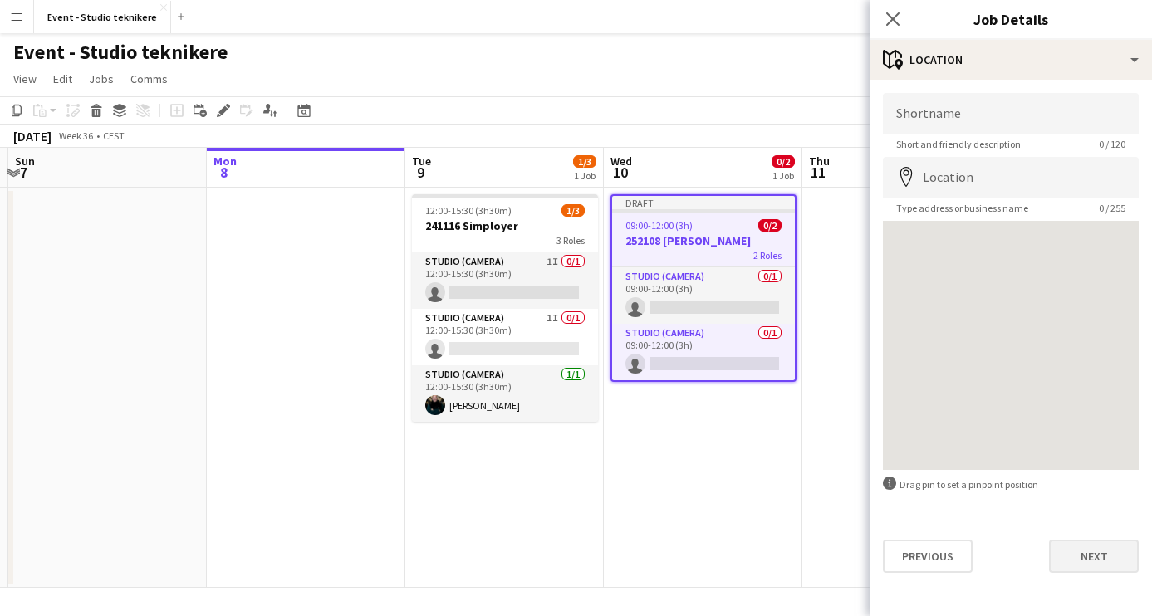
click at [1086, 557] on button "Next" at bounding box center [1094, 556] width 90 height 33
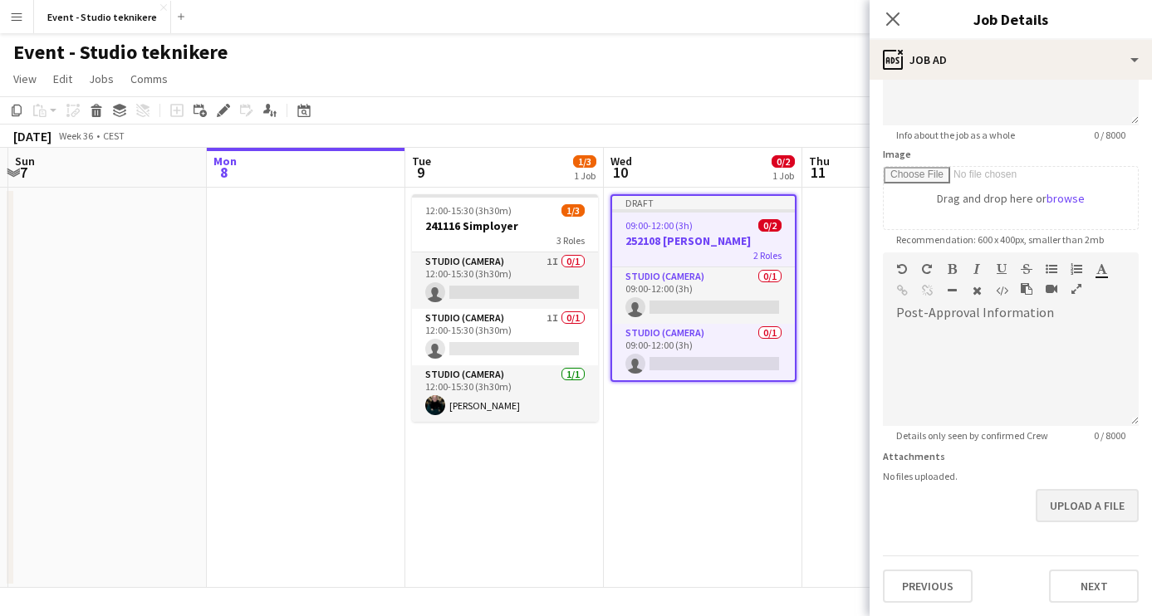
scroll to position [205, 0]
click at [1093, 584] on button "Next" at bounding box center [1094, 586] width 90 height 33
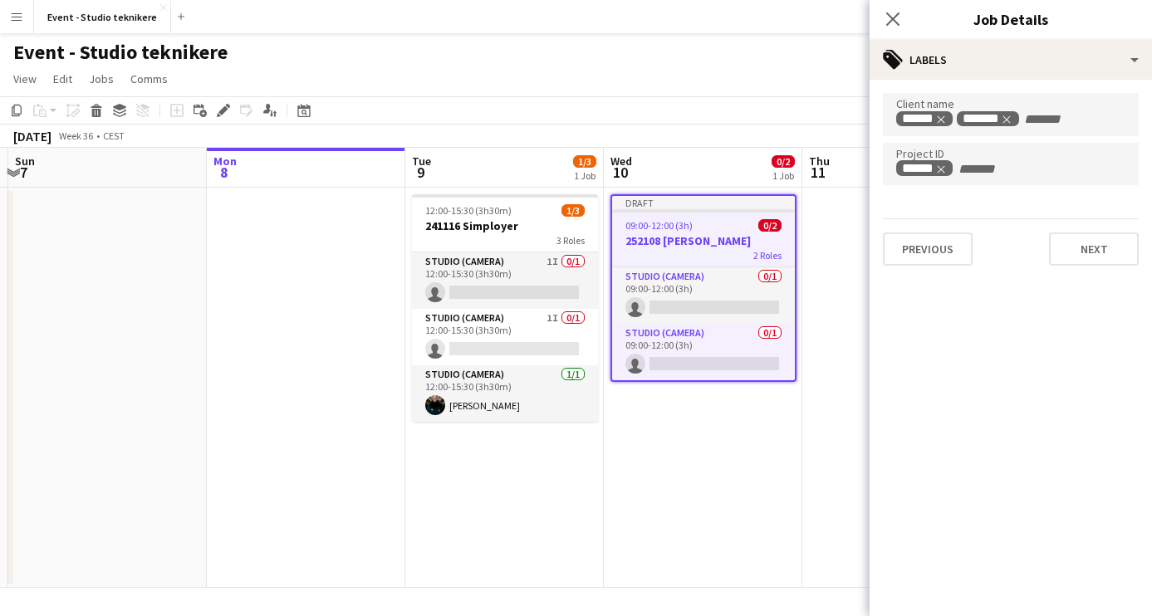
scroll to position [0, 0]
click at [948, 164] on icon "Remove tag" at bounding box center [950, 170] width 12 height 12
paste input "******"
type input "******"
click at [950, 112] on span "Remove tag" at bounding box center [950, 119] width 12 height 17
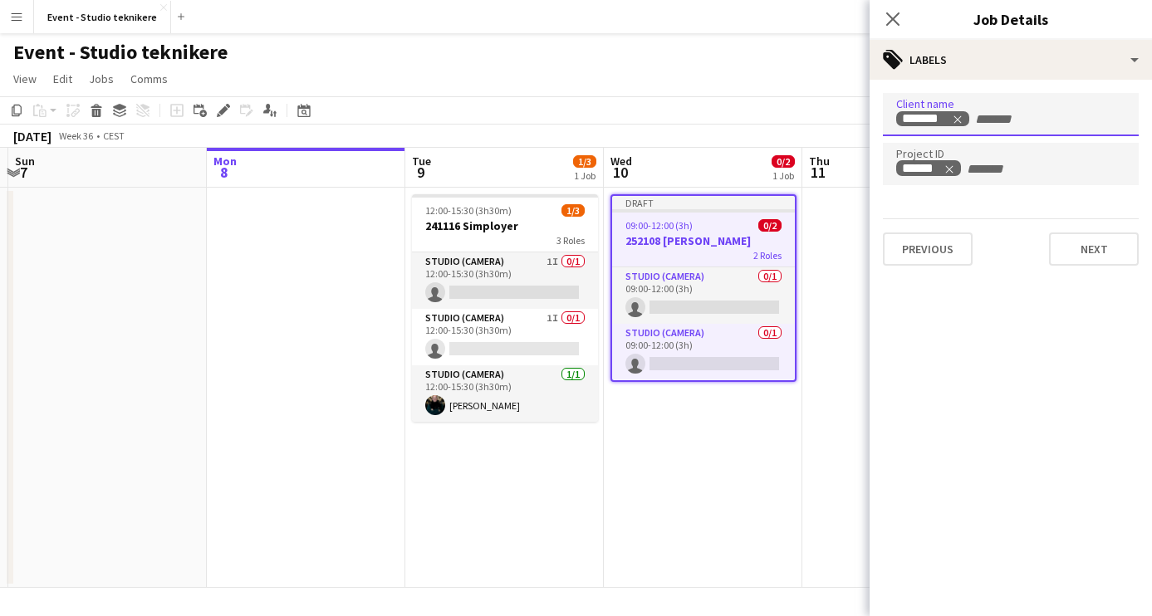
paste input "******"
type input "******"
click at [1072, 247] on button "Next" at bounding box center [1094, 249] width 90 height 33
type input "*******"
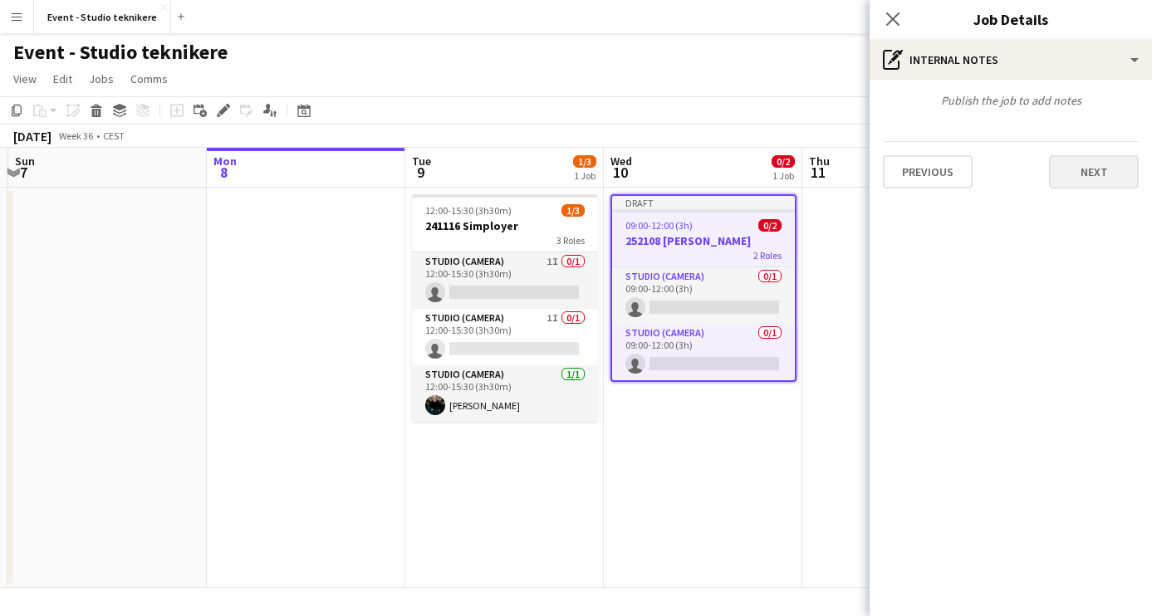
click at [1089, 183] on button "Next" at bounding box center [1094, 171] width 90 height 33
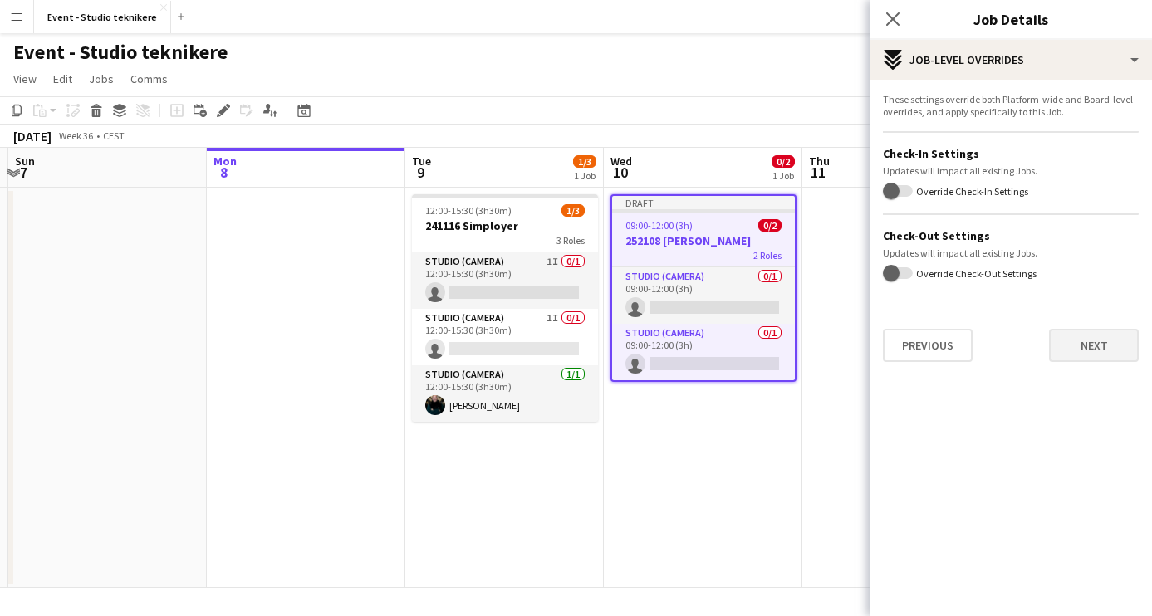
click at [1084, 352] on button "Next" at bounding box center [1094, 345] width 90 height 33
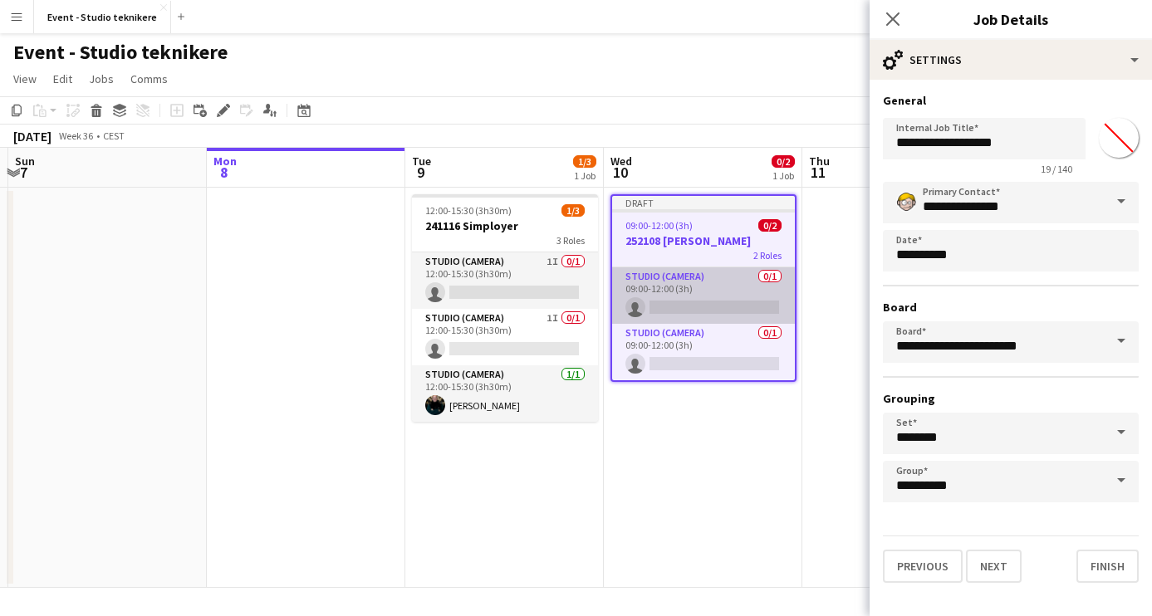
click at [710, 283] on app-card-role "Studio (Camera) 0/1 09:00-12:00 (3h) single-neutral-actions" at bounding box center [703, 296] width 183 height 56
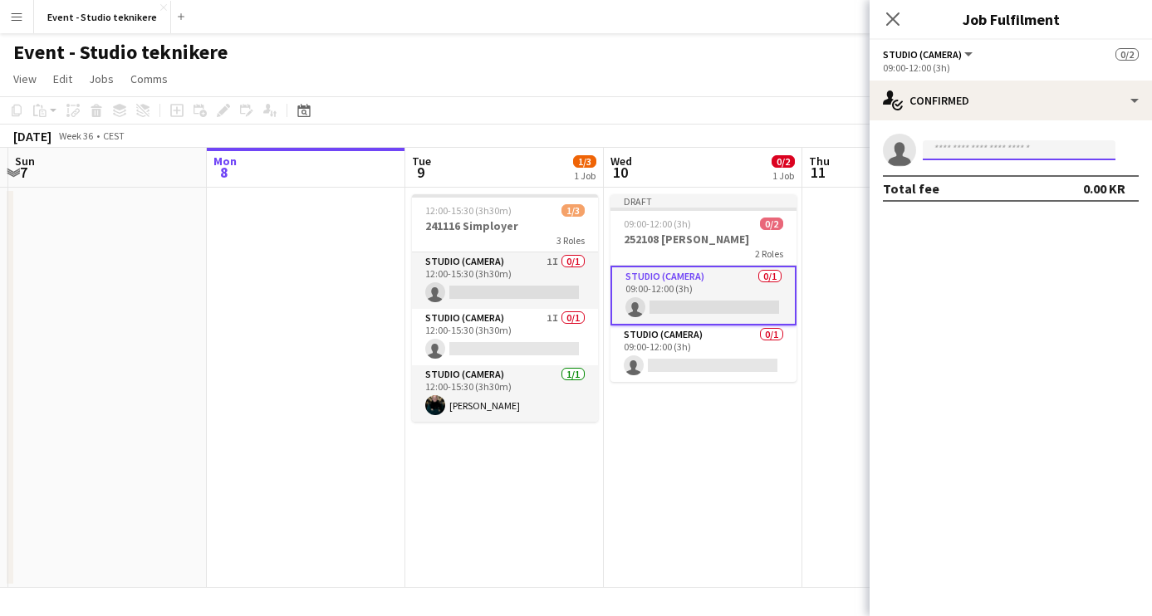
click at [980, 147] on input at bounding box center [1019, 150] width 193 height 20
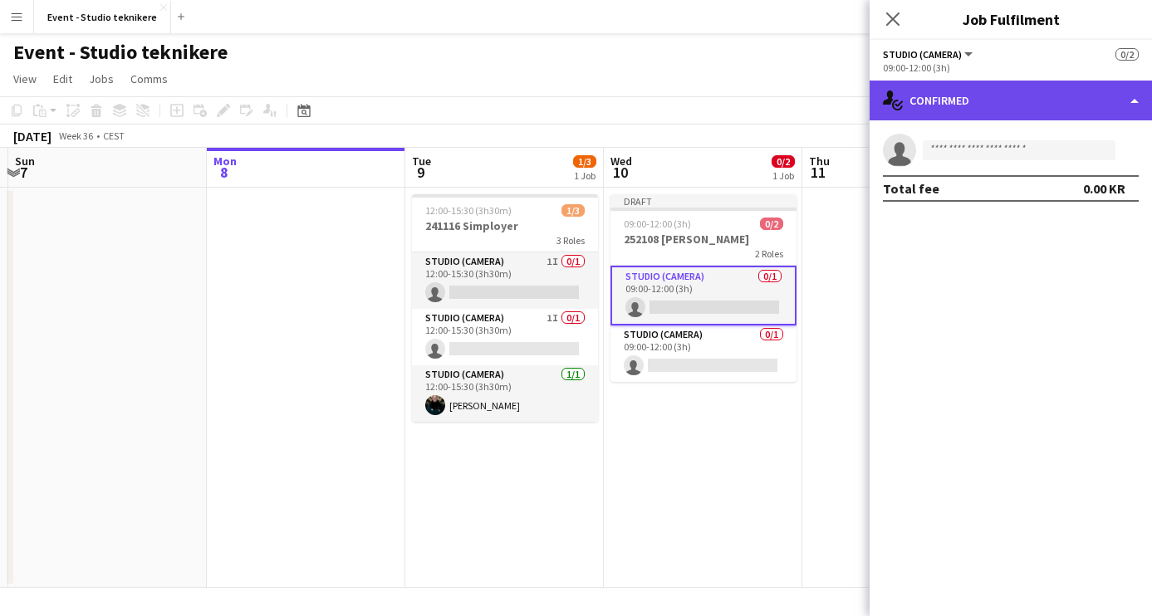
click at [1012, 92] on div "single-neutral-actions-check-2 Confirmed" at bounding box center [1011, 101] width 282 height 40
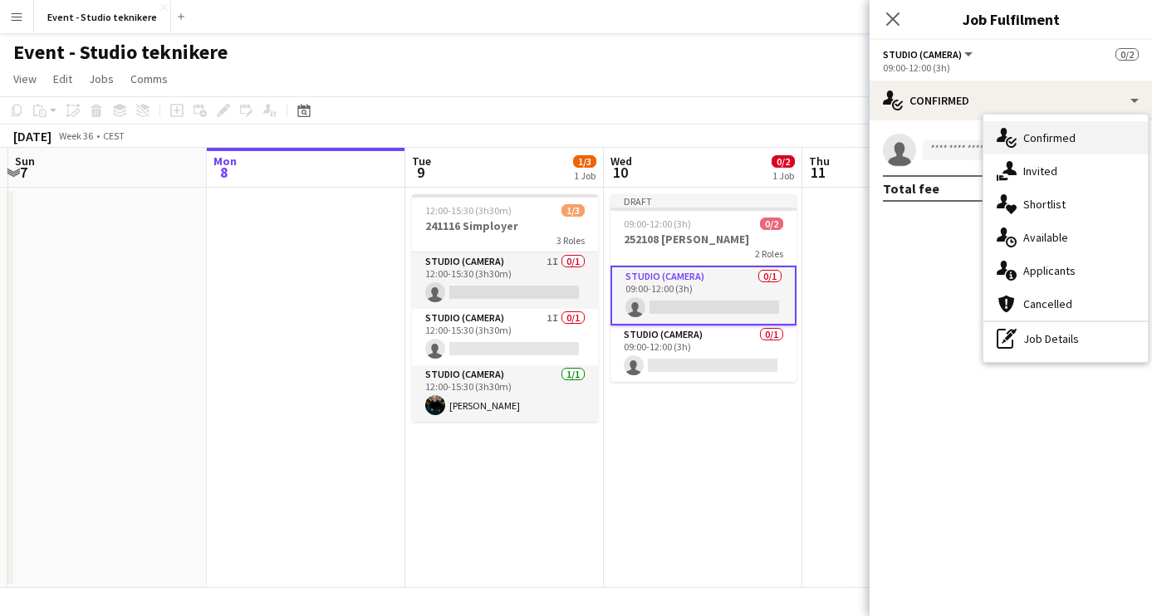
click at [993, 135] on div "single-neutral-actions-check-2 Confirmed" at bounding box center [1066, 137] width 165 height 33
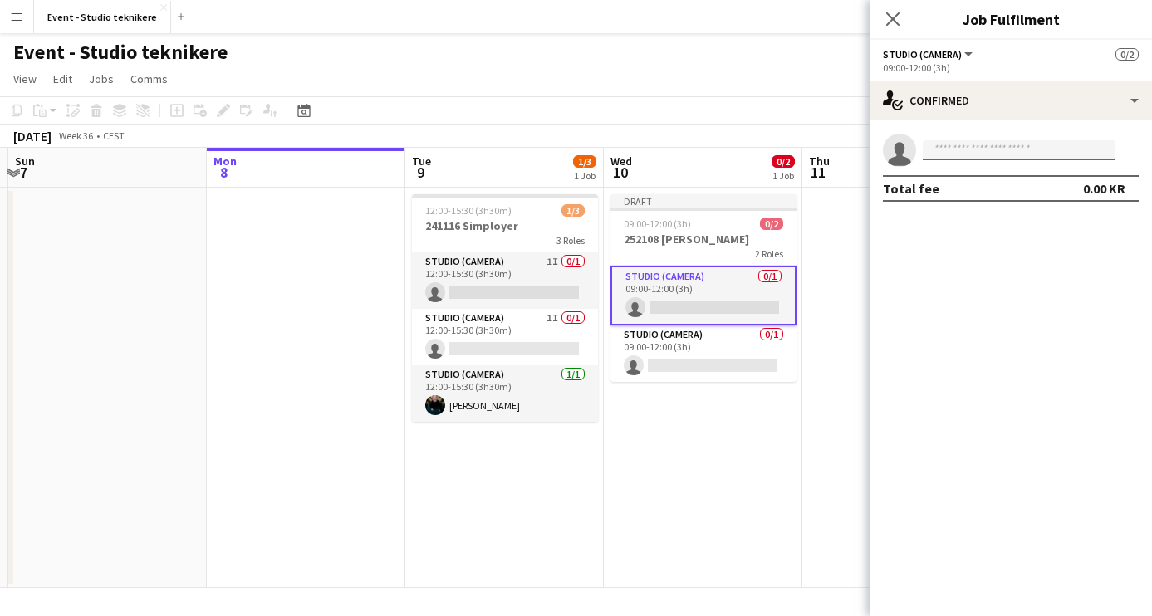
click at [960, 151] on input at bounding box center [1019, 150] width 193 height 20
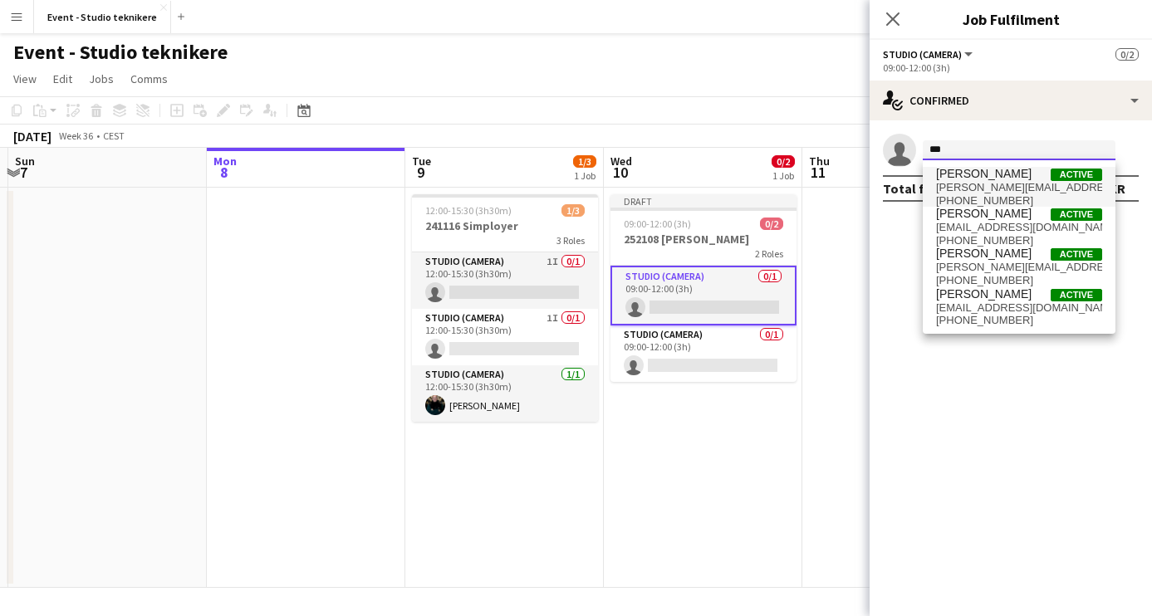
type input "***"
click at [967, 184] on span "[PERSON_NAME][EMAIL_ADDRESS][DOMAIN_NAME]" at bounding box center [1019, 187] width 166 height 13
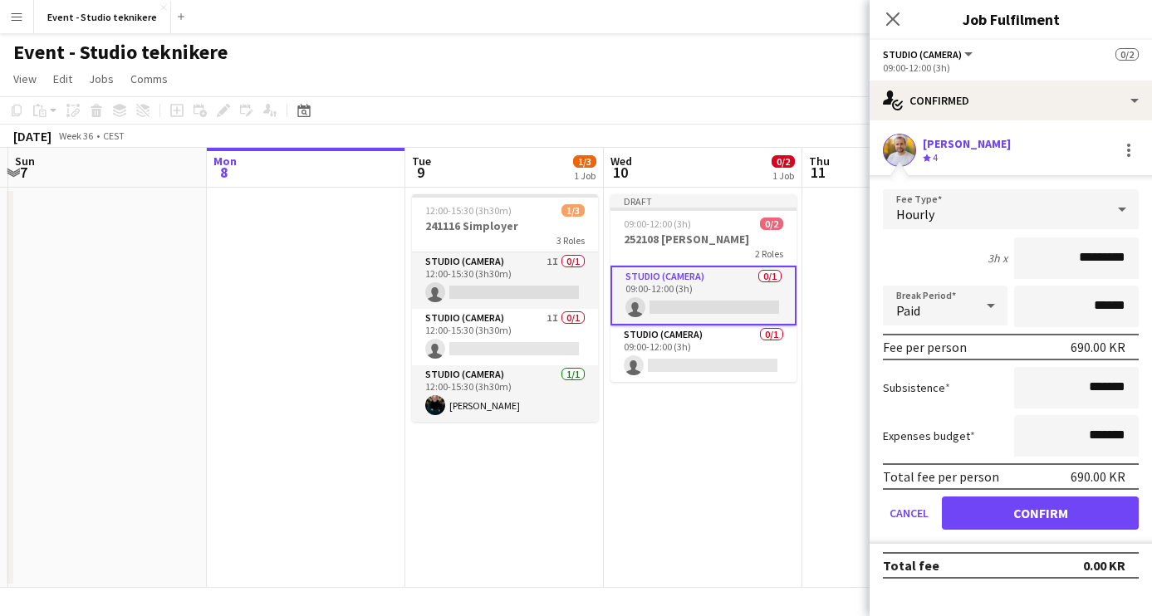
click at [681, 281] on app-card-role "Studio (Camera) 0/1 09:00-12:00 (3h) single-neutral-actions" at bounding box center [704, 296] width 186 height 60
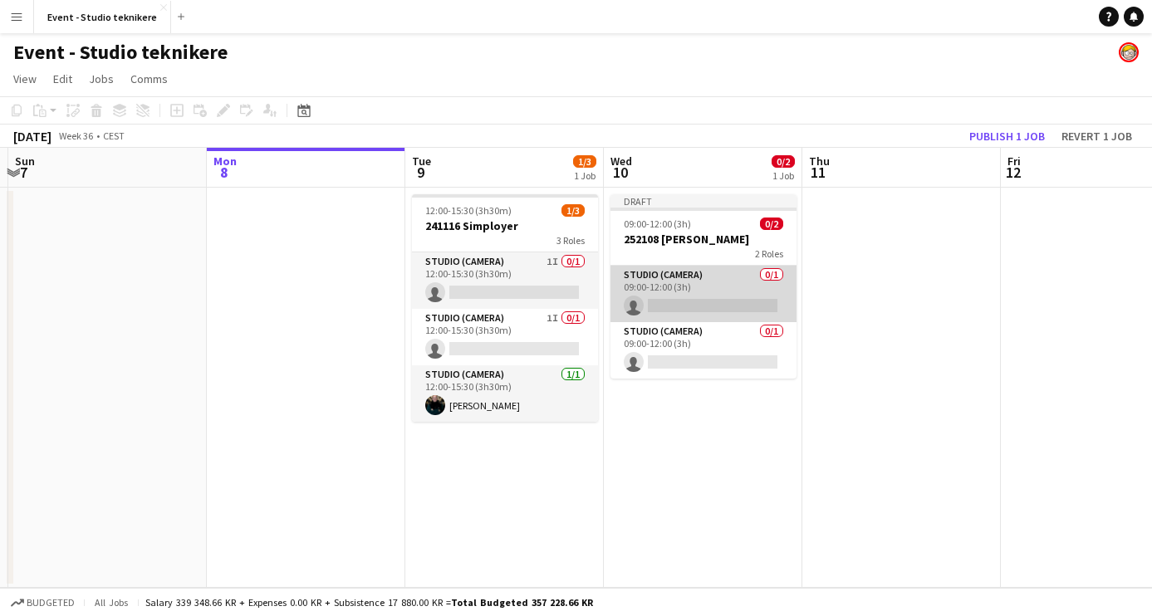
click at [678, 293] on app-card-role "Studio (Camera) 0/1 09:00-12:00 (3h) single-neutral-actions" at bounding box center [704, 294] width 186 height 56
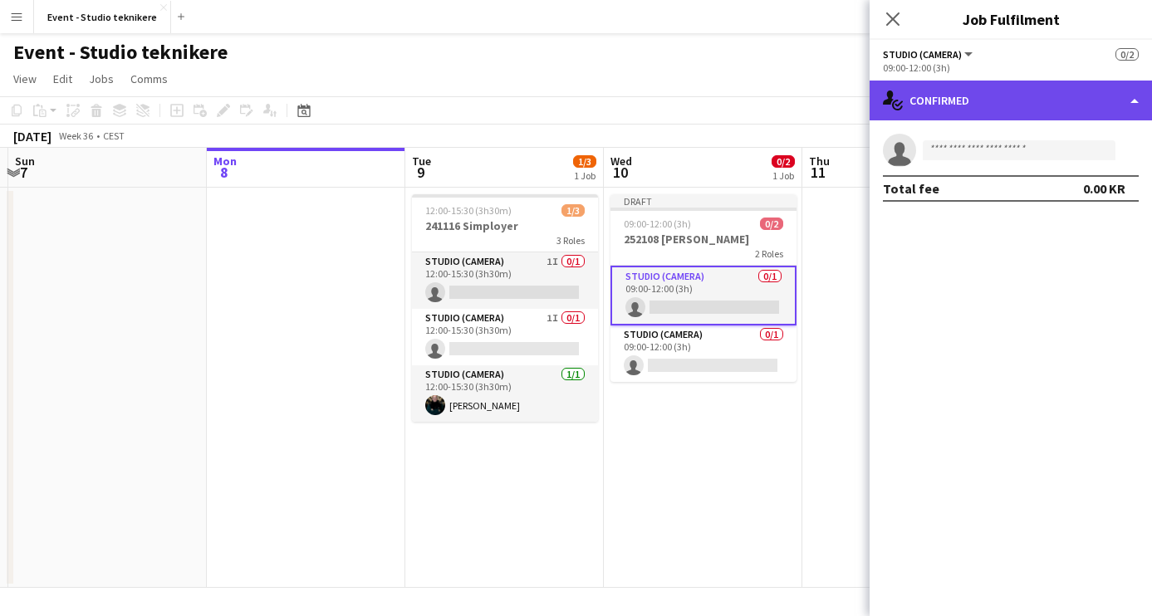
click at [1094, 100] on div "single-neutral-actions-check-2 Confirmed" at bounding box center [1011, 101] width 282 height 40
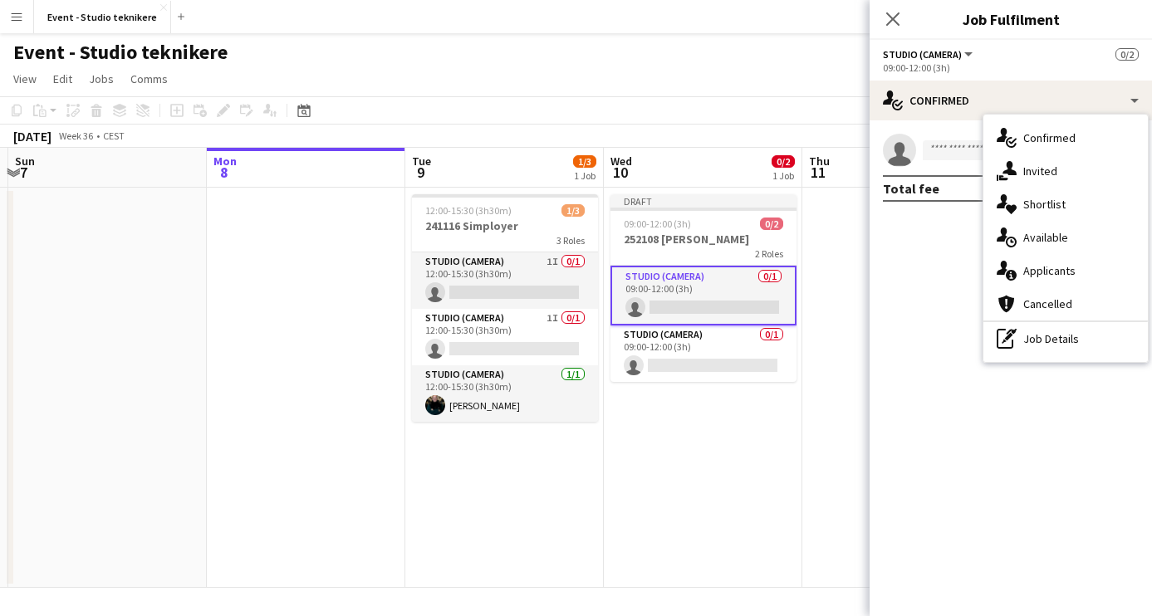
click at [916, 277] on mat-expansion-panel "check Confirmed single-neutral-actions Total fee 0.00 KR" at bounding box center [1011, 368] width 282 height 496
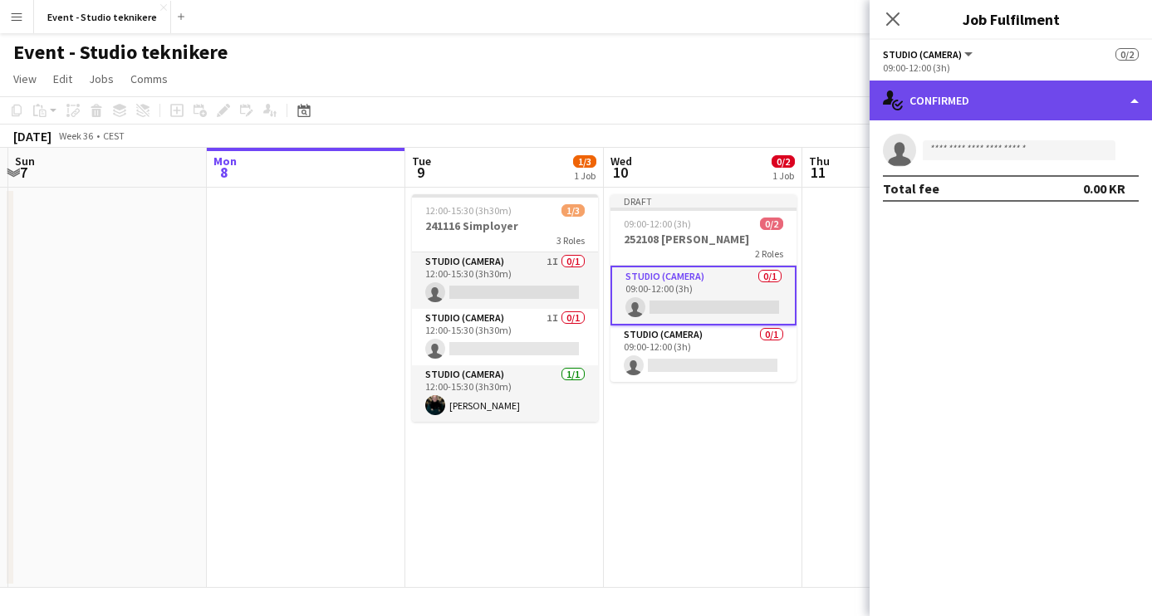
click at [931, 109] on div "single-neutral-actions-check-2 Confirmed" at bounding box center [1011, 101] width 282 height 40
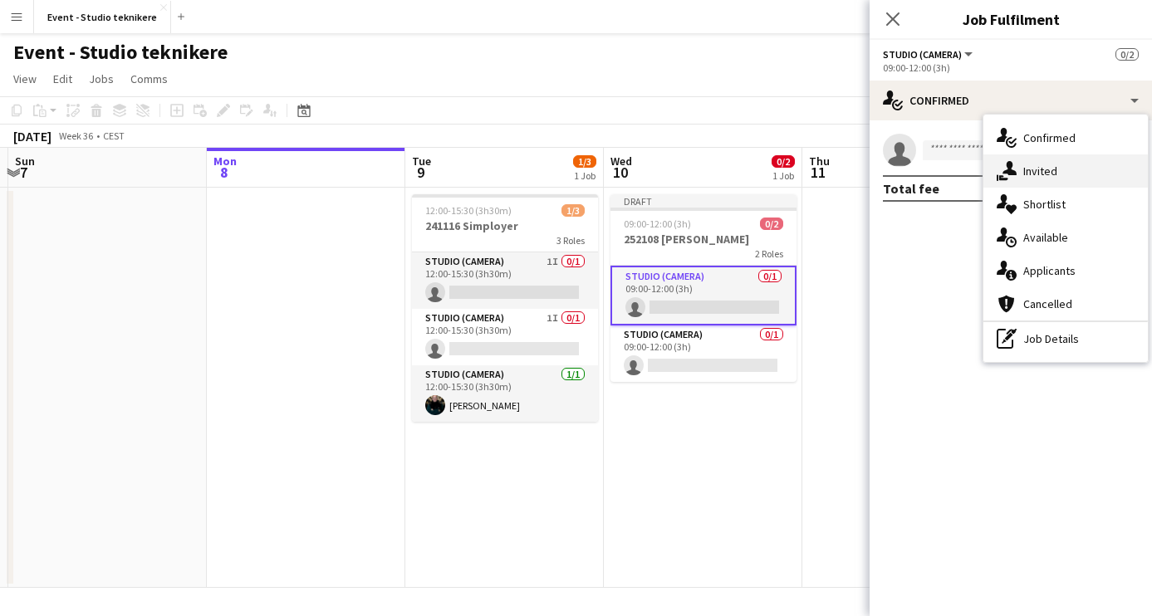
click at [1013, 167] on icon "single-neutral-actions-share-1" at bounding box center [1007, 171] width 20 height 20
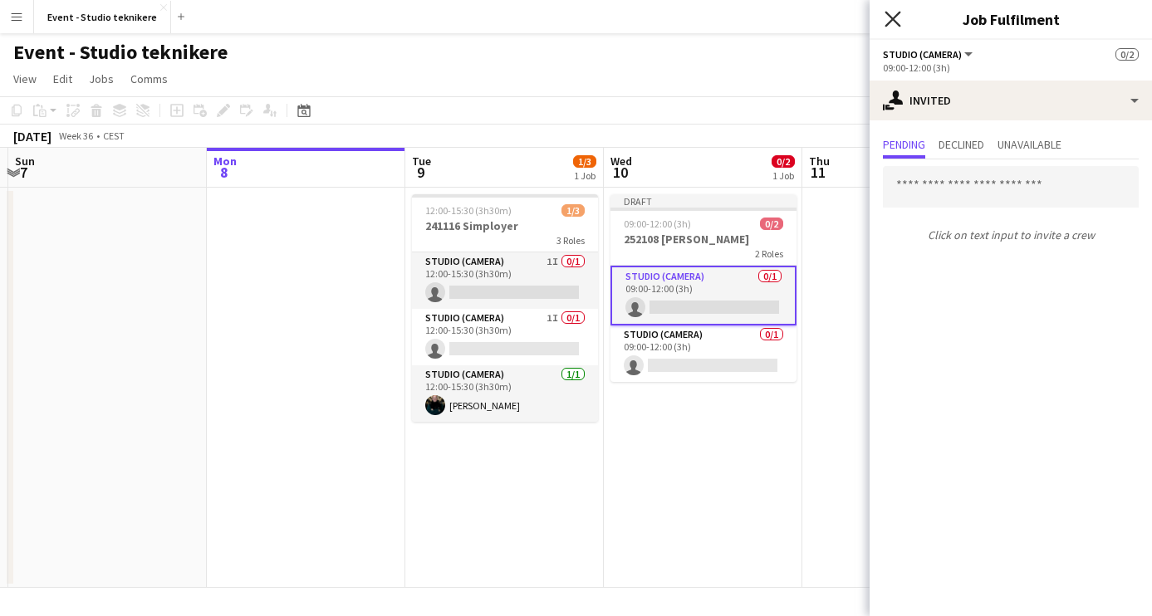
click at [889, 23] on icon at bounding box center [893, 19] width 16 height 16
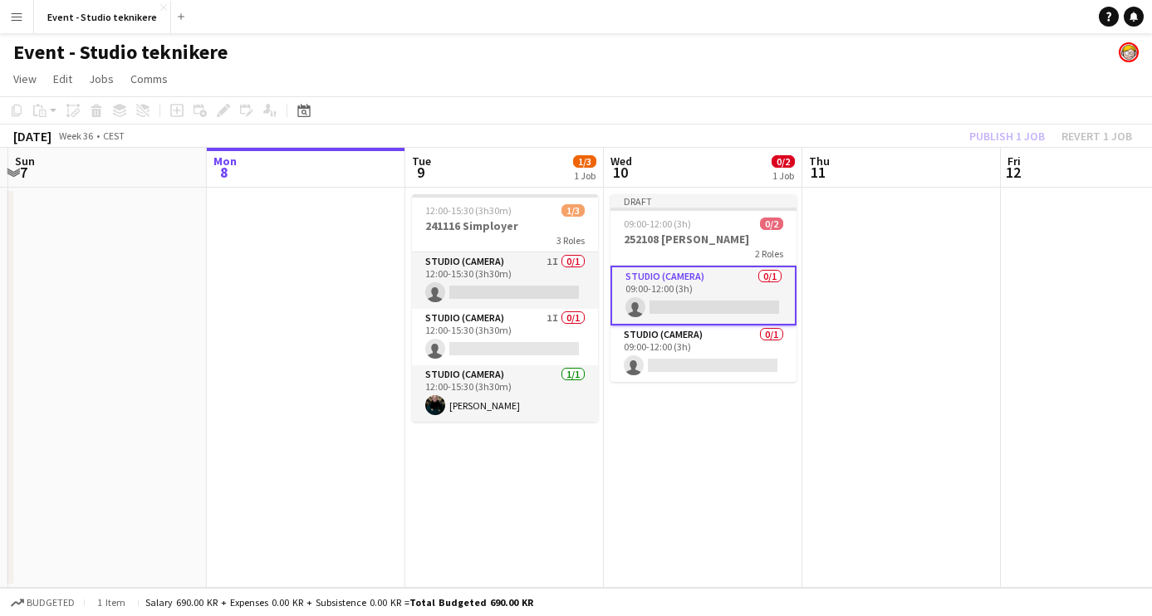
click at [769, 293] on app-card-role "Studio (Camera) 0/1 09:00-12:00 (3h) single-neutral-actions" at bounding box center [704, 296] width 186 height 60
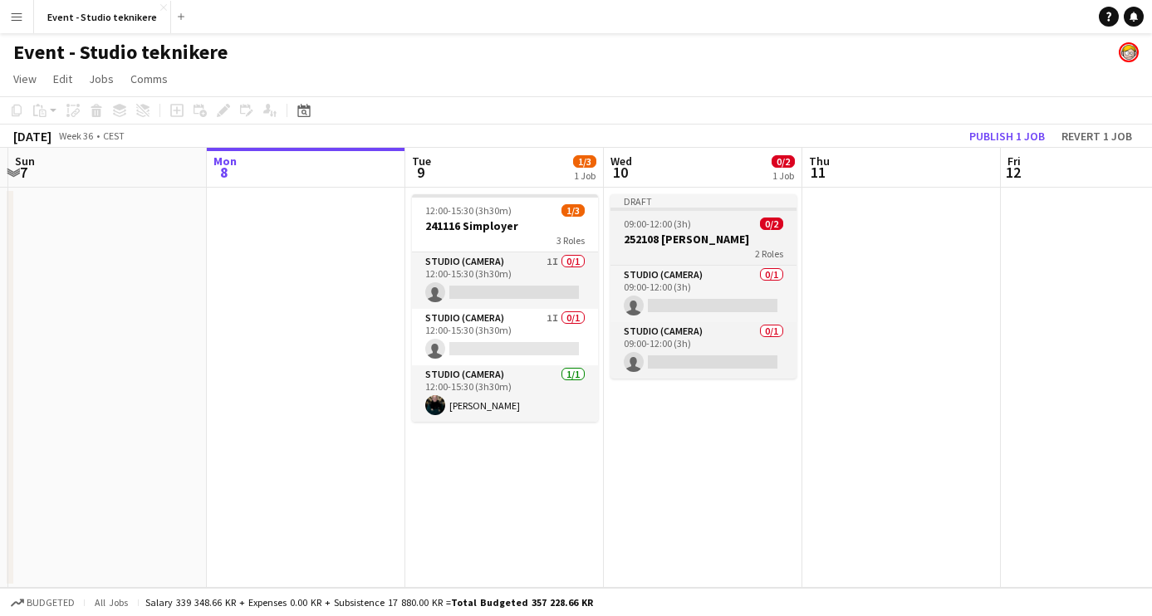
click at [684, 233] on h3 "252108 [PERSON_NAME]" at bounding box center [704, 239] width 186 height 15
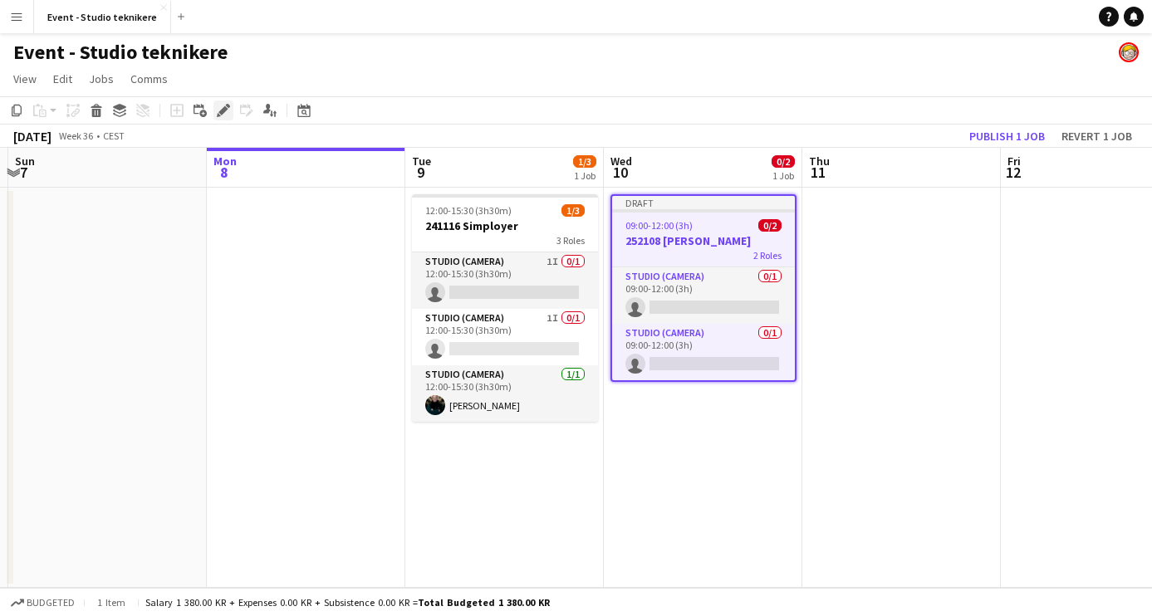
click at [227, 113] on icon "Edit" at bounding box center [223, 110] width 13 height 13
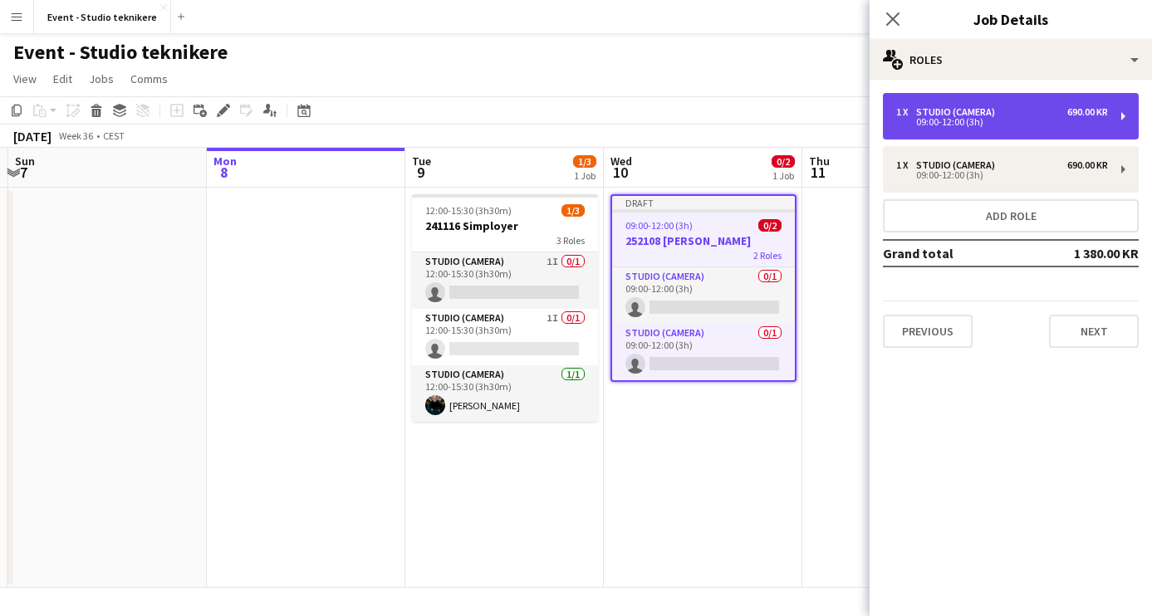
click at [984, 111] on div "Studio (Camera)" at bounding box center [959, 112] width 86 height 12
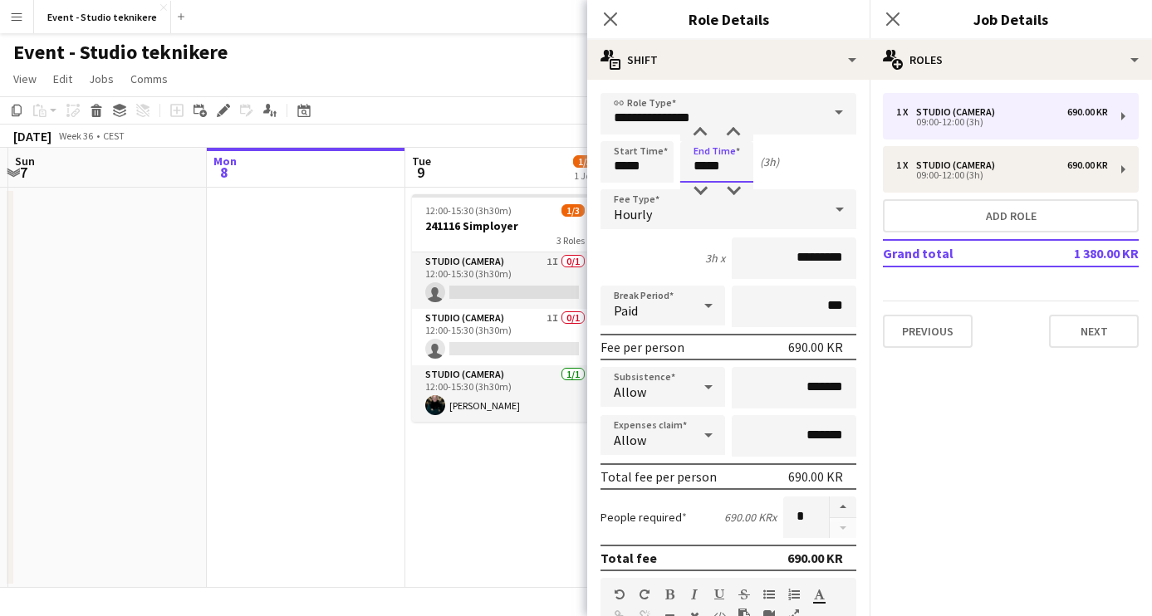
click at [710, 157] on input "*****" at bounding box center [716, 162] width 73 height 42
click at [702, 136] on div at bounding box center [700, 133] width 33 height 17
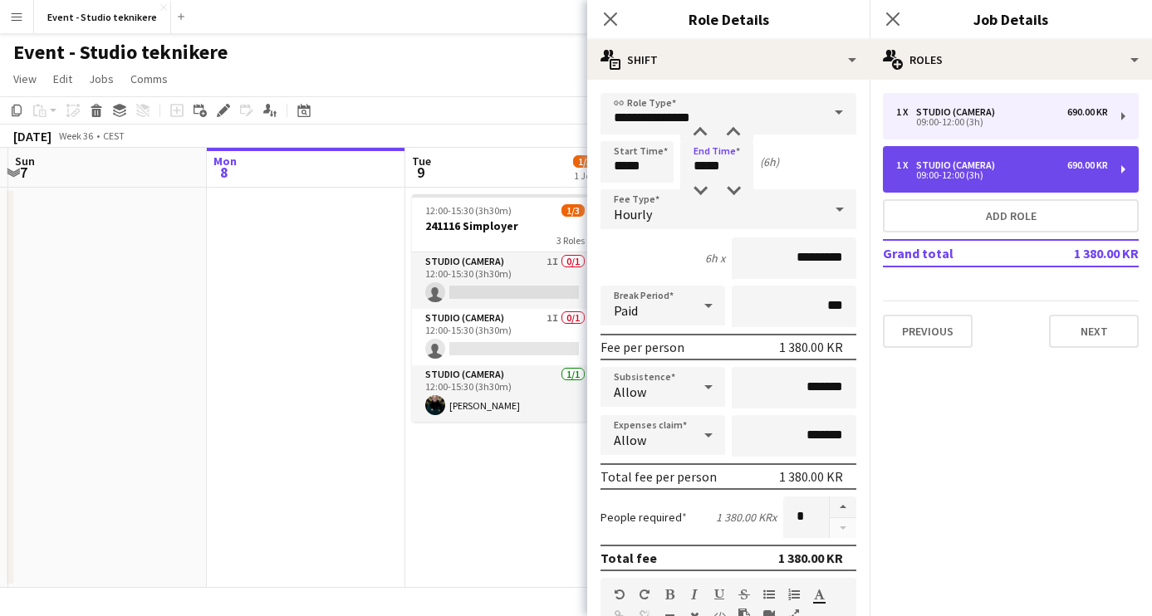
click at [921, 164] on div "Studio (Camera)" at bounding box center [959, 166] width 86 height 12
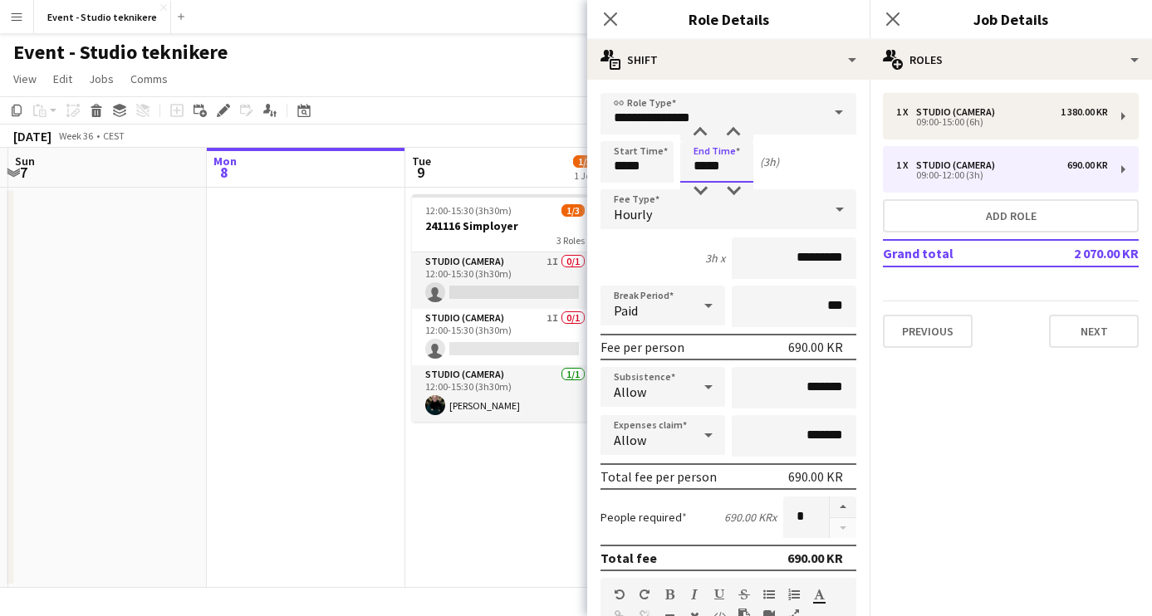
click at [692, 161] on input "*****" at bounding box center [716, 162] width 73 height 42
click at [703, 137] on div at bounding box center [700, 133] width 33 height 17
type input "*****"
click at [703, 137] on div at bounding box center [700, 133] width 33 height 17
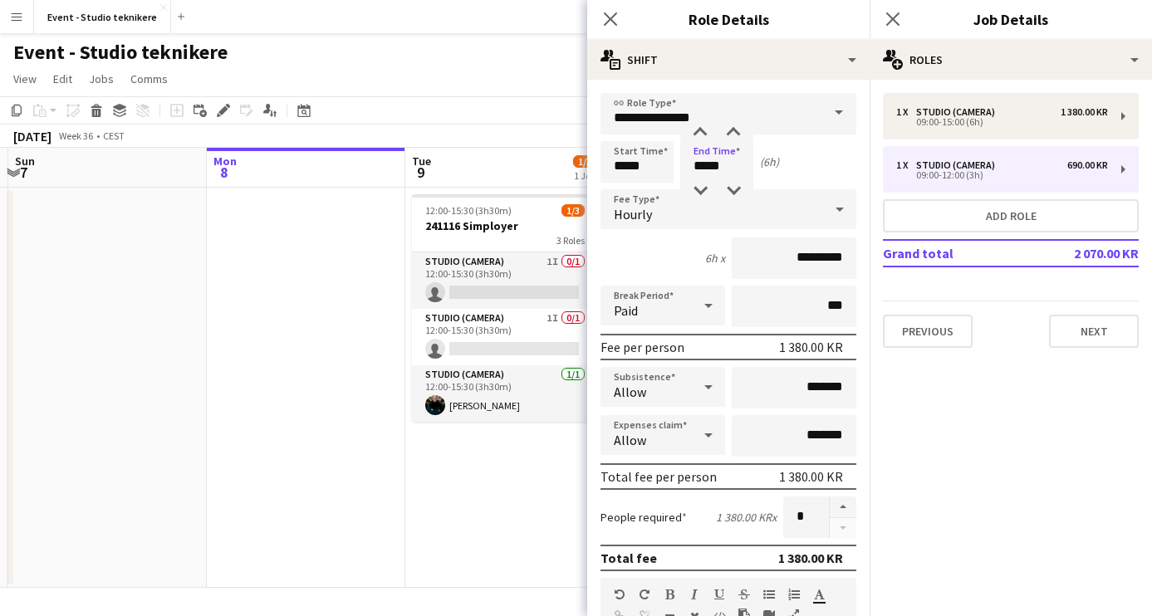
click at [924, 415] on mat-expansion-panel "pencil3 General details 1 x Studio (Camera) 1 380.00 KR 09:00-15:00 (6h) 1 x St…" at bounding box center [1011, 348] width 282 height 537
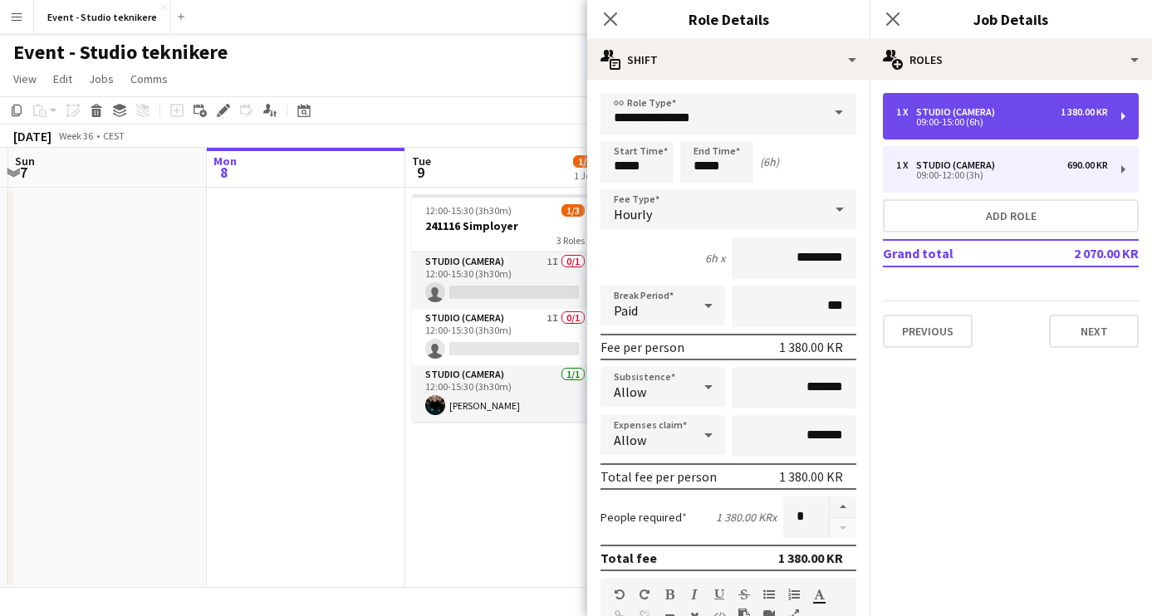
click at [987, 114] on div "Studio (Camera)" at bounding box center [959, 112] width 86 height 12
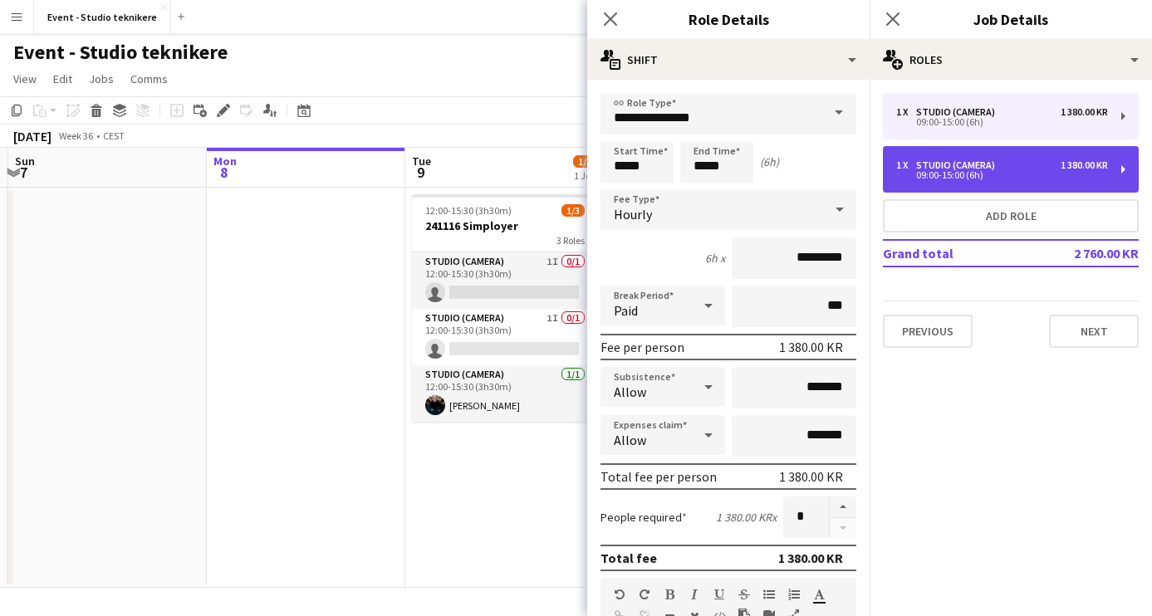
click at [989, 159] on div "1 x Studio (Camera) 1 380.00 KR 09:00-15:00 (6h)" at bounding box center [1011, 169] width 256 height 47
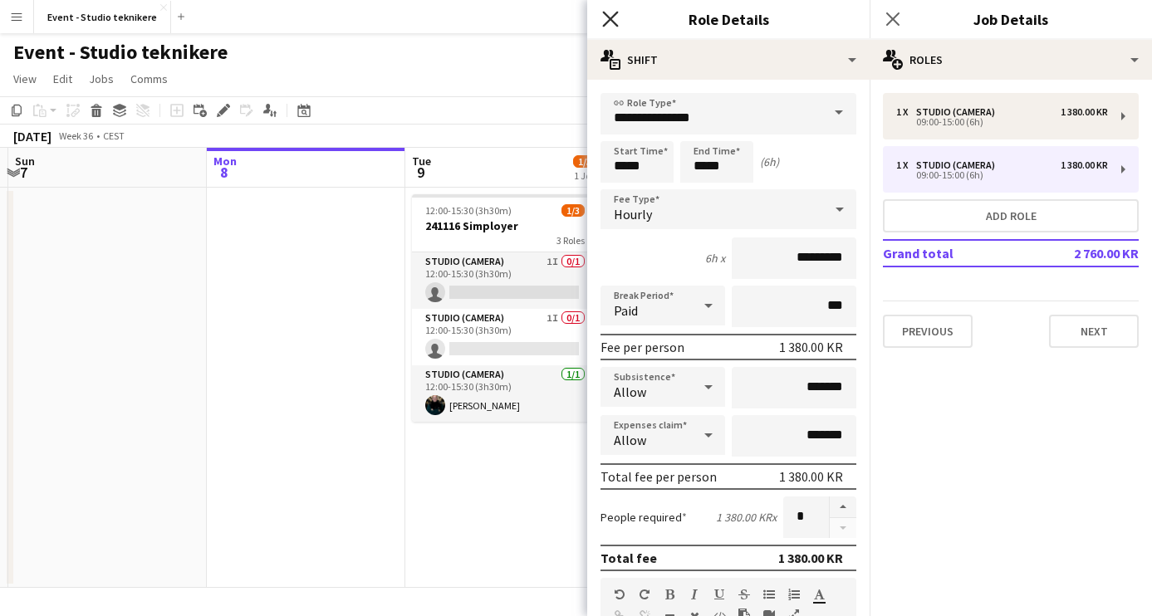
click at [611, 20] on icon at bounding box center [610, 19] width 16 height 16
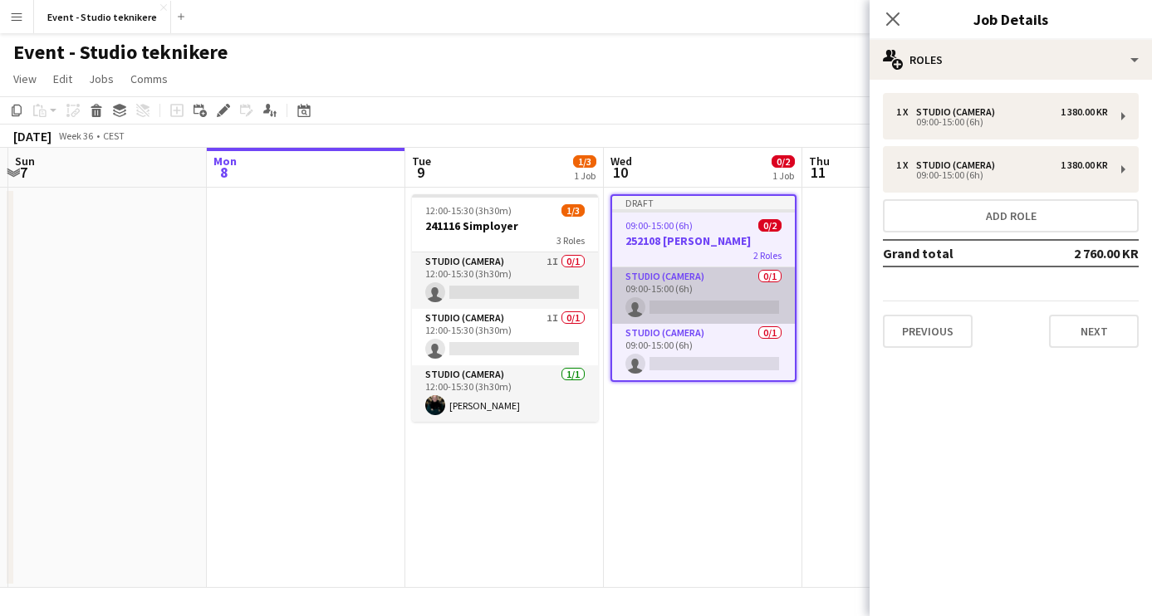
click at [722, 290] on app-card-role "Studio (Camera) 0/1 09:00-15:00 (6h) single-neutral-actions" at bounding box center [703, 296] width 183 height 56
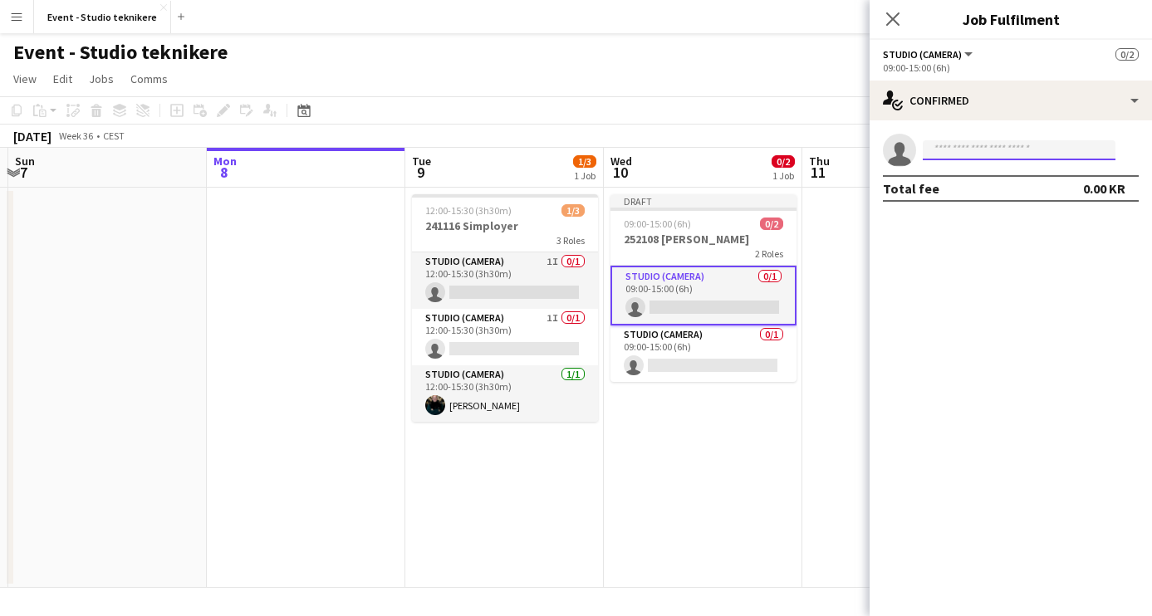
click at [983, 150] on input at bounding box center [1019, 150] width 193 height 20
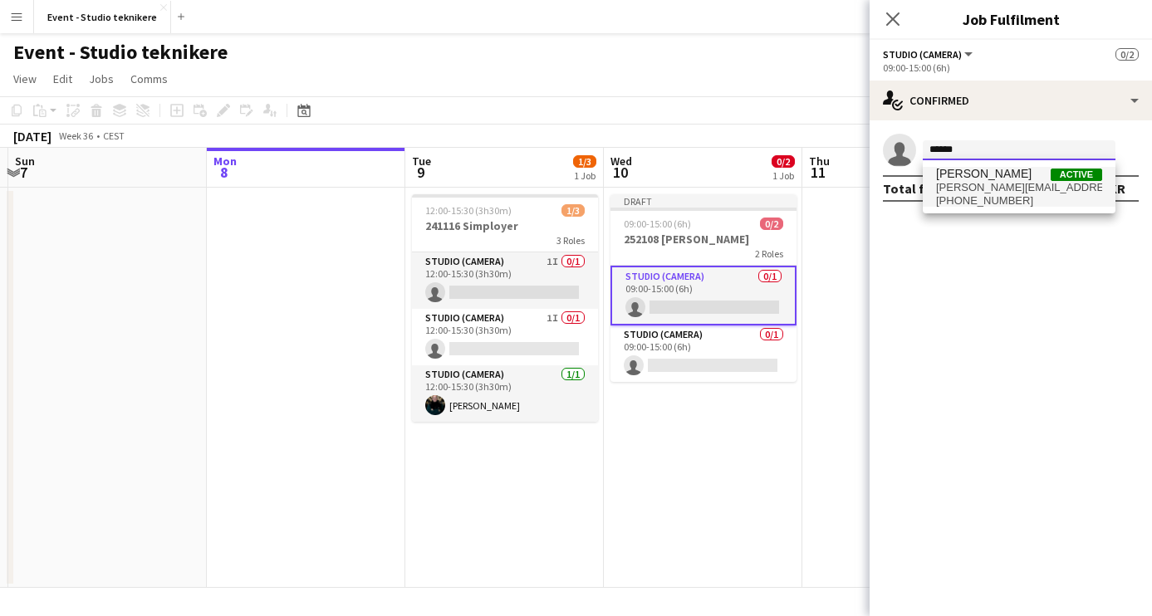
type input "******"
click at [990, 185] on span "[PERSON_NAME][EMAIL_ADDRESS][DOMAIN_NAME]" at bounding box center [1019, 187] width 166 height 13
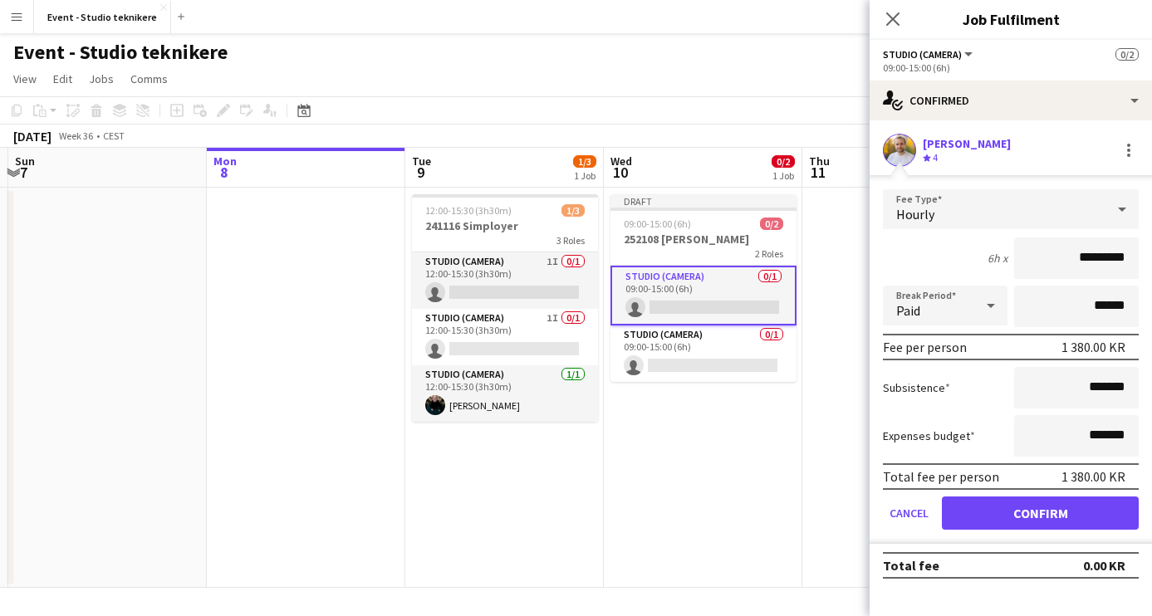
click at [1029, 512] on button "Confirm" at bounding box center [1040, 513] width 197 height 33
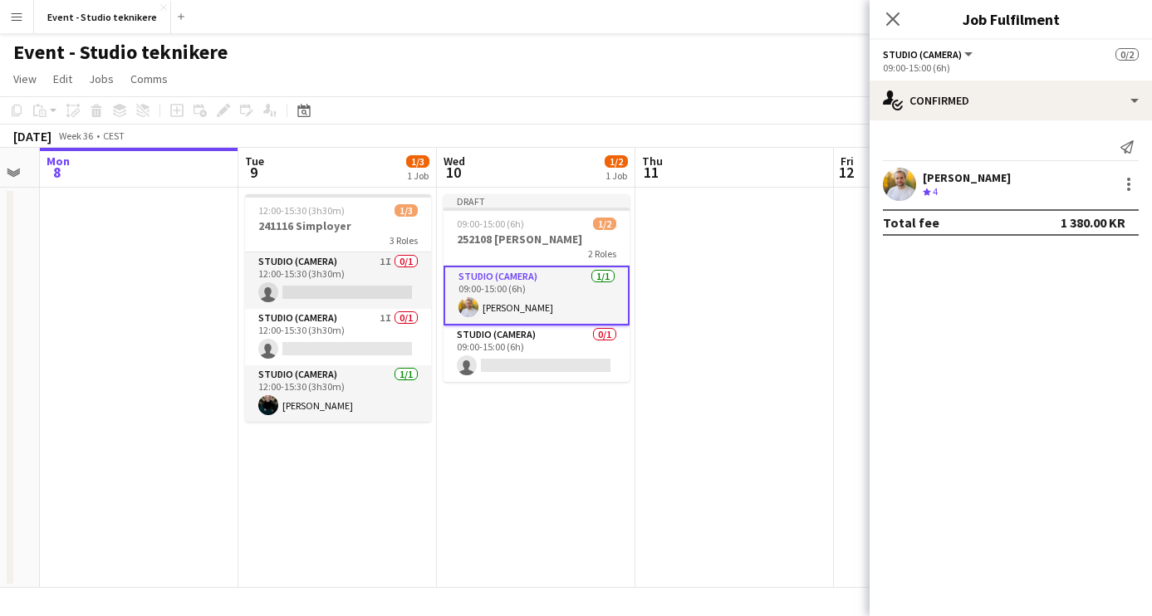
scroll to position [0, 640]
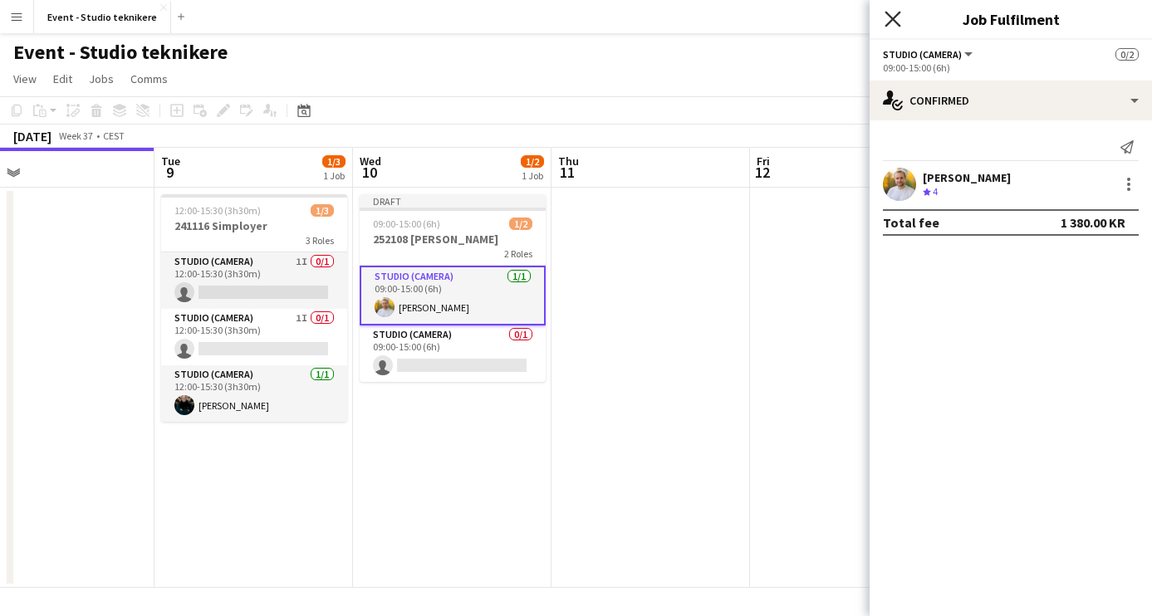
click at [891, 20] on icon at bounding box center [893, 19] width 16 height 16
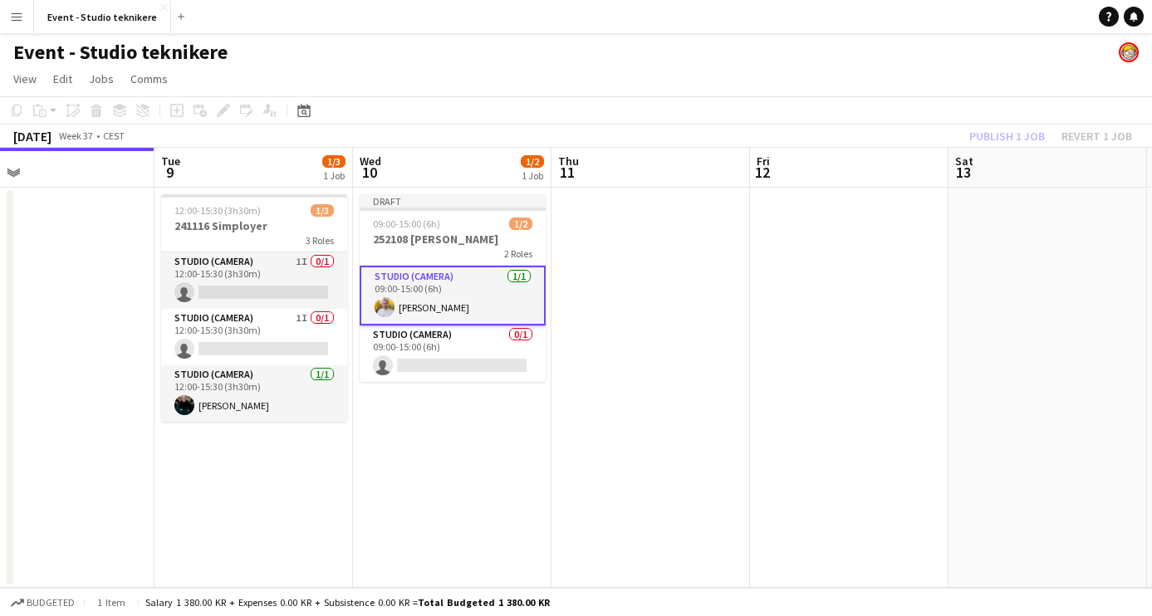
click at [1004, 136] on div "Publish 1 job Revert 1 job" at bounding box center [1051, 136] width 203 height 22
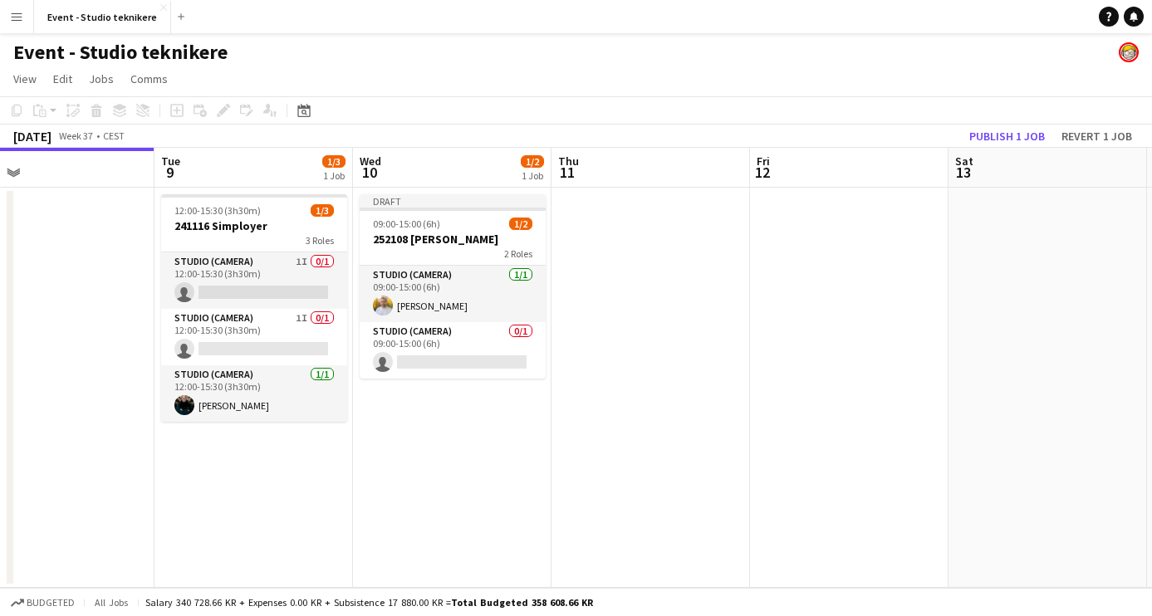
click at [1004, 136] on button "Publish 1 job" at bounding box center [1007, 136] width 89 height 22
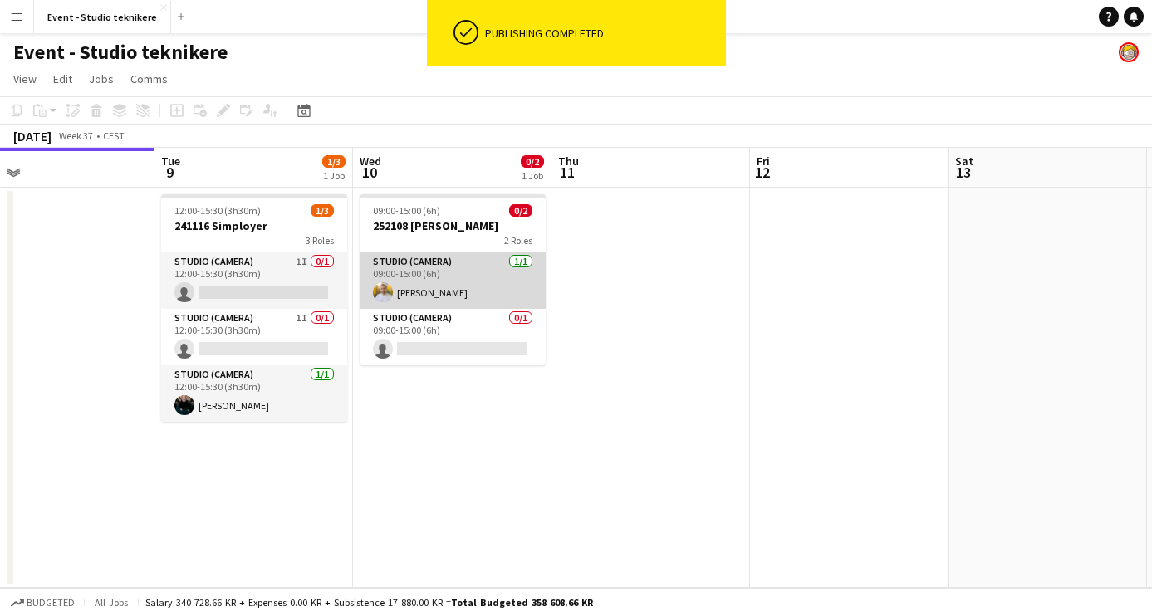
click at [481, 266] on app-card-role "Studio (Camera) [DATE] 09:00-15:00 (6h) [PERSON_NAME]" at bounding box center [453, 281] width 186 height 56
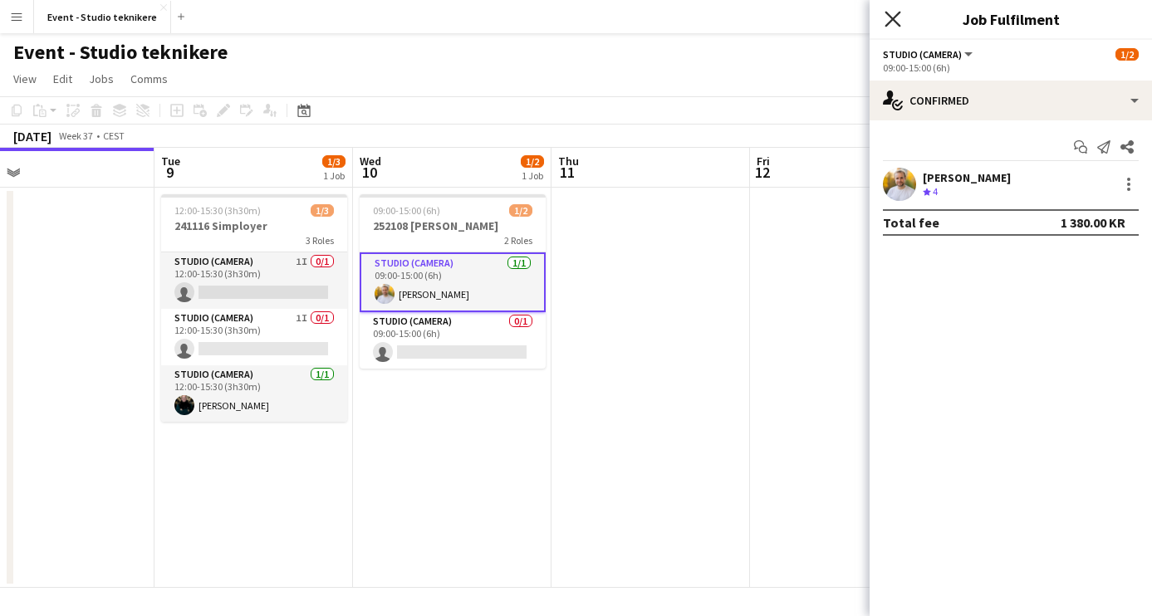
click at [892, 17] on icon "Close pop-in" at bounding box center [893, 19] width 16 height 16
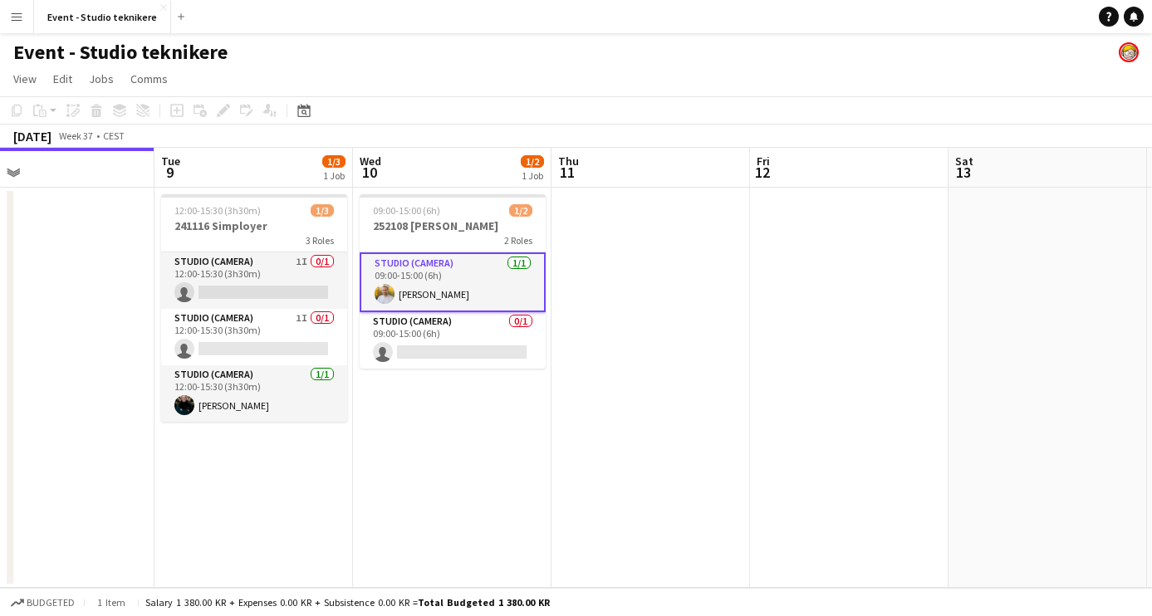
click at [469, 267] on app-card-role "Studio (Camera) [DATE] 09:00-15:00 (6h) [PERSON_NAME]" at bounding box center [453, 283] width 186 height 60
